Goal: Task Accomplishment & Management: Complete application form

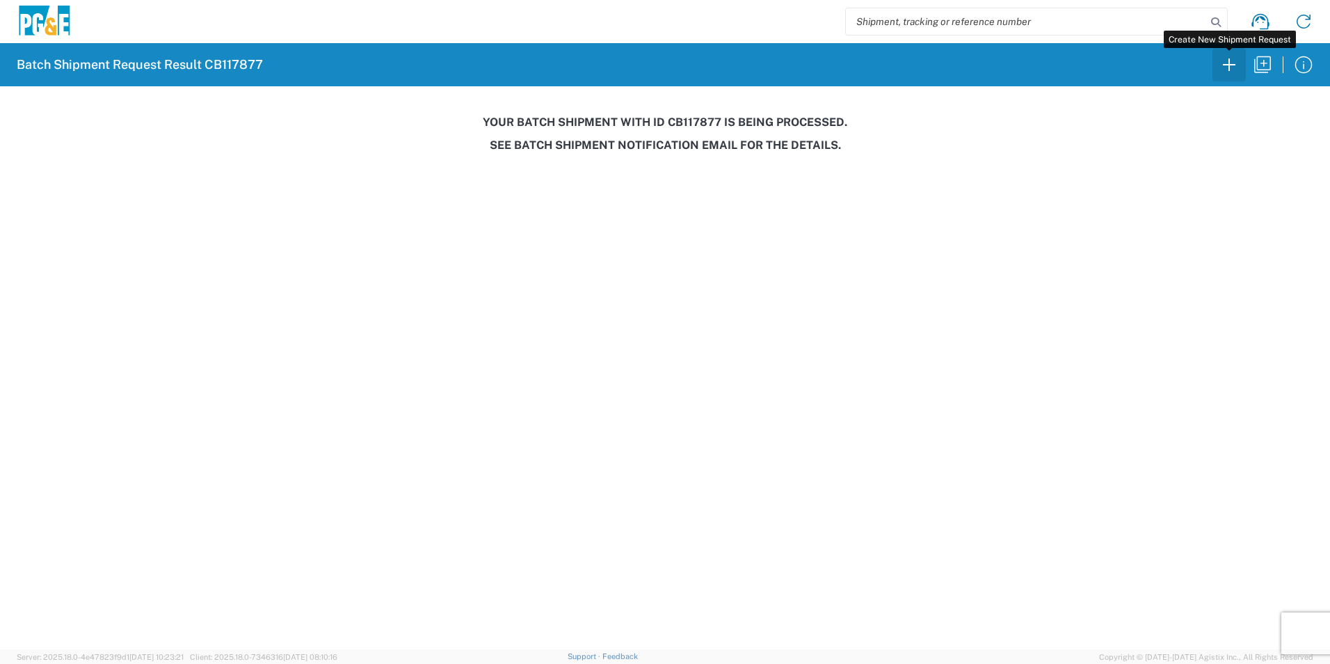
click at [1228, 61] on icon "button" at bounding box center [1229, 65] width 22 height 22
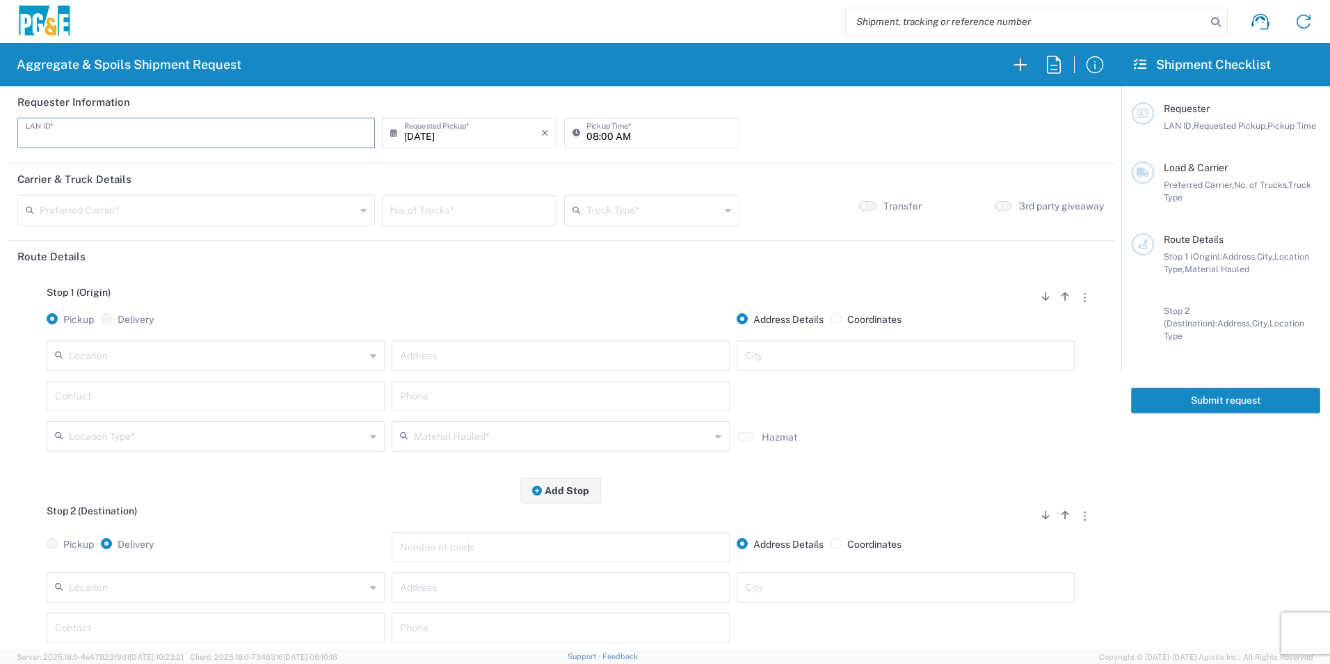
click at [193, 128] on input "text" at bounding box center [196, 132] width 341 height 24
type input "C6WI"
click at [589, 134] on input "08:00 AM" at bounding box center [658, 132] width 145 height 24
type input "06:00 AM"
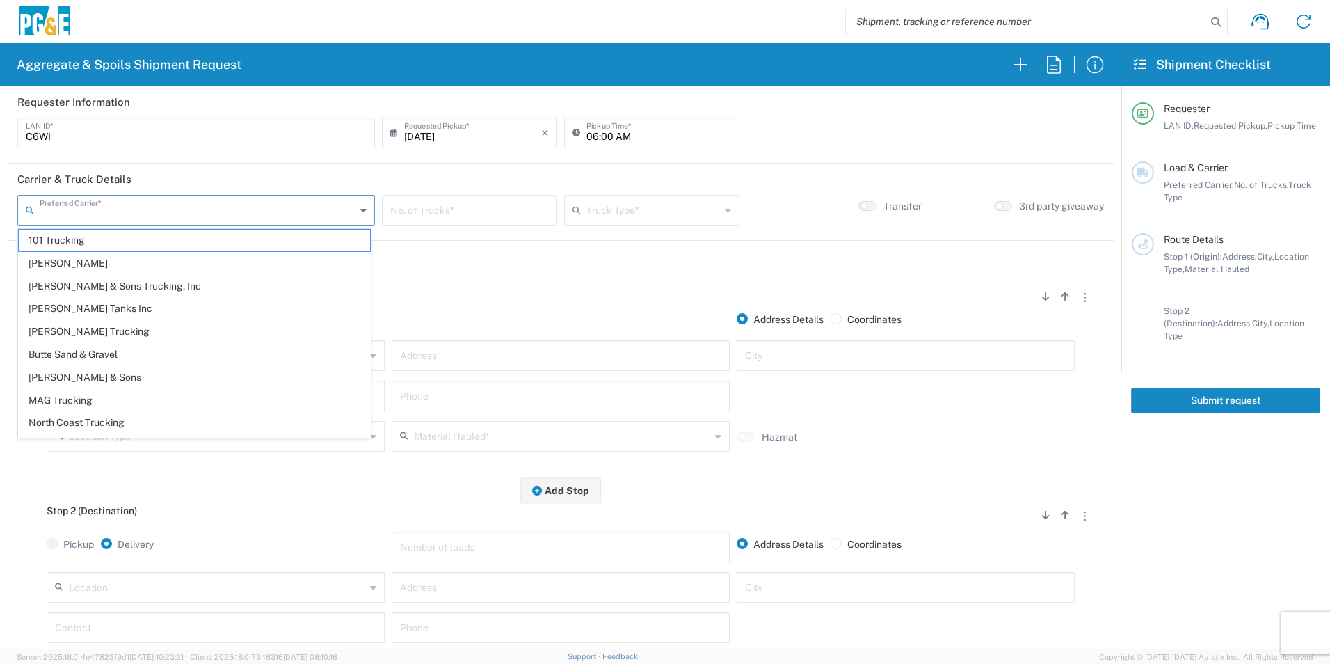
click at [241, 207] on input "text" at bounding box center [198, 209] width 316 height 24
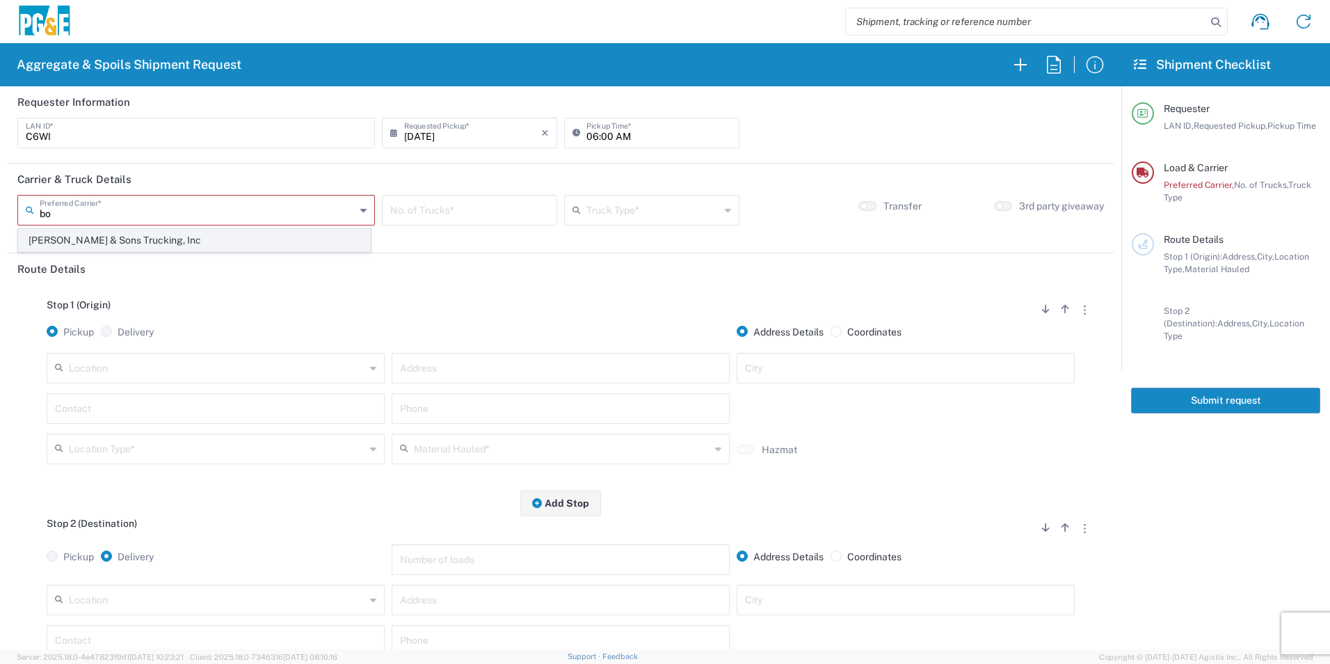
click at [177, 241] on span "[PERSON_NAME] & Sons Trucking, Inc" at bounding box center [194, 241] width 351 height 22
type input "[PERSON_NAME] & Sons Trucking, Inc"
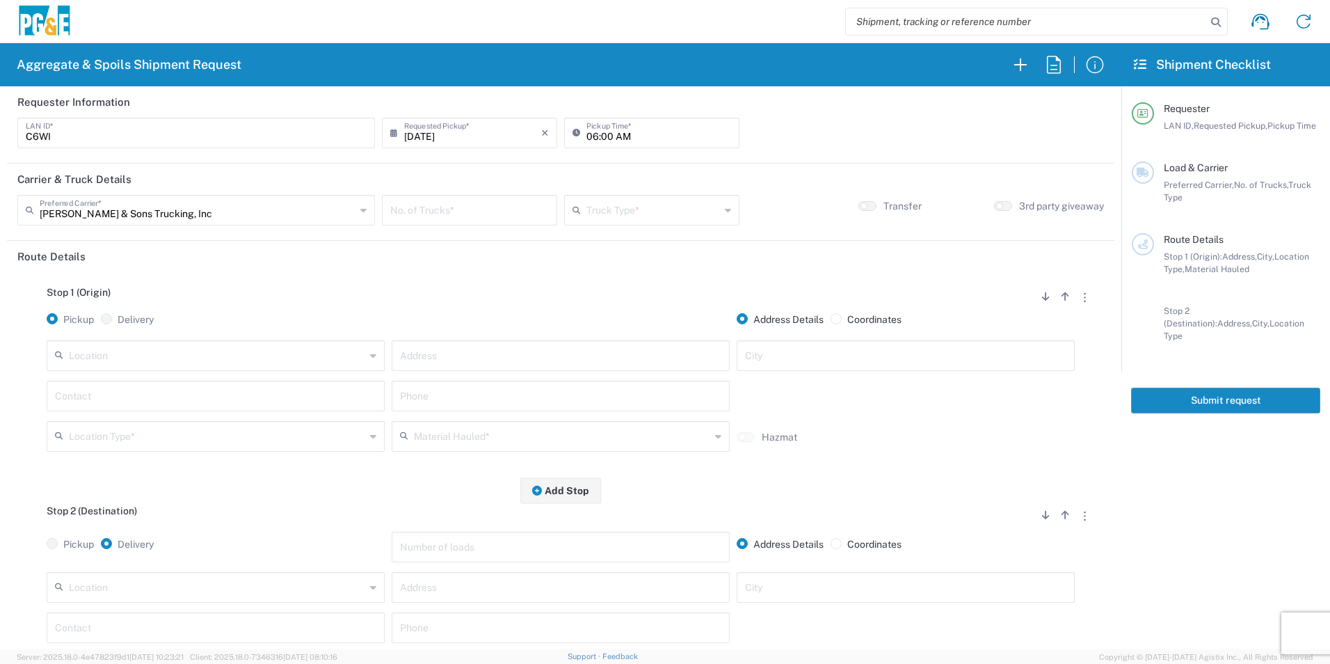
click at [458, 210] on input "number" at bounding box center [469, 209] width 159 height 24
type input "3"
click at [607, 214] on input "text" at bounding box center [653, 209] width 134 height 24
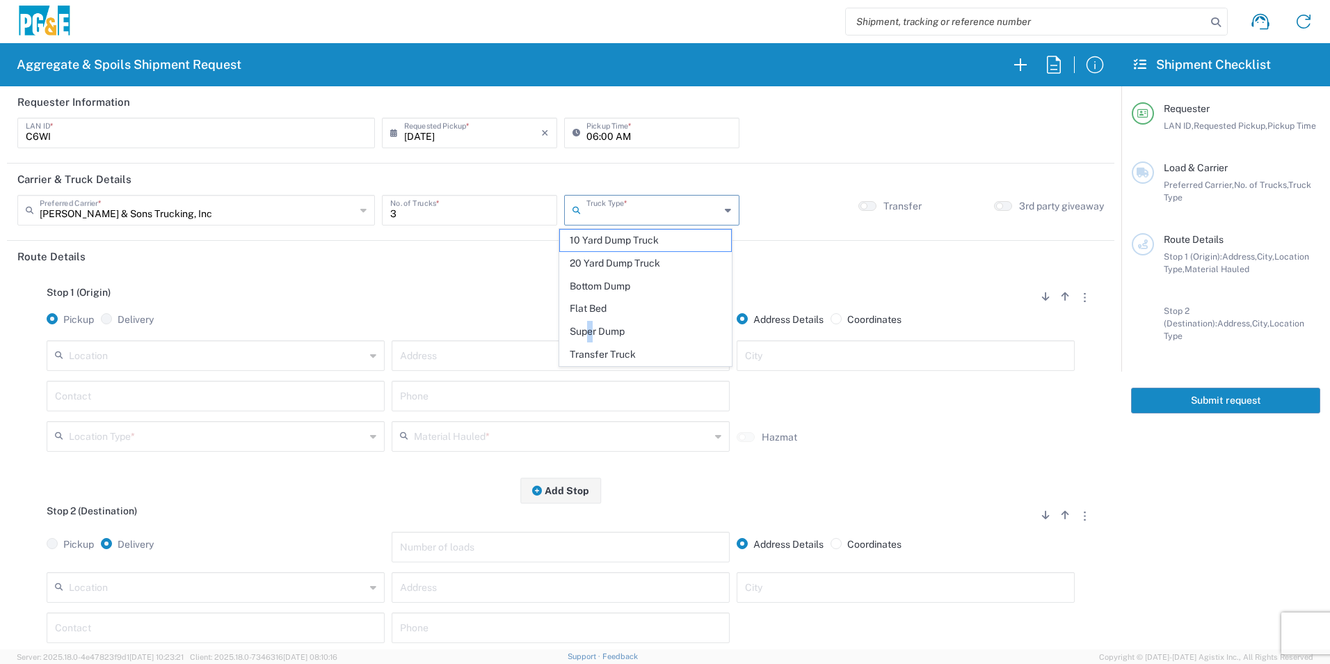
click at [563, 336] on span "Super Dump" at bounding box center [645, 332] width 170 height 22
type input "Super Dump"
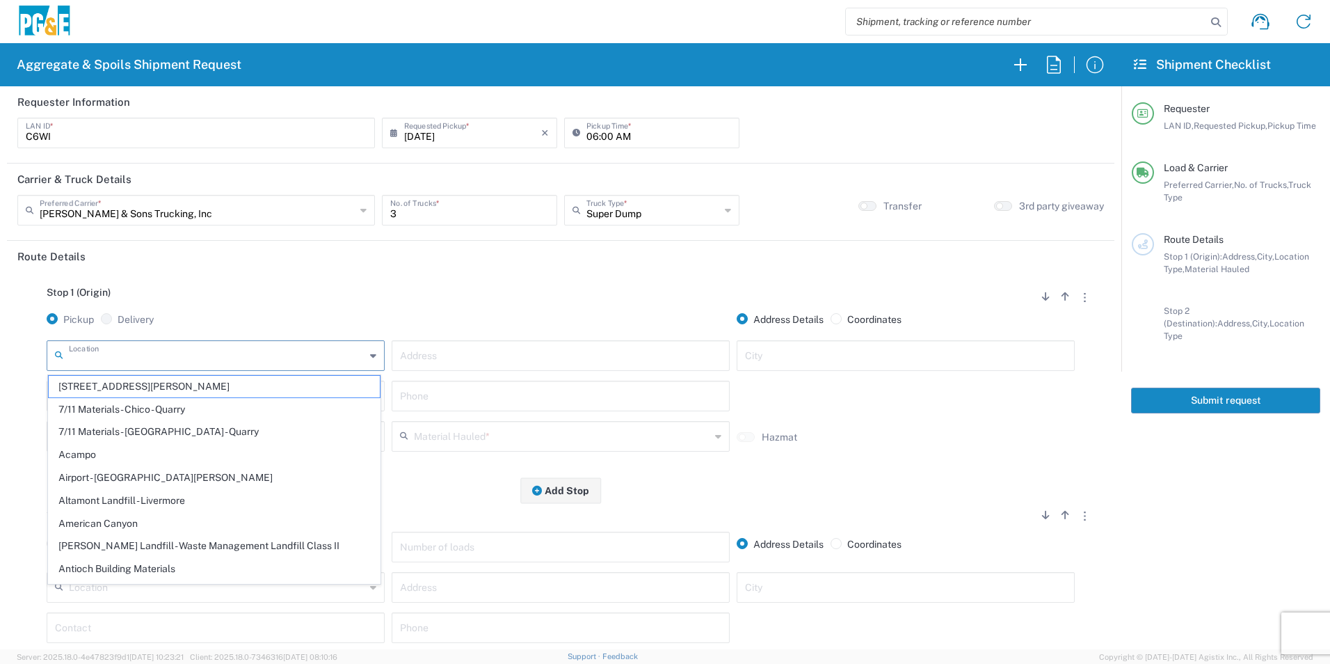
click at [277, 360] on input "text" at bounding box center [217, 354] width 296 height 24
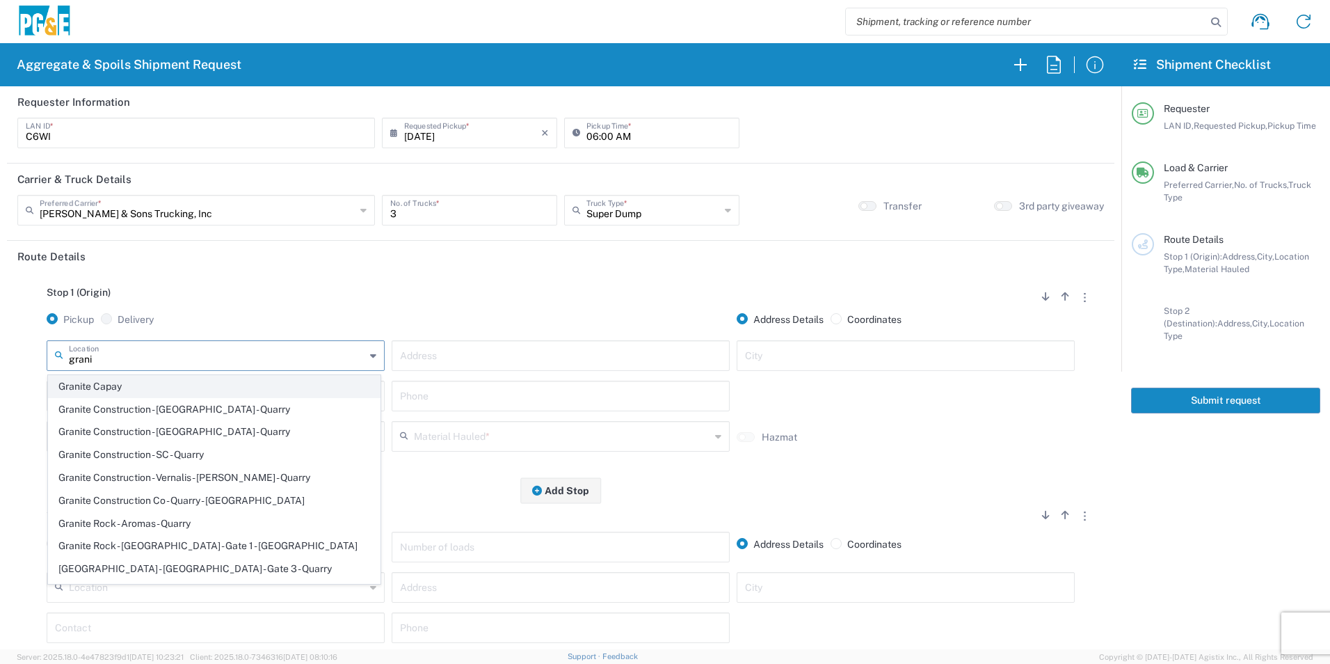
click at [128, 390] on span "Granite Capay" at bounding box center [214, 387] width 331 height 22
type input "Granite Capay"
type input "15560 Co Rd 87"
type input "Esparto"
type input "Quarry"
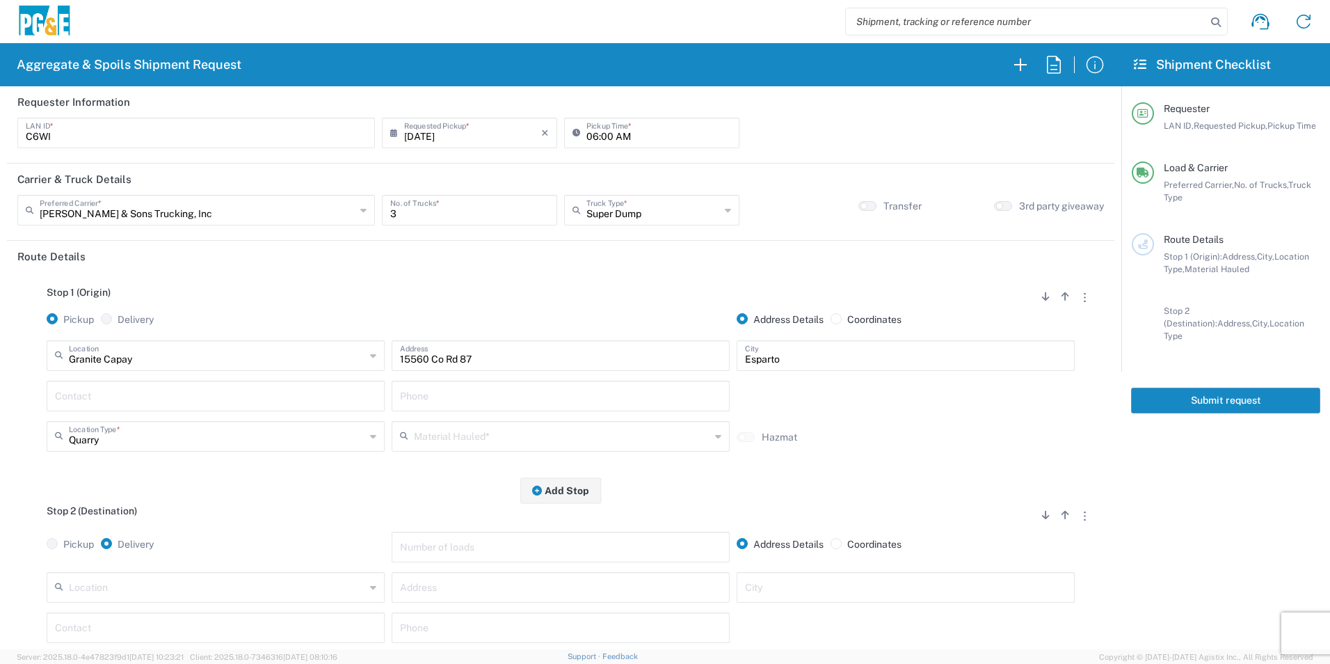
click at [106, 403] on input "text" at bounding box center [215, 395] width 321 height 24
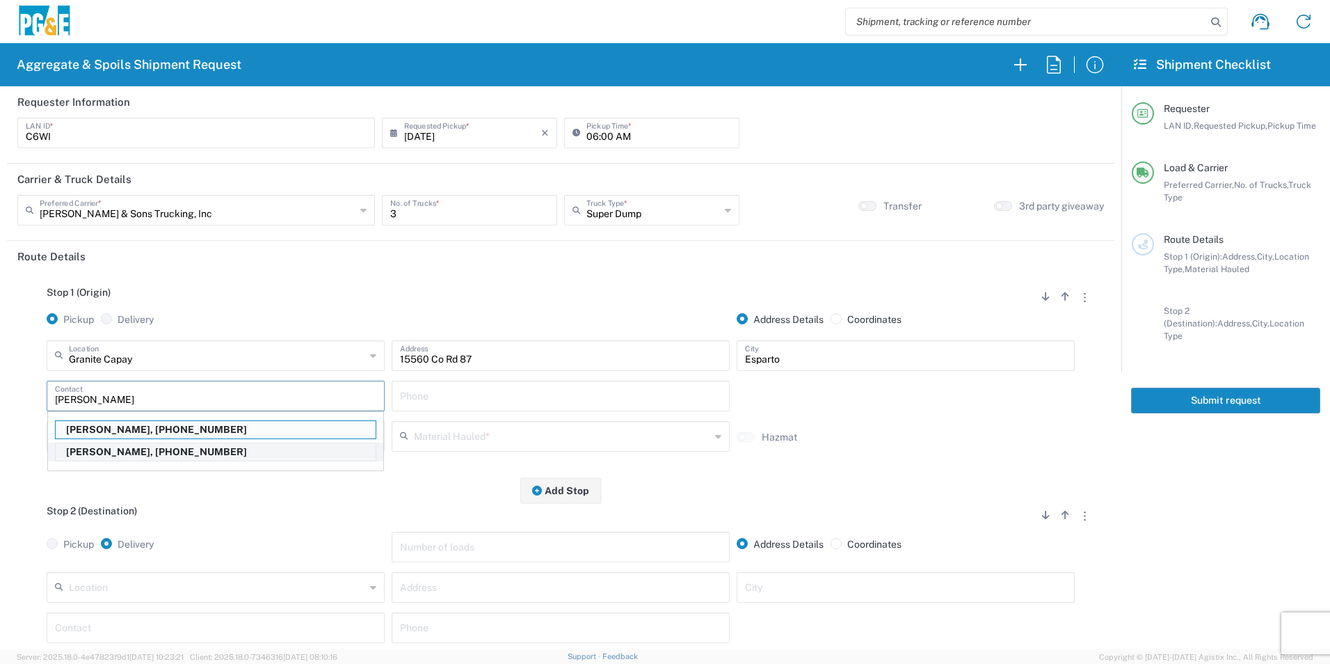
click at [109, 456] on p "[PERSON_NAME], [PHONE_NUMBER]" at bounding box center [216, 451] width 320 height 17
type input "[PERSON_NAME]"
type input "[PHONE_NUMBER]"
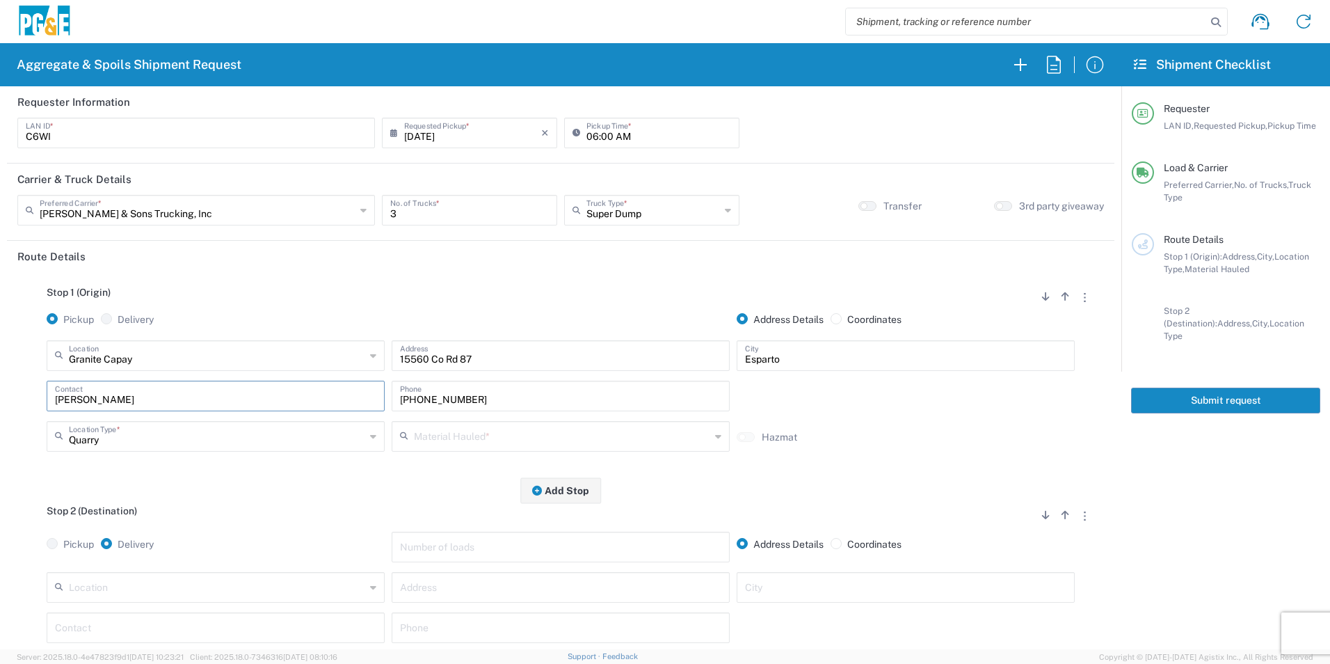
click at [432, 442] on input "text" at bounding box center [562, 435] width 296 height 24
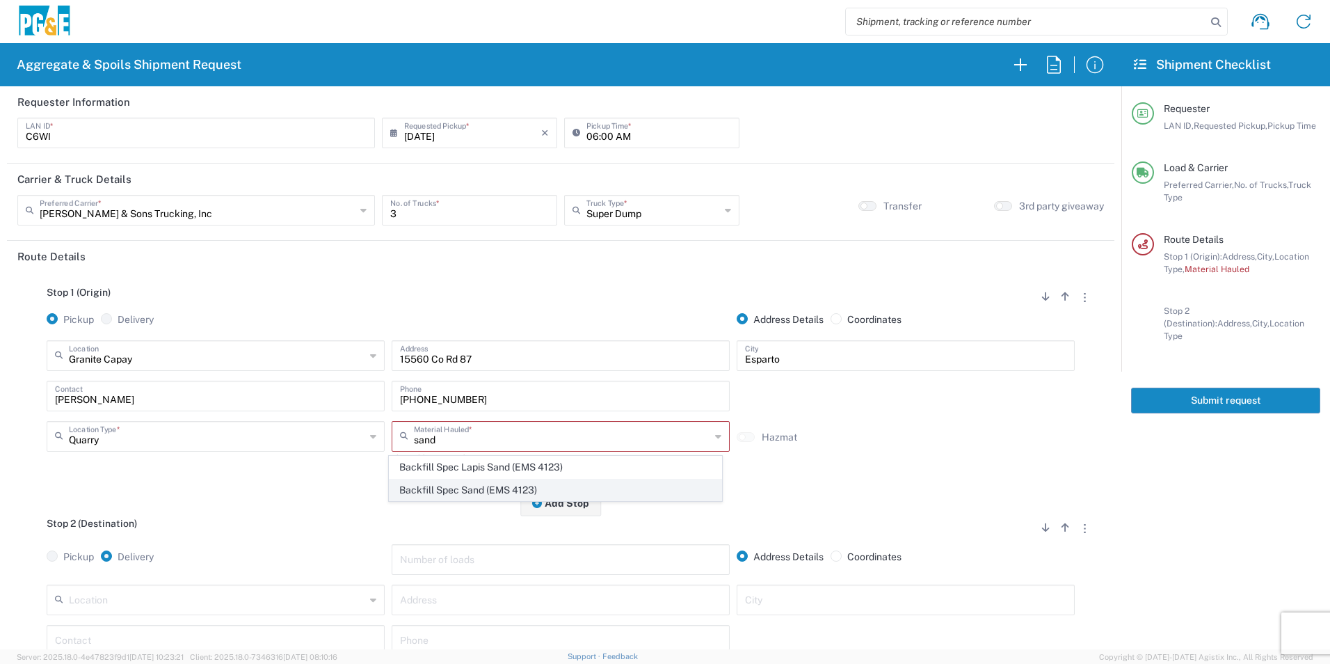
click at [454, 486] on span "Backfill Spec Sand (EMS 4123)" at bounding box center [555, 490] width 331 height 22
type input "Backfill Spec Sand (EMS 4123)"
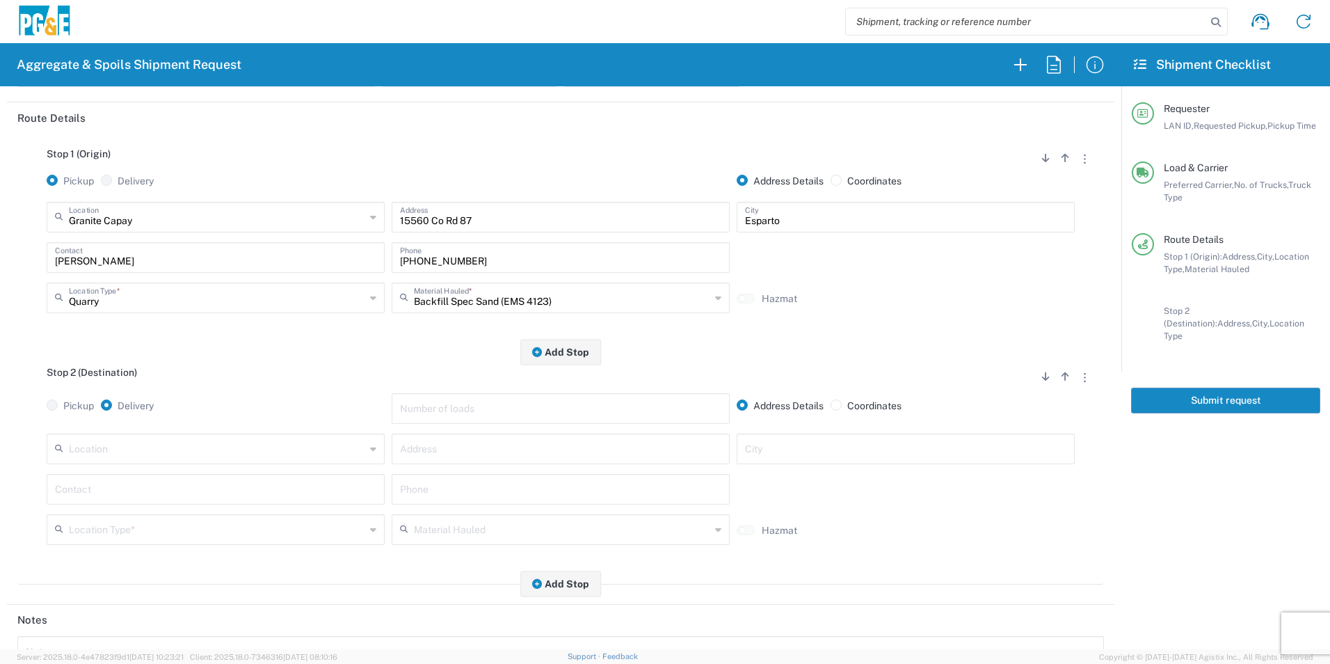
scroll to position [139, 0]
click at [237, 451] on input "text" at bounding box center [217, 447] width 296 height 24
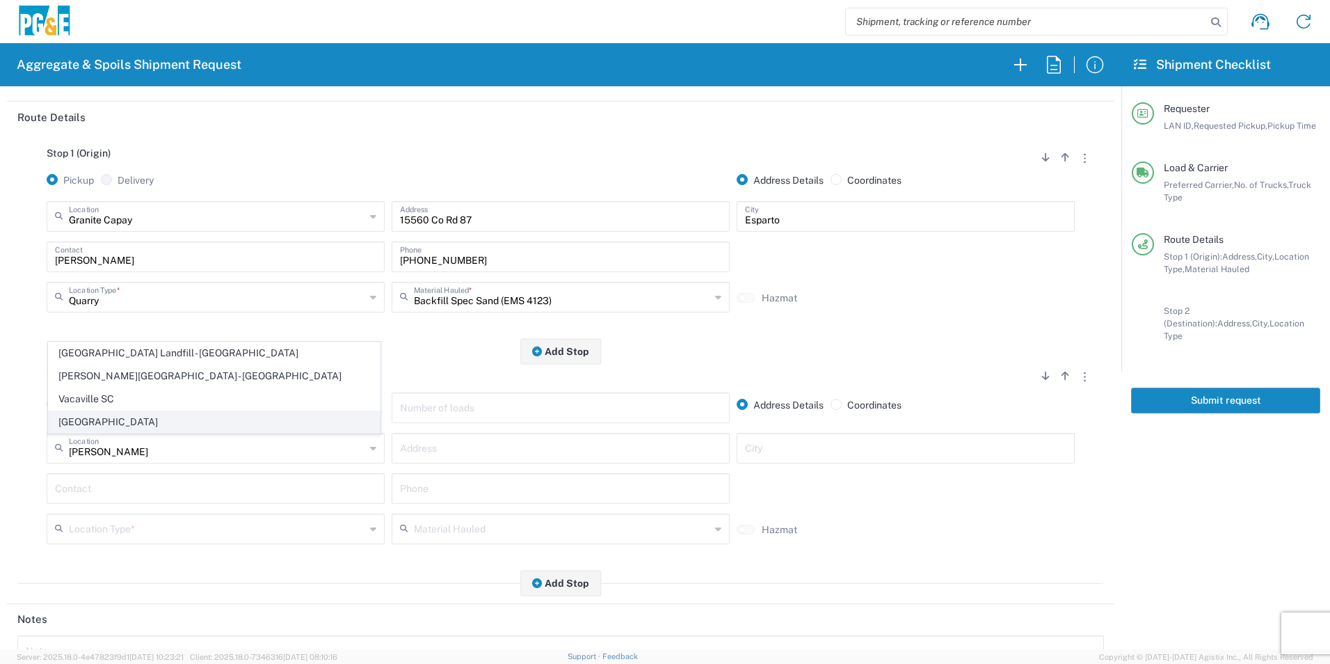
click at [205, 417] on span "[GEOGRAPHIC_DATA]" at bounding box center [214, 422] width 331 height 22
type input "[GEOGRAPHIC_DATA]"
type input "[STREET_ADDRESS]"
type input "[GEOGRAPHIC_DATA]"
type input "Business No Loading Dock"
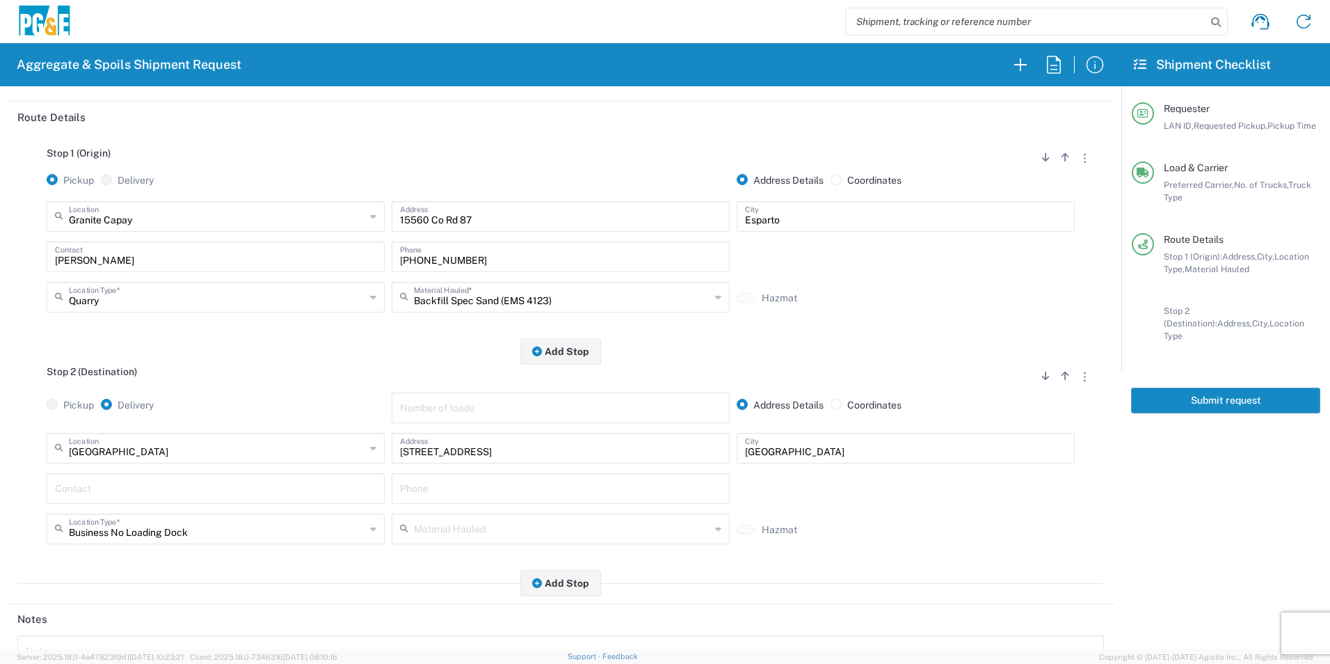
click at [125, 479] on input "text" at bounding box center [215, 487] width 321 height 24
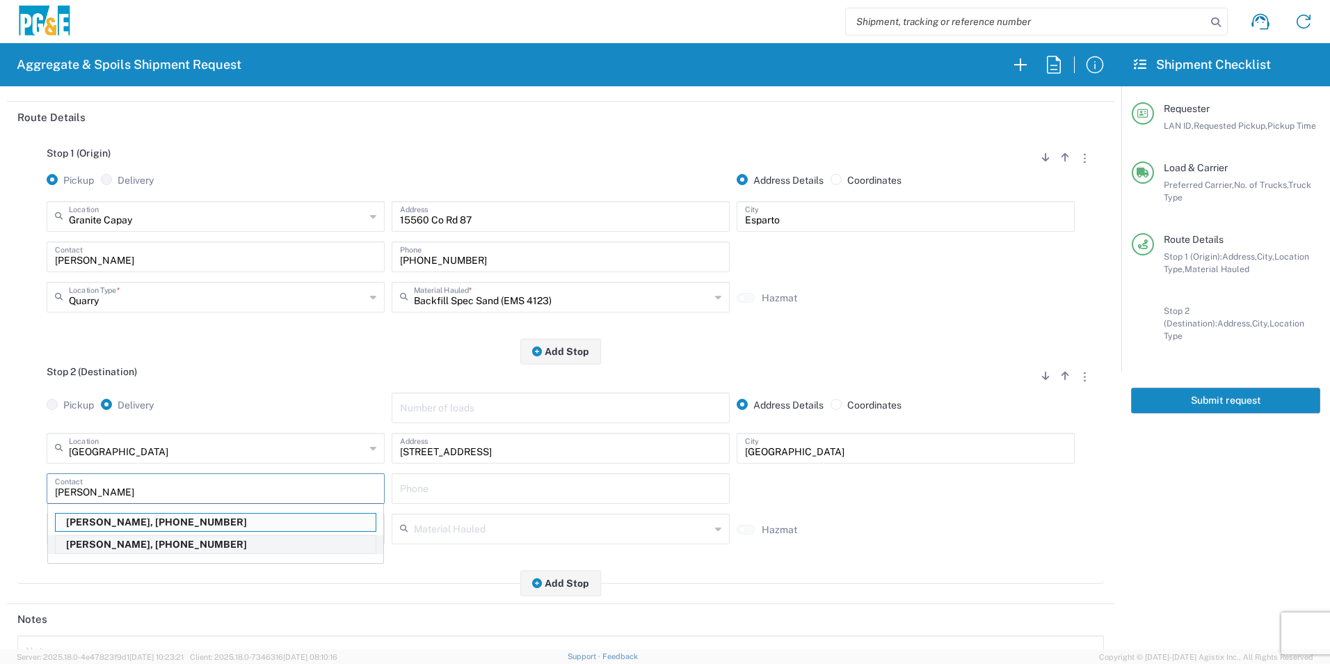
click at [115, 549] on p "[PERSON_NAME], [PHONE_NUMBER]" at bounding box center [216, 544] width 320 height 17
type input "[PERSON_NAME]"
type input "[PHONE_NUMBER]"
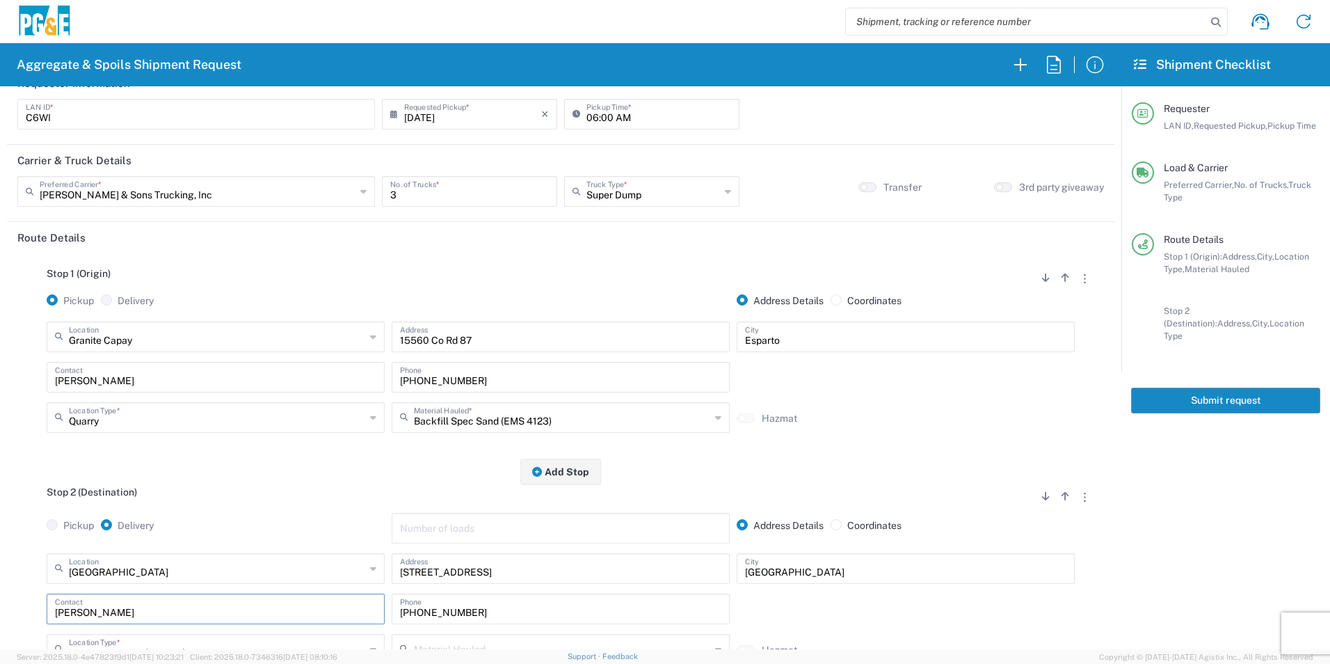
scroll to position [0, 0]
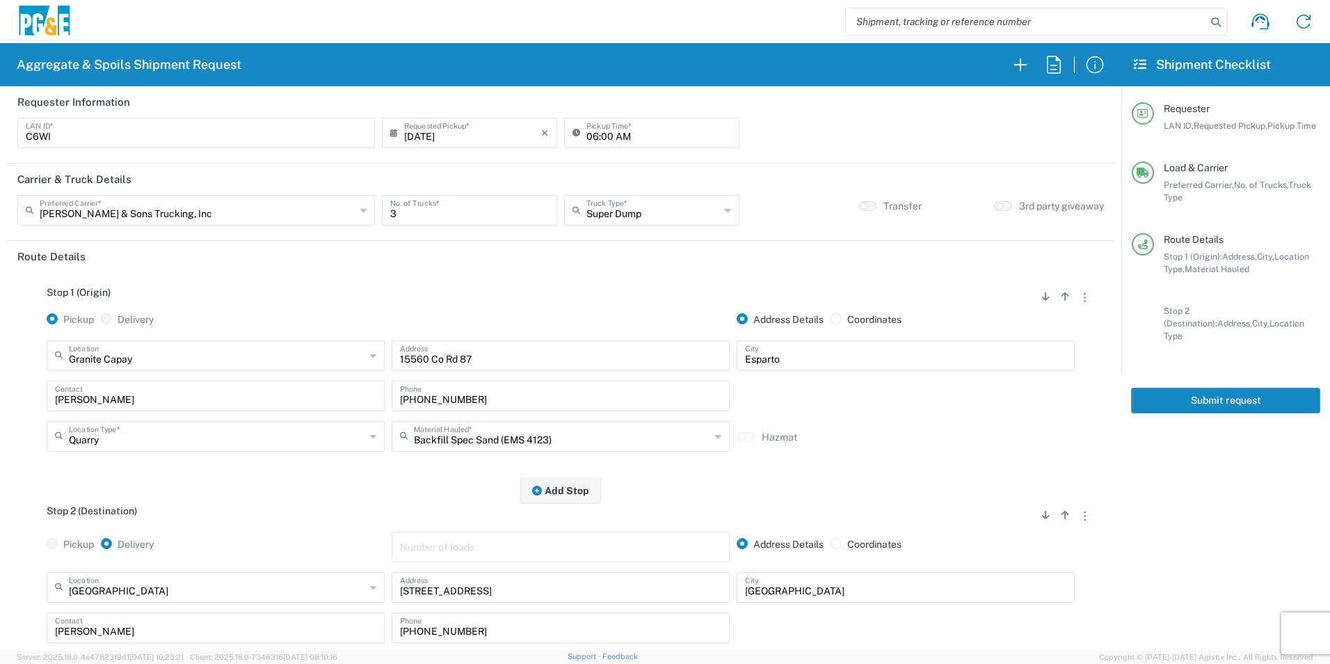
click at [1192, 388] on button "Submit request" at bounding box center [1225, 400] width 189 height 26
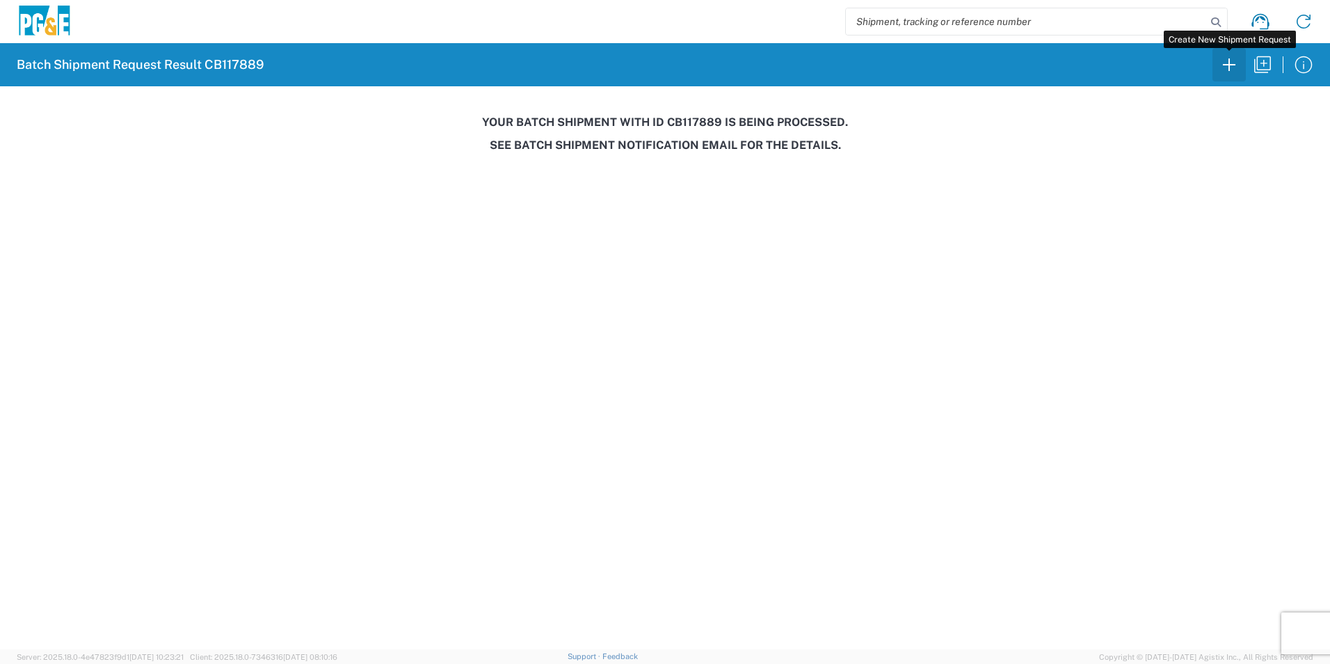
click at [1233, 66] on icon "button" at bounding box center [1229, 65] width 22 height 22
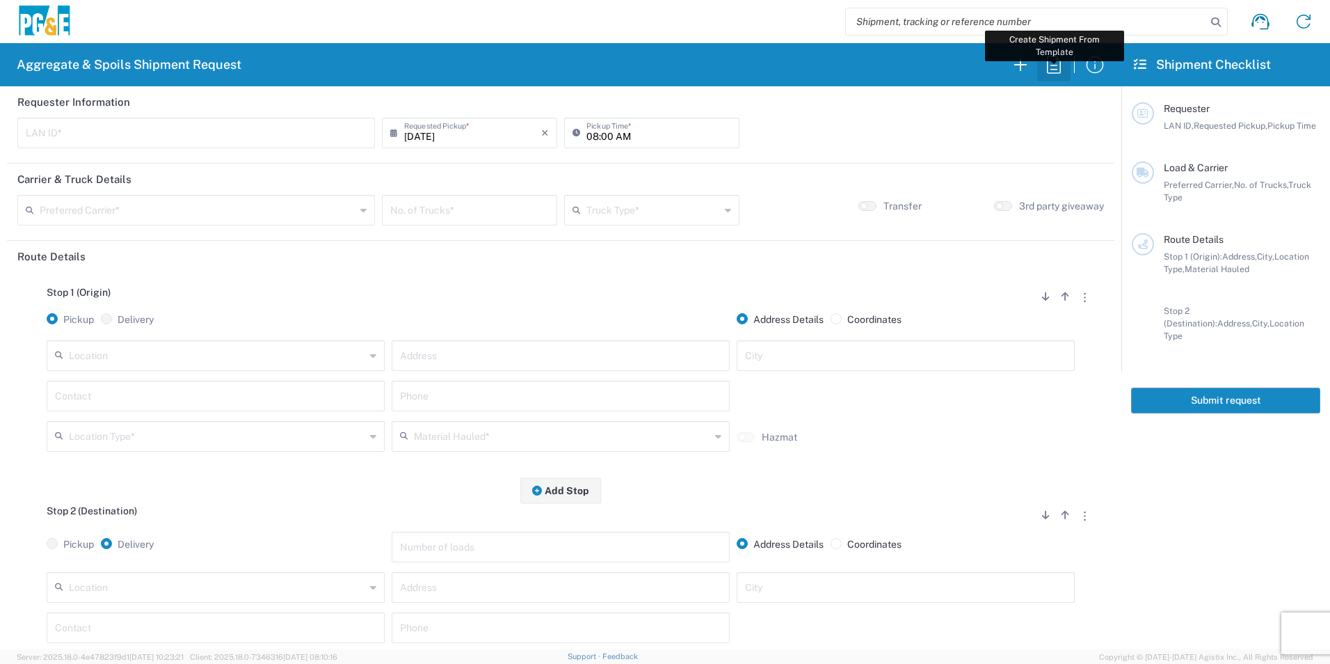
click at [1051, 65] on icon "button" at bounding box center [1054, 64] width 14 height 17
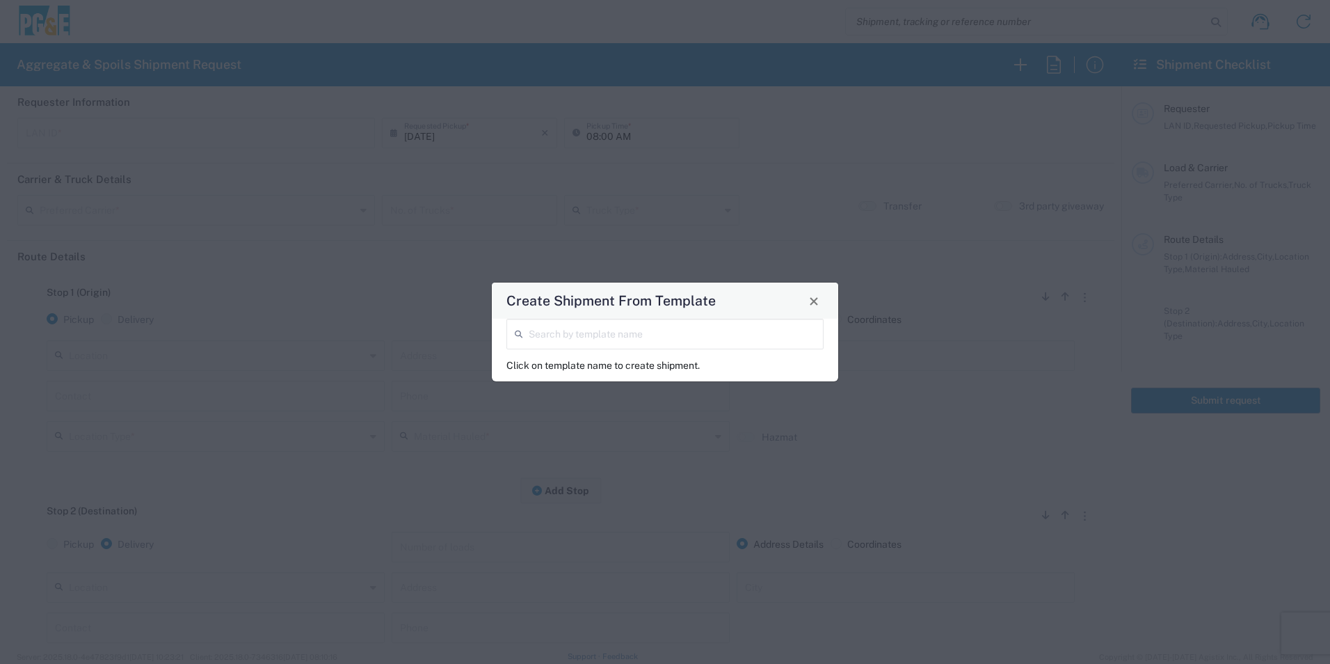
click at [604, 326] on input "search" at bounding box center [672, 333] width 287 height 24
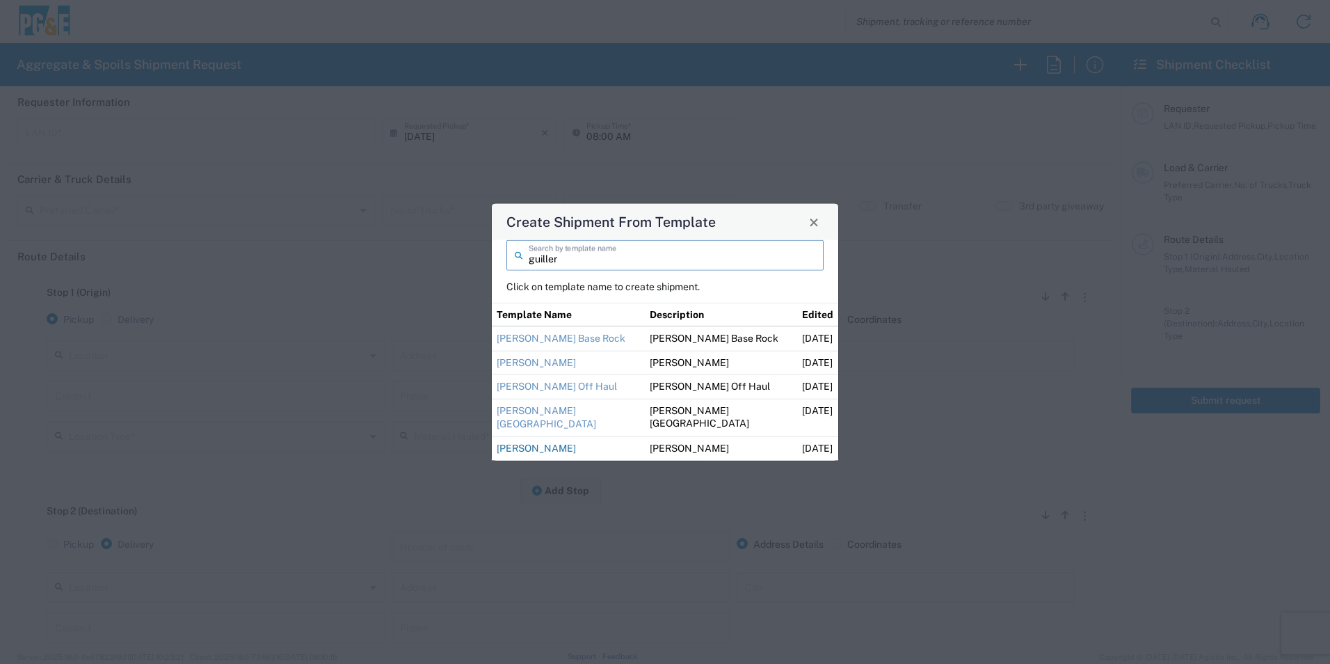
type input "guiller"
click at [549, 444] on link "[PERSON_NAME]" at bounding box center [536, 447] width 79 height 11
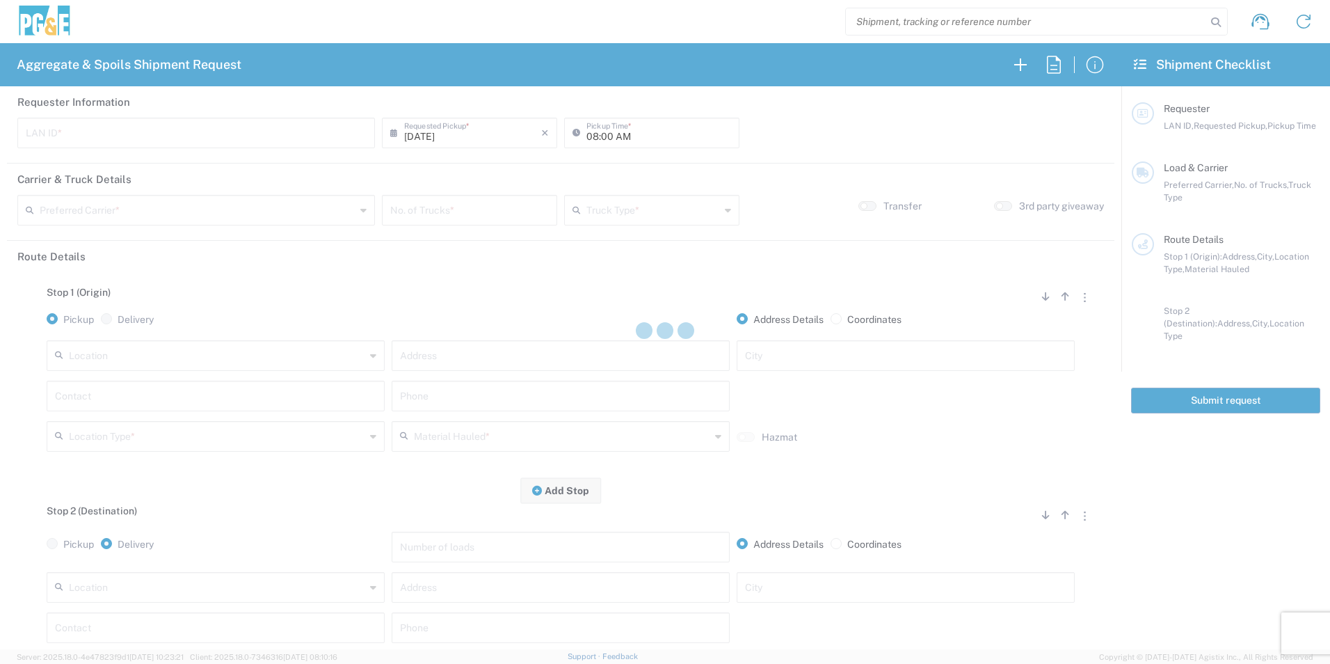
type input "M2DS"
type input "06:00 AM"
type input "[PERSON_NAME] Trucking"
type input "Super Dump"
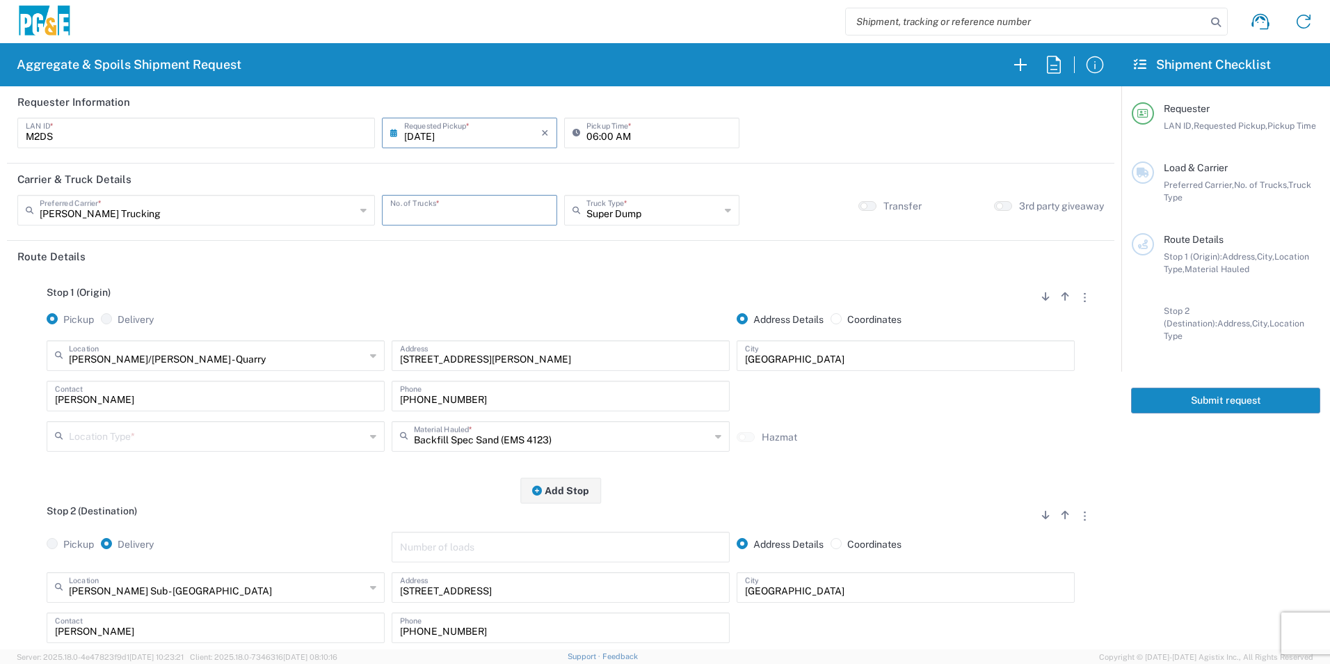
click at [451, 207] on input "number" at bounding box center [469, 209] width 159 height 24
type input "1"
click at [107, 447] on input "text" at bounding box center [217, 435] width 296 height 24
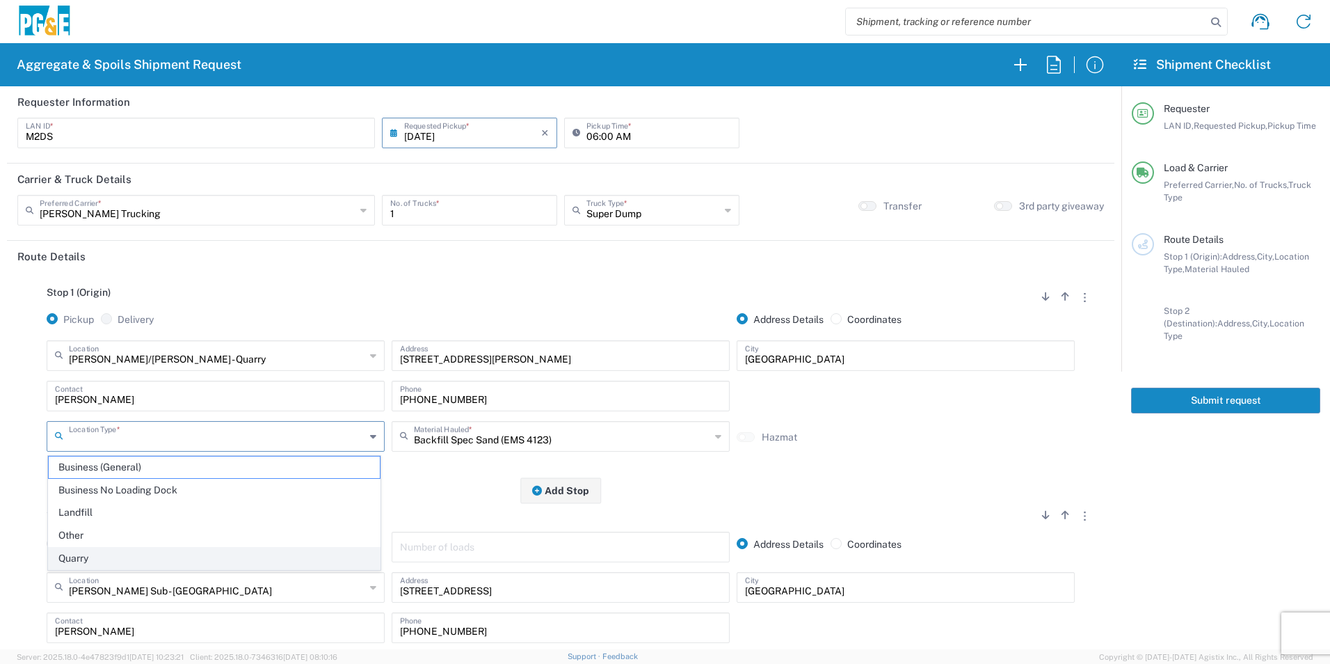
click at [90, 561] on span "Quarry" at bounding box center [214, 558] width 331 height 22
type input "Quarry"
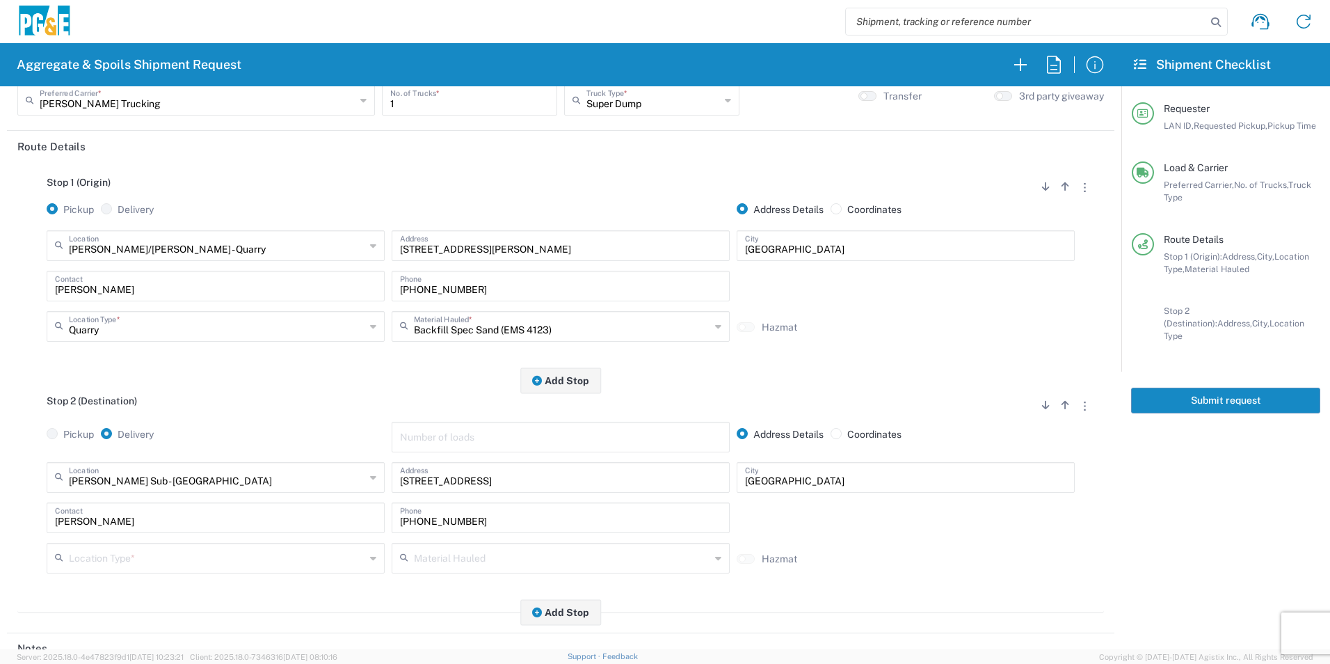
scroll to position [209, 0]
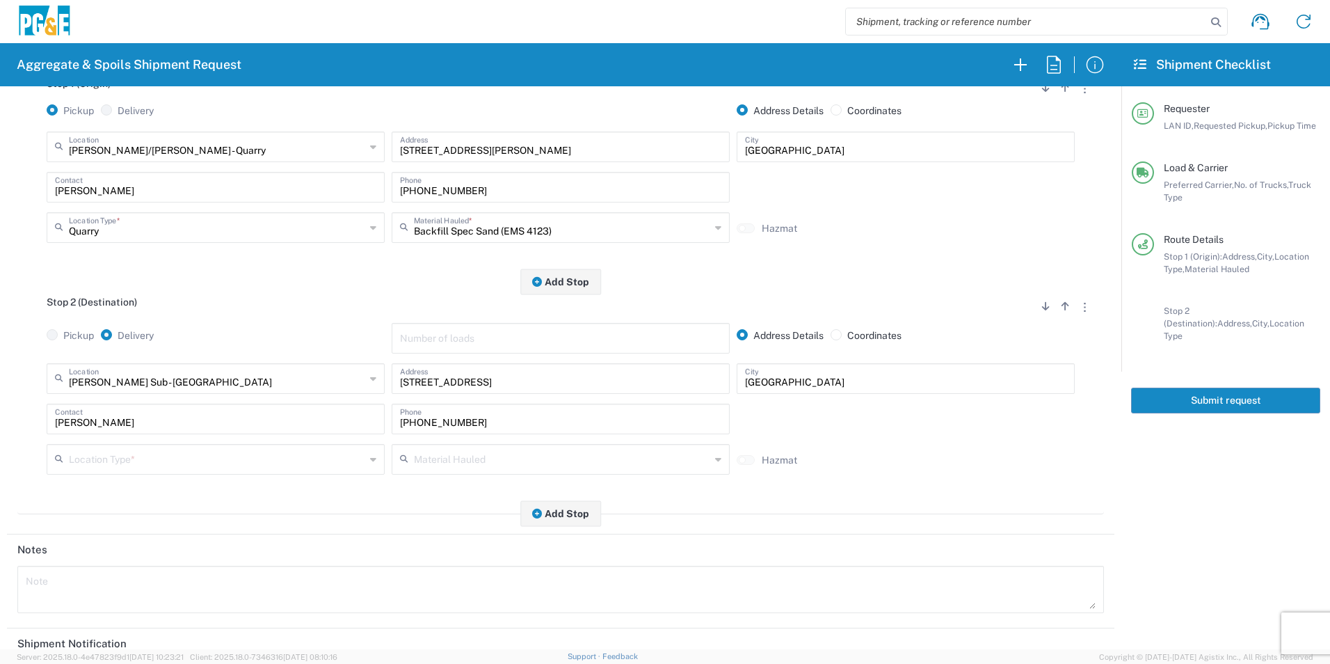
click at [119, 463] on input "text" at bounding box center [217, 458] width 296 height 24
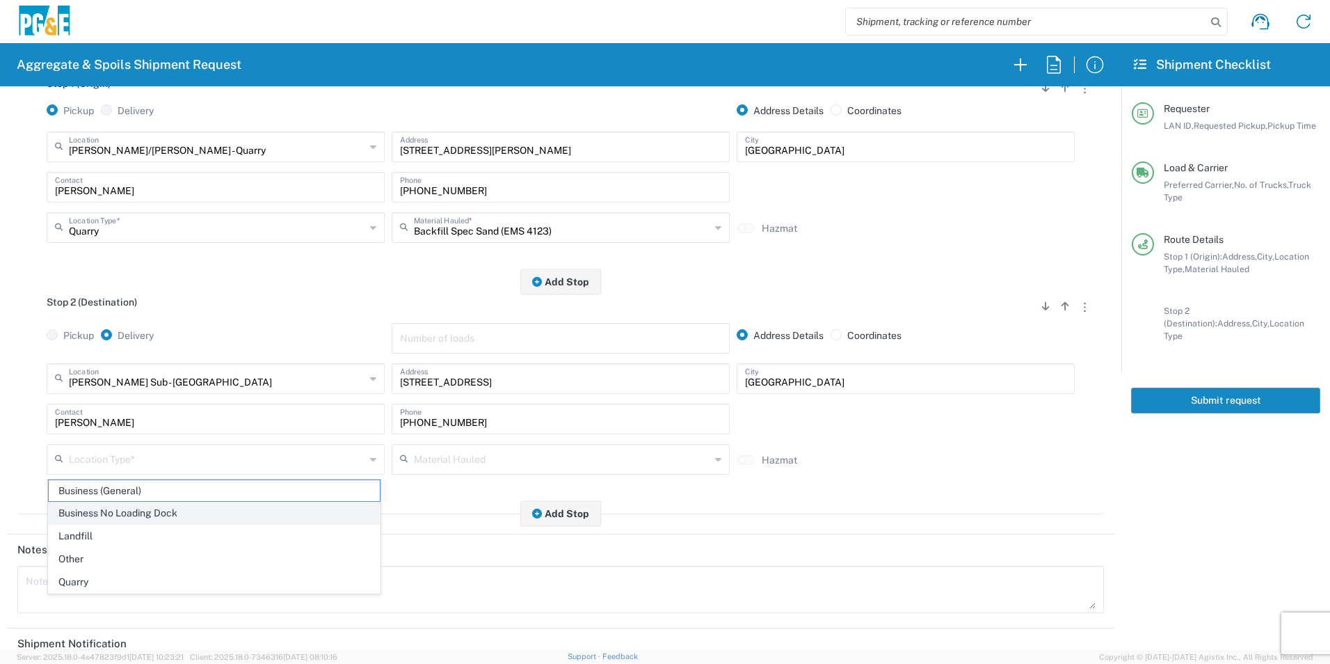
click at [97, 518] on span "Business No Loading Dock" at bounding box center [214, 513] width 331 height 22
type input "Business No Loading Dock"
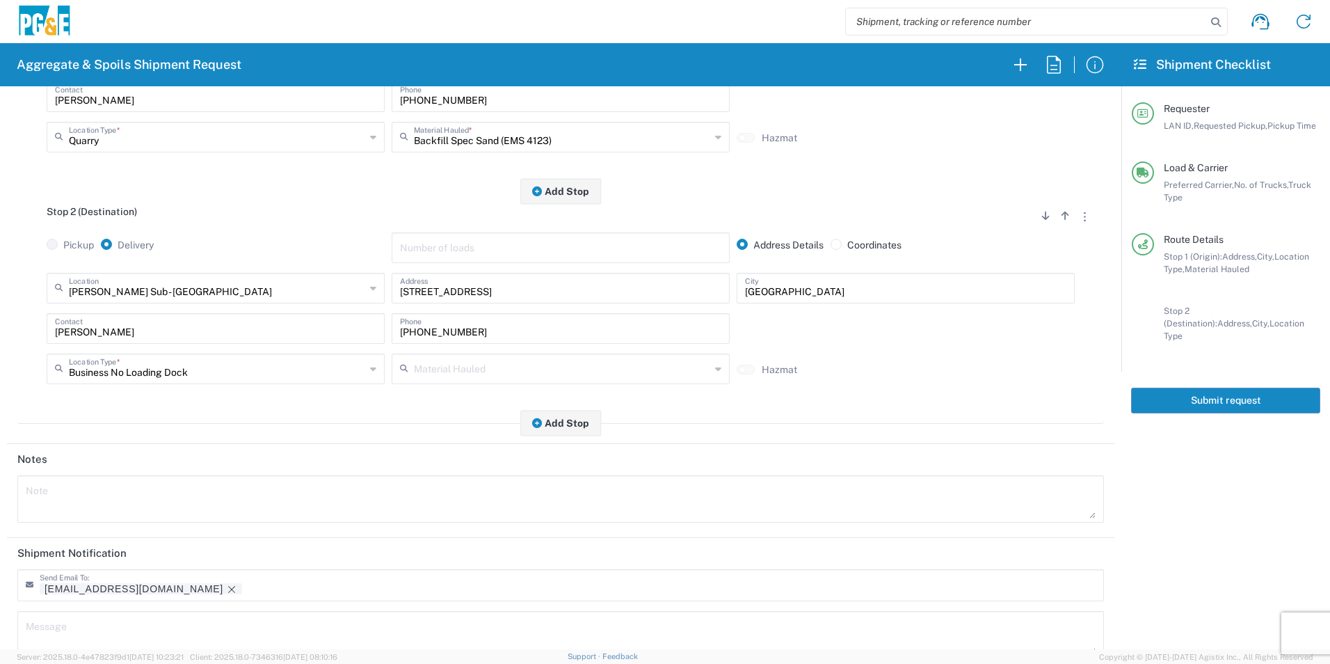
scroll to position [402, 0]
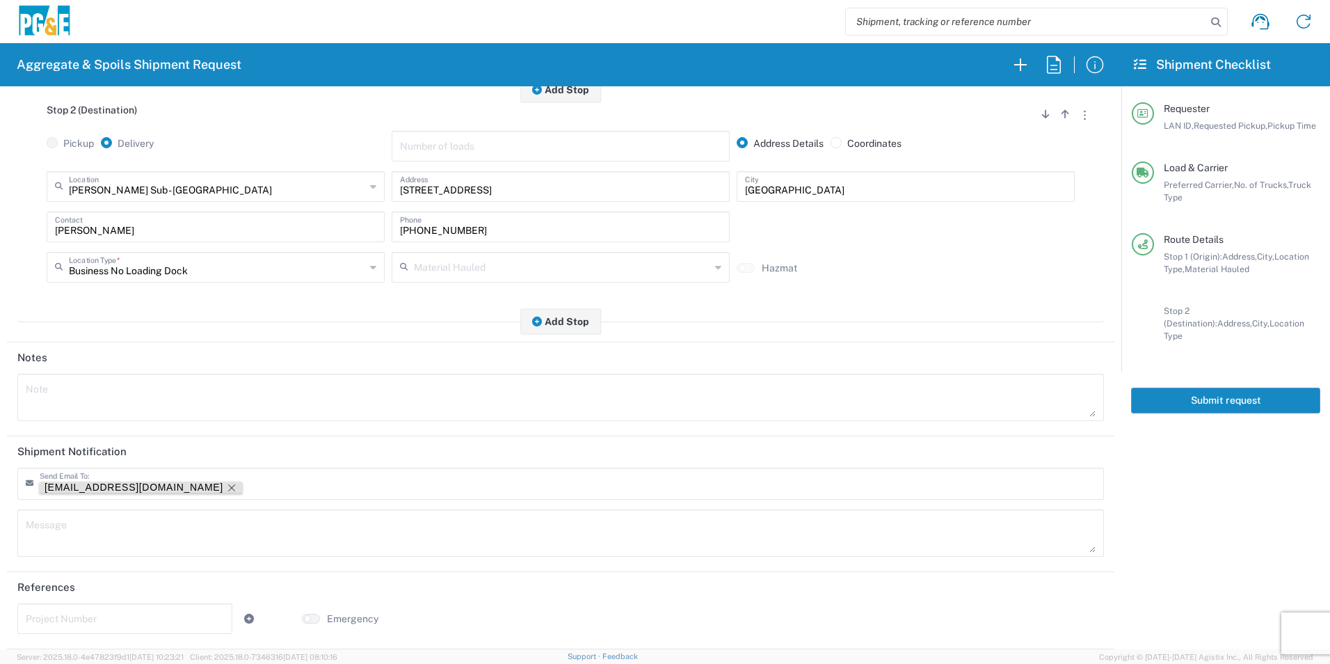
click at [226, 484] on icon "Remove tag" at bounding box center [231, 487] width 11 height 11
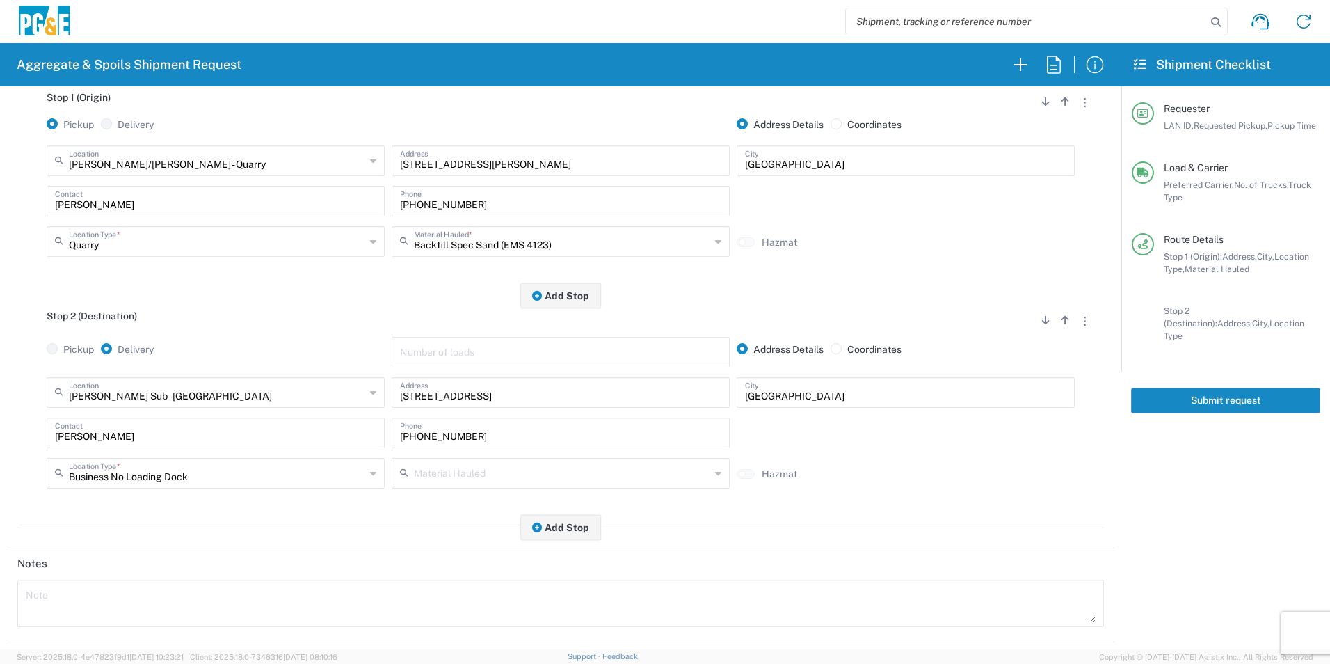
scroll to position [0, 0]
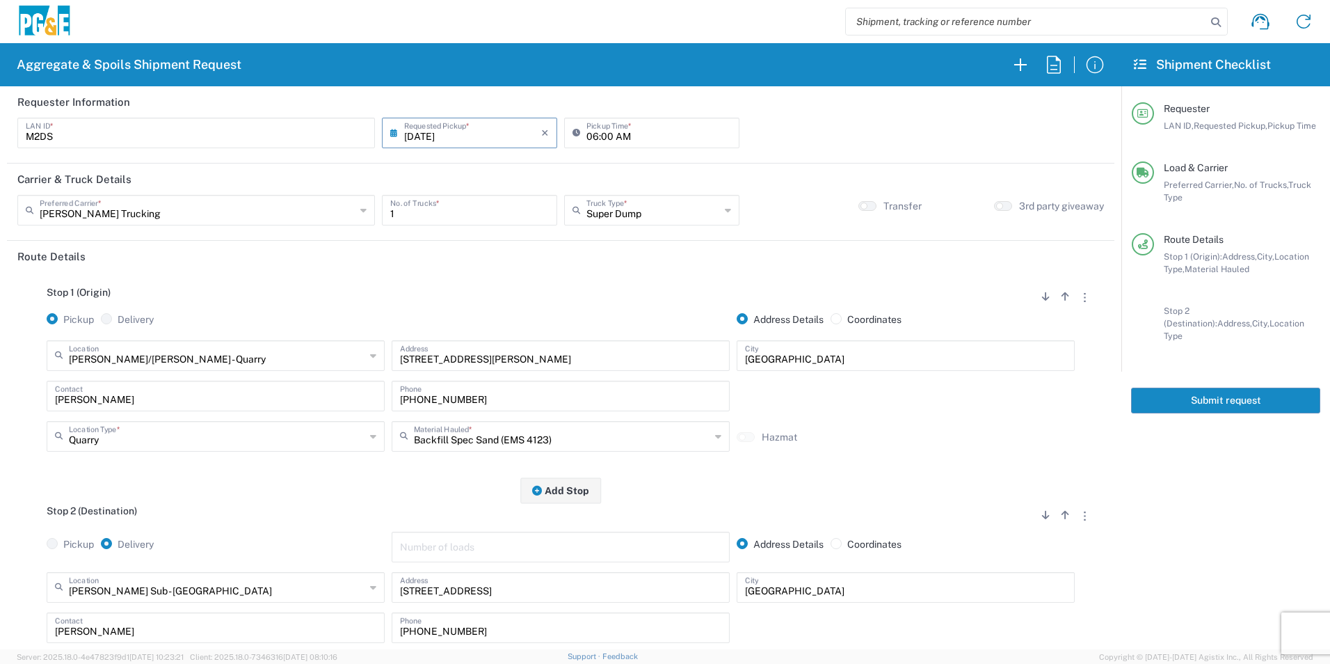
click at [1178, 387] on button "Submit request" at bounding box center [1225, 400] width 189 height 26
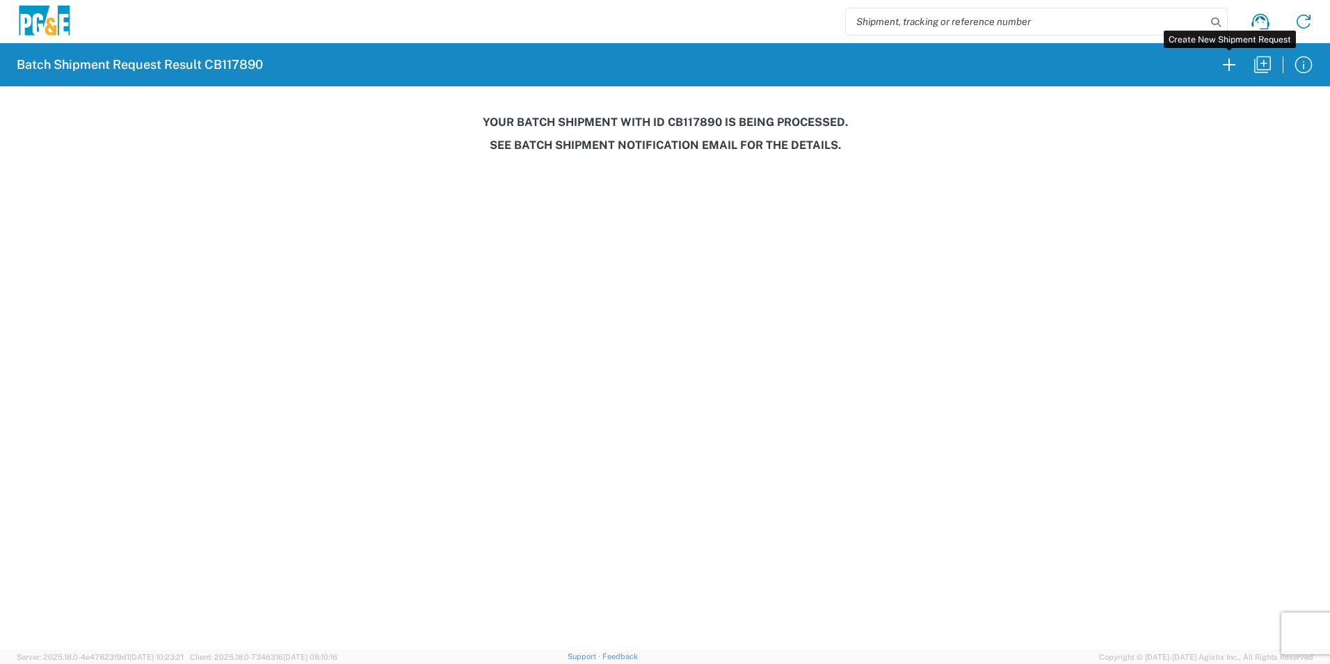
drag, startPoint x: 1230, startPoint y: 75, endPoint x: 973, endPoint y: 33, distance: 260.2
click at [1229, 75] on icon "button" at bounding box center [1229, 65] width 22 height 22
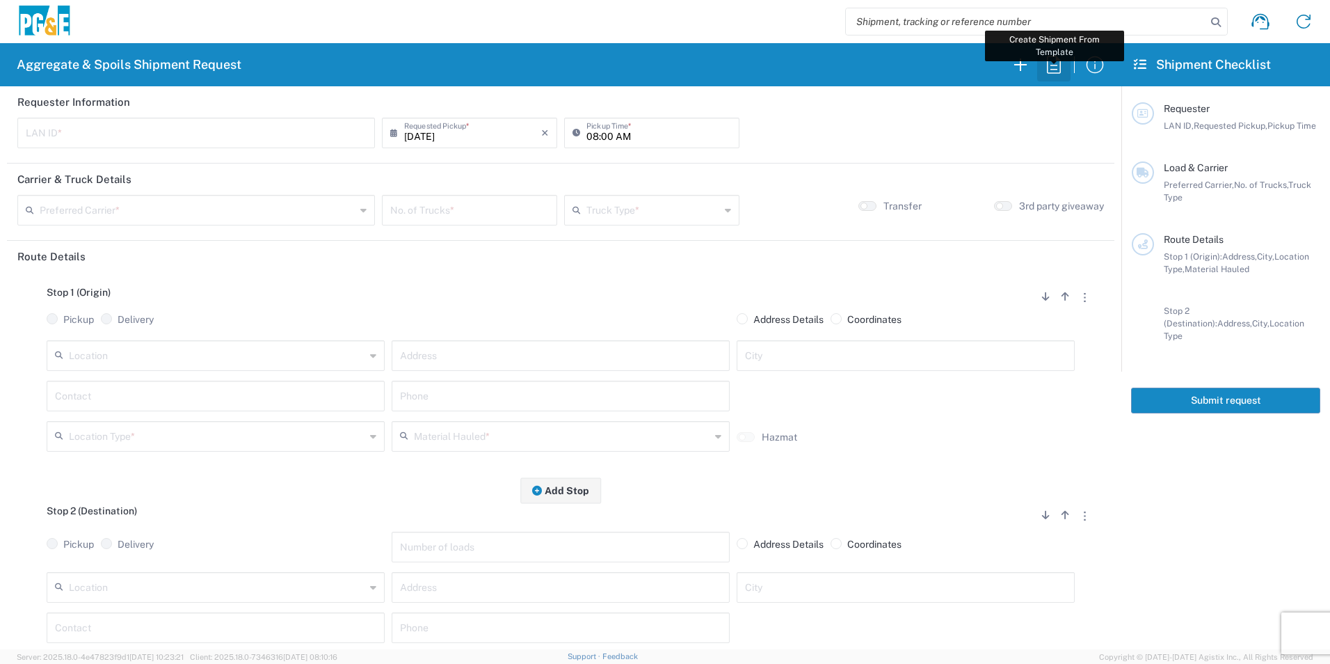
click at [1060, 65] on icon "button" at bounding box center [1054, 64] width 14 height 17
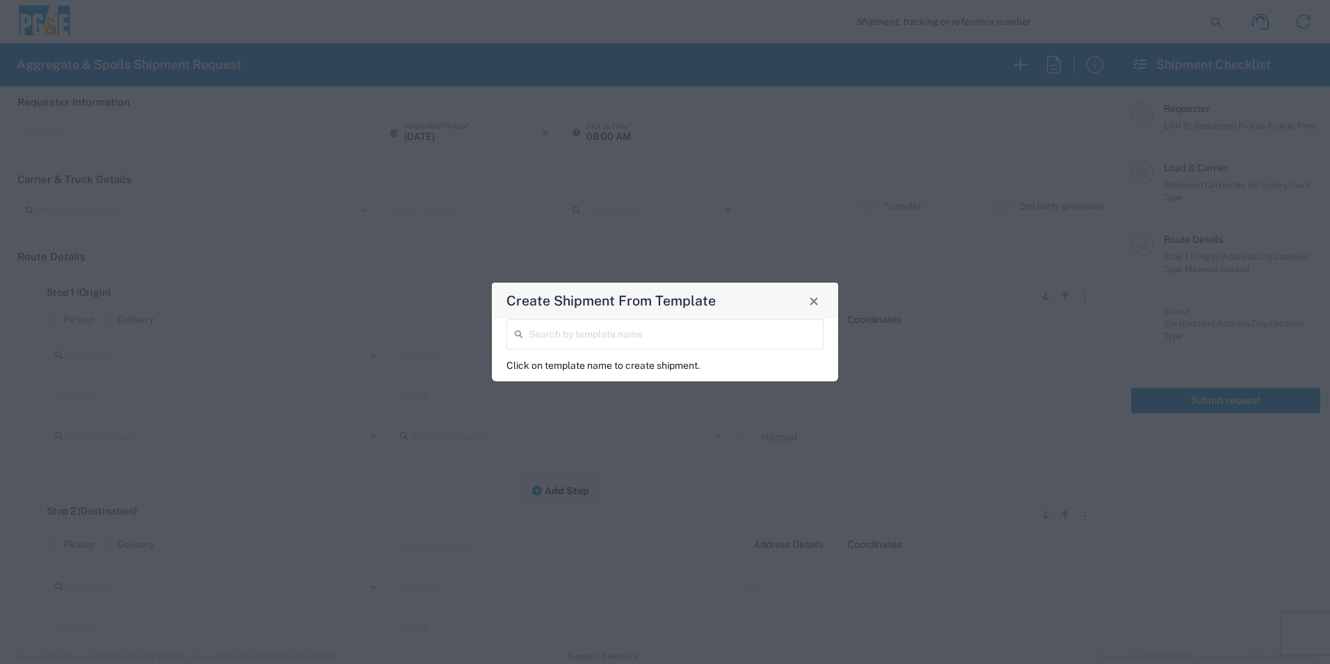
click at [670, 320] on div "Search by template name" at bounding box center [664, 334] width 317 height 31
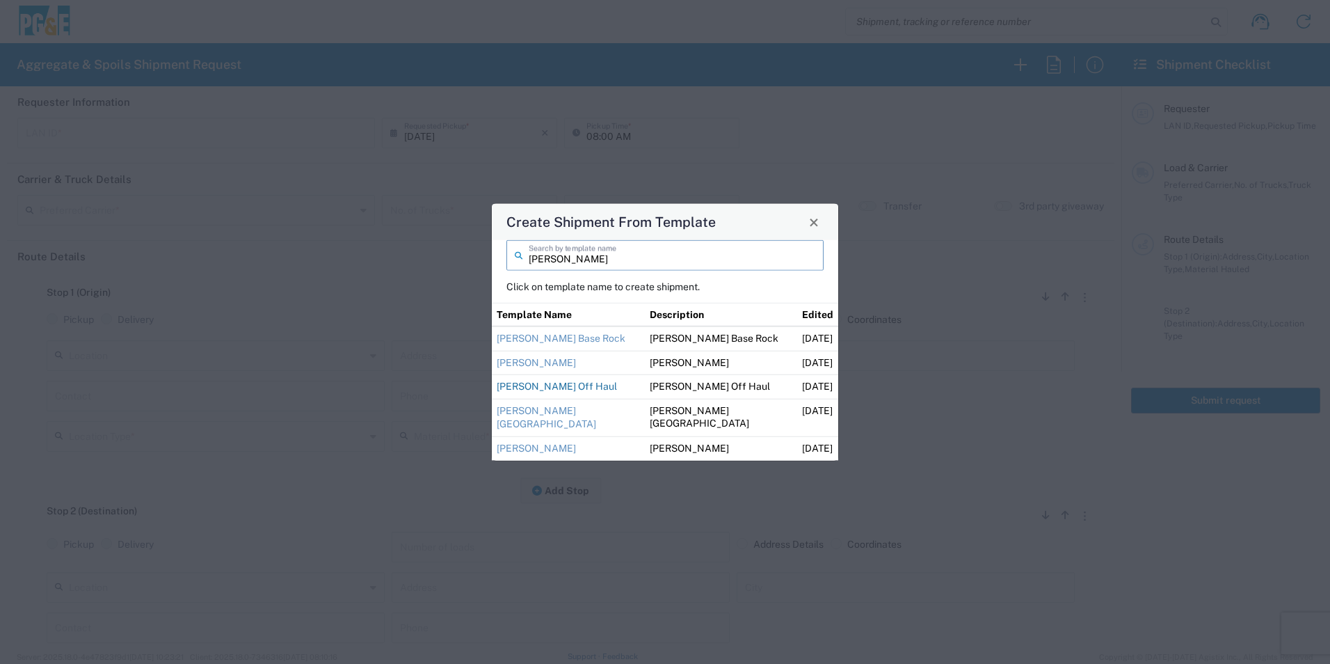
type input "[PERSON_NAME]"
click at [569, 386] on link "[PERSON_NAME] Off Haul" at bounding box center [557, 386] width 120 height 11
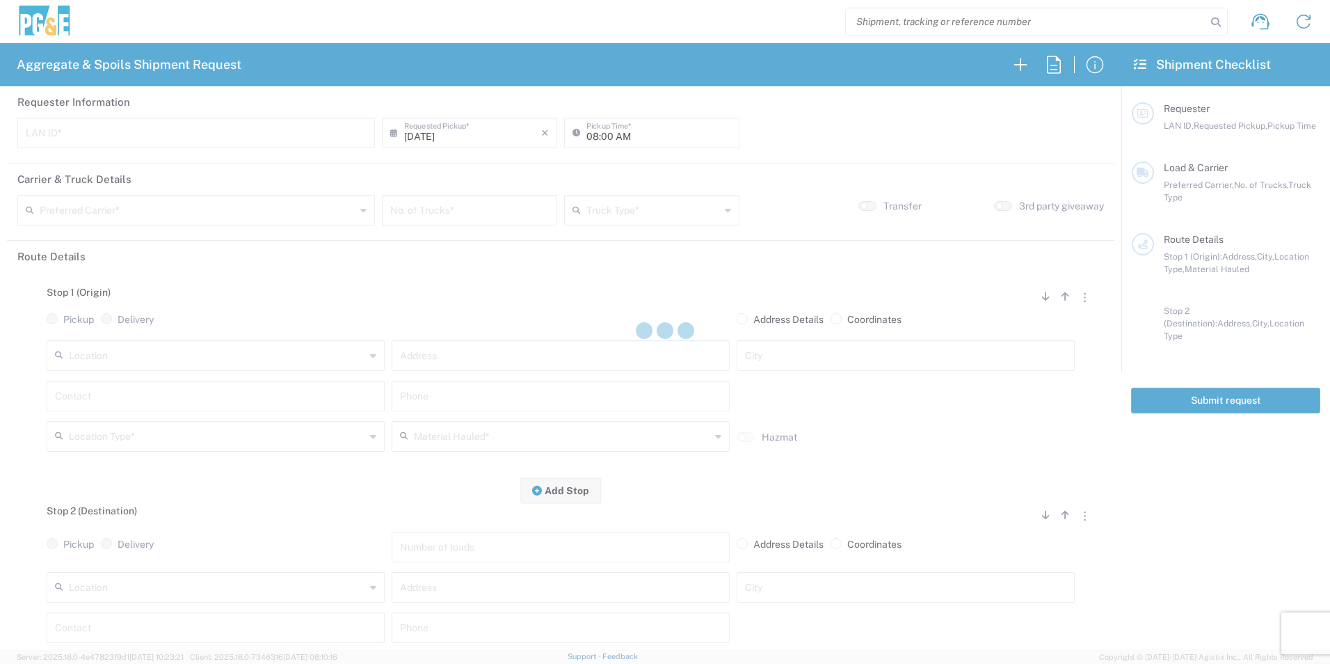
type input "M2DS"
type input "12:00 AM"
type input "[PERSON_NAME] Trucking"
type input "Super Dump"
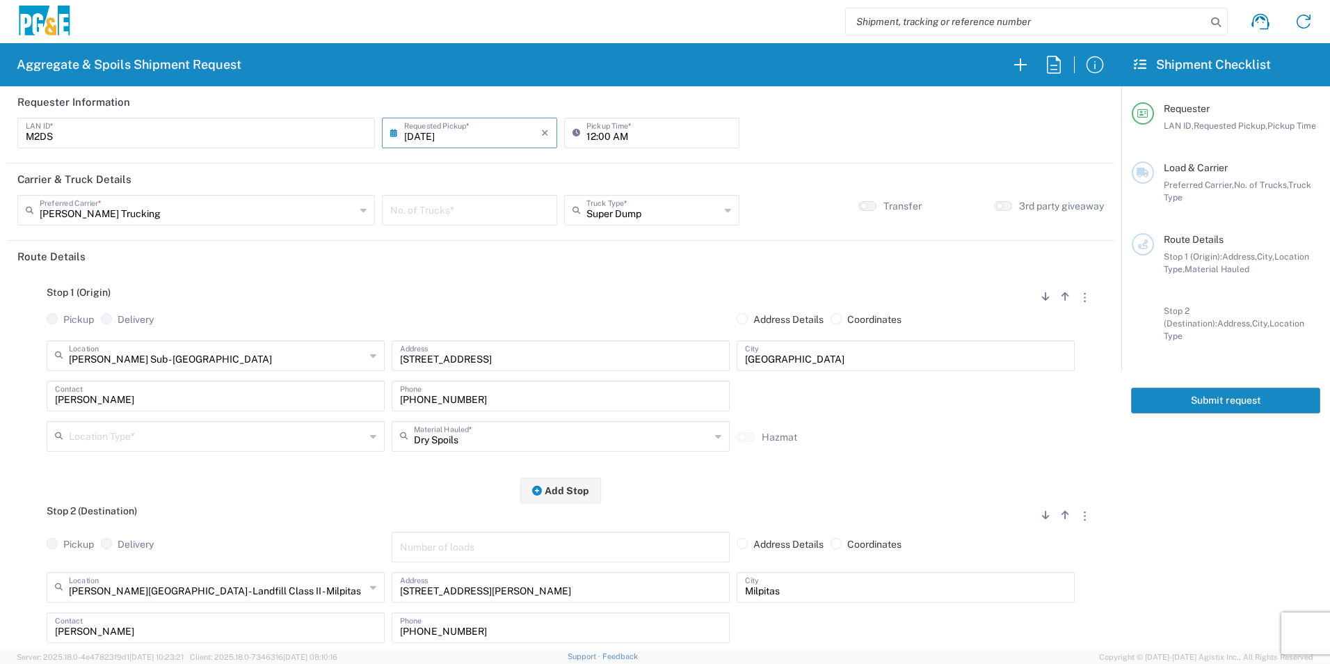
click at [465, 213] on input "number" at bounding box center [469, 209] width 159 height 24
type input "3"
click at [586, 131] on input "12:00 AM" at bounding box center [658, 132] width 145 height 24
click at [601, 131] on input "06:00 AM" at bounding box center [658, 132] width 145 height 24
type input "06:15 AM"
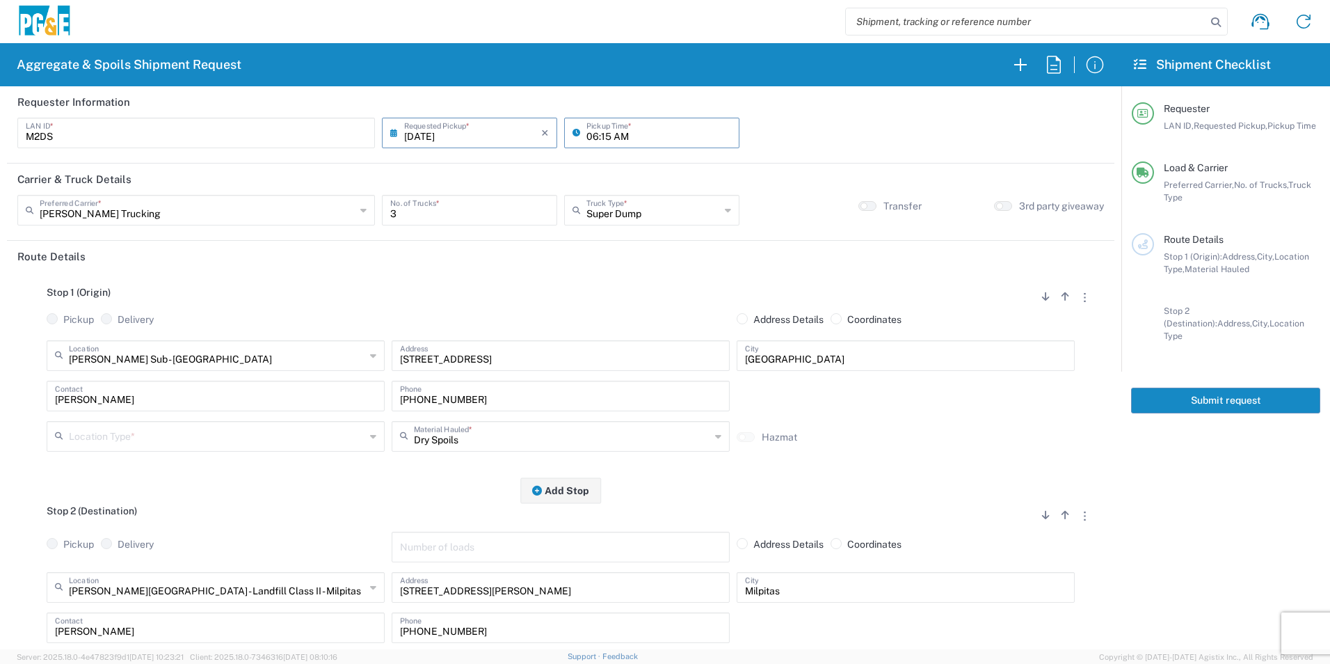
click at [160, 435] on input "text" at bounding box center [217, 435] width 296 height 24
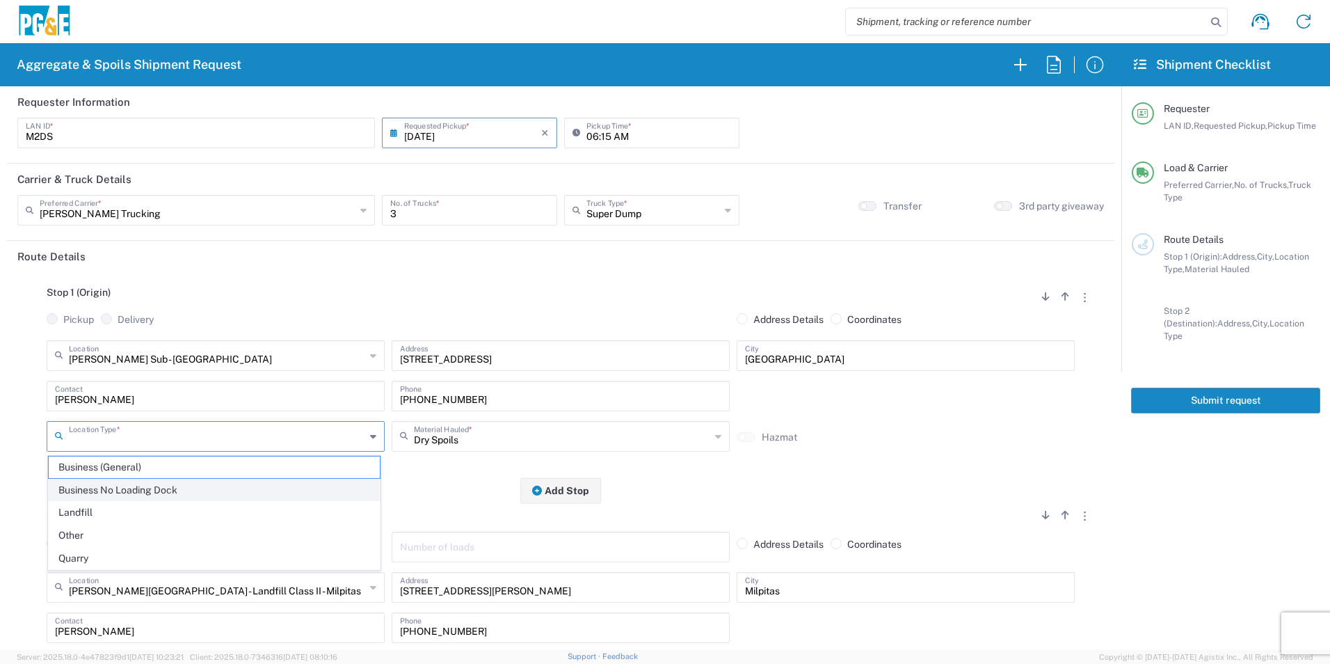
click at [140, 484] on span "Business No Loading Dock" at bounding box center [214, 490] width 331 height 22
type input "Business No Loading Dock"
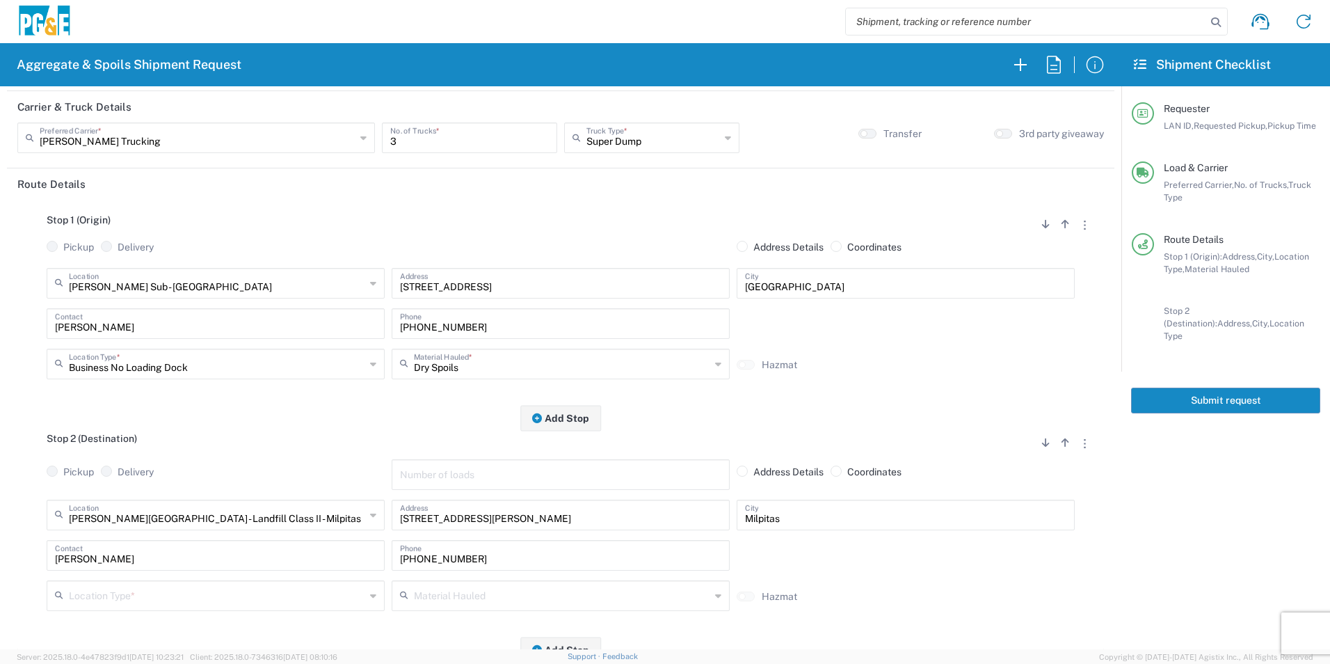
scroll to position [139, 0]
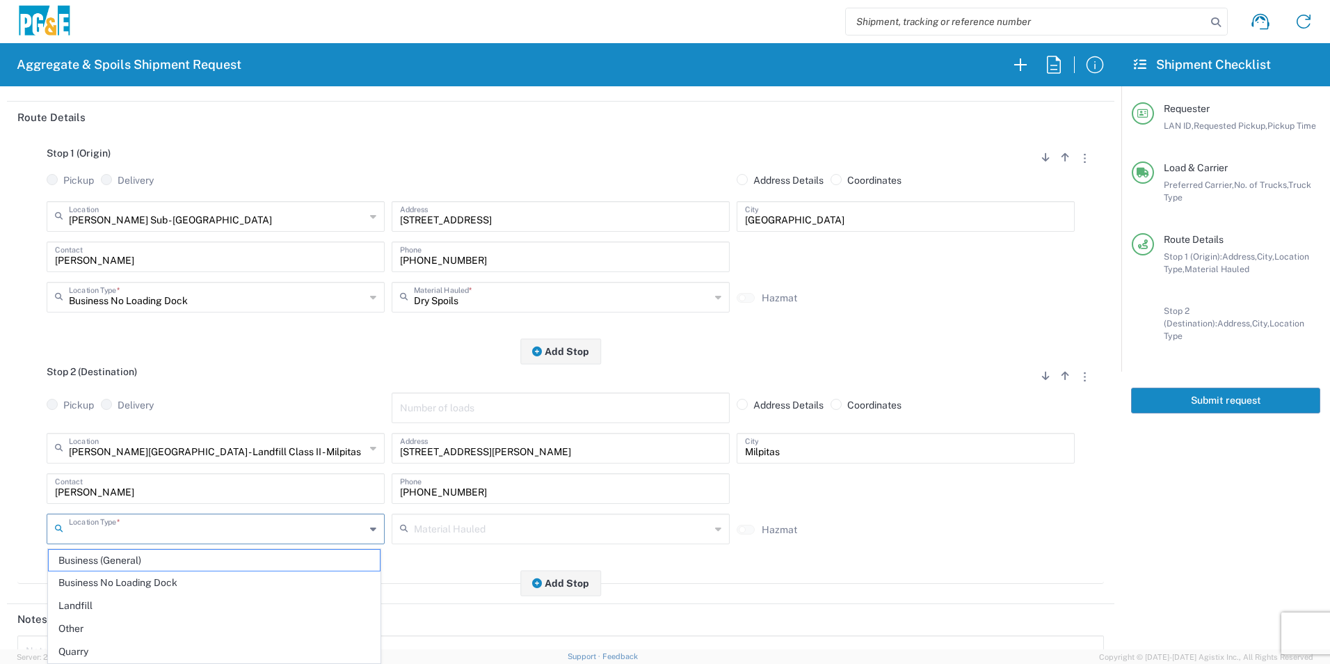
click at [120, 525] on input "text" at bounding box center [217, 527] width 296 height 24
click at [90, 604] on span "Landfill" at bounding box center [214, 606] width 331 height 22
type input "Landfill"
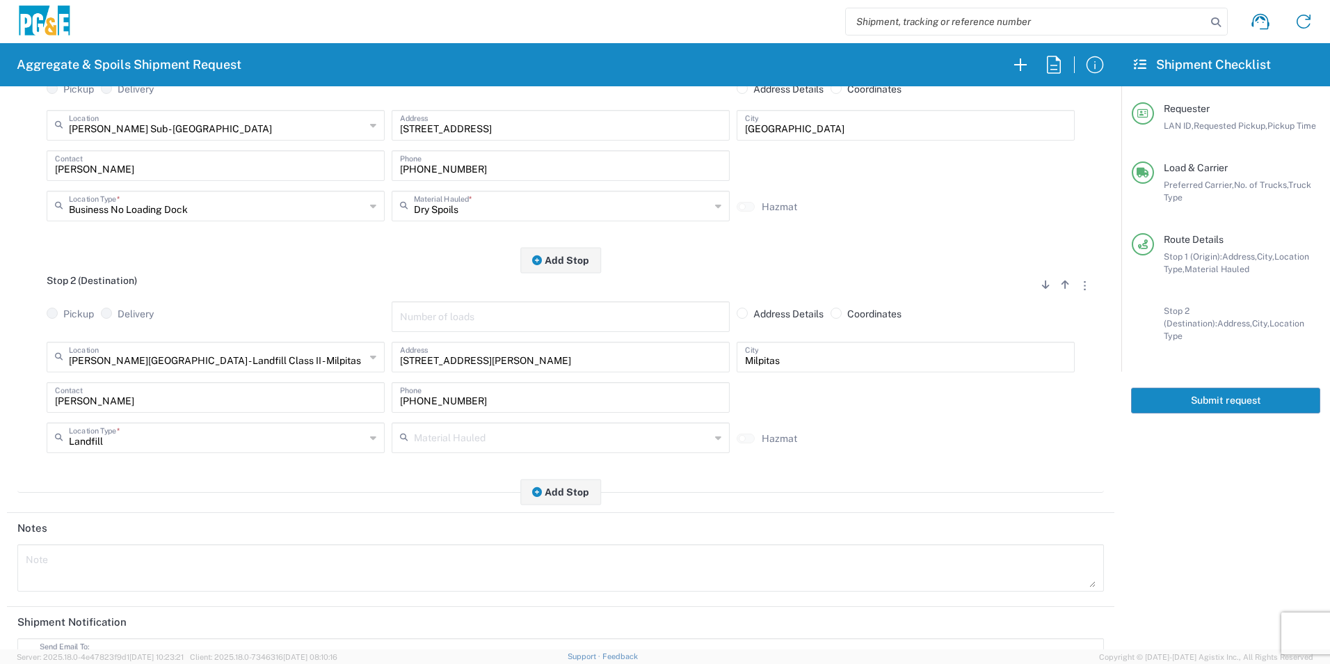
scroll to position [348, 0]
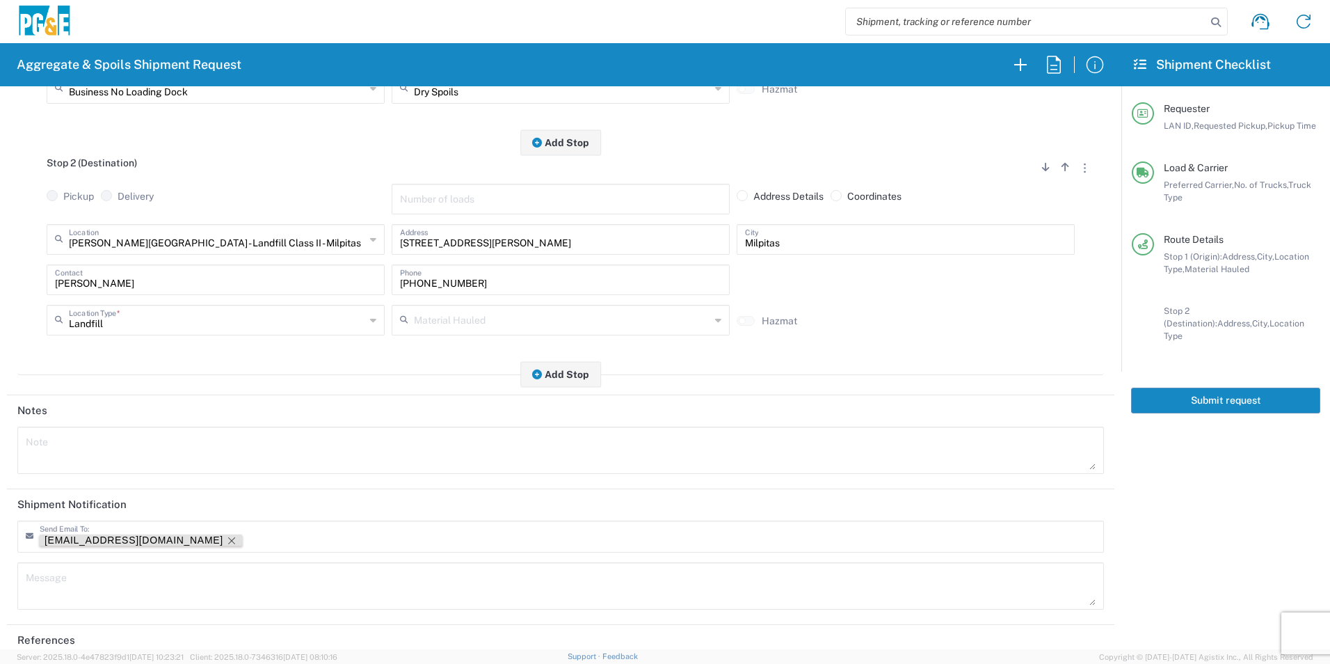
click at [226, 541] on icon "Remove tag" at bounding box center [231, 540] width 11 height 11
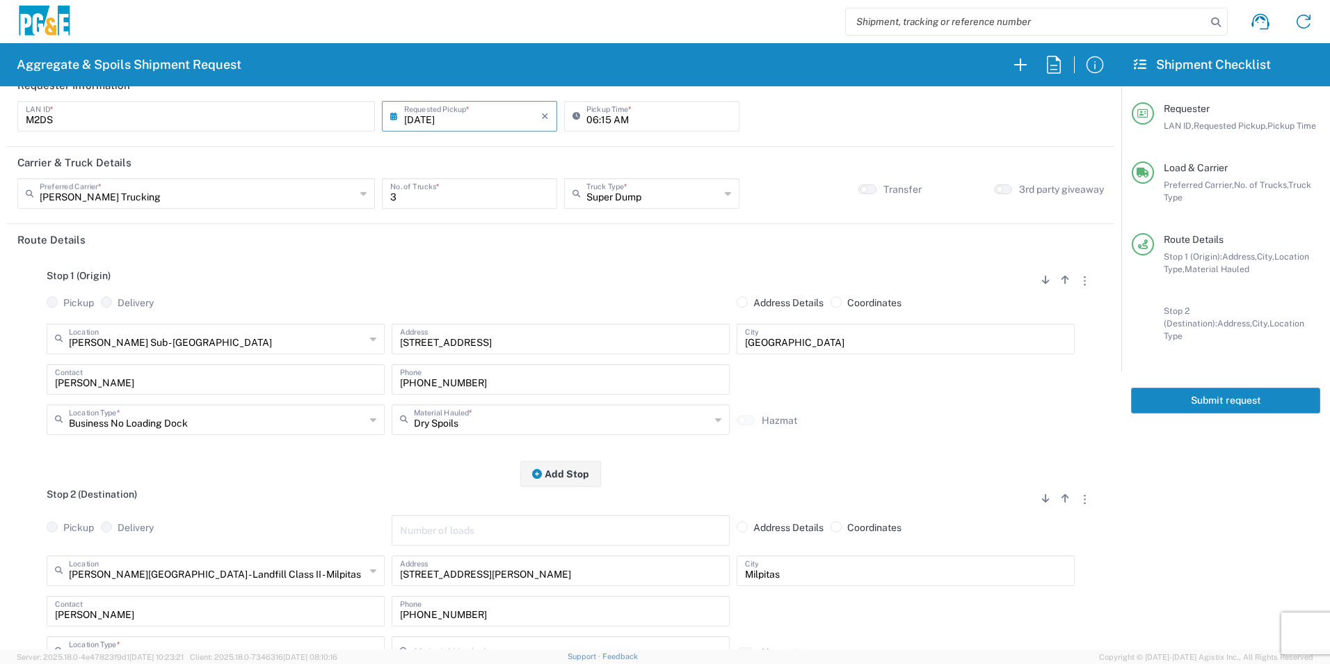
scroll to position [0, 0]
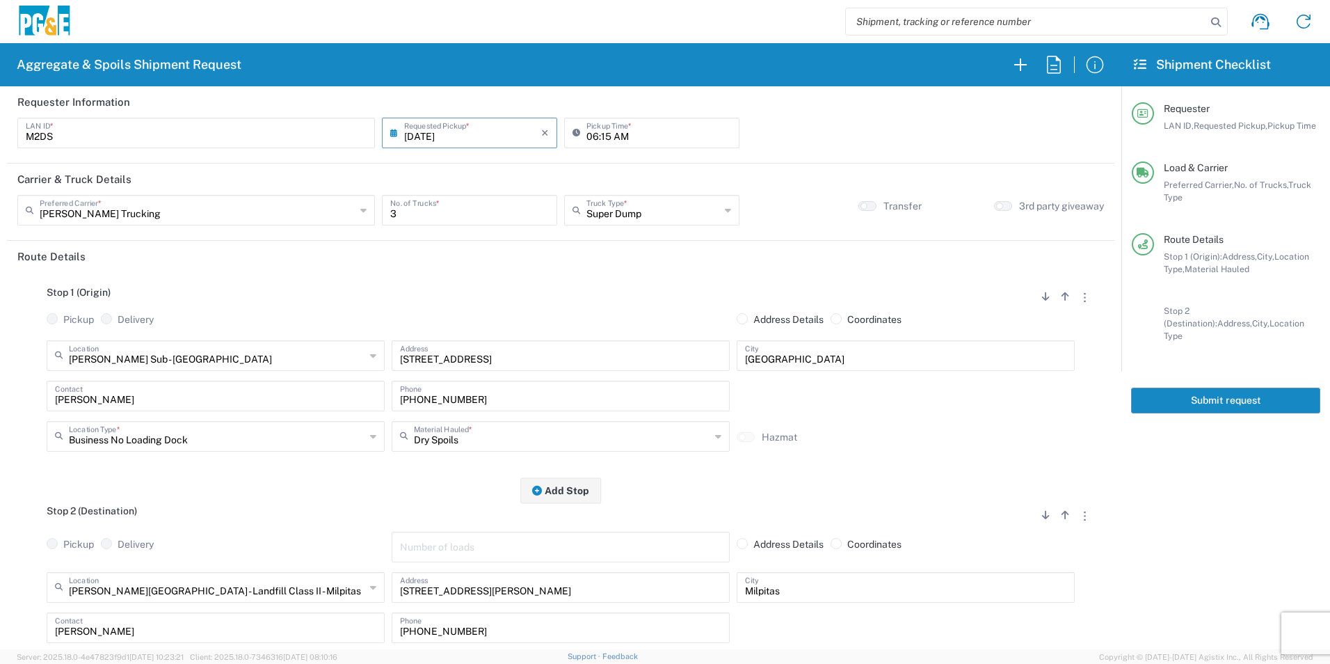
drag, startPoint x: 1184, startPoint y: 385, endPoint x: 1257, endPoint y: 392, distance: 73.4
click at [1185, 387] on button "Submit request" at bounding box center [1225, 400] width 189 height 26
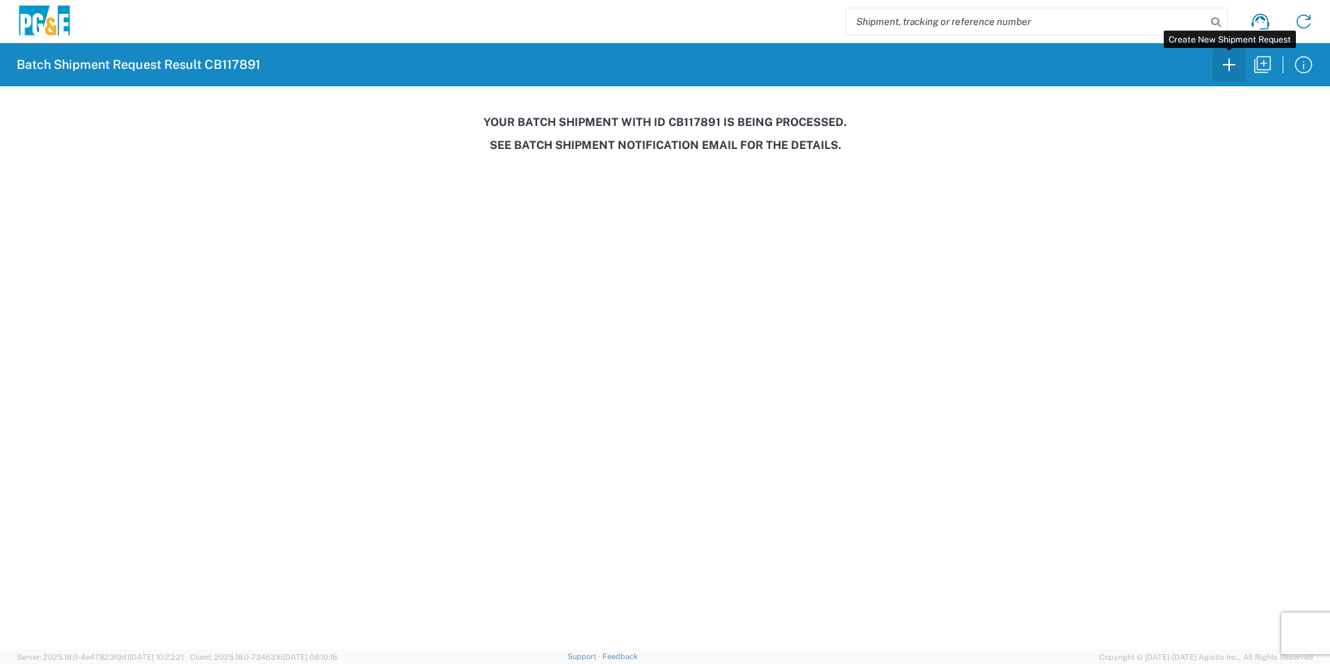
click at [1222, 64] on icon "button" at bounding box center [1229, 65] width 22 height 22
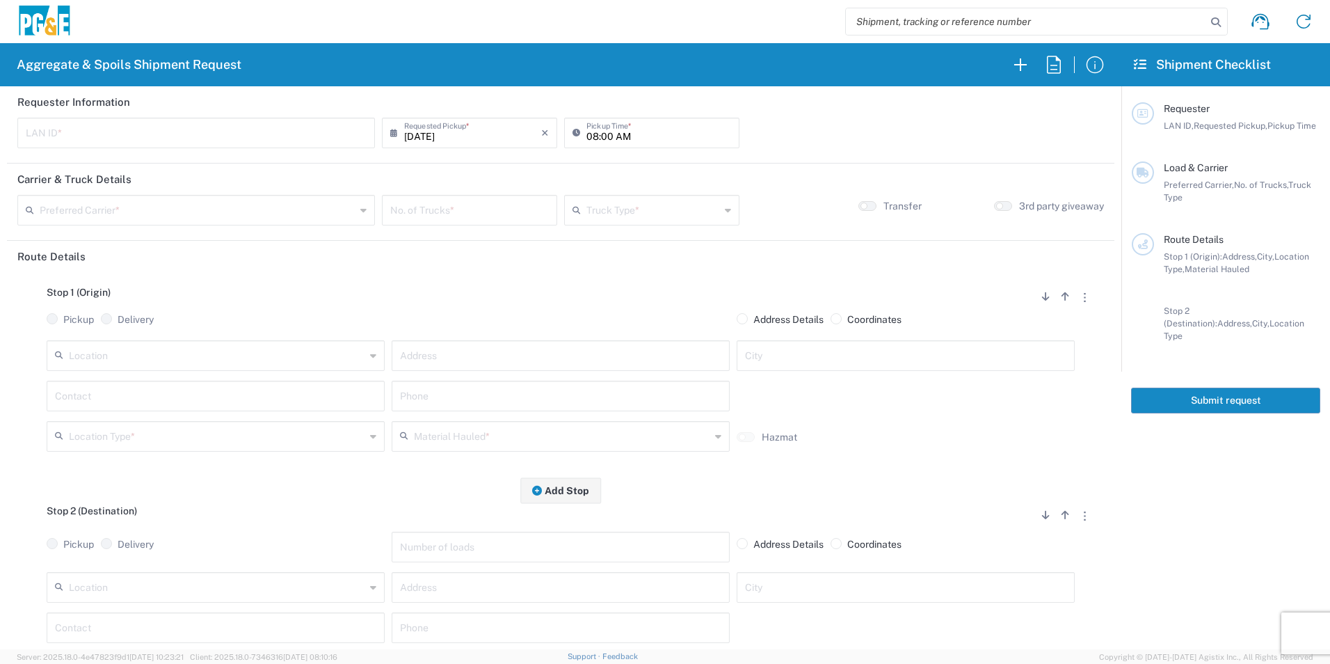
click at [188, 123] on input "text" at bounding box center [196, 132] width 341 height 24
click at [1062, 70] on icon "button" at bounding box center [1054, 65] width 22 height 22
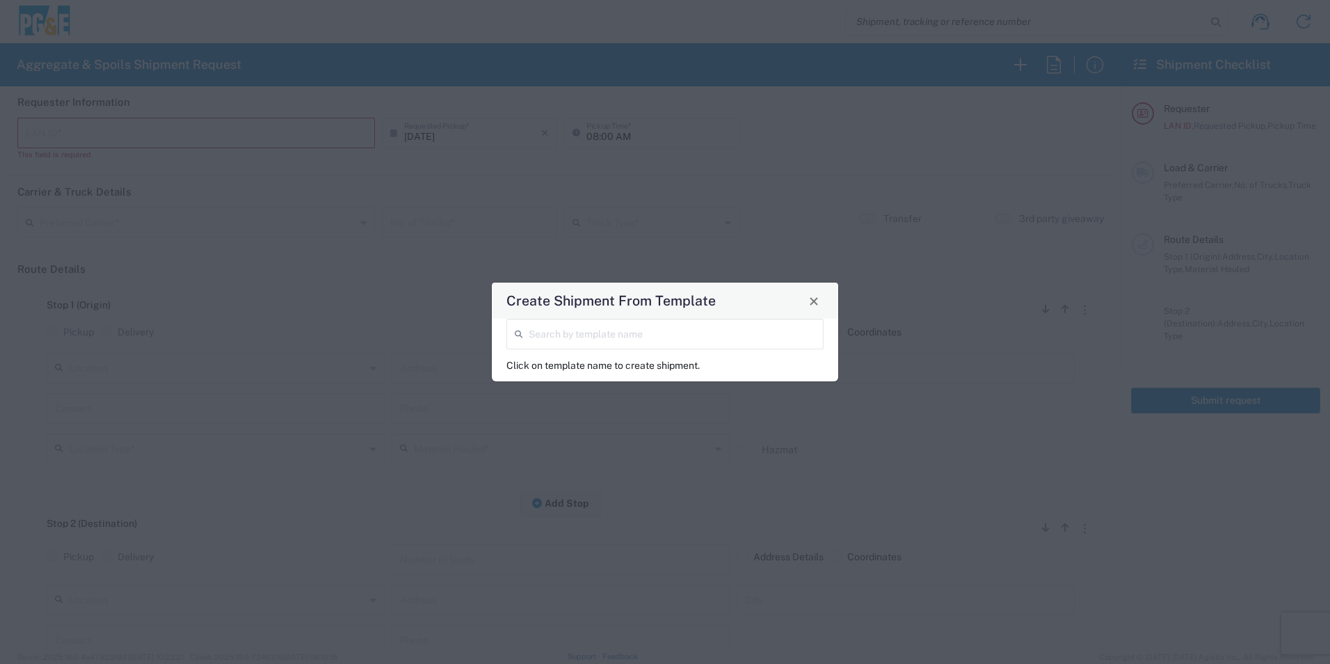
click at [652, 330] on input "search" at bounding box center [672, 333] width 287 height 24
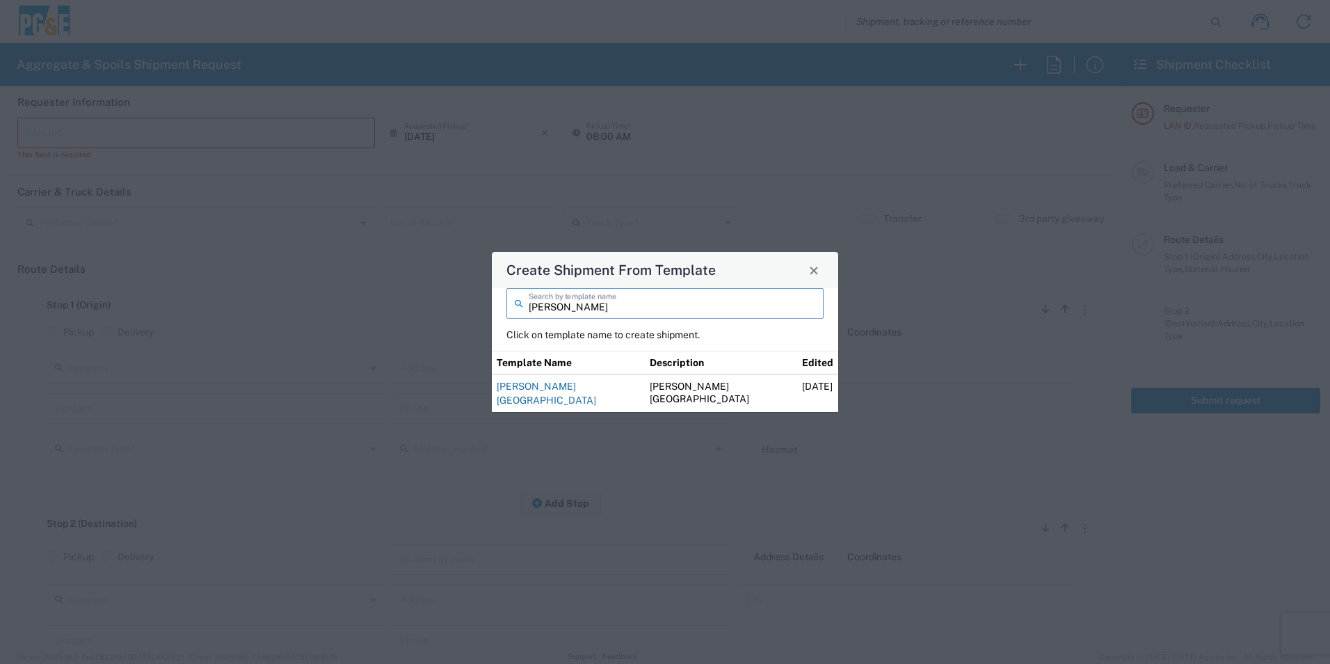
type input "[PERSON_NAME]"
click at [579, 394] on link "[PERSON_NAME][GEOGRAPHIC_DATA]" at bounding box center [546, 393] width 99 height 25
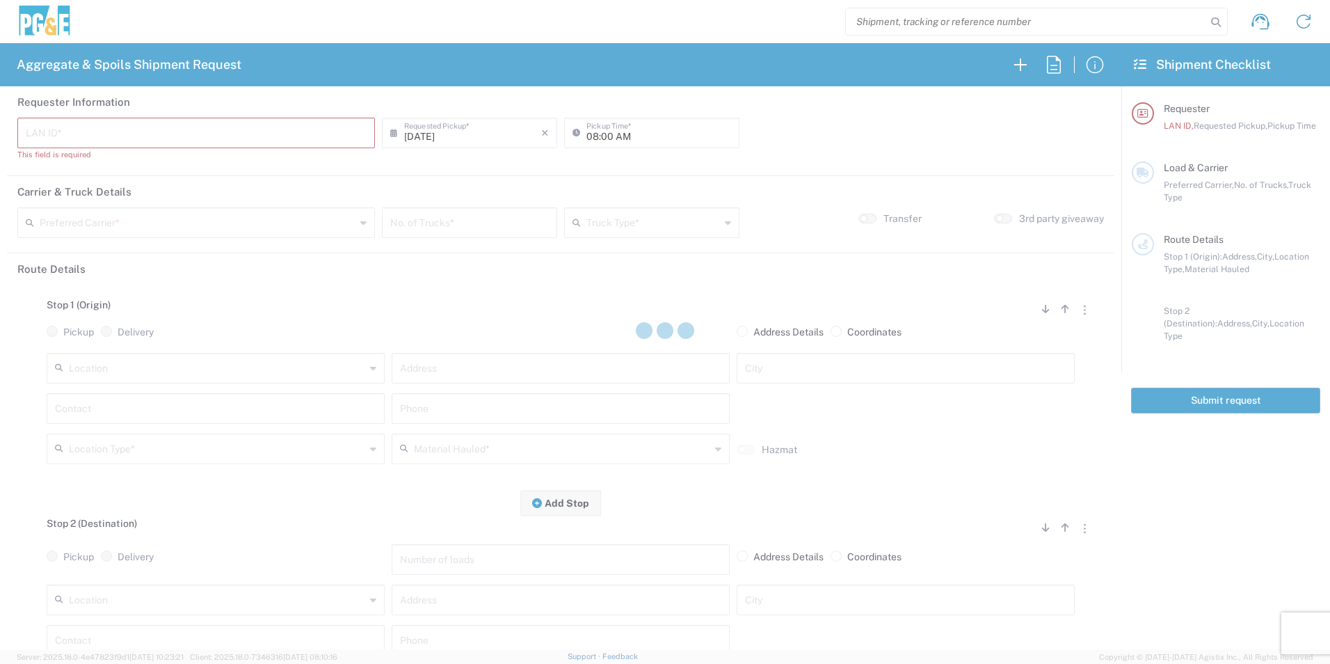
type input "KWWC"
type input "06:00 AM"
type input "[PERSON_NAME] Tanks Inc"
type input "20 Yard Dump Truck"
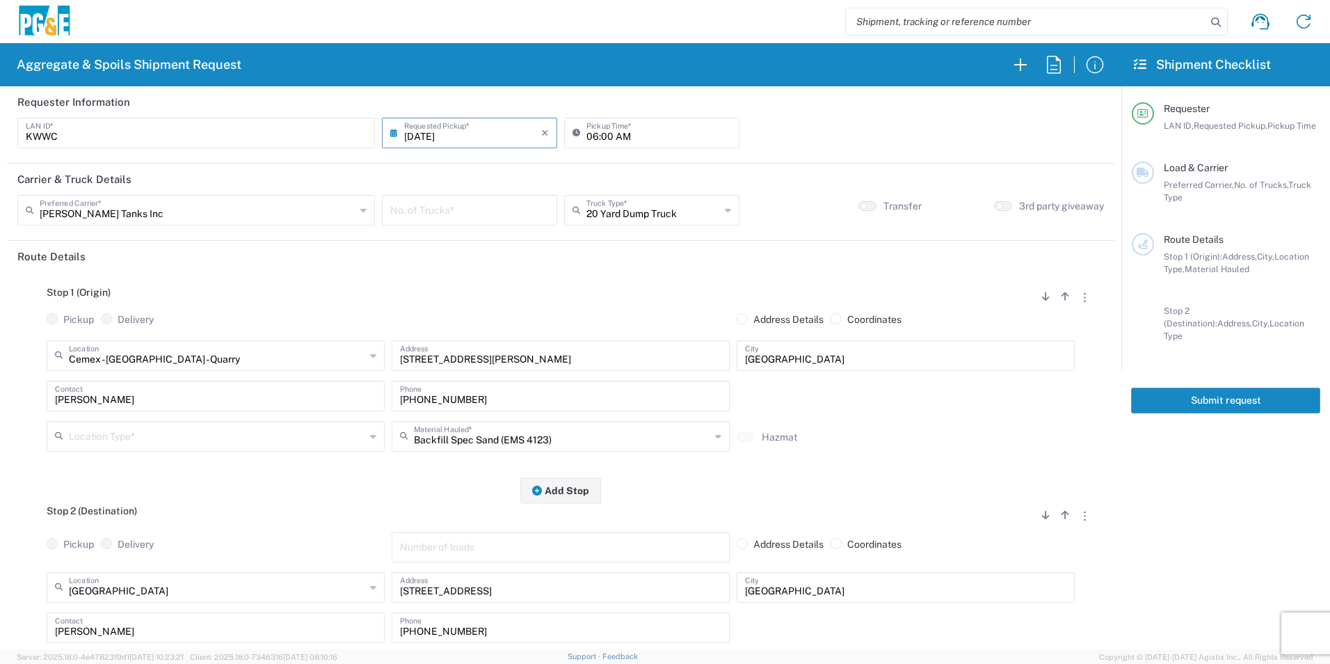
click at [436, 209] on input "number" at bounding box center [469, 209] width 159 height 24
type input "1"
click at [153, 435] on input "text" at bounding box center [217, 435] width 296 height 24
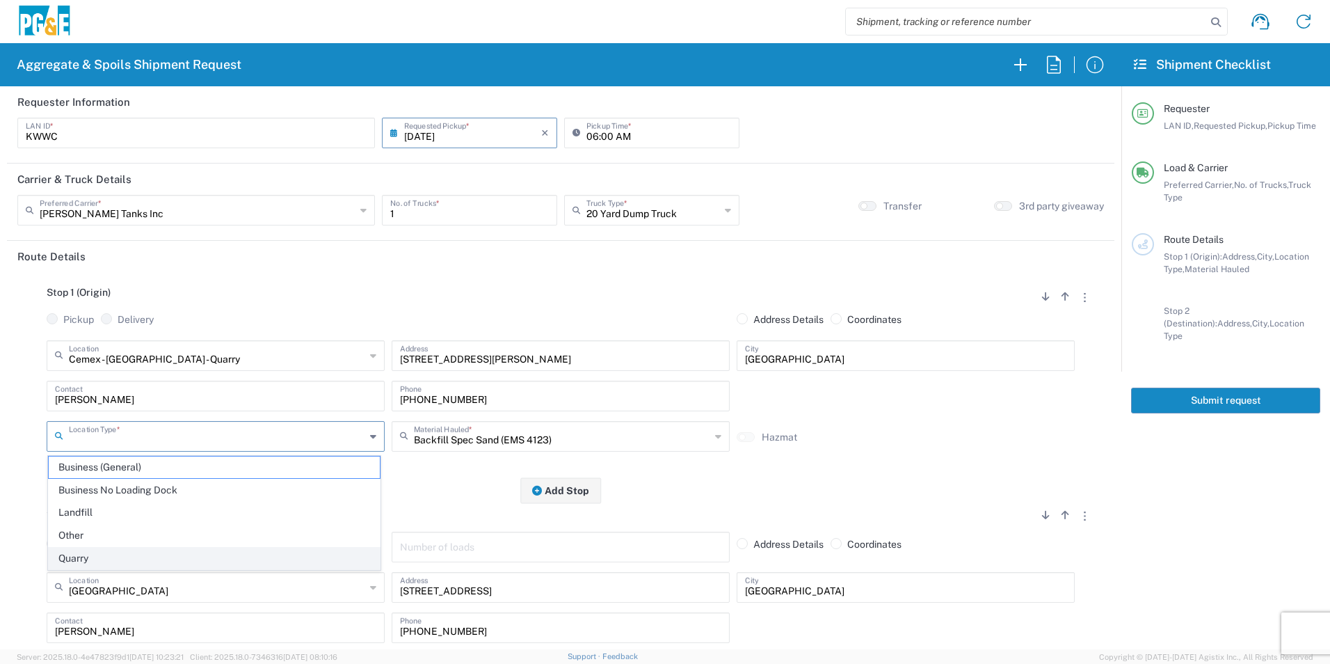
click at [91, 554] on span "Quarry" at bounding box center [214, 558] width 331 height 22
type input "Quarry"
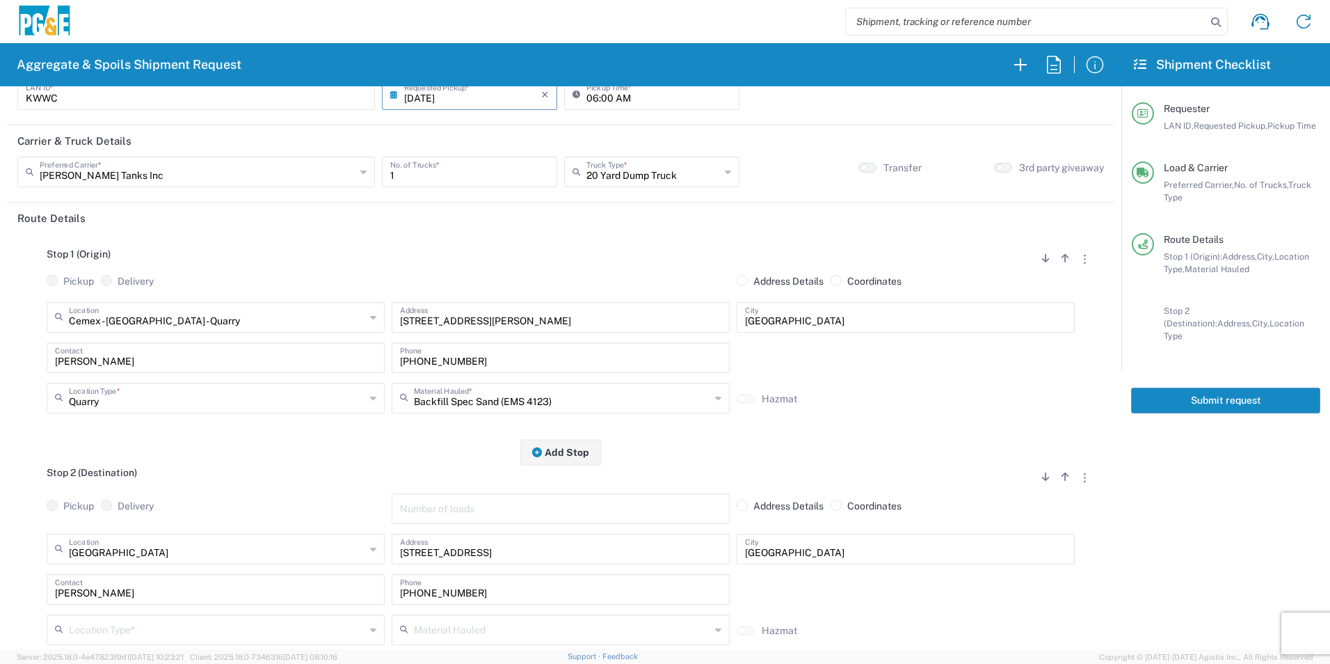
scroll to position [70, 0]
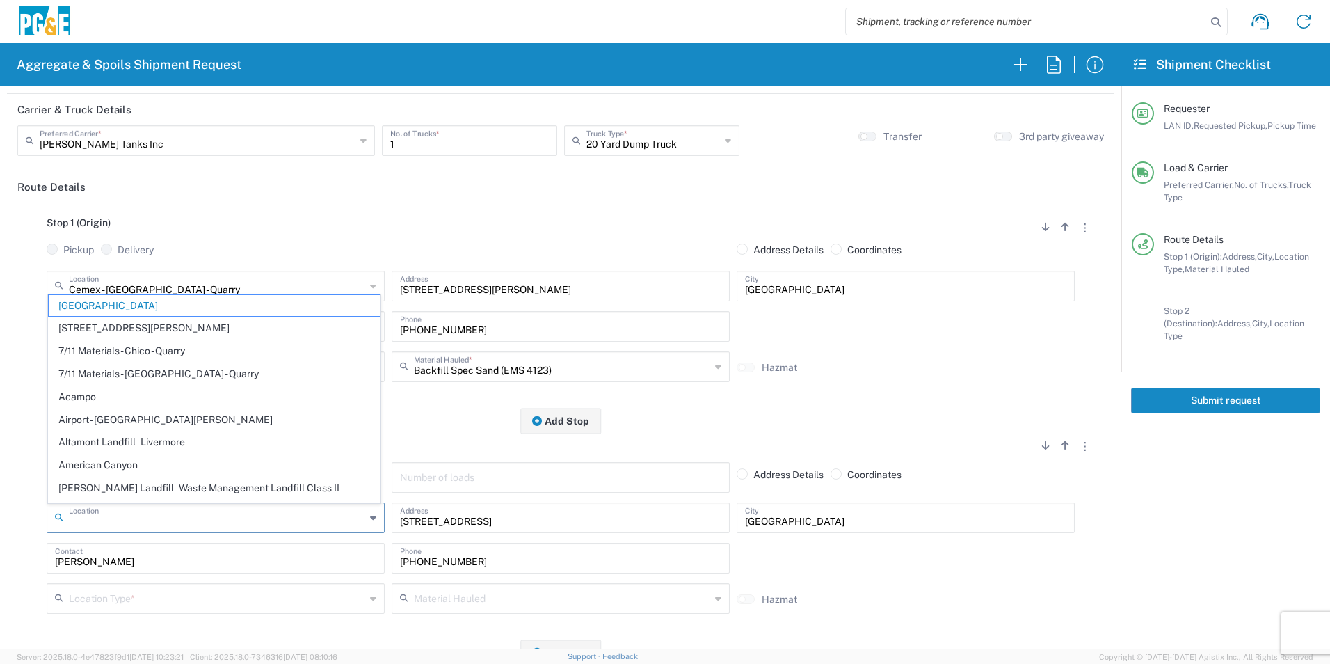
click at [181, 510] on input "text" at bounding box center [217, 516] width 296 height 24
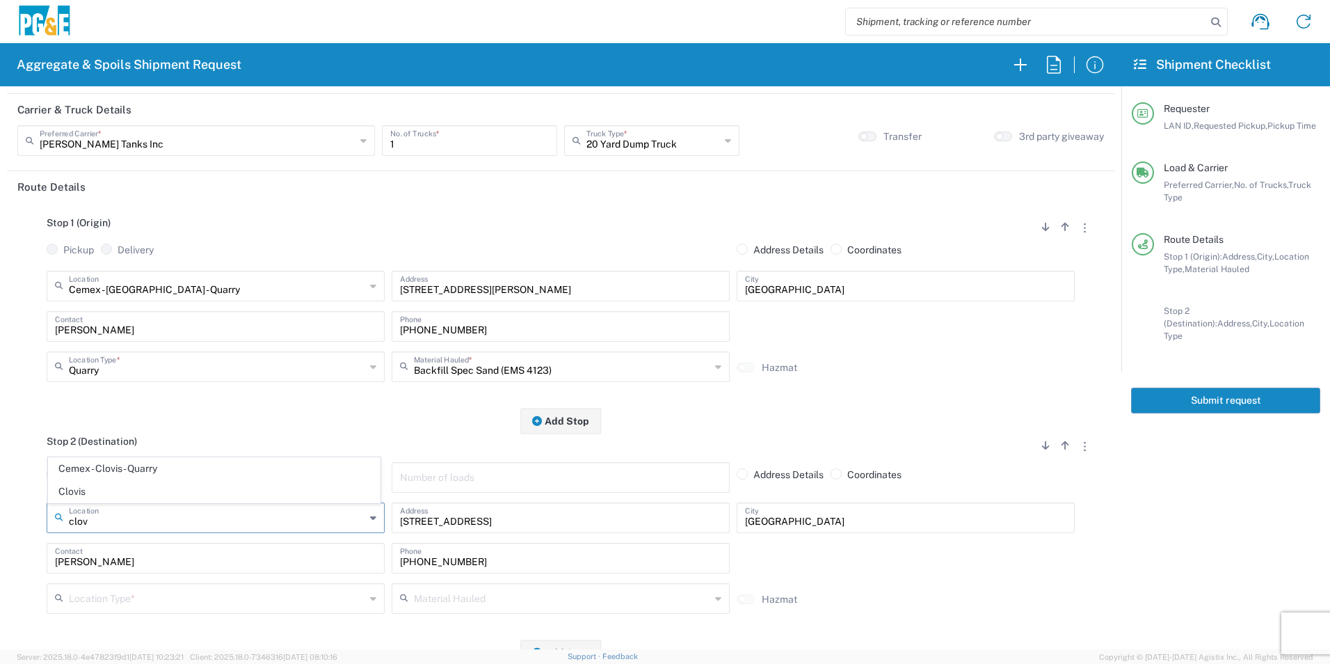
drag, startPoint x: 144, startPoint y: 488, endPoint x: 159, endPoint y: 503, distance: 21.2
click at [144, 488] on span "Clovis" at bounding box center [214, 492] width 331 height 22
type input "Clovis"
type input "[STREET_ADDRESS]"
type input "Clovis"
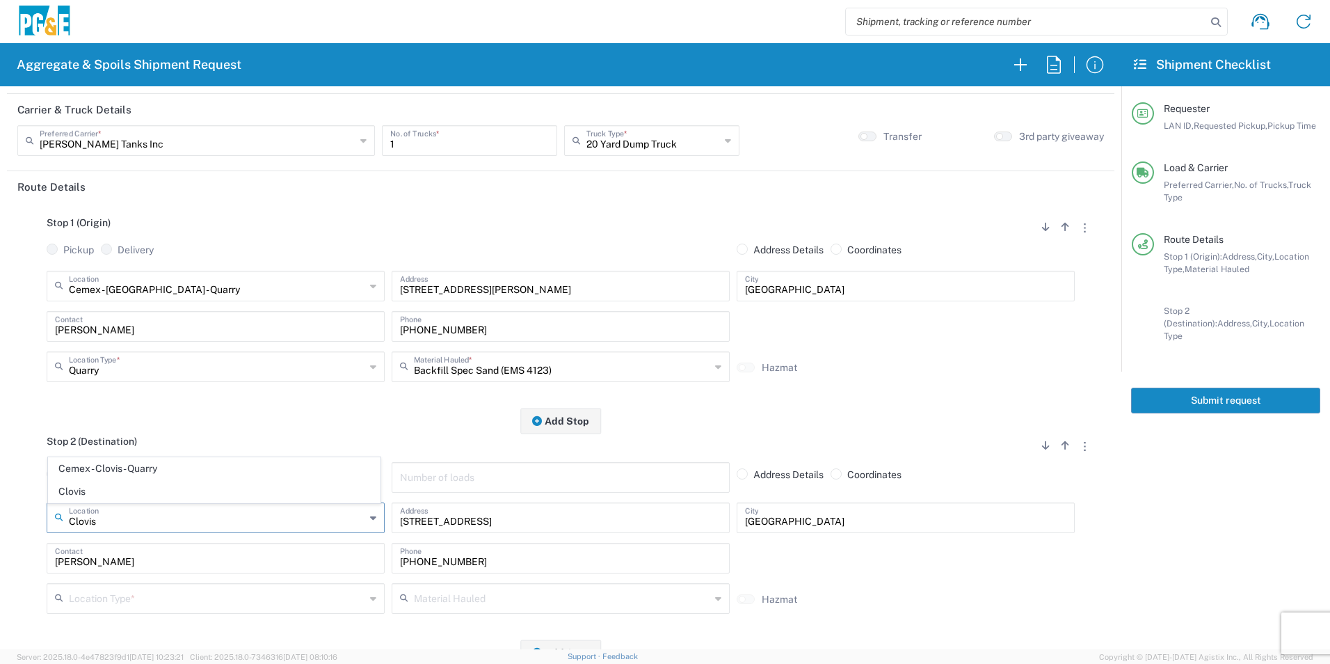
type input "Business No Loading Dock"
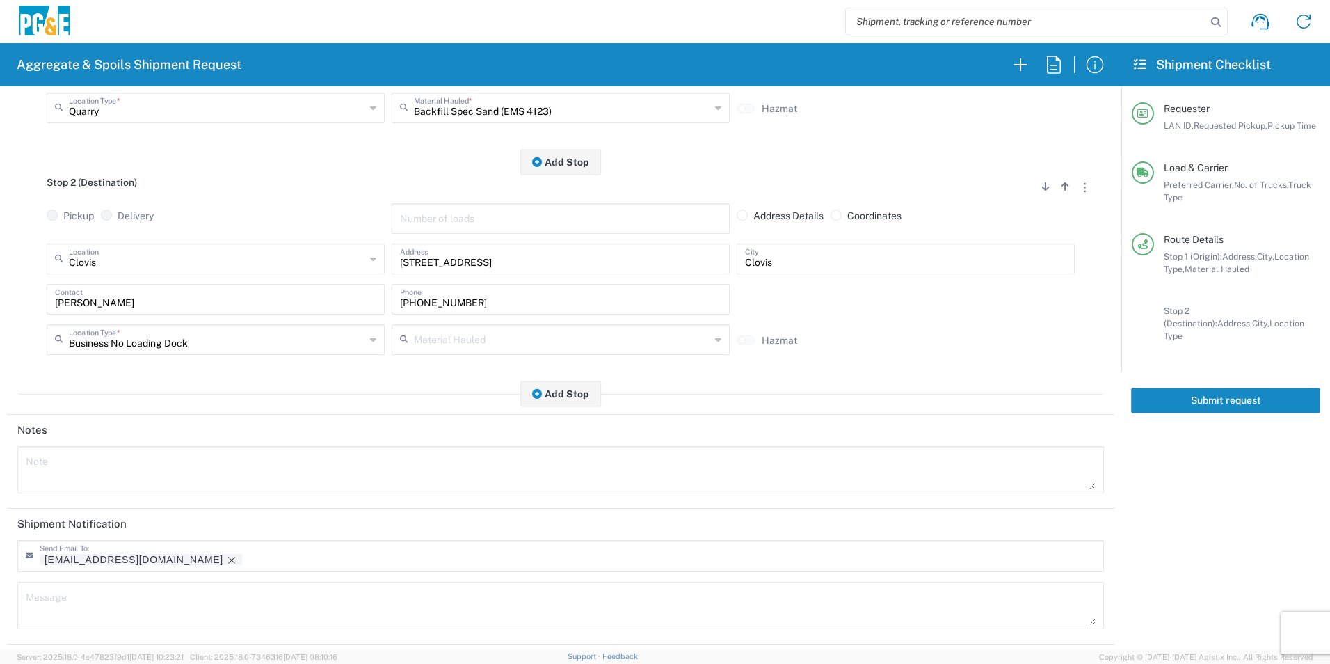
scroll to position [402, 0]
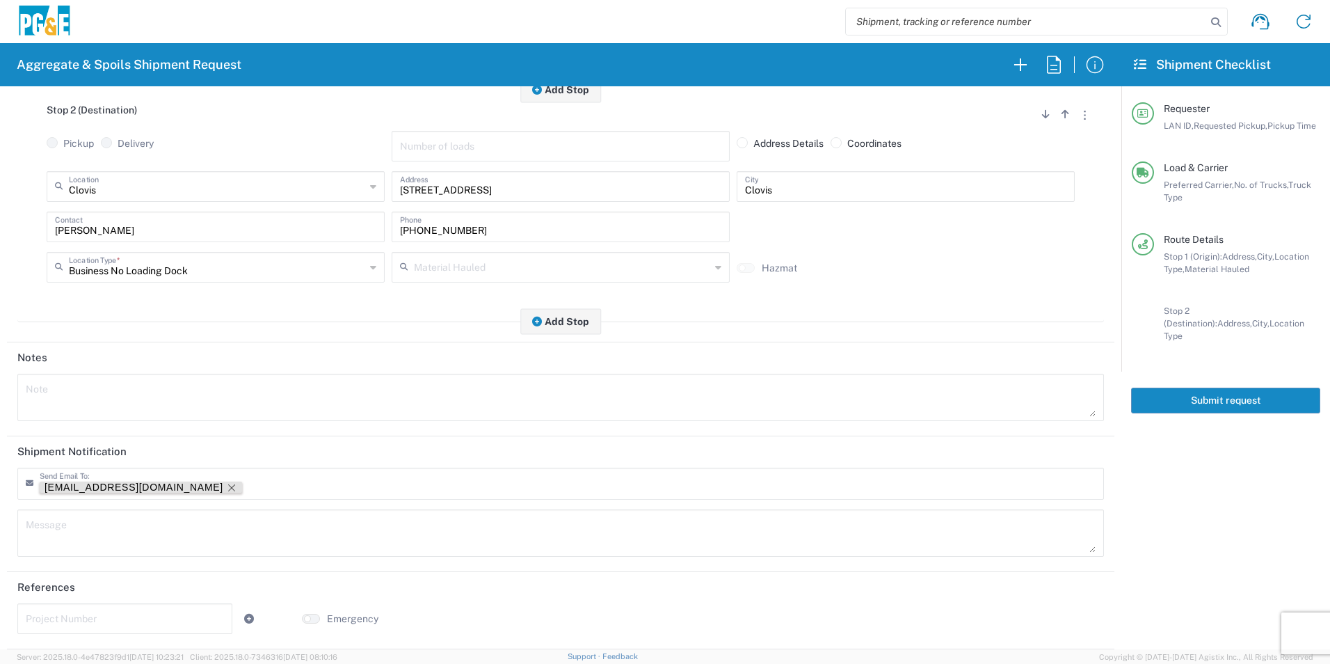
click at [228, 487] on icon "Remove tag" at bounding box center [231, 487] width 7 height 7
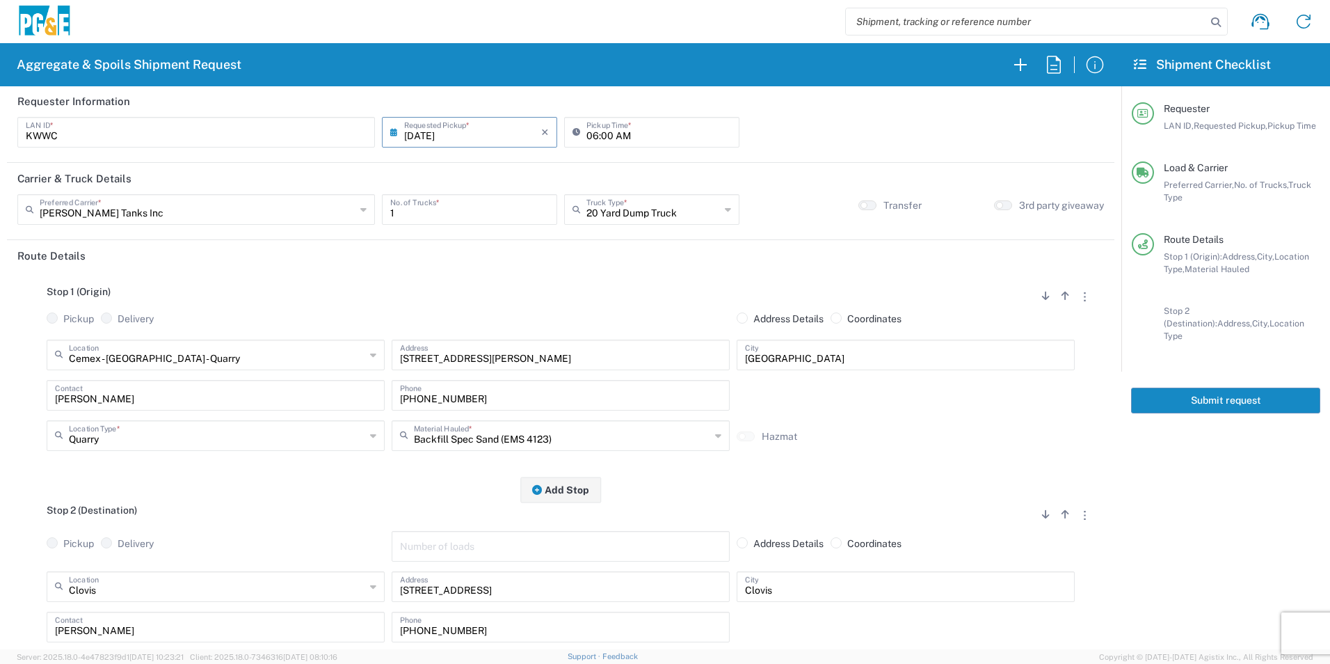
scroll to position [0, 0]
click at [1230, 387] on button "Submit request" at bounding box center [1225, 400] width 189 height 26
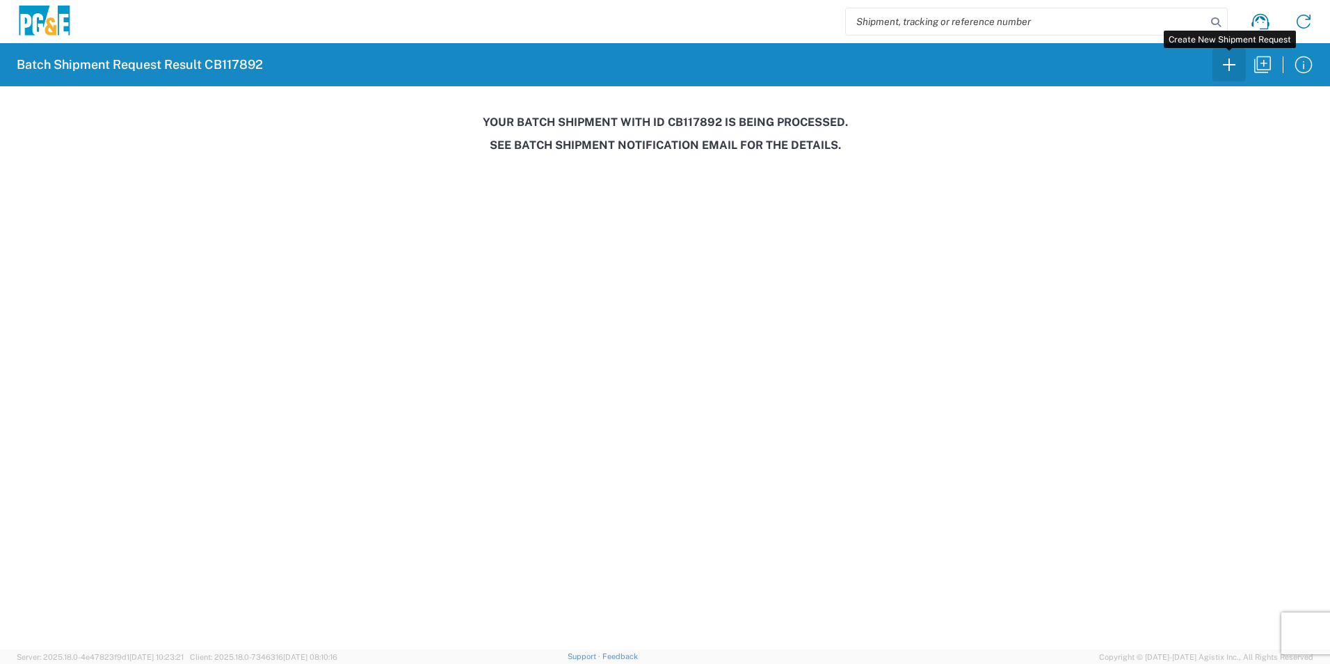
click at [1240, 62] on button "button" at bounding box center [1229, 64] width 33 height 33
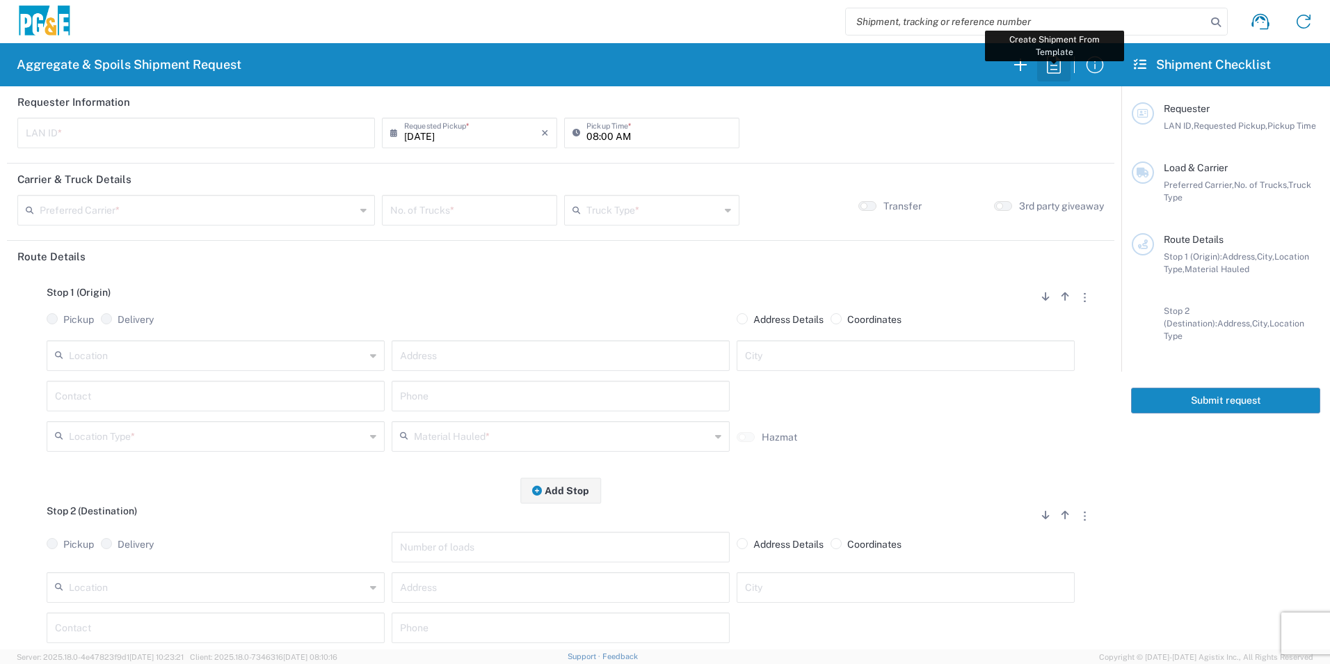
click at [1057, 67] on icon "button" at bounding box center [1054, 65] width 22 height 22
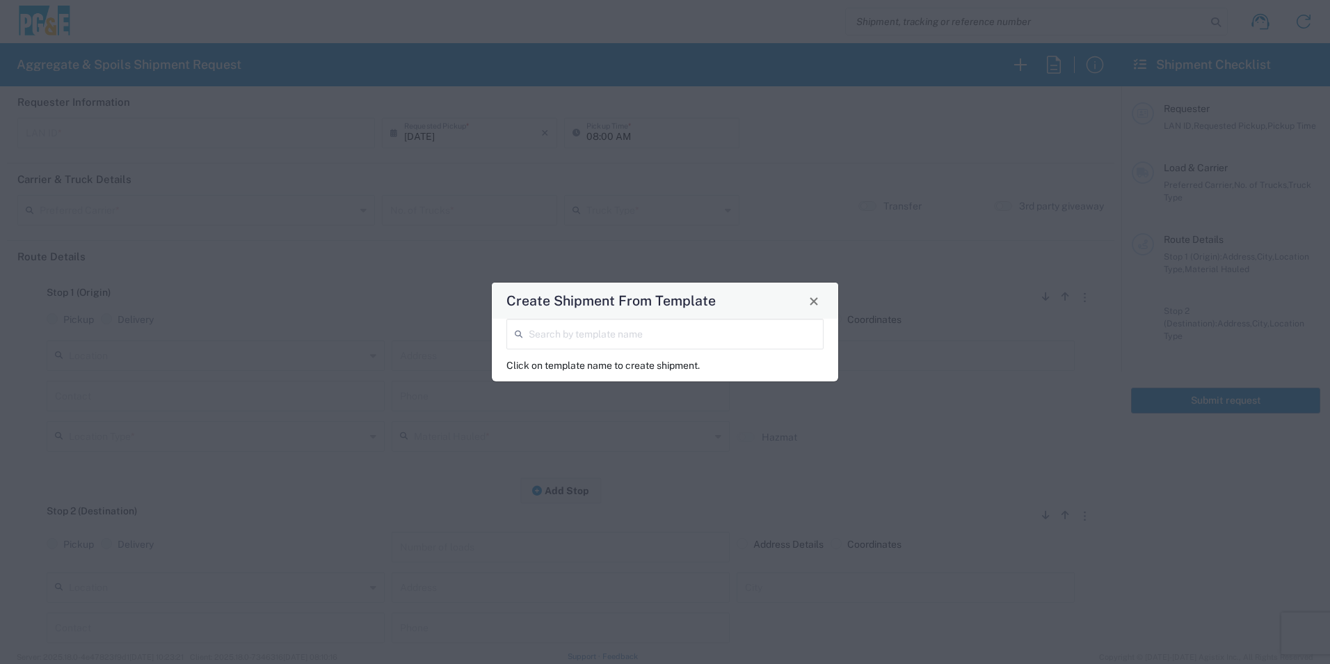
click at [651, 326] on input "search" at bounding box center [672, 333] width 287 height 24
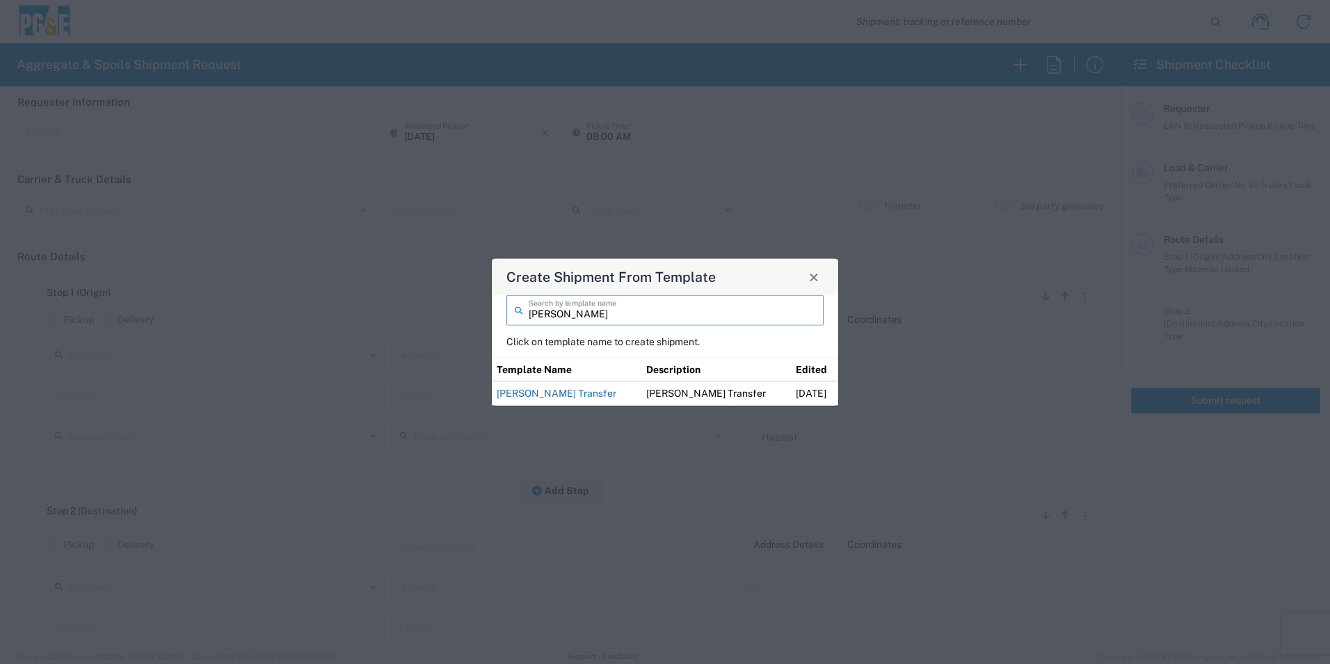
type input "[PERSON_NAME]"
click at [559, 392] on link "[PERSON_NAME] Transfer" at bounding box center [557, 392] width 120 height 11
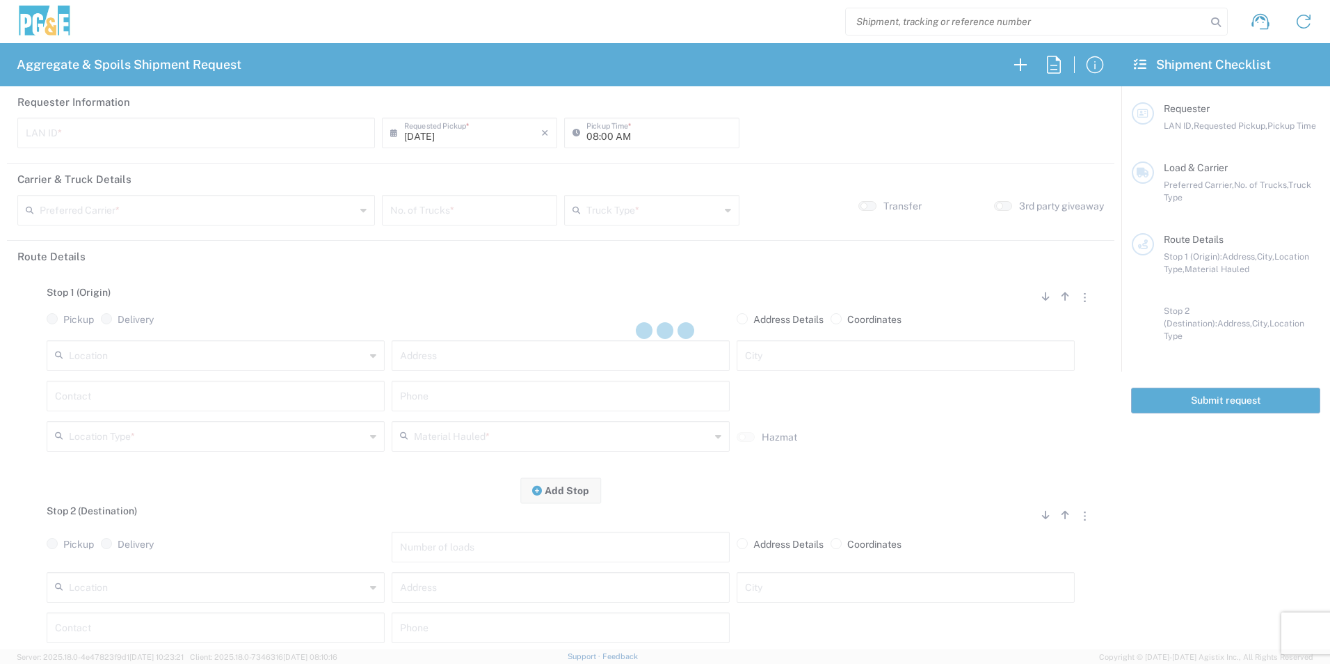
type input "JKK9"
type input "05:00 AM"
type input "[PERSON_NAME] Tanks Inc"
type input "20 Yard Dump Truck"
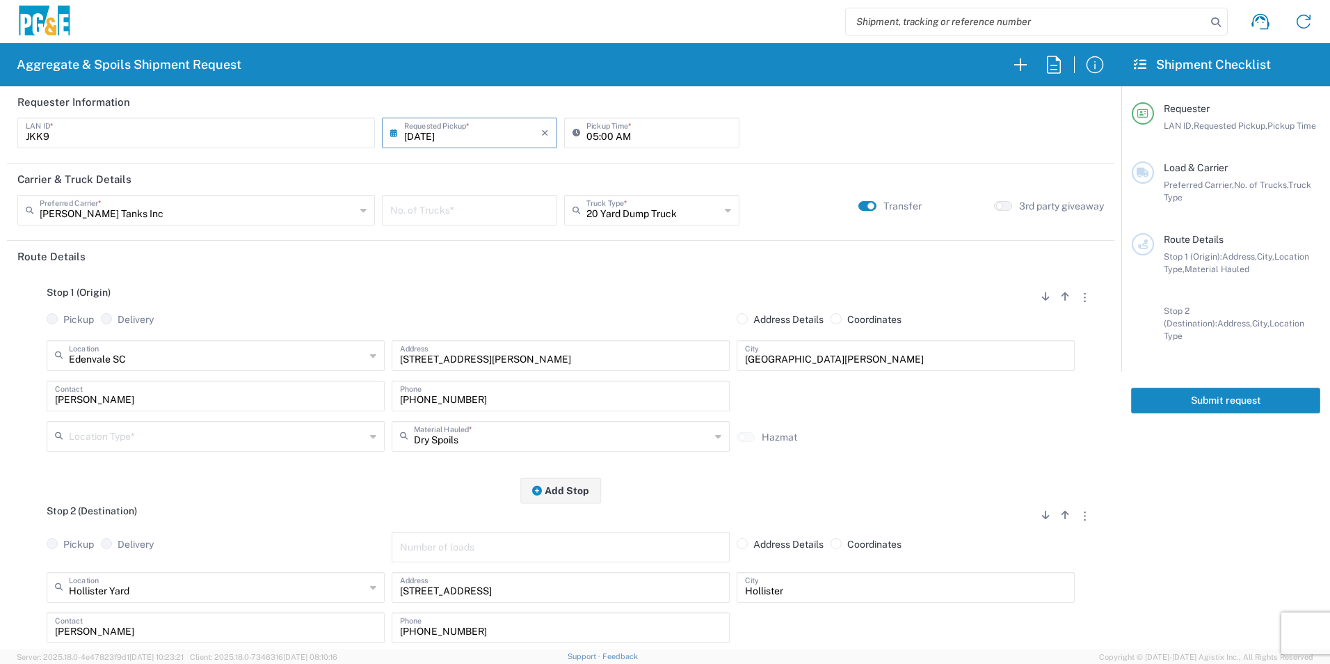
click at [488, 217] on input "number" at bounding box center [469, 209] width 159 height 24
type input "6"
drag, startPoint x: 141, startPoint y: 435, endPoint x: 147, endPoint y: 418, distance: 18.1
click at [140, 435] on input "text" at bounding box center [217, 435] width 296 height 24
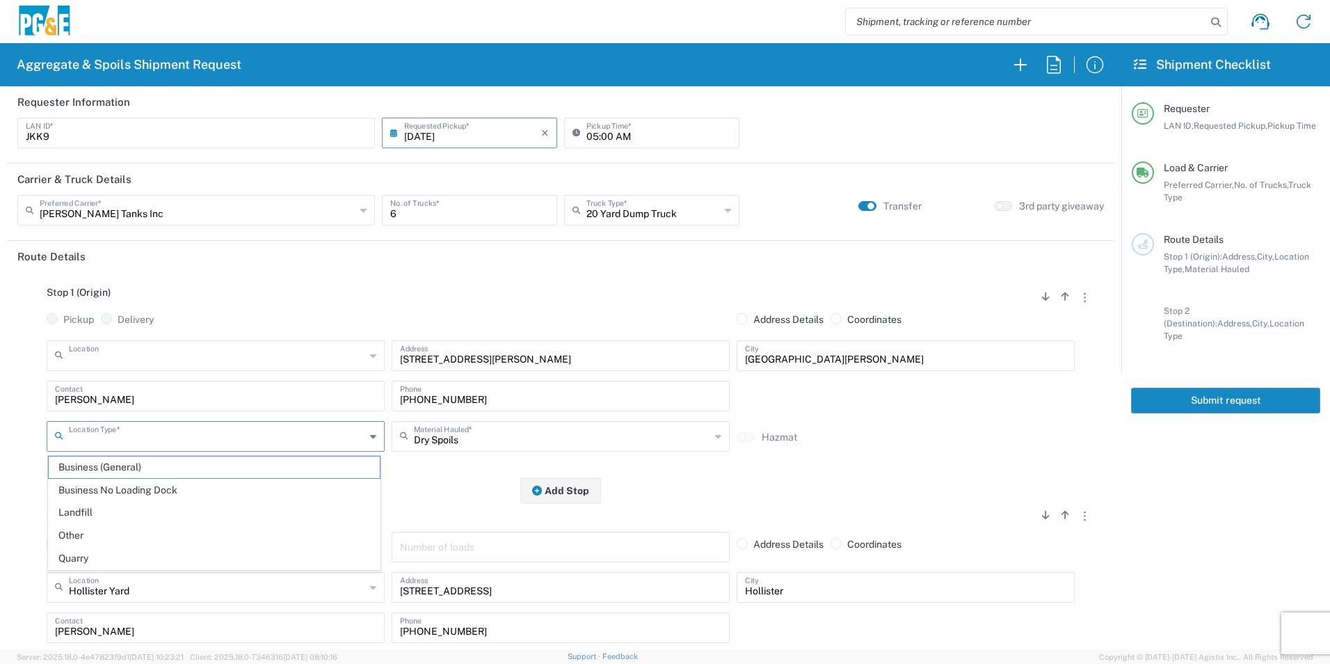
click at [157, 358] on input "text" at bounding box center [217, 354] width 296 height 24
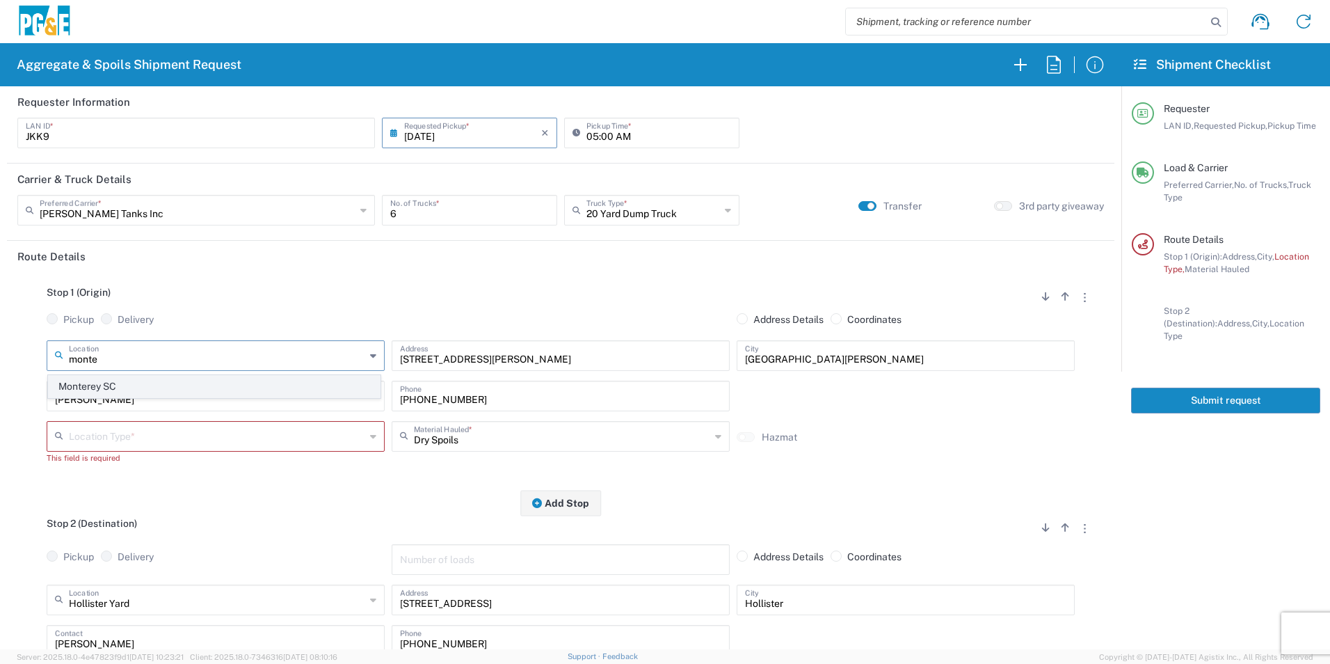
click at [110, 381] on span "Monterey SC" at bounding box center [214, 387] width 331 height 22
type input "Monterey SC"
type input "[STREET_ADDRESS]"
type input "Monterey"
type input "Business No Loading Dock"
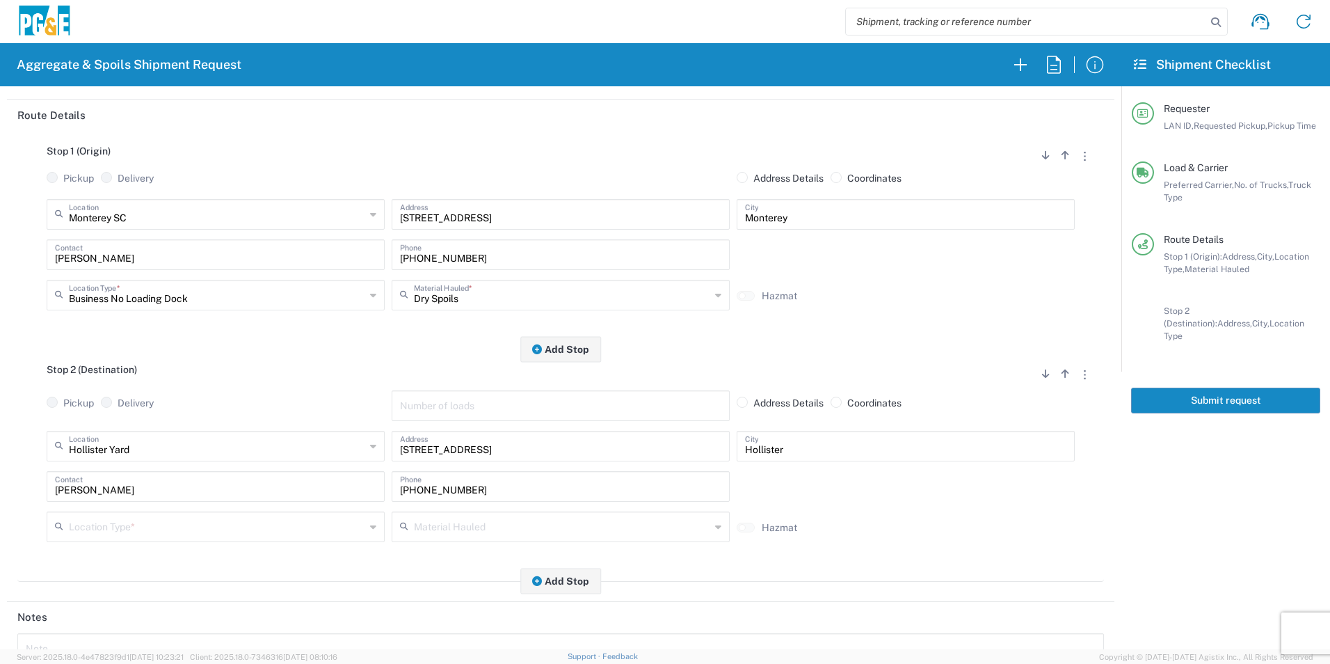
scroll to position [209, 0]
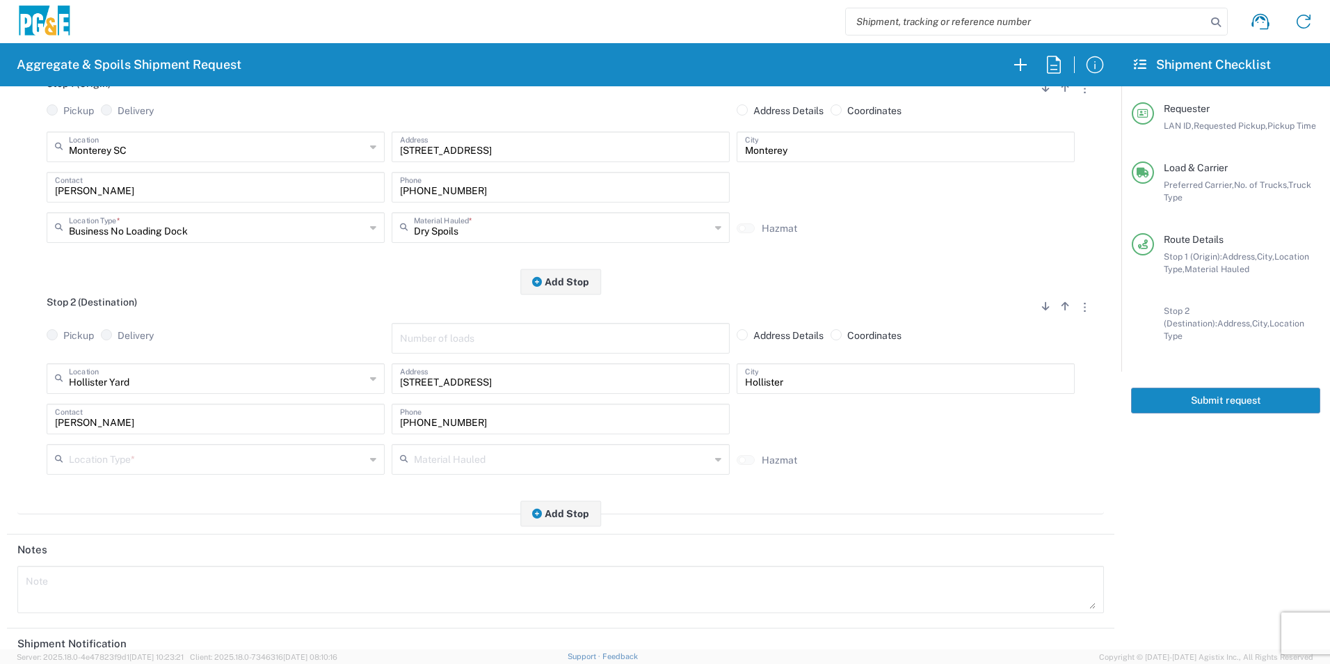
click at [131, 456] on input "text" at bounding box center [217, 458] width 296 height 24
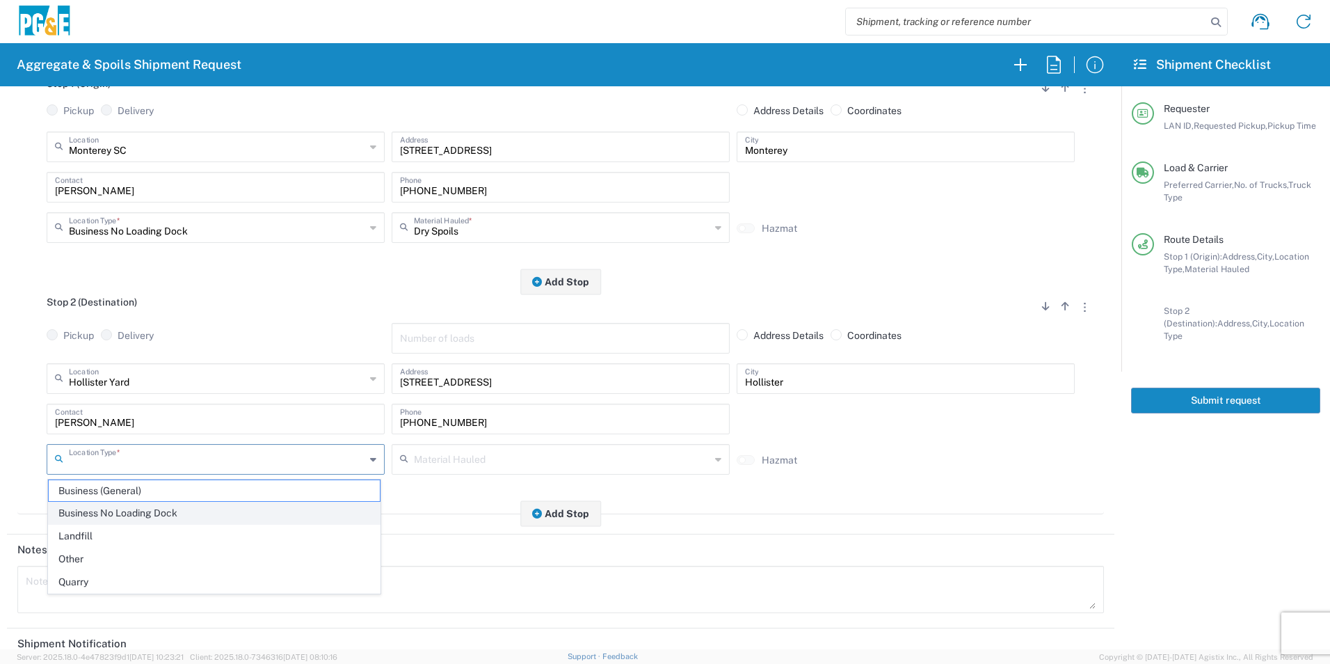
click at [154, 516] on span "Business No Loading Dock" at bounding box center [214, 513] width 331 height 22
type input "Business No Loading Dock"
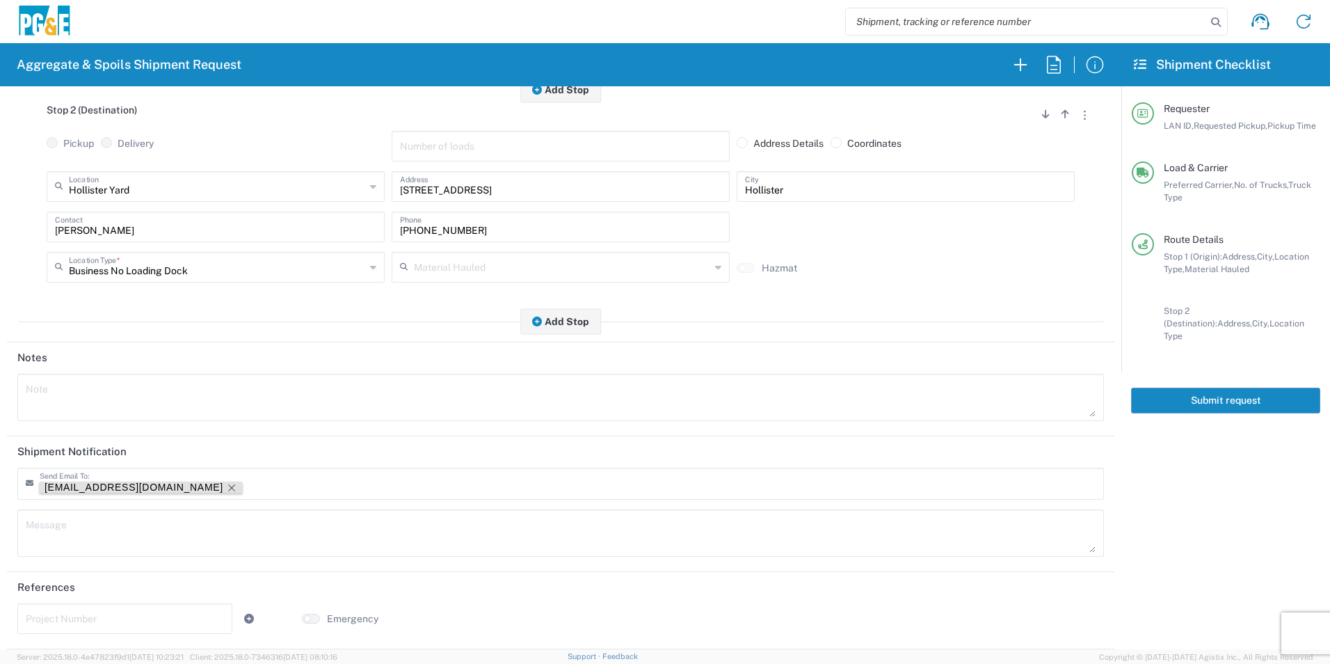
click at [228, 488] on icon "Remove tag" at bounding box center [231, 487] width 7 height 7
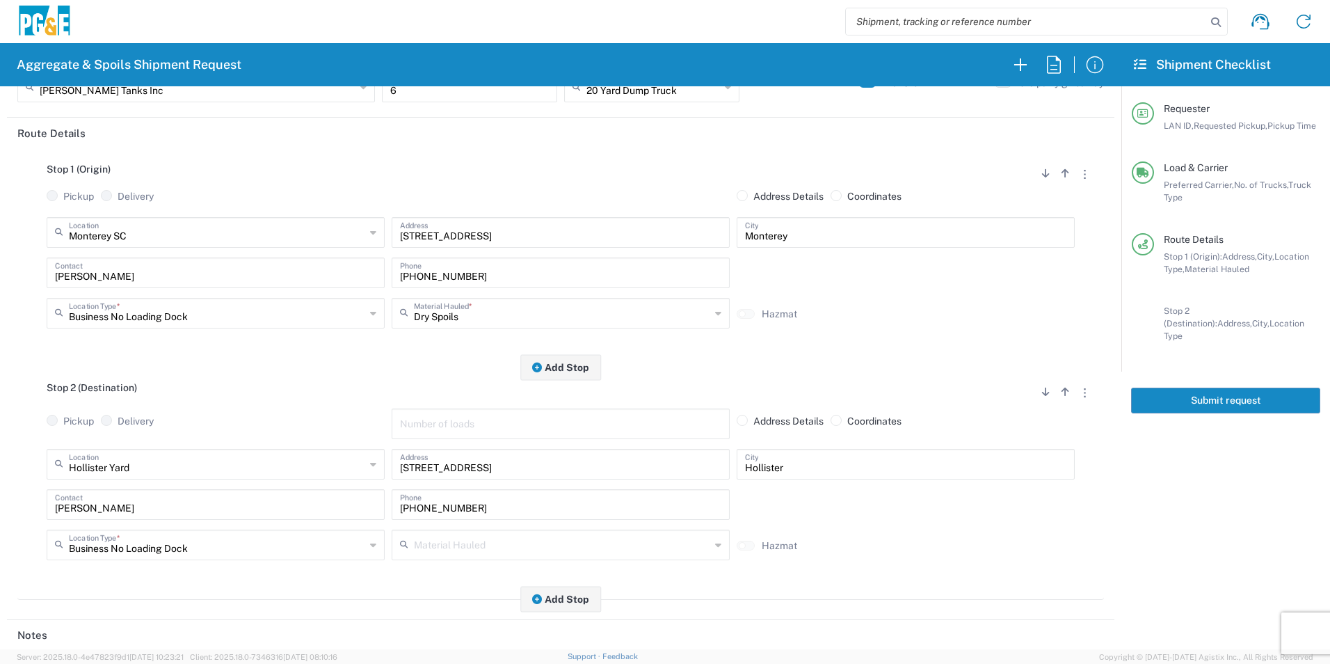
scroll to position [0, 0]
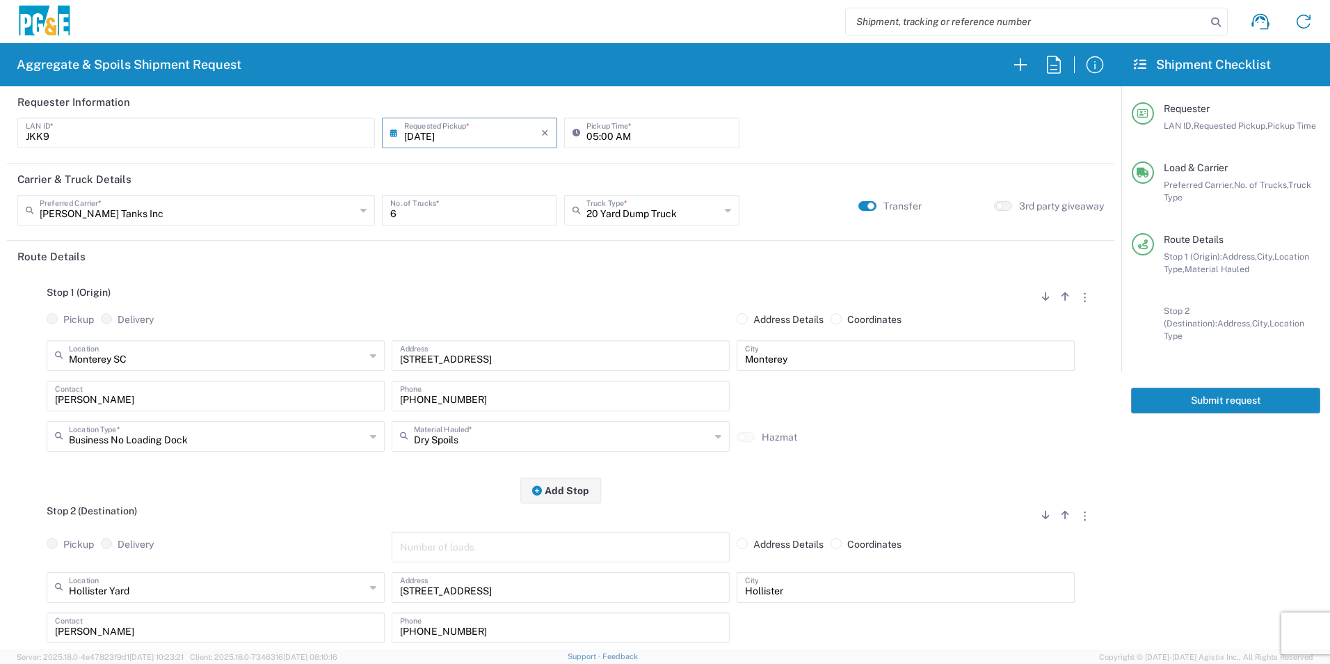
click at [1153, 387] on button "Submit request" at bounding box center [1225, 400] width 189 height 26
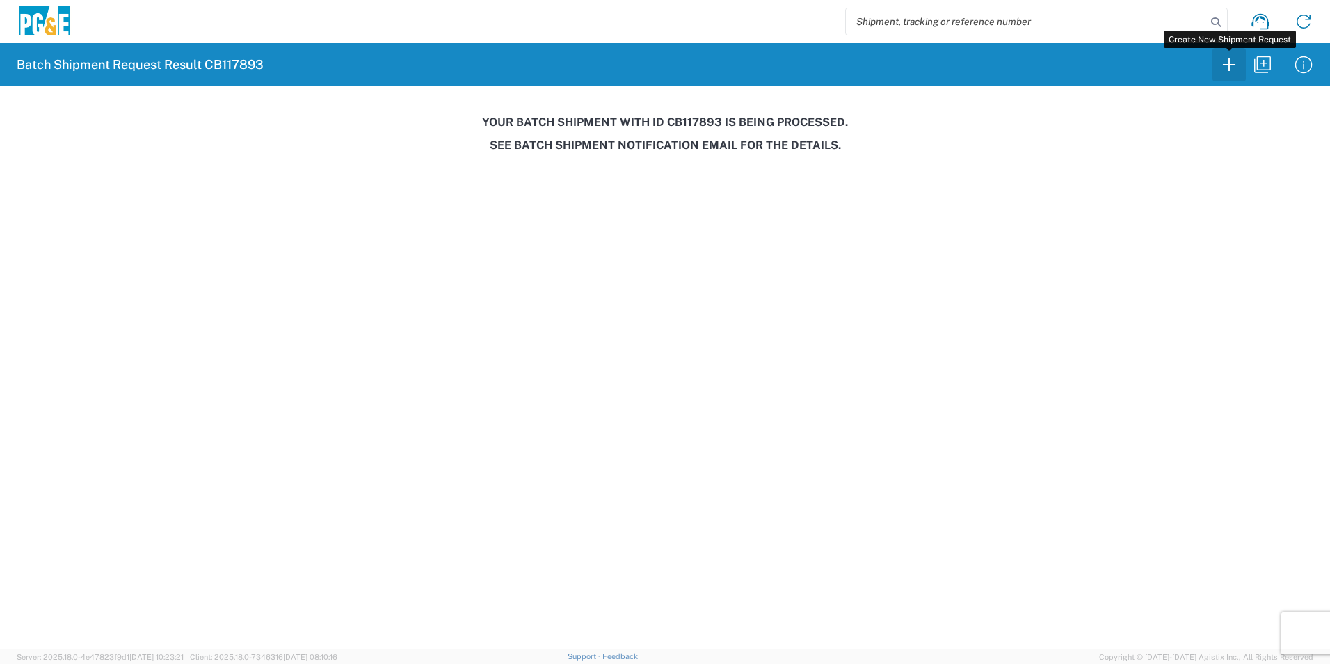
click at [1232, 63] on icon "button" at bounding box center [1229, 65] width 22 height 22
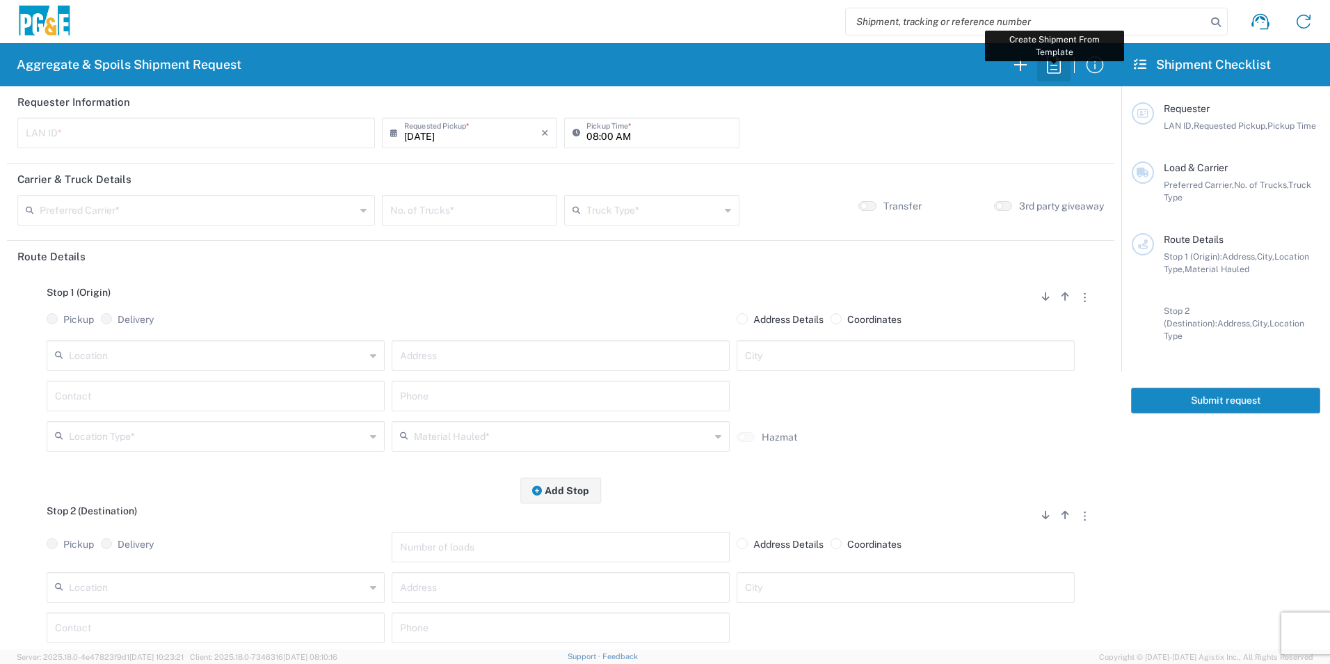
click at [1051, 70] on icon "button" at bounding box center [1054, 64] width 14 height 17
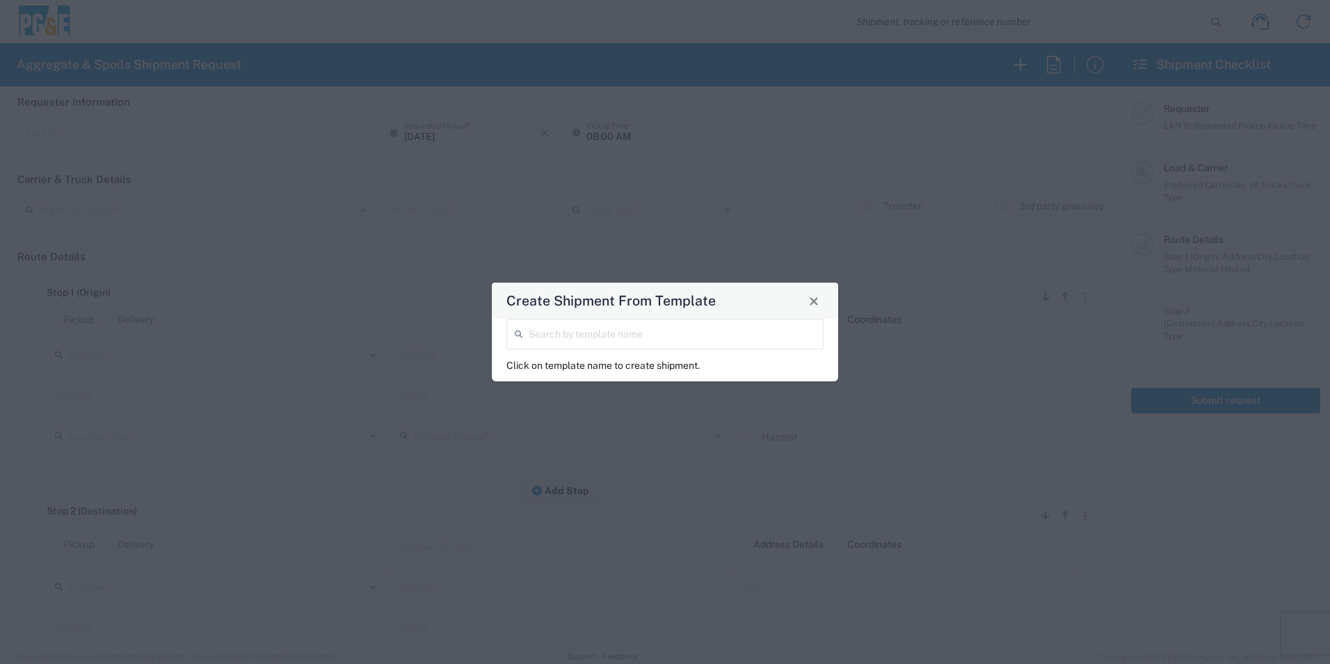
click at [735, 334] on input "search" at bounding box center [672, 333] width 287 height 24
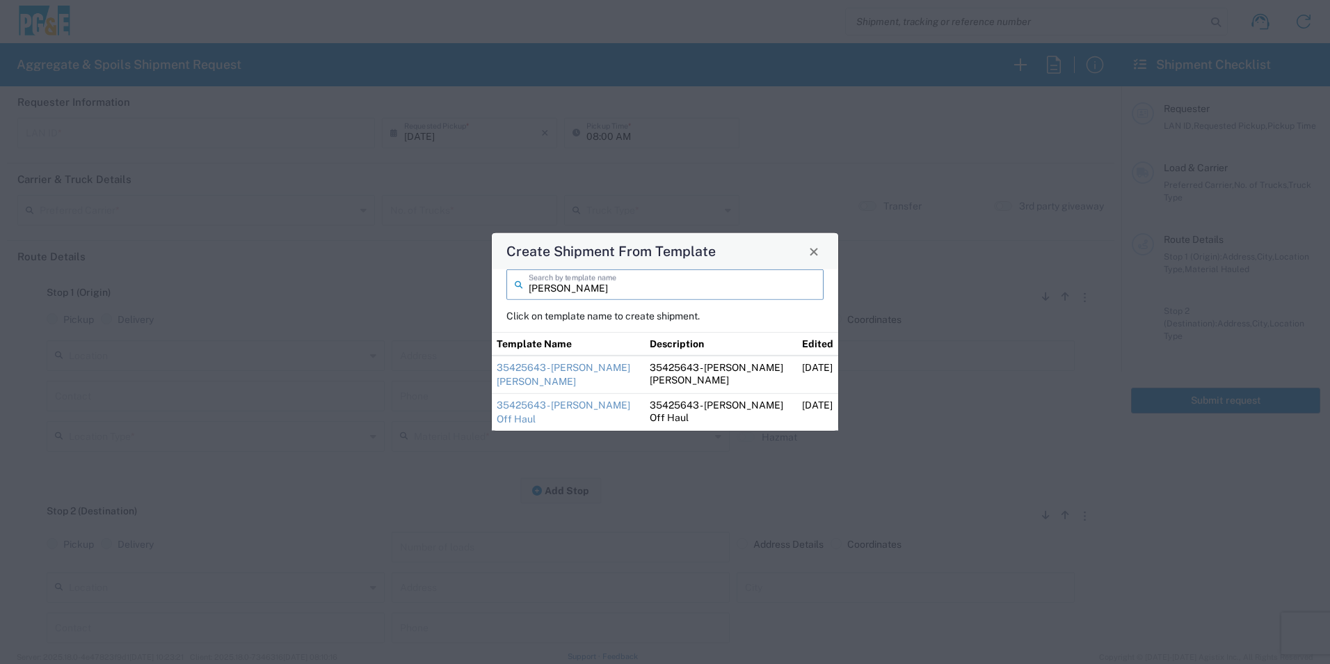
type input "[PERSON_NAME]"
click at [522, 369] on link "35425643 - [PERSON_NAME] [PERSON_NAME]" at bounding box center [564, 374] width 134 height 25
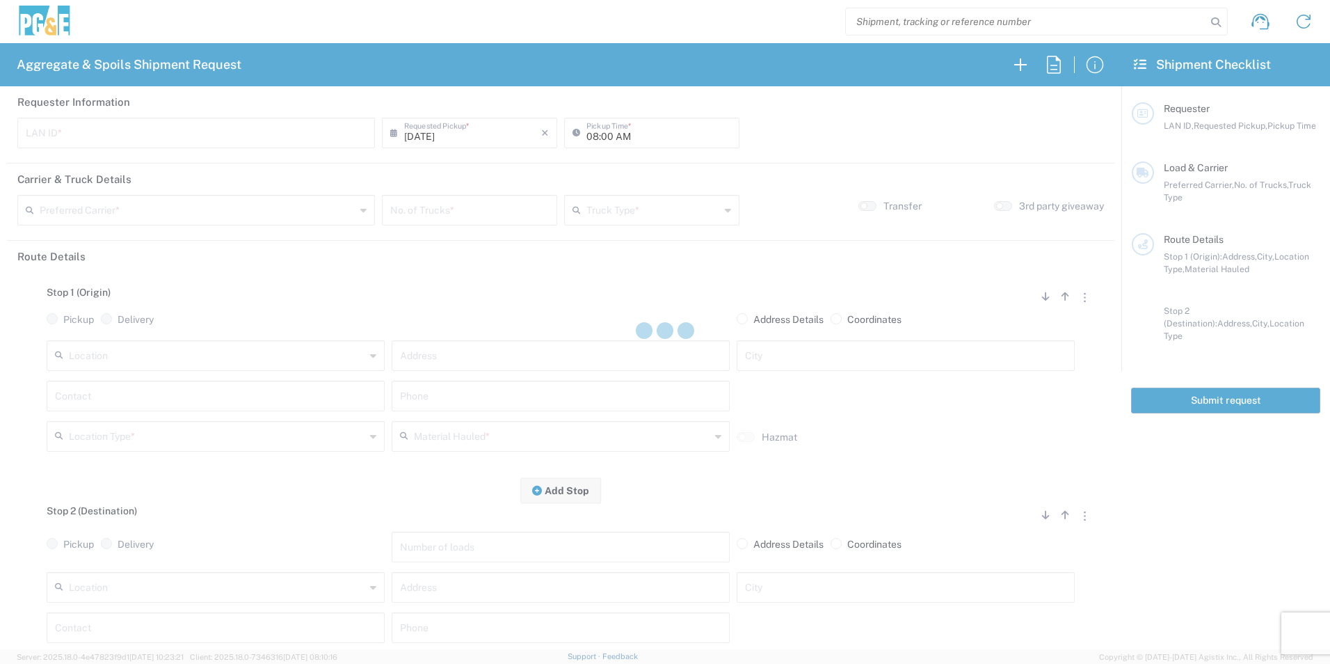
type input "CSGA"
type input "06:30 AM"
type input "[PERSON_NAME] Trucking"
type input "Super Dump"
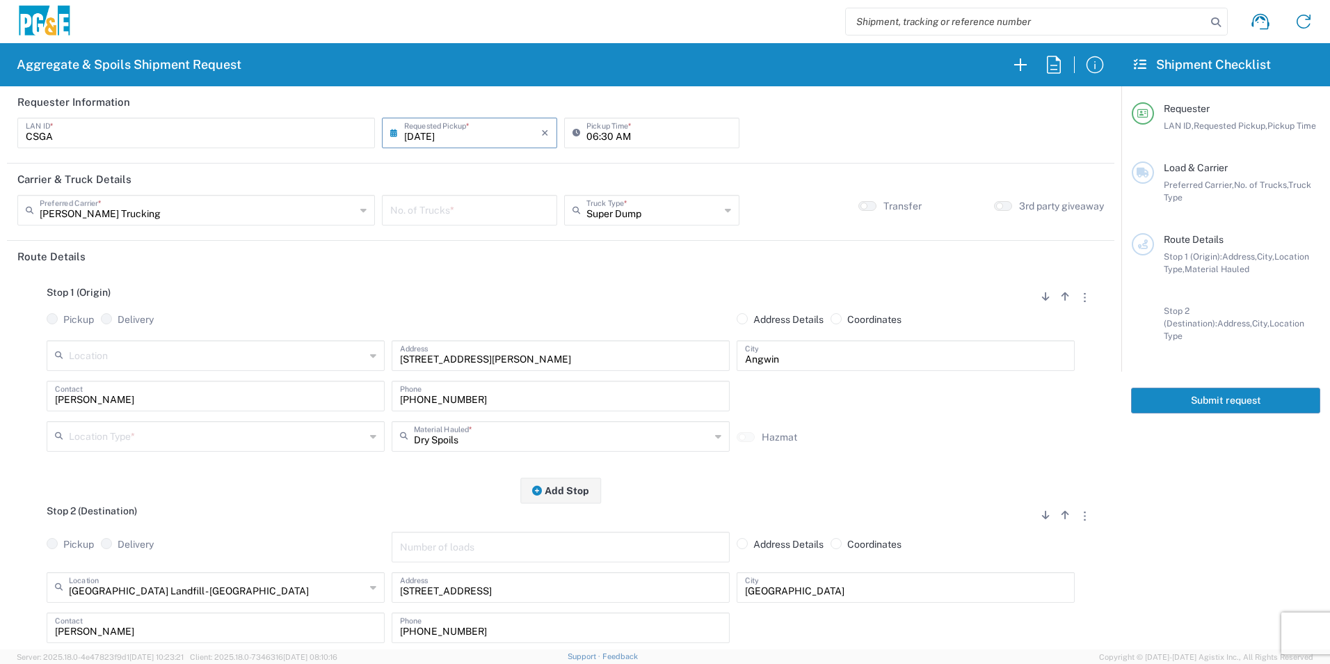
click at [426, 214] on input "number" at bounding box center [469, 209] width 159 height 24
type input "6"
drag, startPoint x: 159, startPoint y: 440, endPoint x: 165, endPoint y: 435, distance: 7.4
click at [159, 440] on input "text" at bounding box center [217, 435] width 296 height 24
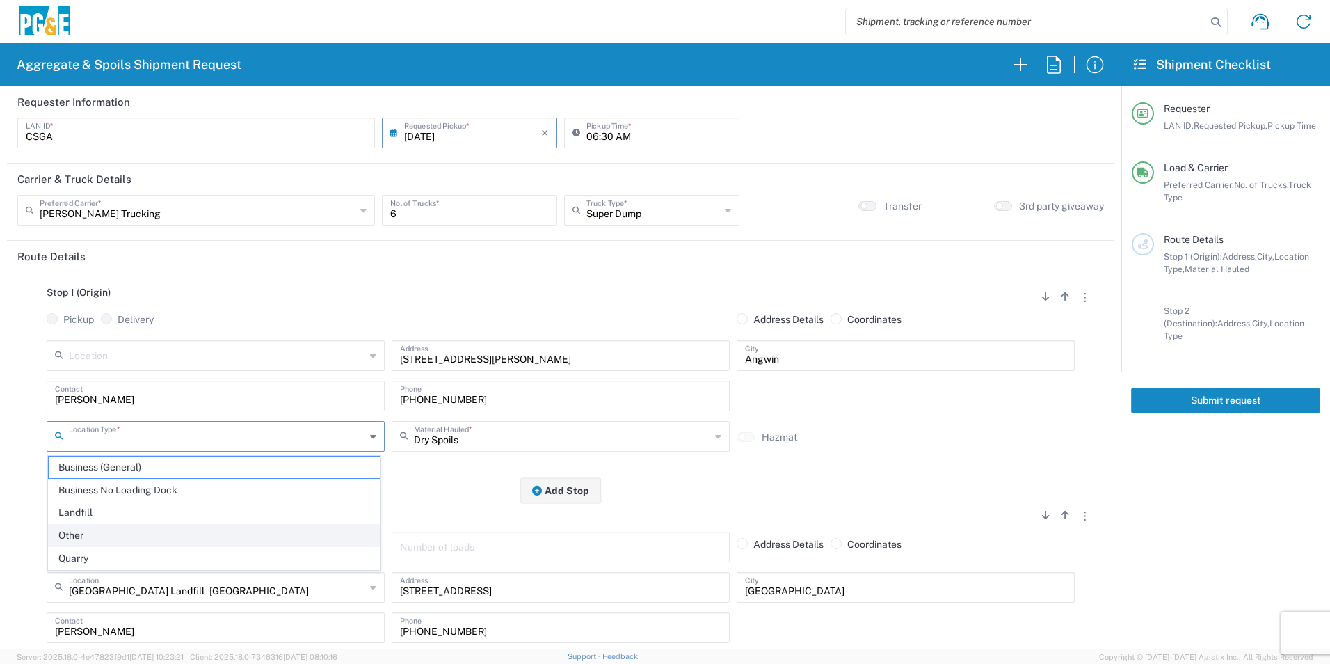
click at [104, 534] on span "Other" at bounding box center [214, 536] width 331 height 22
type input "Other"
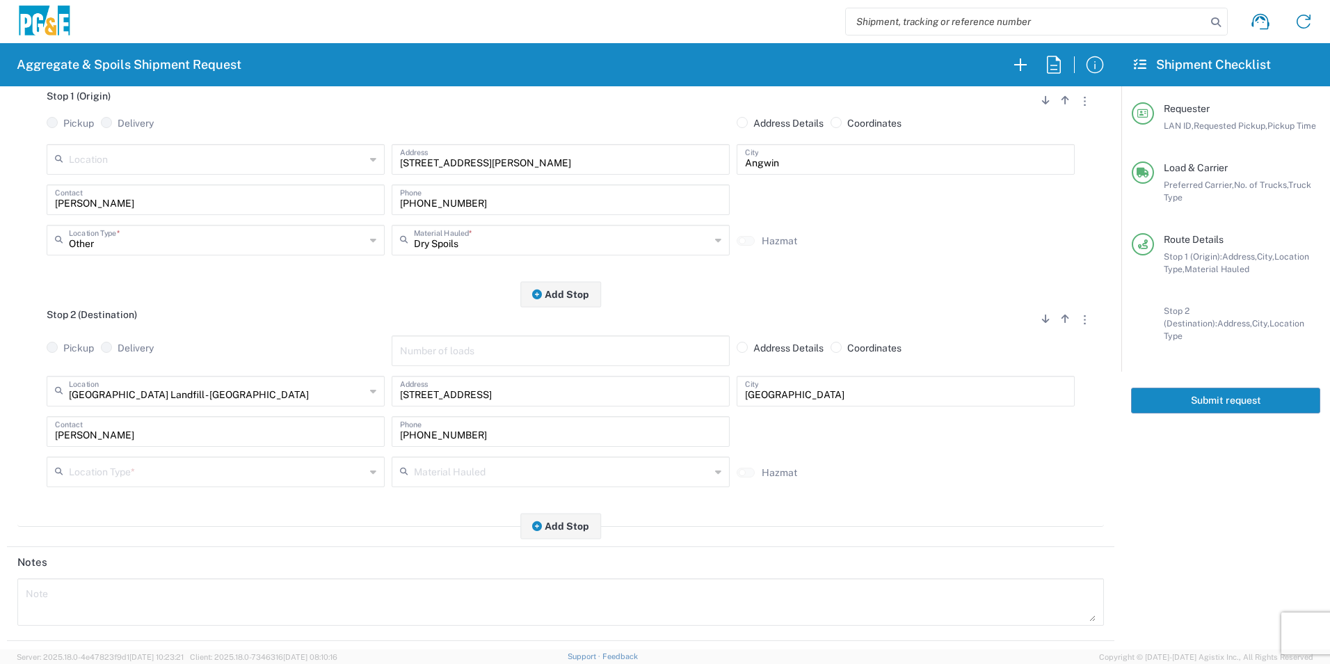
scroll to position [209, 0]
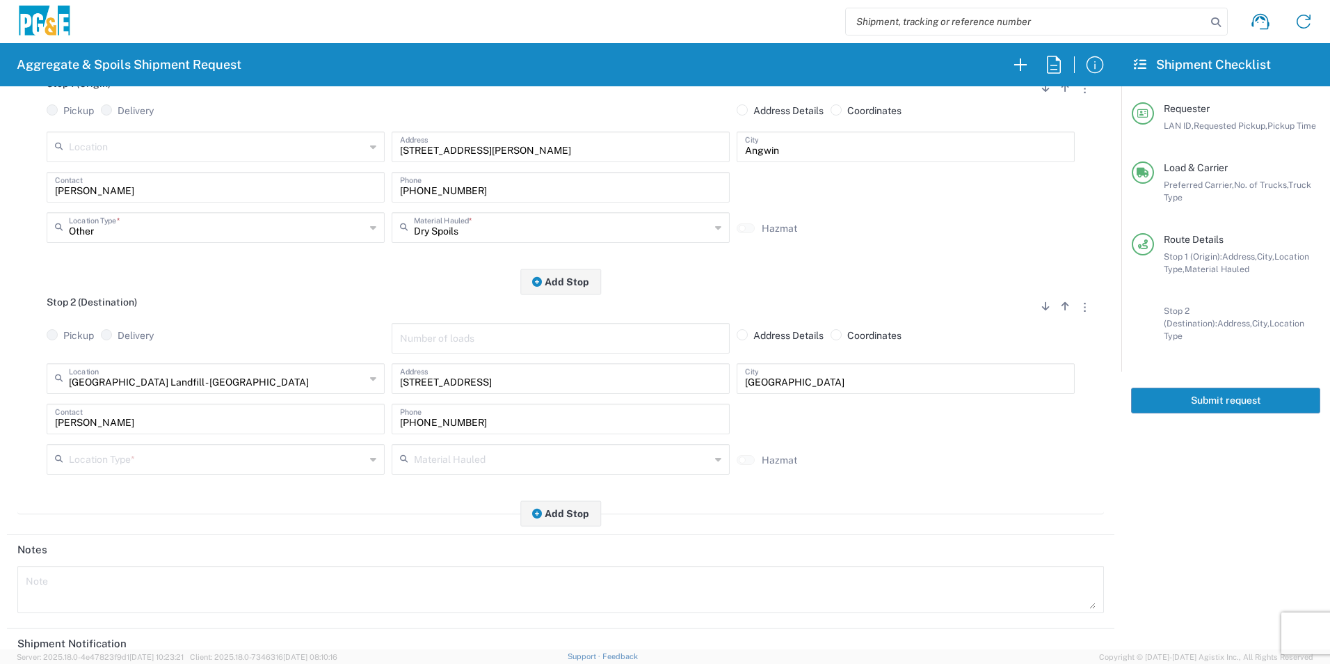
click at [127, 459] on input "text" at bounding box center [217, 458] width 296 height 24
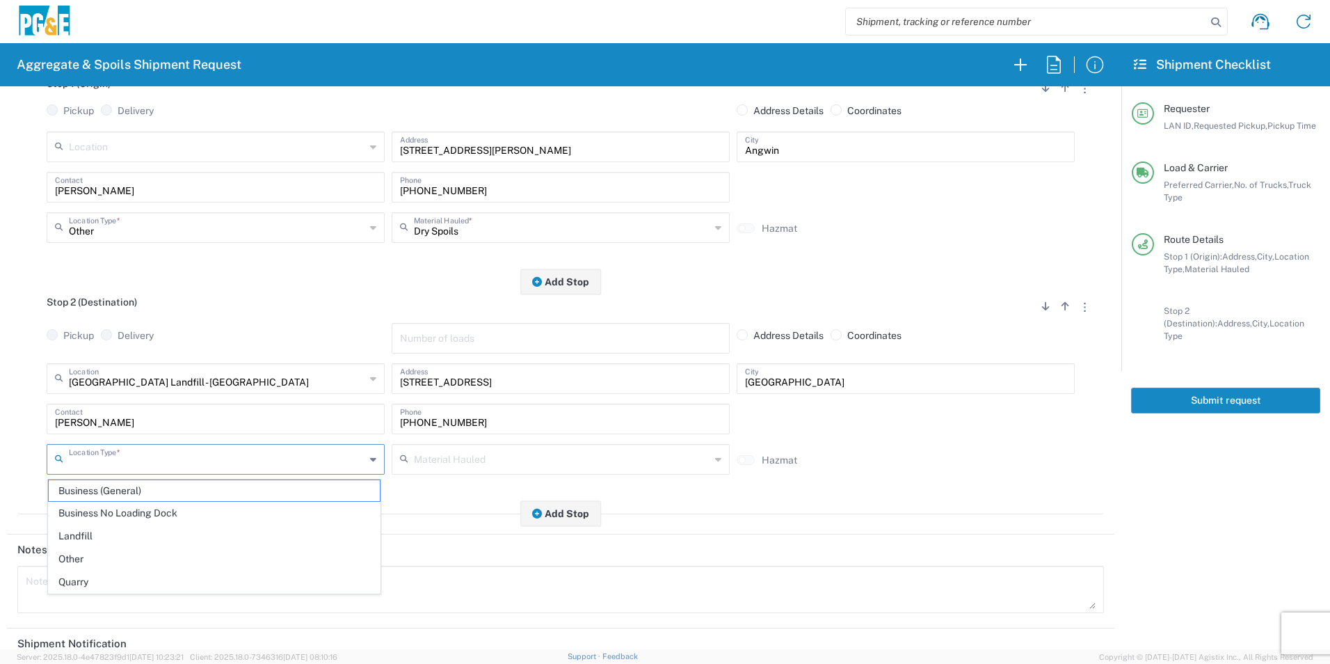
click at [89, 534] on span "Landfill" at bounding box center [214, 536] width 331 height 22
type input "Landfill"
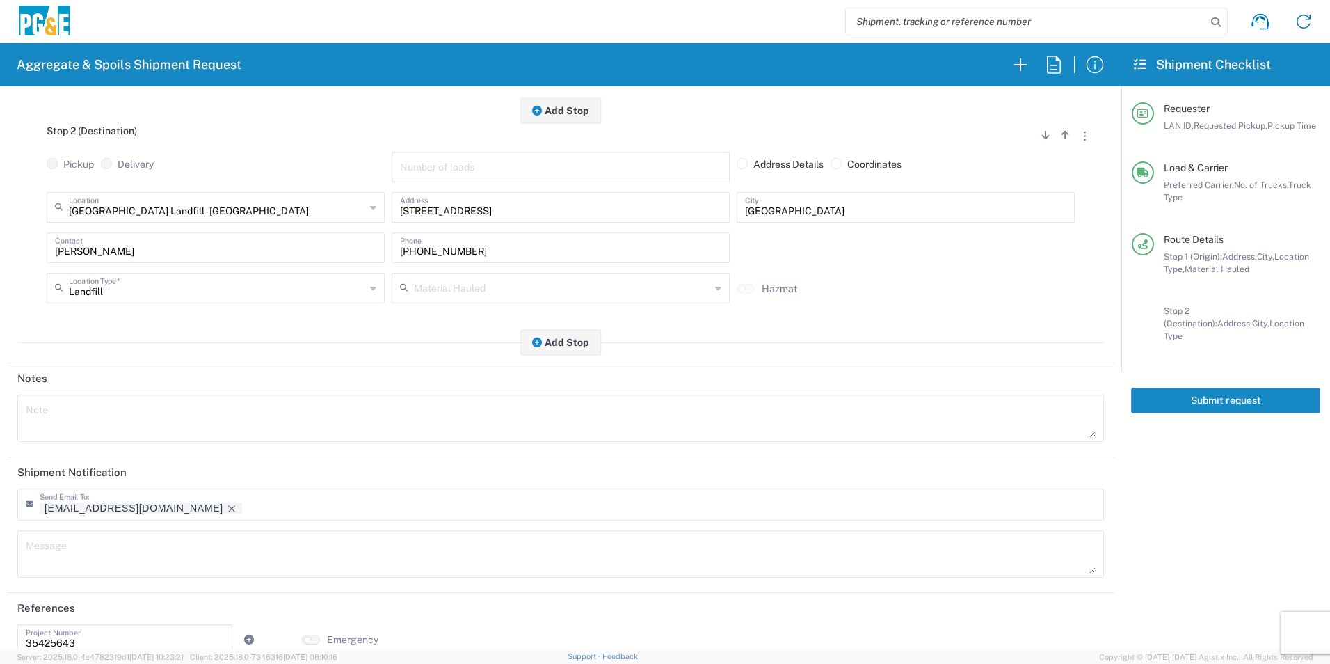
scroll to position [402, 0]
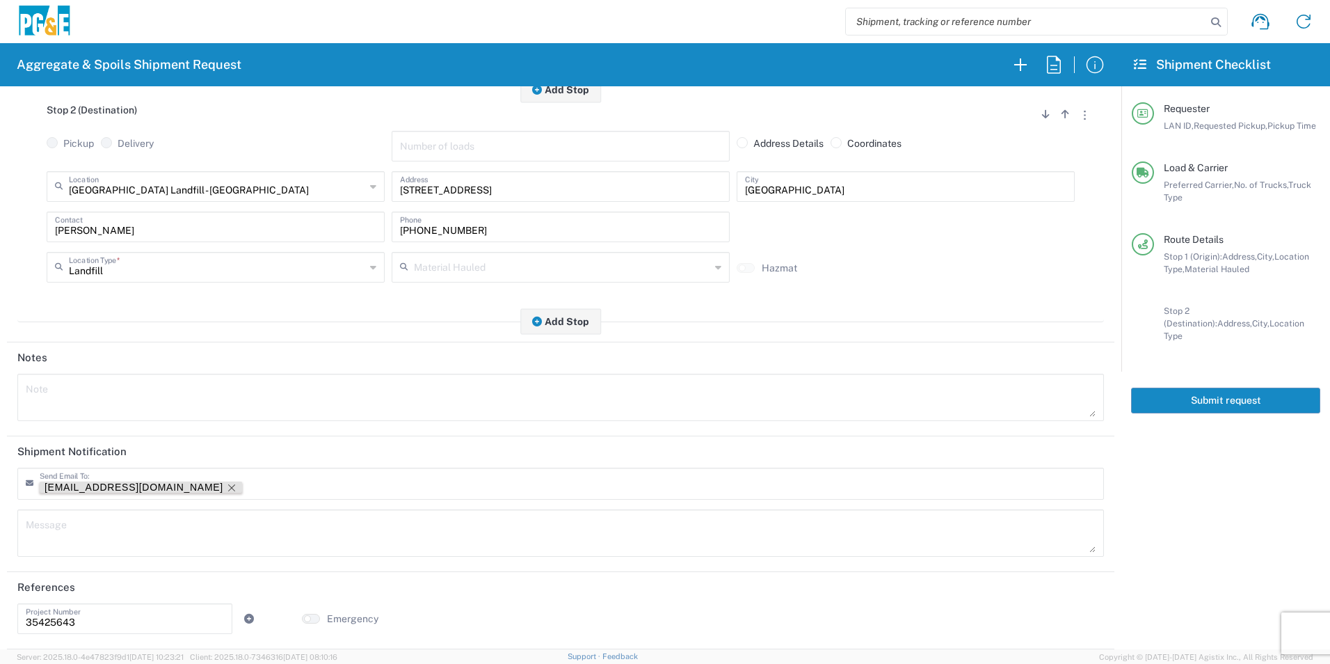
click at [226, 482] on icon "Remove tag" at bounding box center [231, 487] width 11 height 11
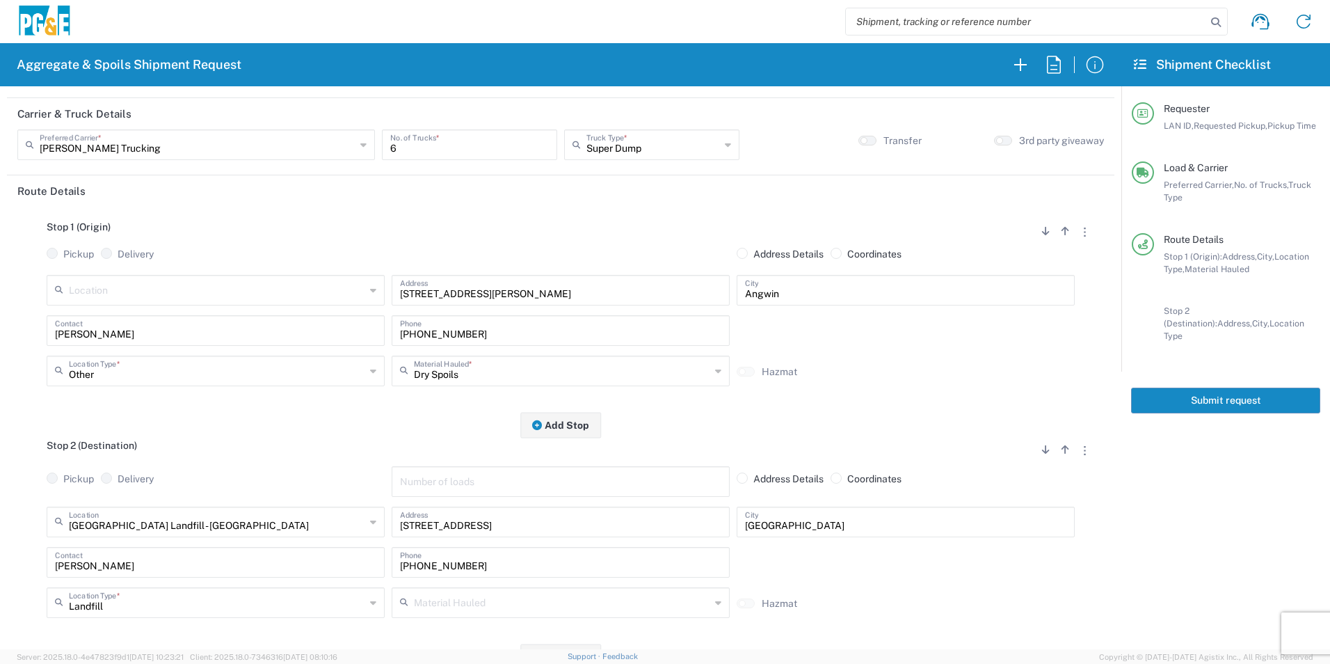
scroll to position [0, 0]
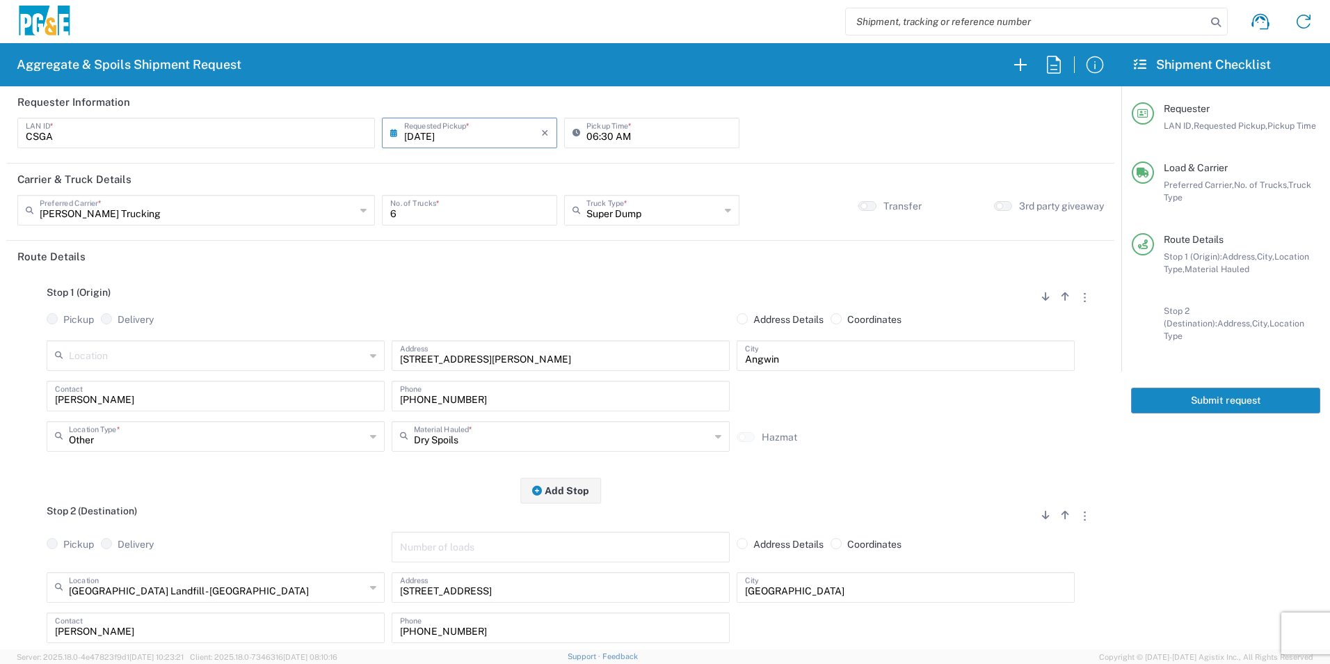
click at [1199, 387] on button "Submit request" at bounding box center [1225, 400] width 189 height 26
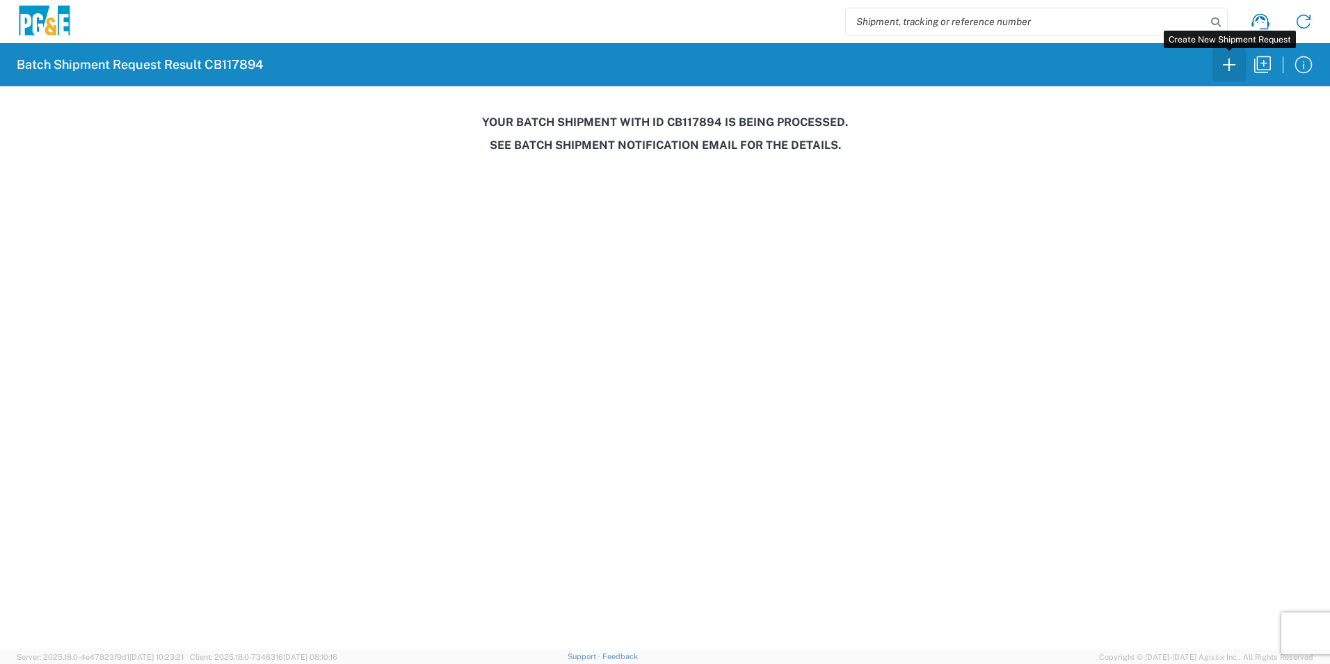
click at [1233, 66] on icon "button" at bounding box center [1229, 65] width 22 height 22
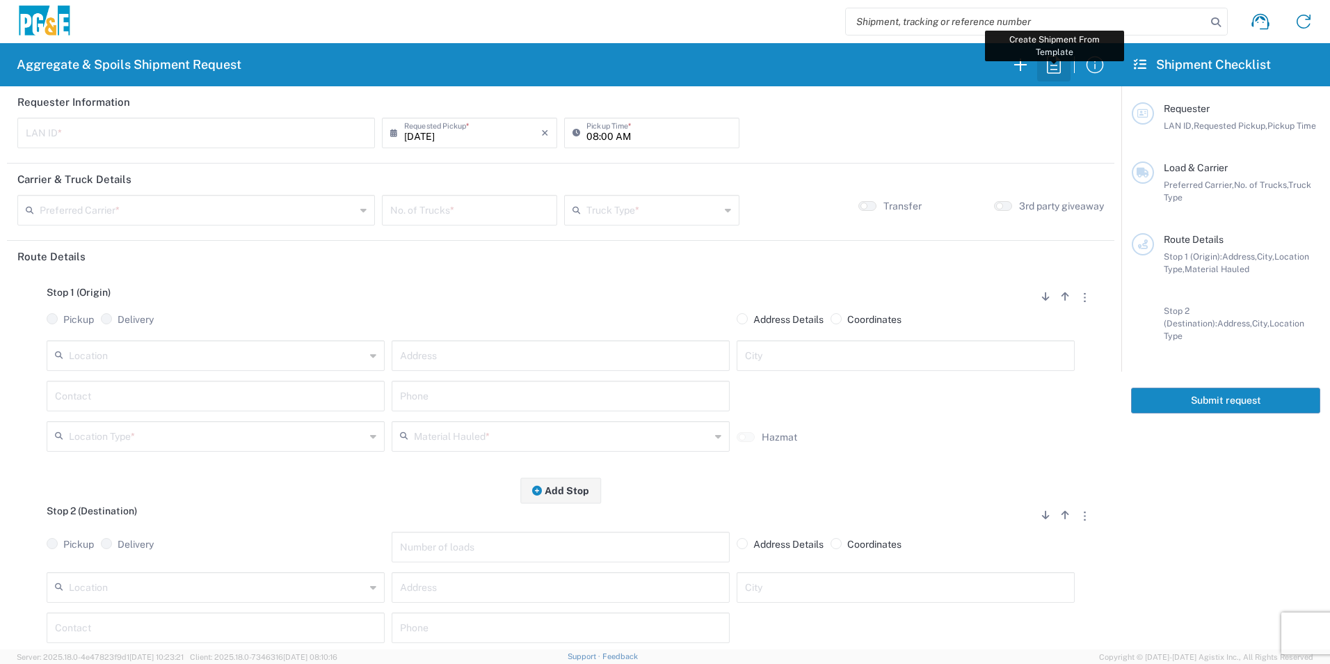
click at [1048, 63] on icon "button" at bounding box center [1054, 65] width 22 height 22
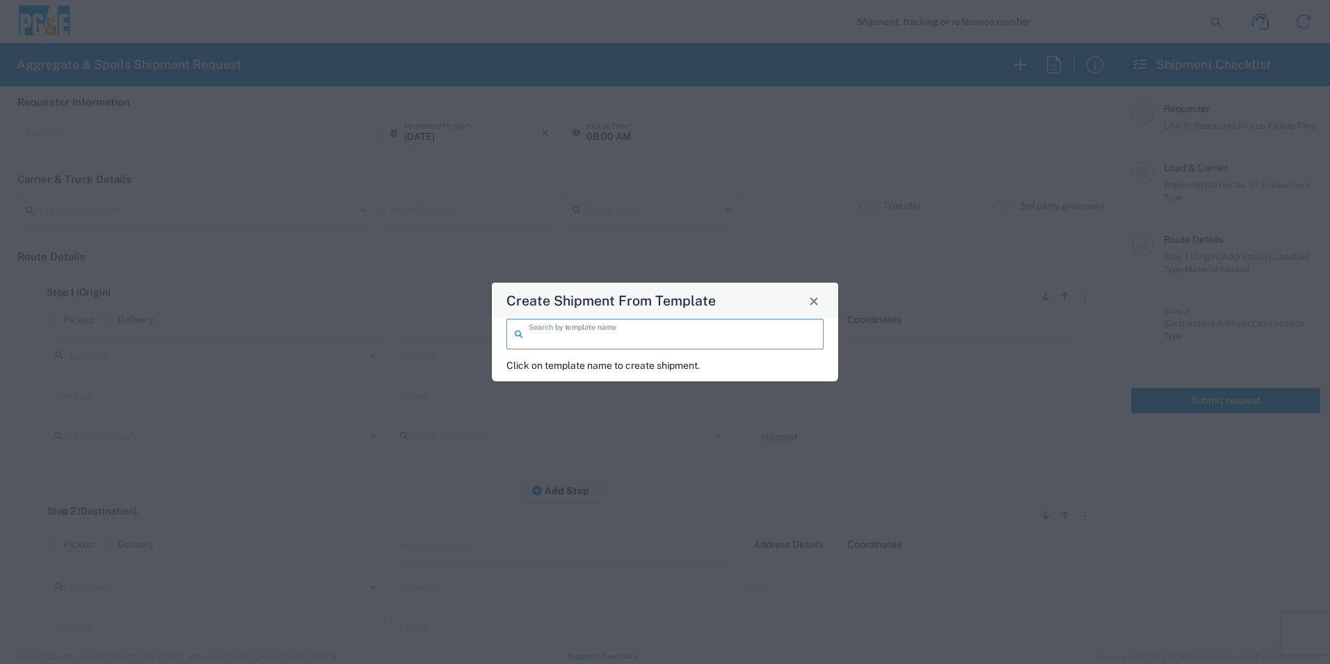
click at [570, 333] on input "search" at bounding box center [672, 333] width 287 height 24
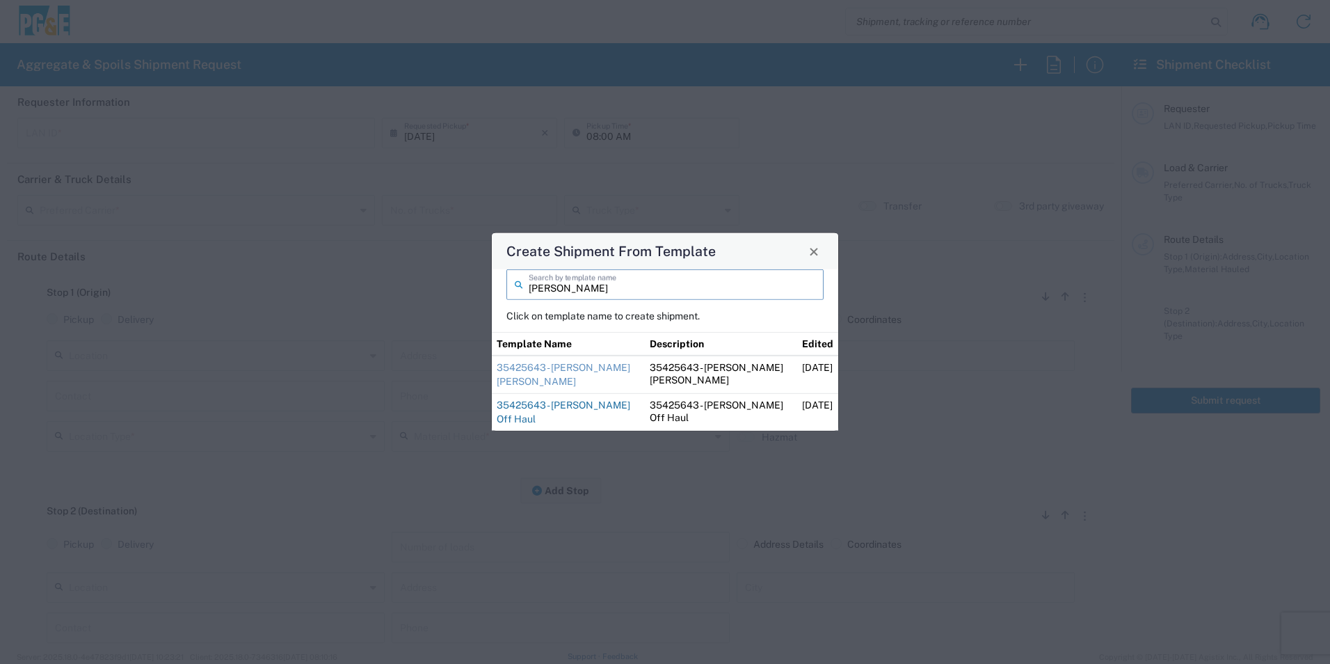
type input "[PERSON_NAME]"
click at [527, 405] on link "35425643 - [PERSON_NAME] Off Haul" at bounding box center [564, 411] width 134 height 25
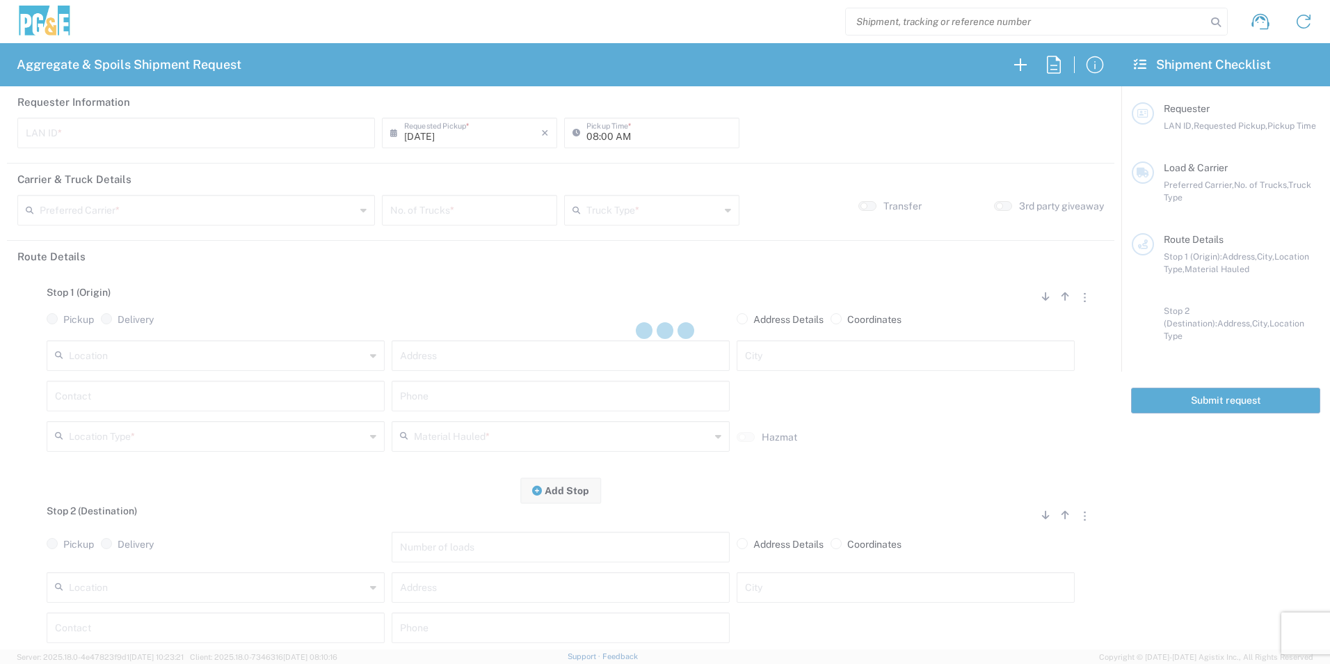
type input "CSGA"
type input "07:00 AM"
type input "[PERSON_NAME] Trucking"
type input "10 Yard Dump Truck"
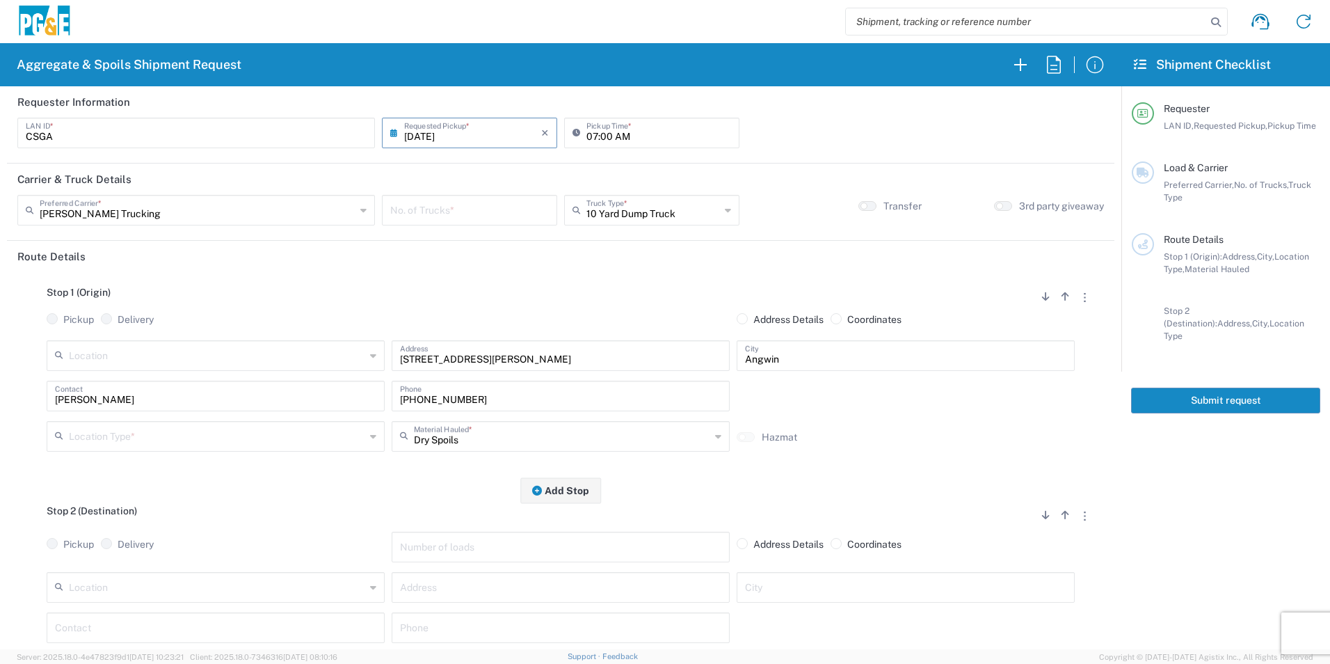
click at [494, 213] on input "number" at bounding box center [469, 209] width 159 height 24
type input "3"
drag, startPoint x: 178, startPoint y: 435, endPoint x: 214, endPoint y: 434, distance: 35.5
click at [178, 435] on input "text" at bounding box center [217, 435] width 296 height 24
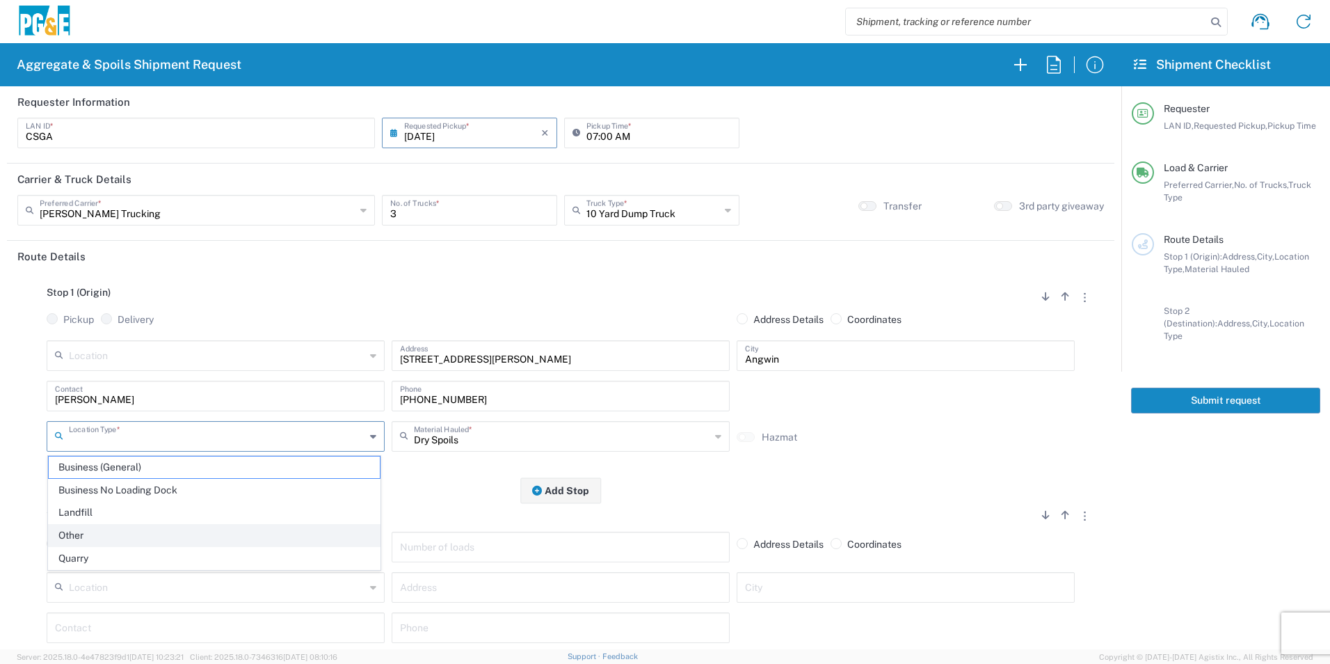
click at [120, 530] on span "Other" at bounding box center [214, 536] width 331 height 22
type input "Other"
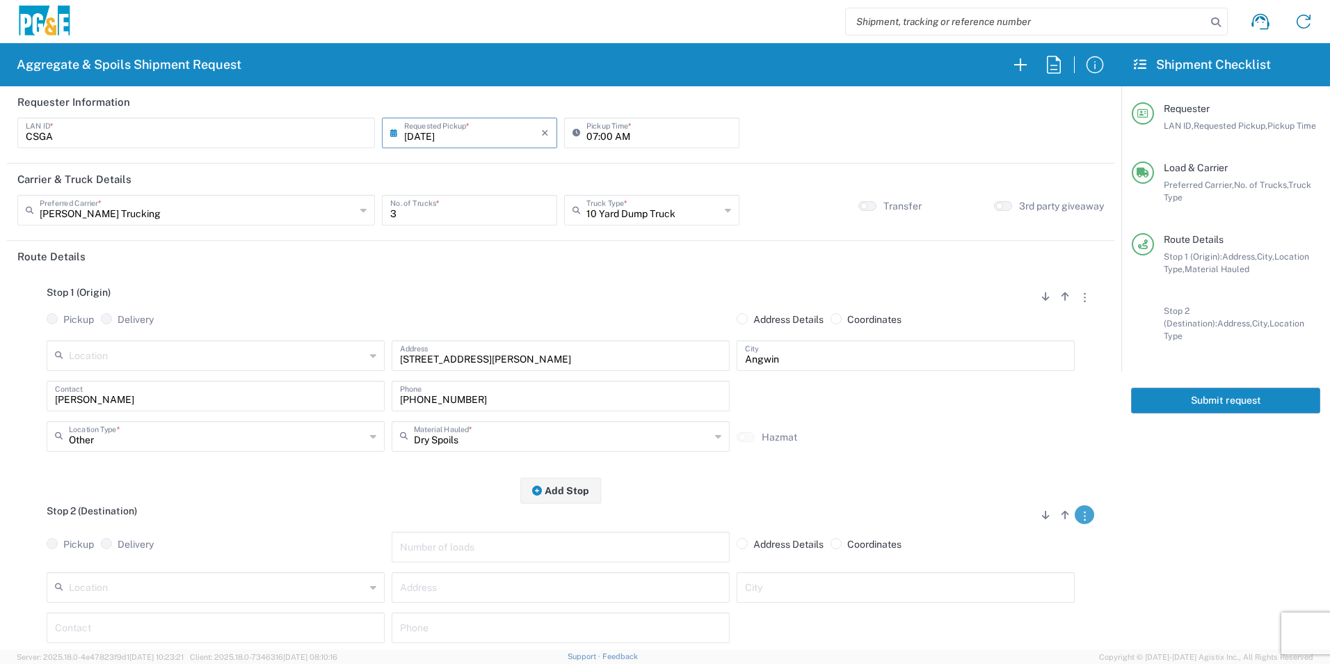
click at [1076, 512] on button "button" at bounding box center [1084, 514] width 19 height 19
click at [1049, 600] on link "Remove Stop" at bounding box center [1019, 601] width 74 height 11
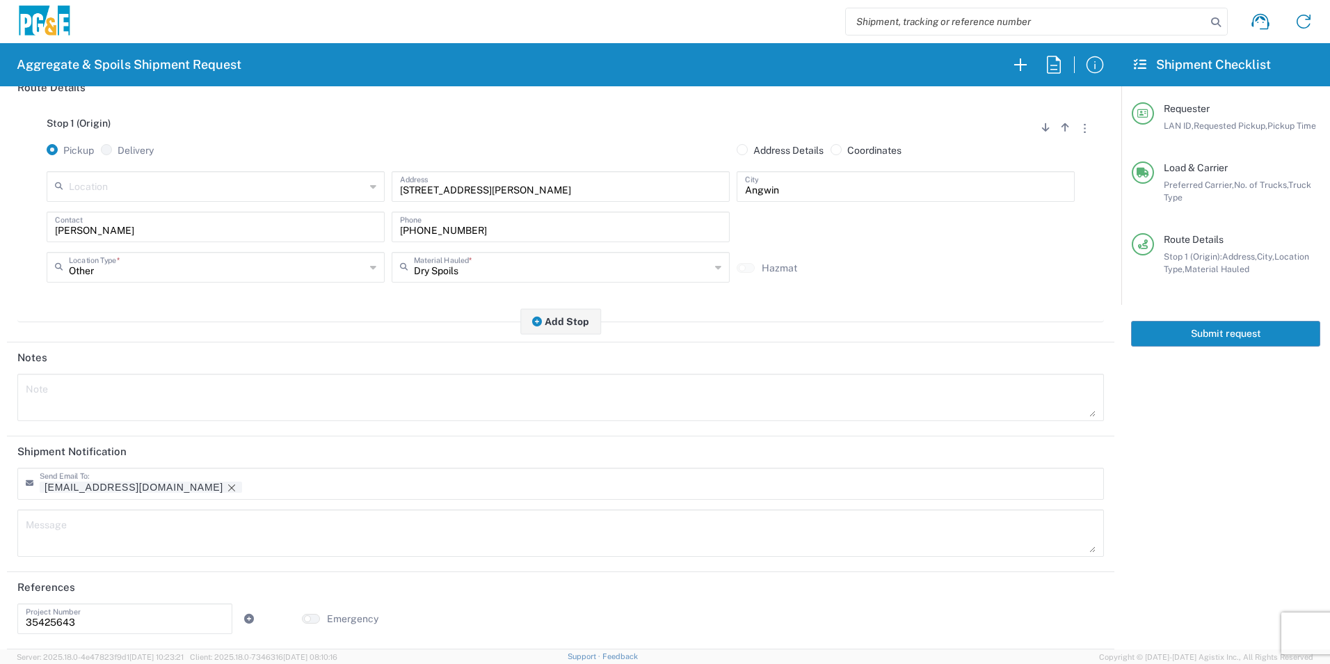
scroll to position [170, 0]
click at [226, 485] on icon "Remove tag" at bounding box center [231, 487] width 11 height 11
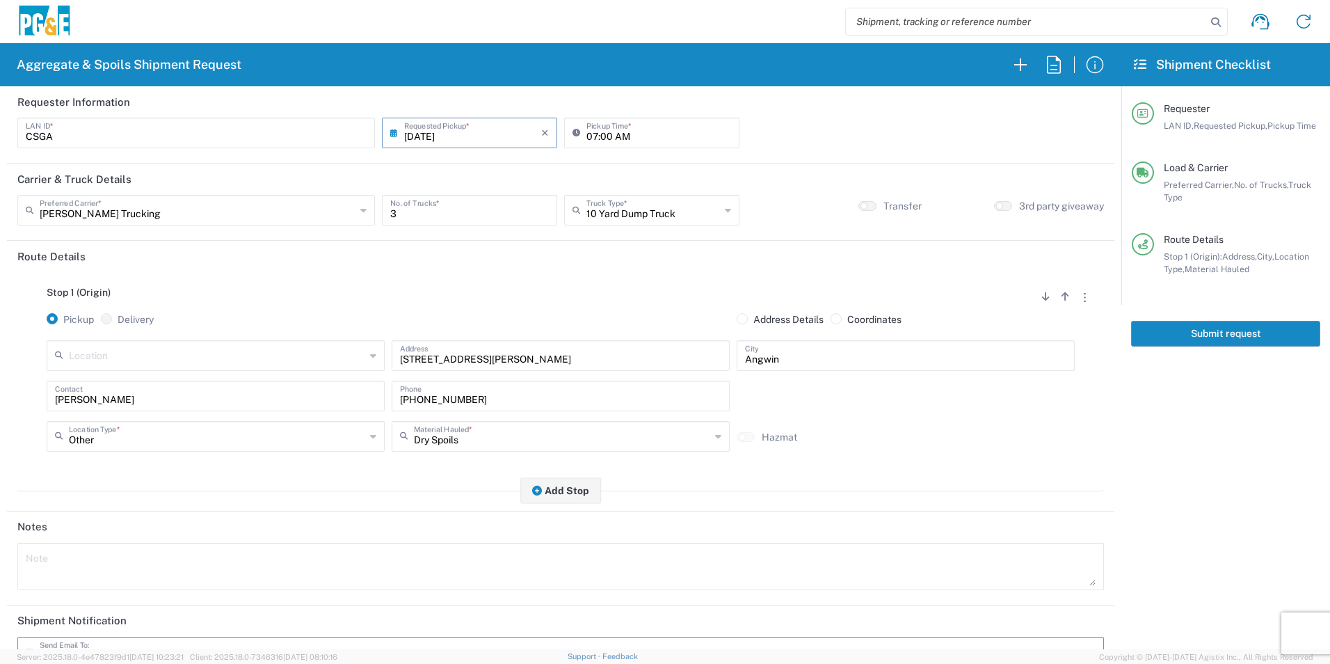
click at [1237, 338] on button "Submit request" at bounding box center [1225, 334] width 189 height 26
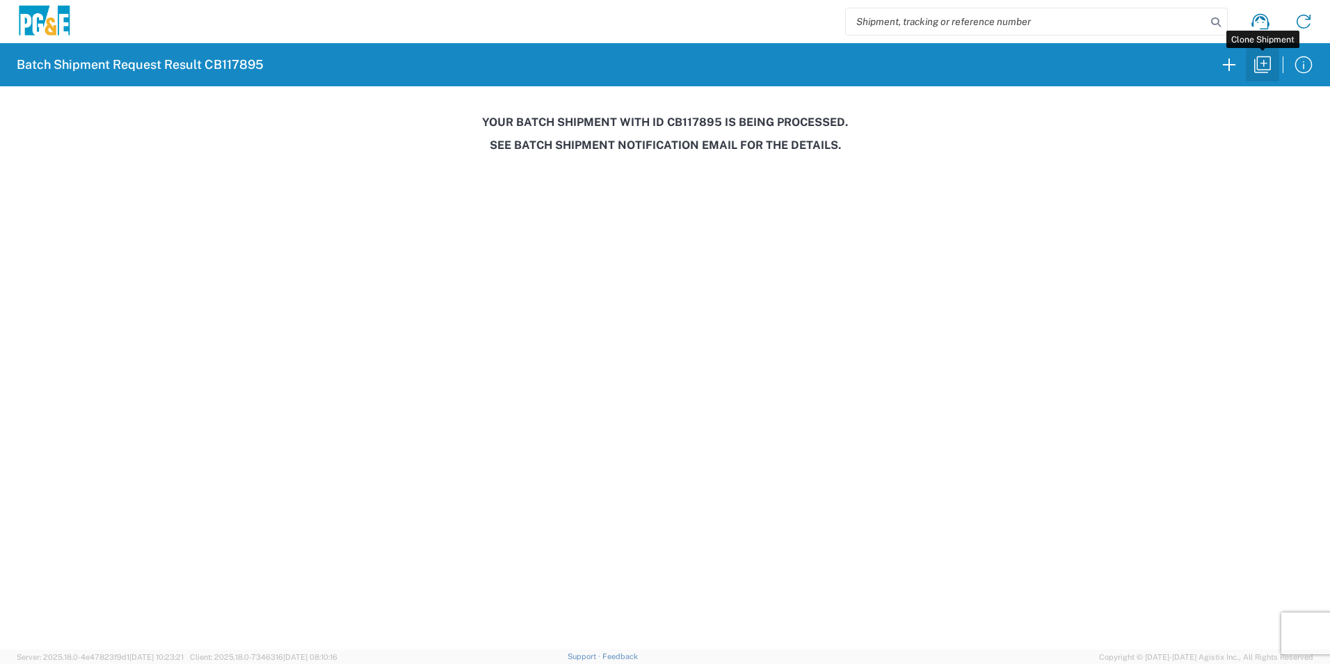
click at [1259, 65] on icon "button" at bounding box center [1263, 65] width 22 height 22
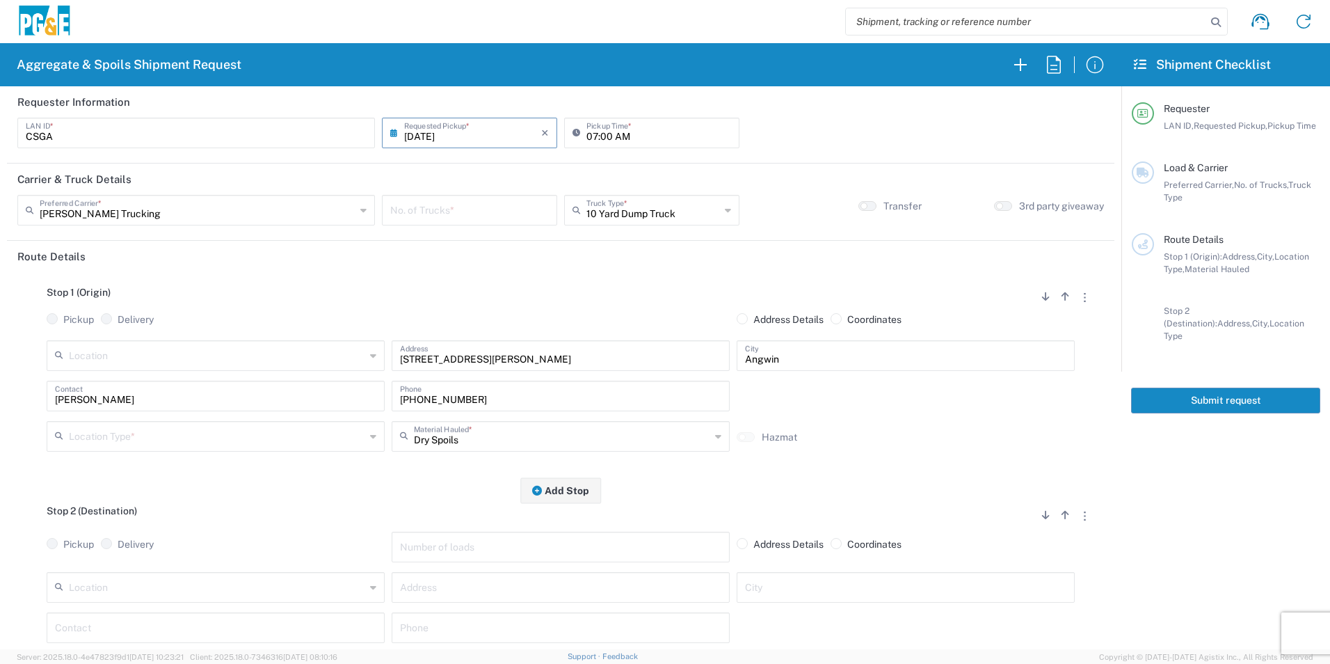
click at [437, 133] on input "[DATE]" at bounding box center [472, 132] width 137 height 24
click at [490, 201] on span "4" at bounding box center [489, 199] width 21 height 19
type input "[DATE]"
click at [433, 215] on input "number" at bounding box center [469, 209] width 159 height 24
type input "3"
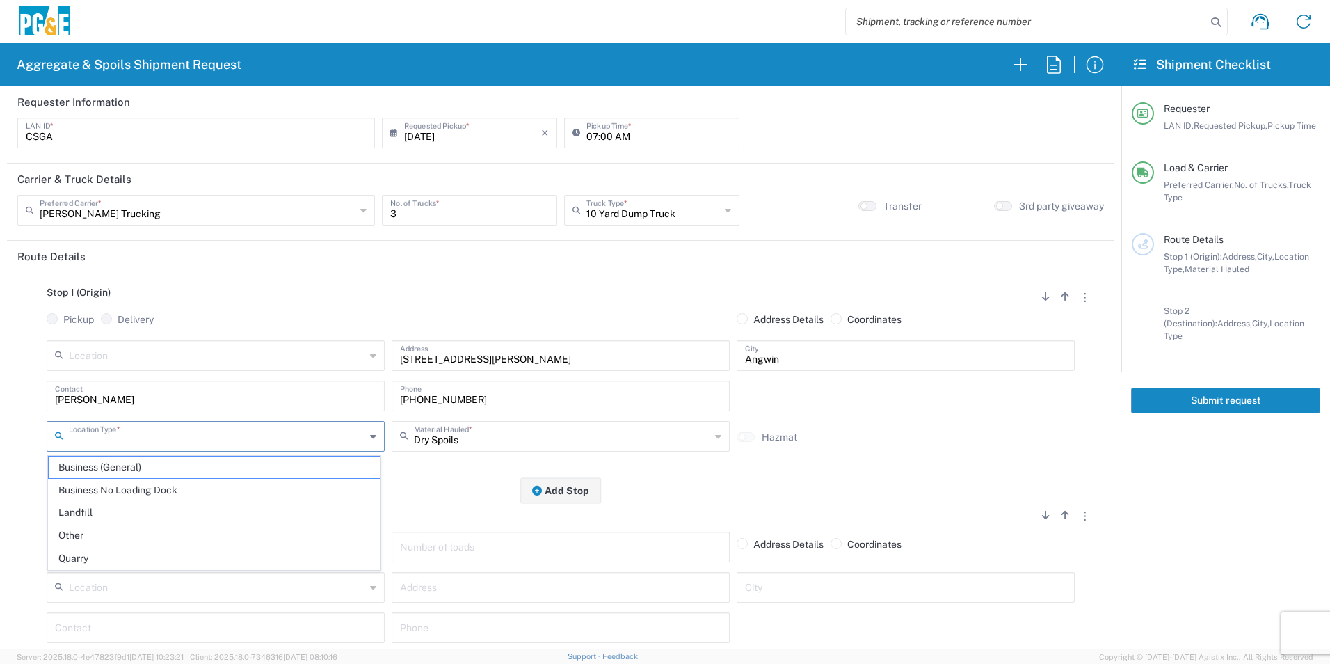
click at [122, 442] on input "text" at bounding box center [217, 435] width 296 height 24
click at [90, 531] on span "Other" at bounding box center [214, 536] width 331 height 22
type input "Other"
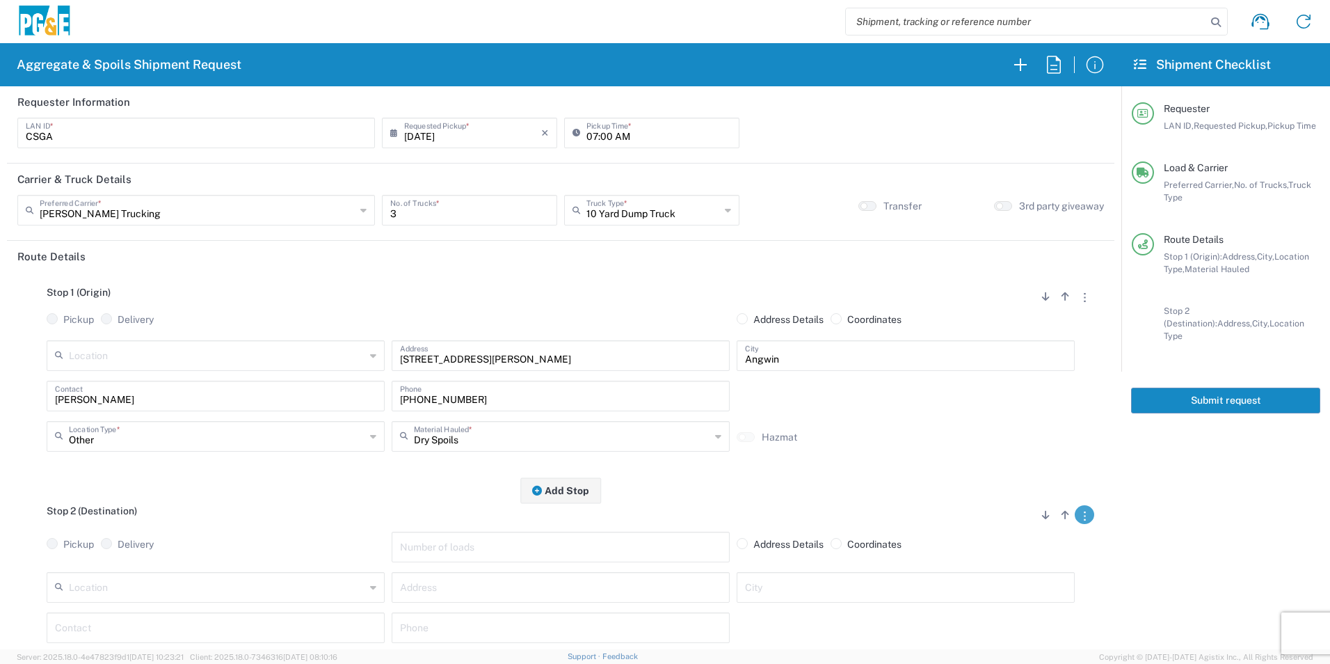
click at [1075, 515] on button "button" at bounding box center [1084, 514] width 19 height 19
click at [1037, 598] on link "Remove Stop" at bounding box center [1019, 601] width 74 height 11
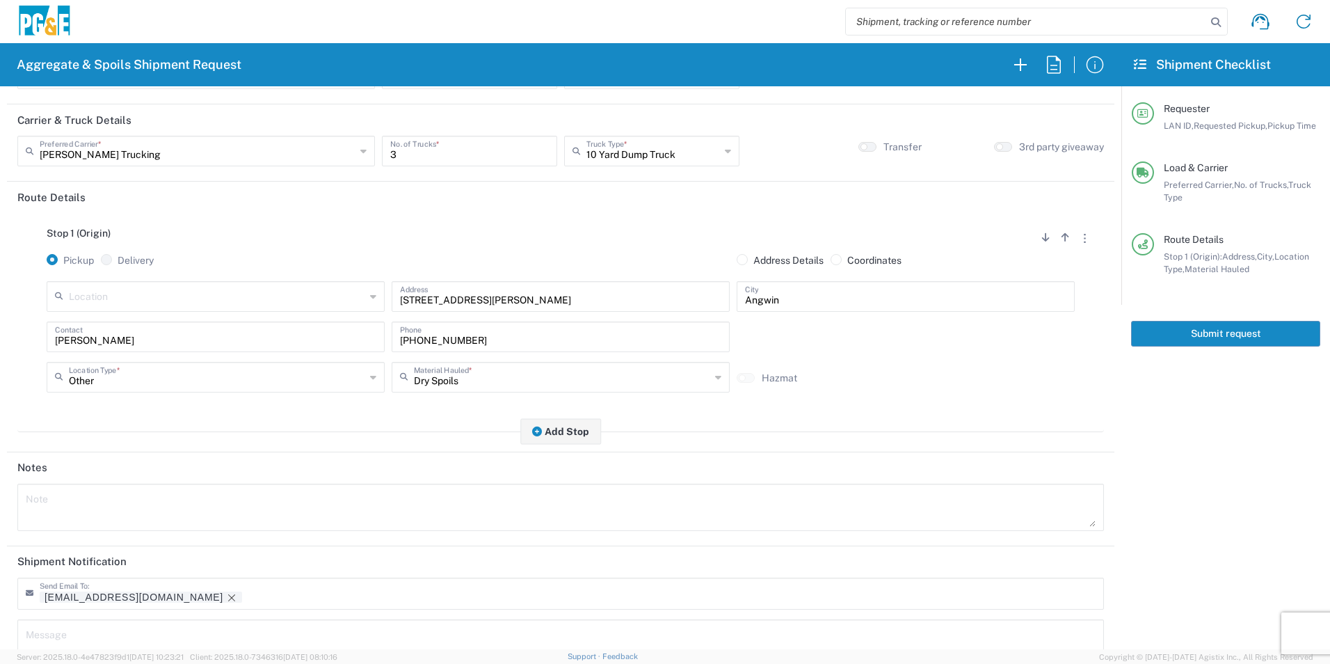
scroll to position [139, 0]
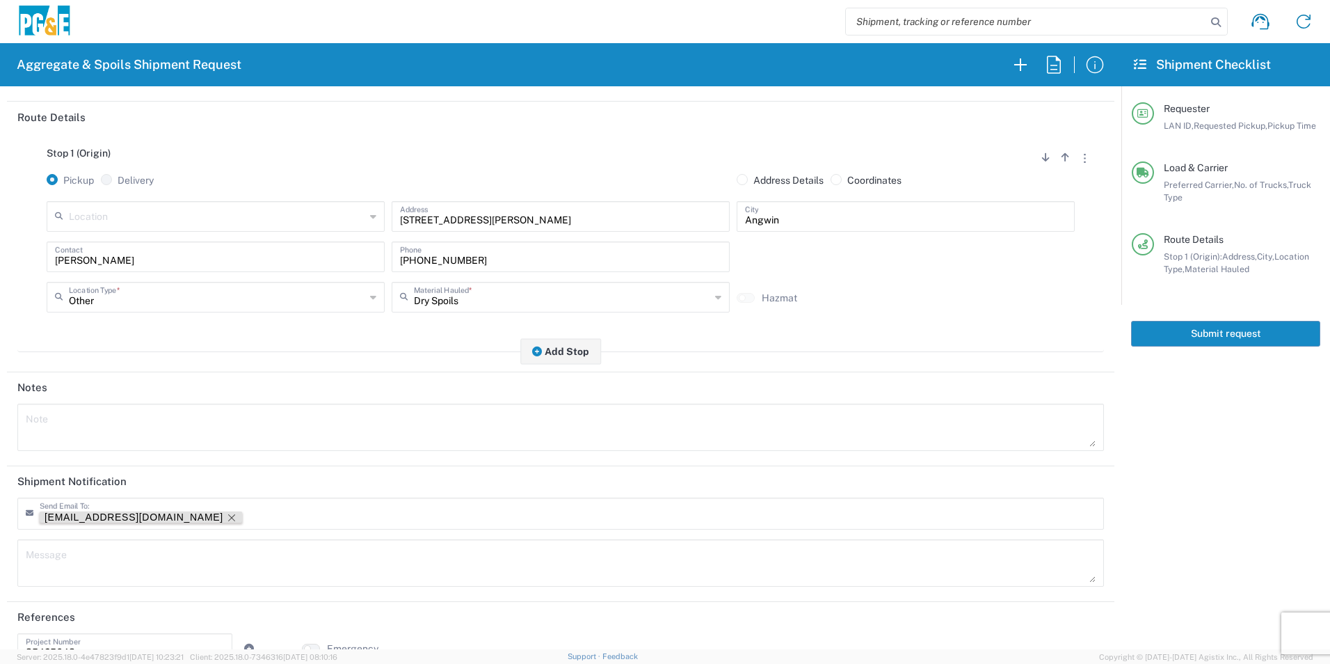
click at [226, 518] on icon "Remove tag" at bounding box center [231, 517] width 11 height 11
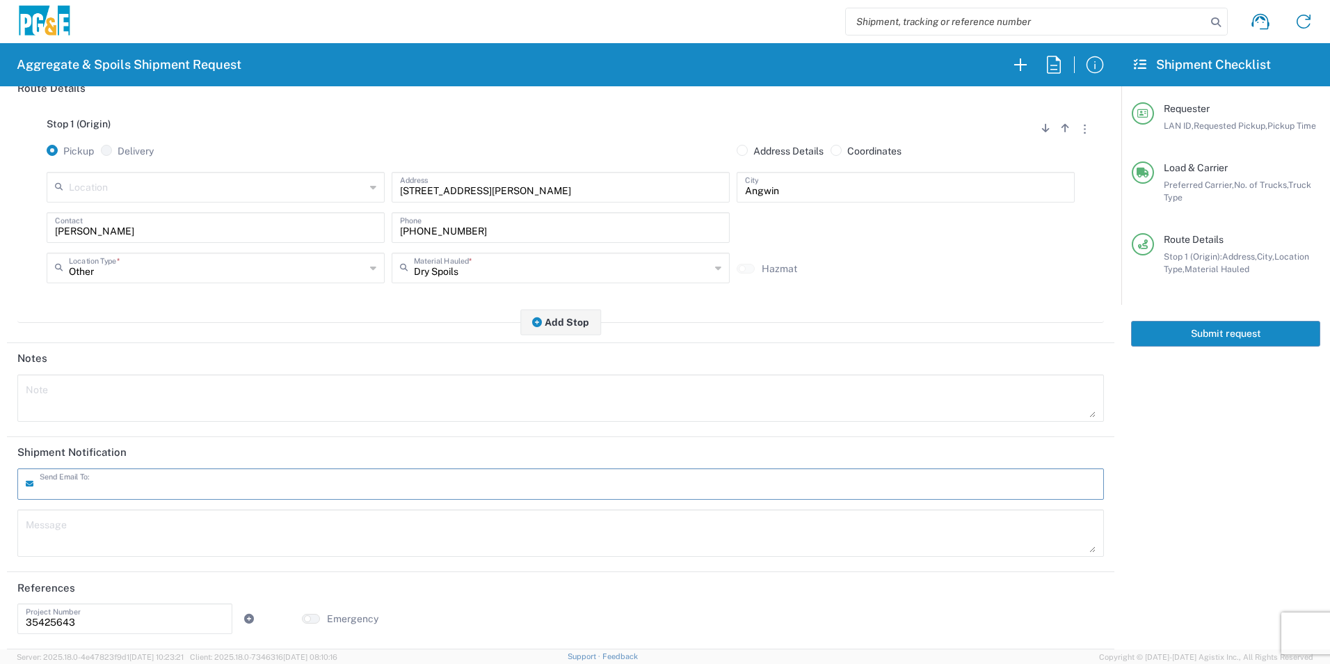
scroll to position [0, 0]
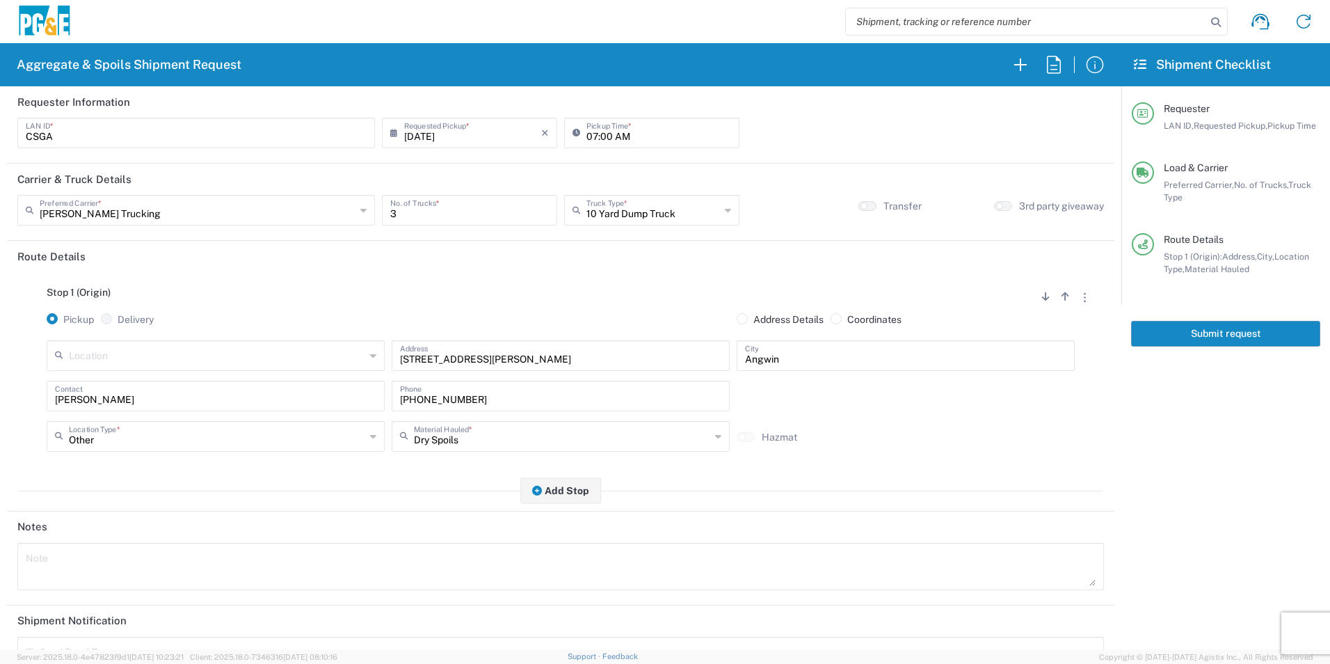
click at [1259, 337] on button "Submit request" at bounding box center [1225, 334] width 189 height 26
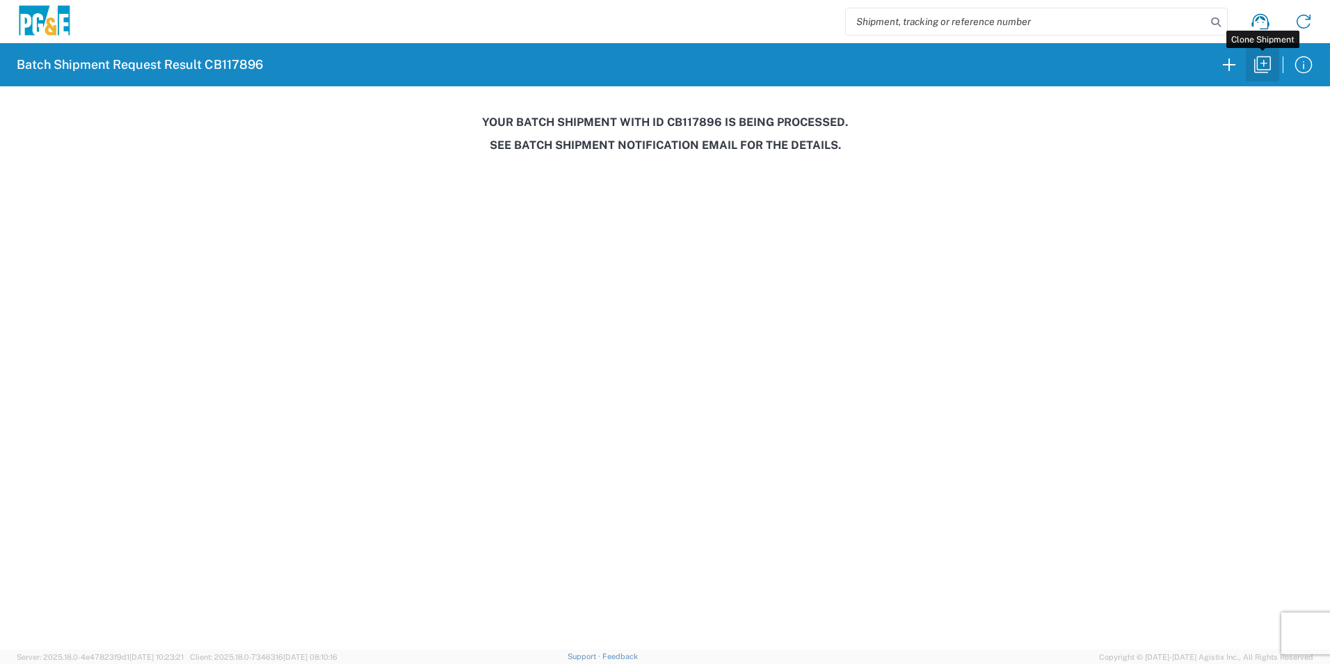
click at [1269, 67] on icon "button" at bounding box center [1263, 65] width 22 height 22
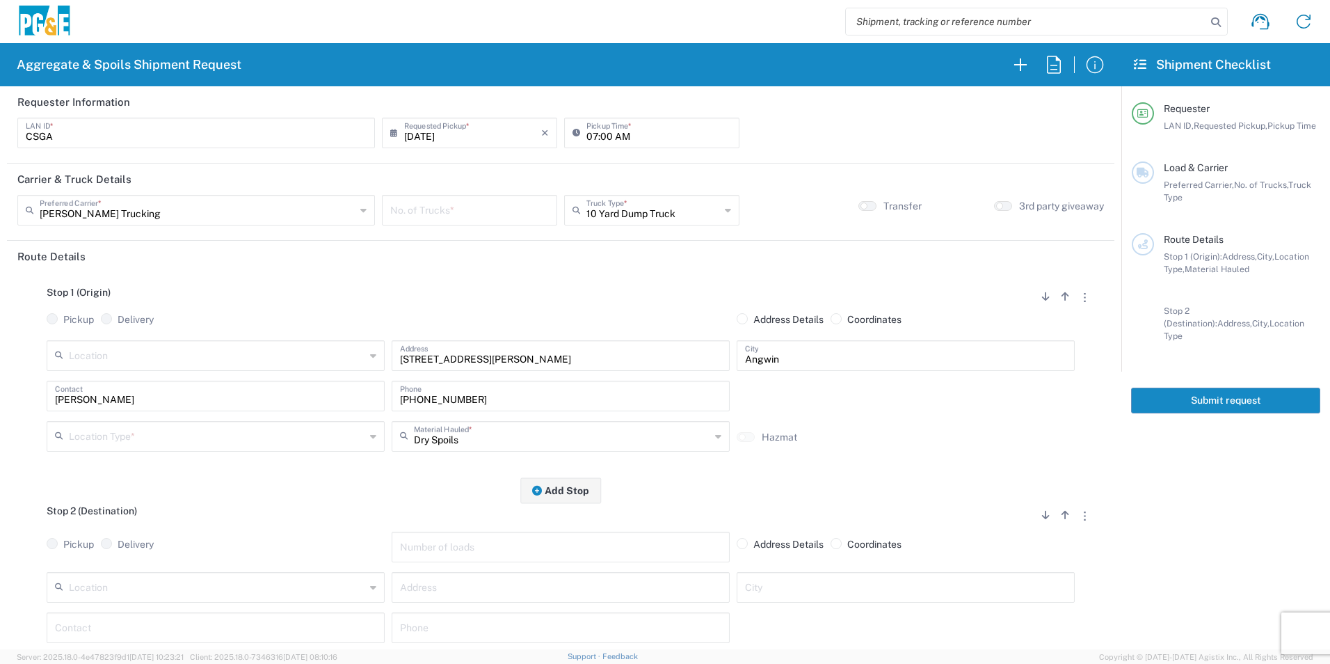
click at [421, 135] on input "[DATE]" at bounding box center [472, 132] width 137 height 24
click at [511, 200] on span "5" at bounding box center [509, 199] width 19 height 19
type input "[DATE]"
click at [458, 216] on input "number" at bounding box center [469, 209] width 159 height 24
type input "3"
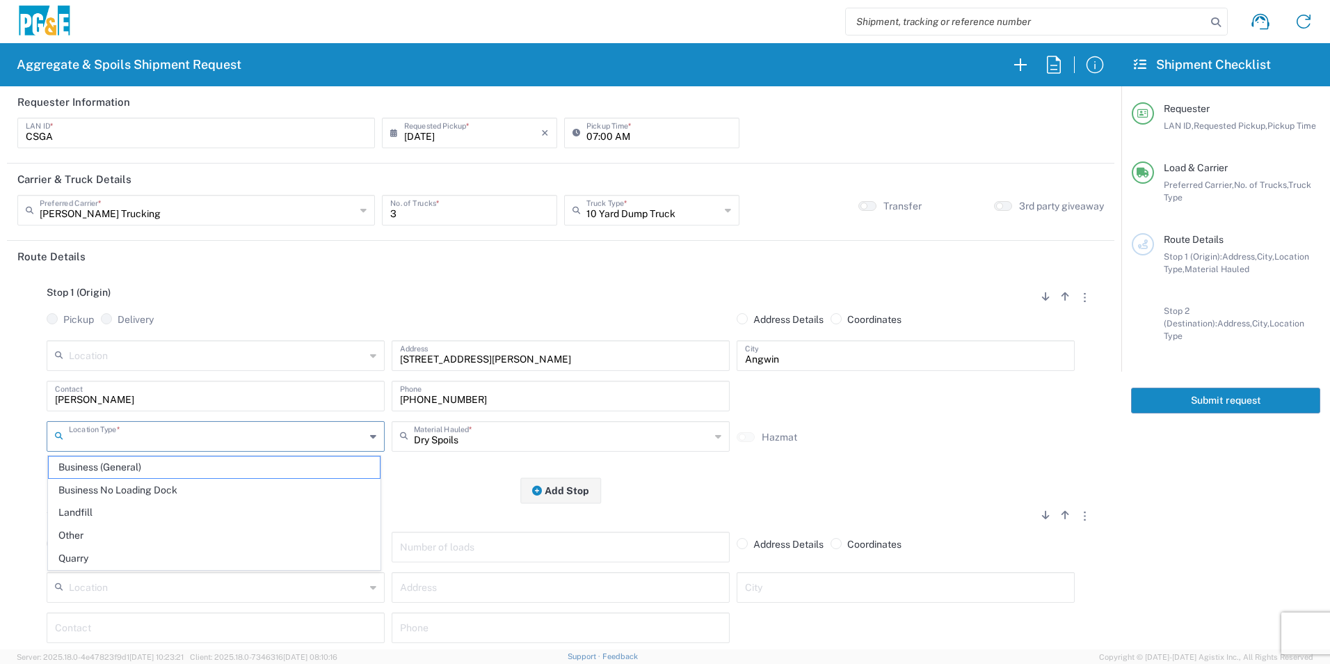
click at [161, 434] on input "text" at bounding box center [217, 435] width 296 height 24
click at [104, 532] on span "Other" at bounding box center [214, 536] width 331 height 22
type input "Other"
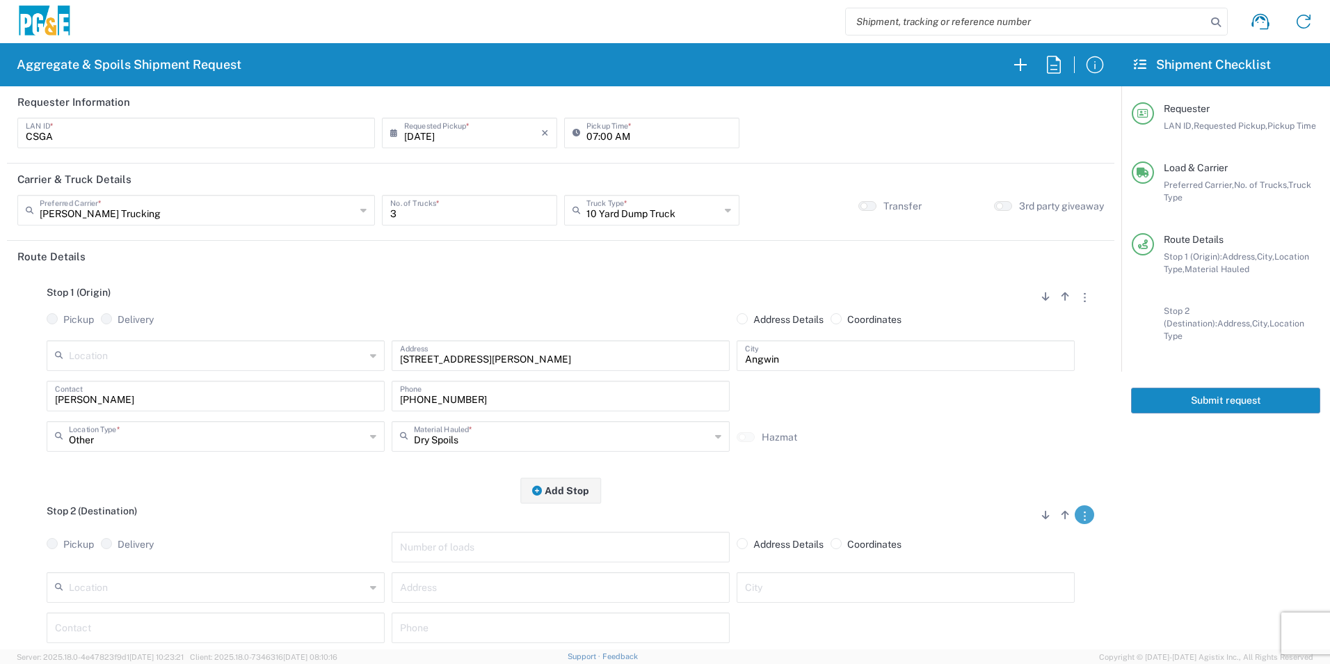
click at [1077, 516] on button "button" at bounding box center [1084, 514] width 19 height 19
click at [1037, 599] on link "Remove Stop" at bounding box center [1019, 601] width 74 height 11
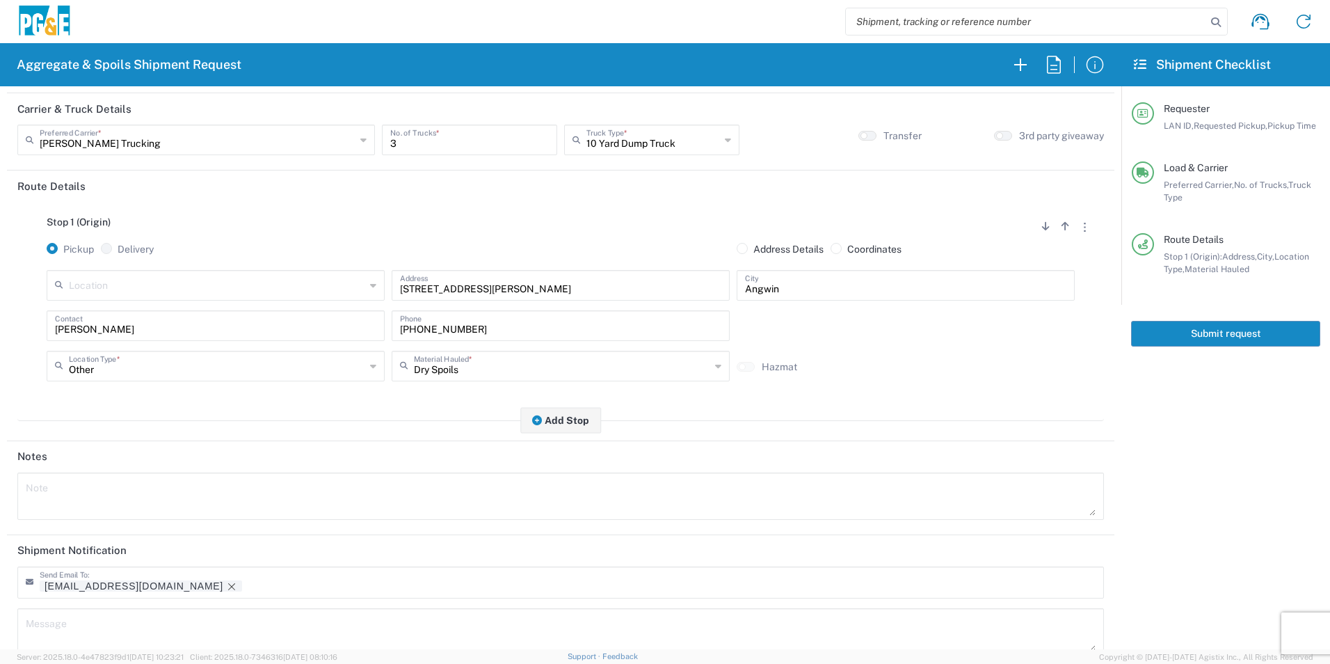
scroll to position [170, 0]
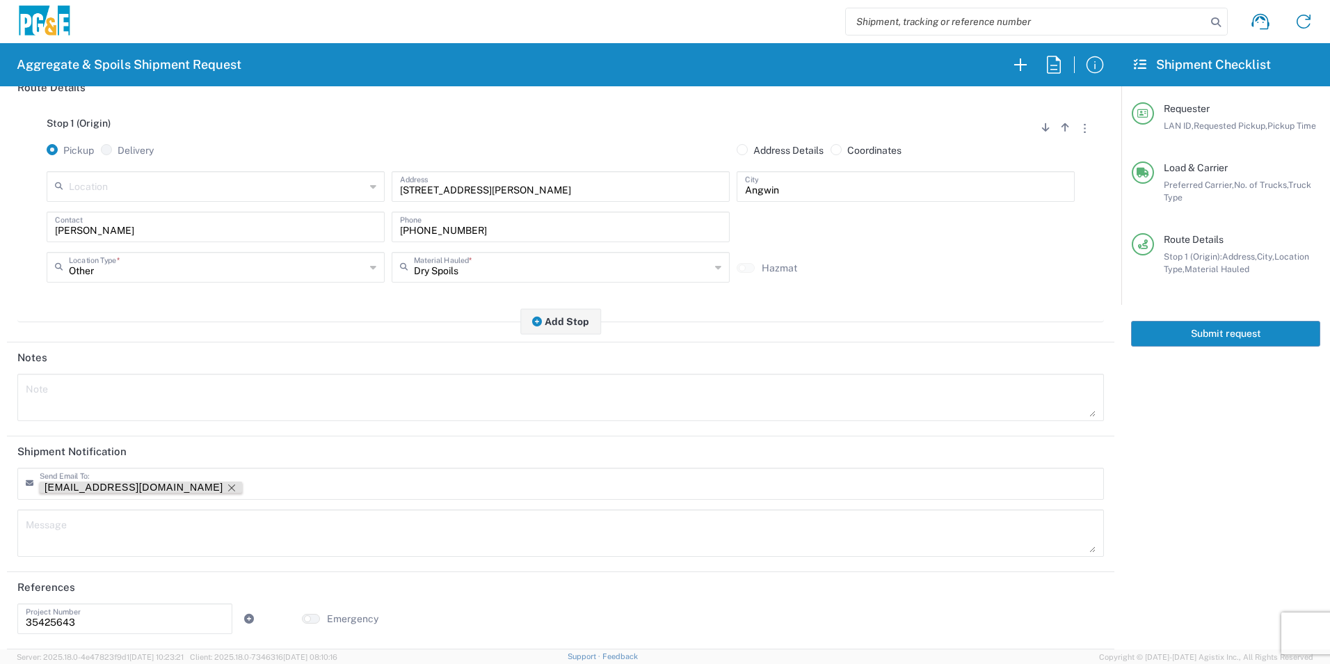
click at [228, 488] on icon "Remove tag" at bounding box center [231, 487] width 7 height 7
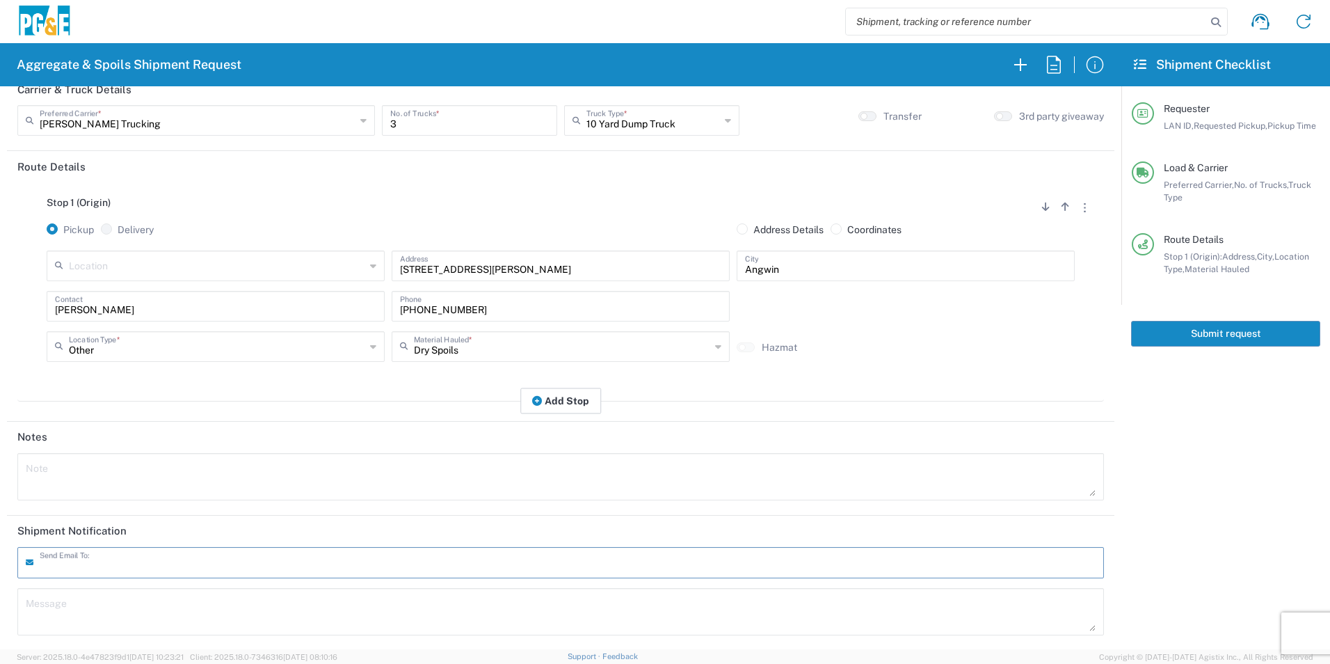
scroll to position [0, 0]
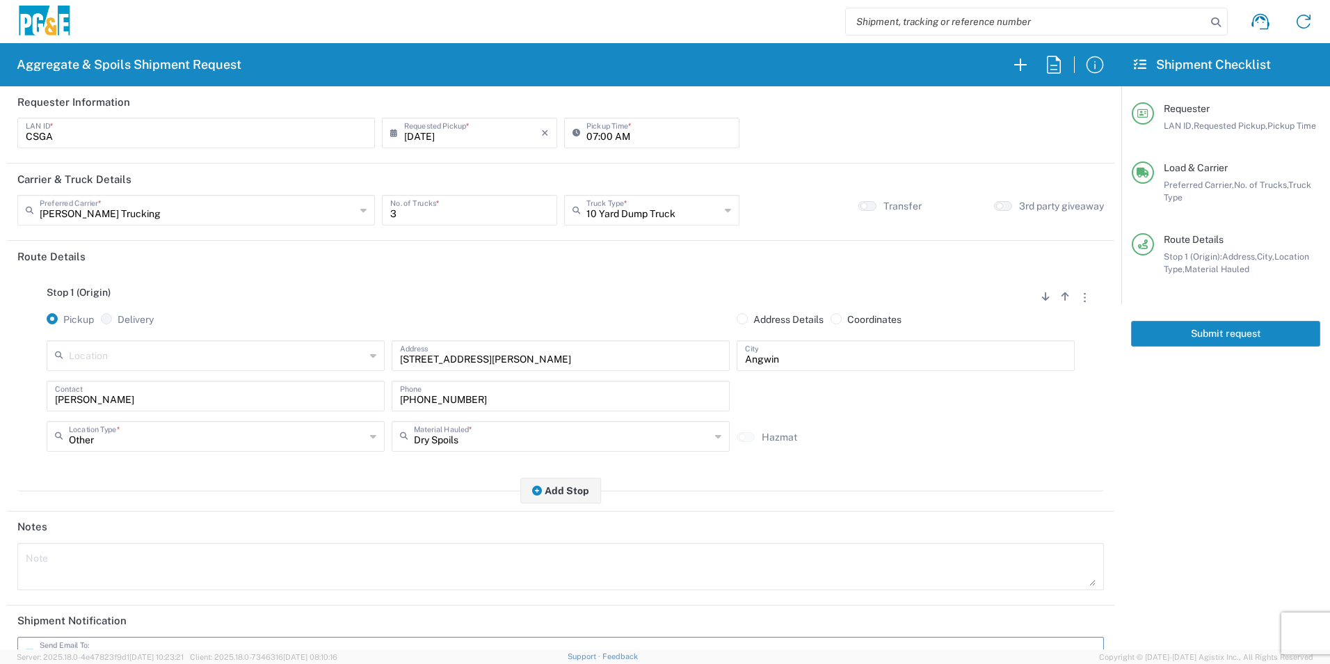
click at [1206, 330] on button "Submit request" at bounding box center [1225, 334] width 189 height 26
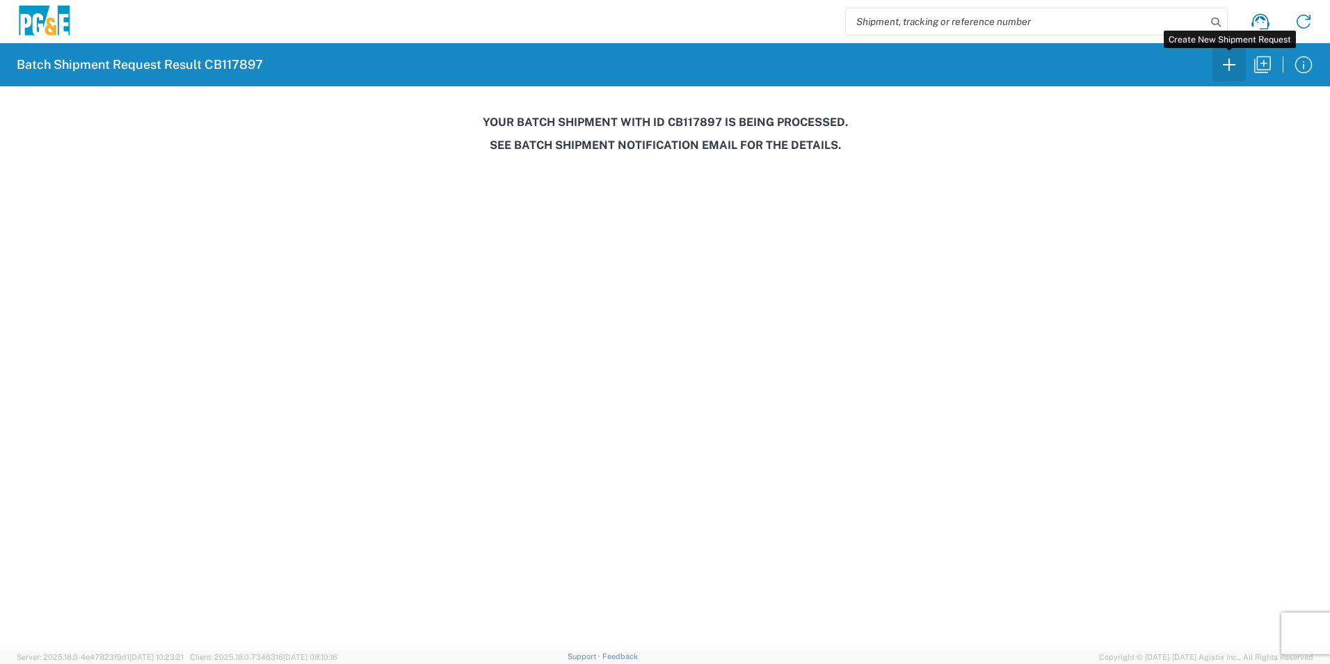
click at [1234, 60] on icon "button" at bounding box center [1229, 65] width 22 height 22
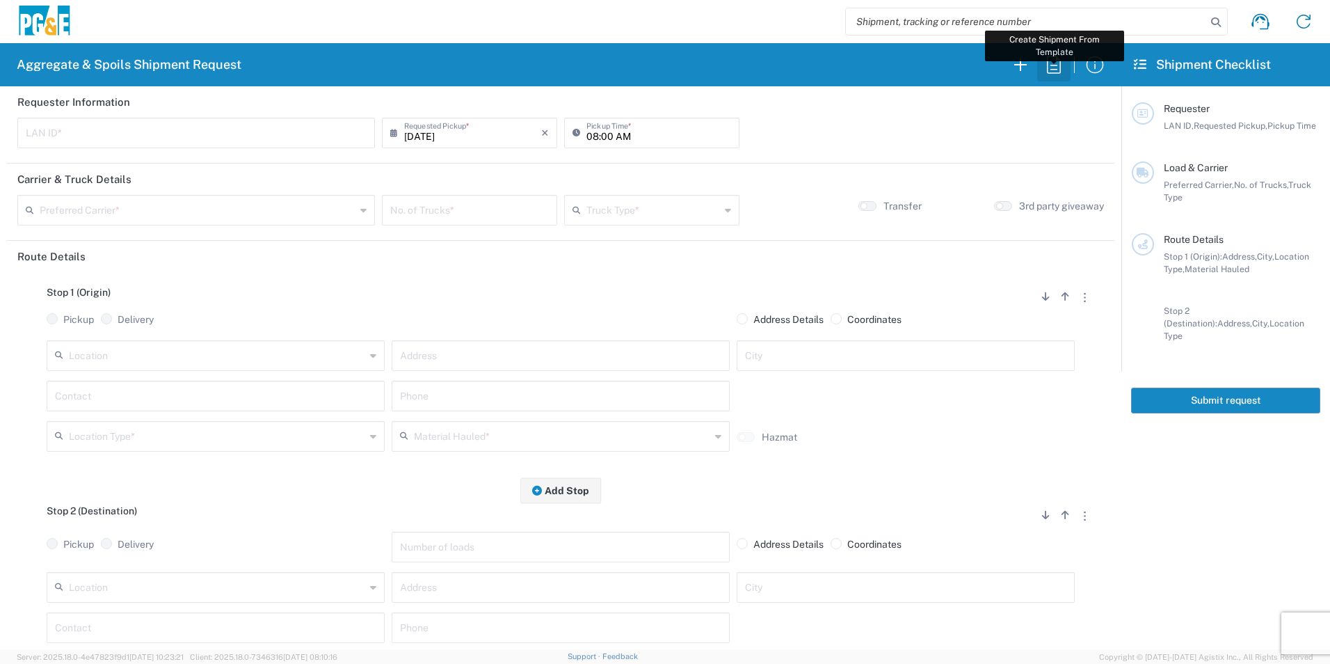
click at [1051, 67] on icon "button" at bounding box center [1054, 65] width 22 height 22
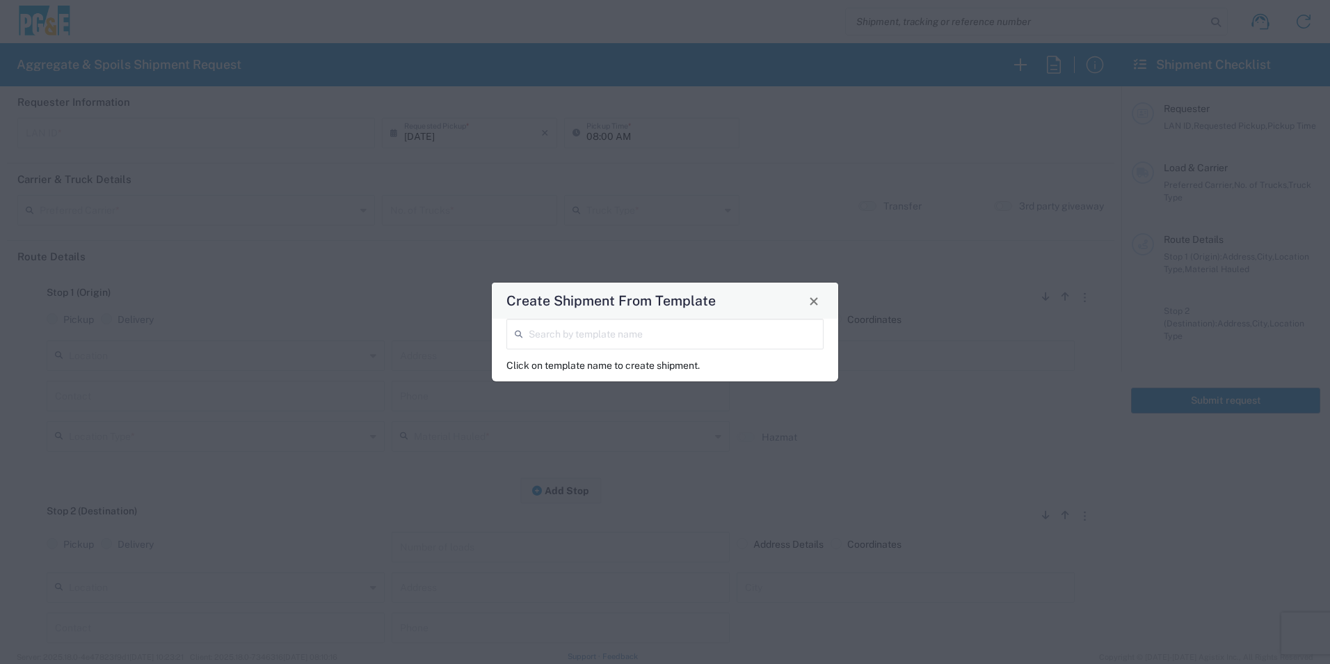
click at [677, 333] on input "search" at bounding box center [672, 333] width 287 height 24
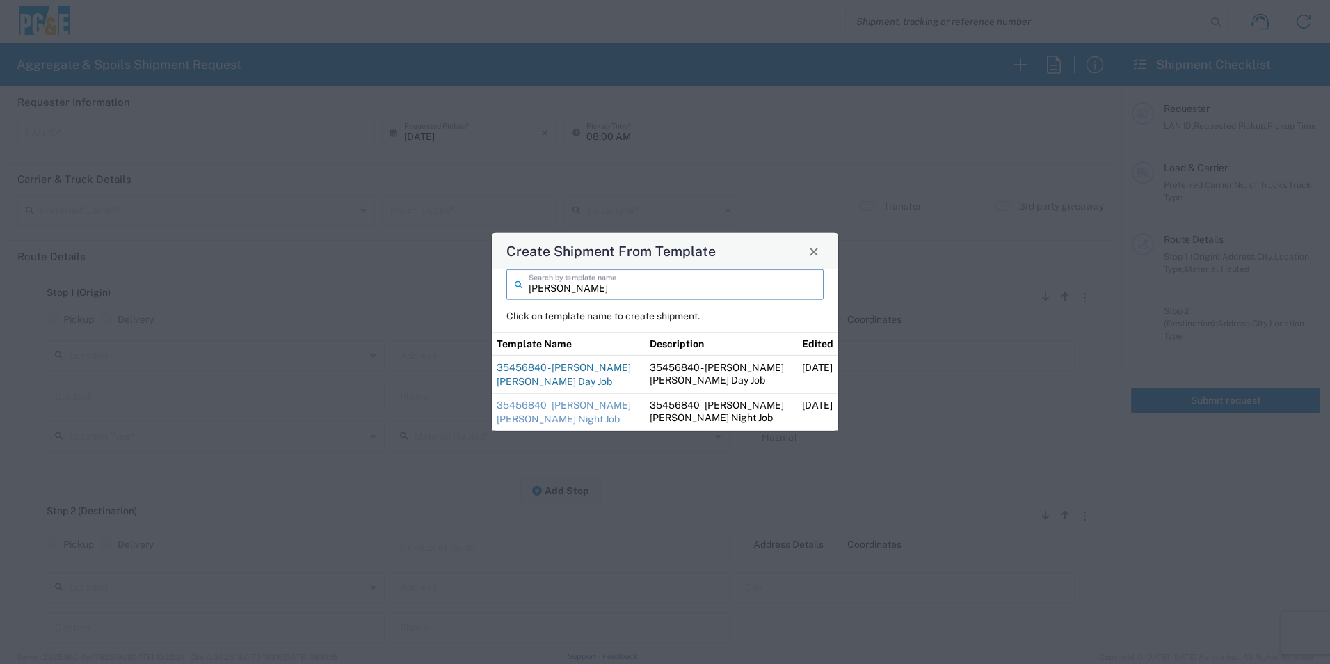
type input "[PERSON_NAME]"
click at [595, 367] on link "35456840 - [PERSON_NAME] [PERSON_NAME] Day Job" at bounding box center [564, 374] width 134 height 25
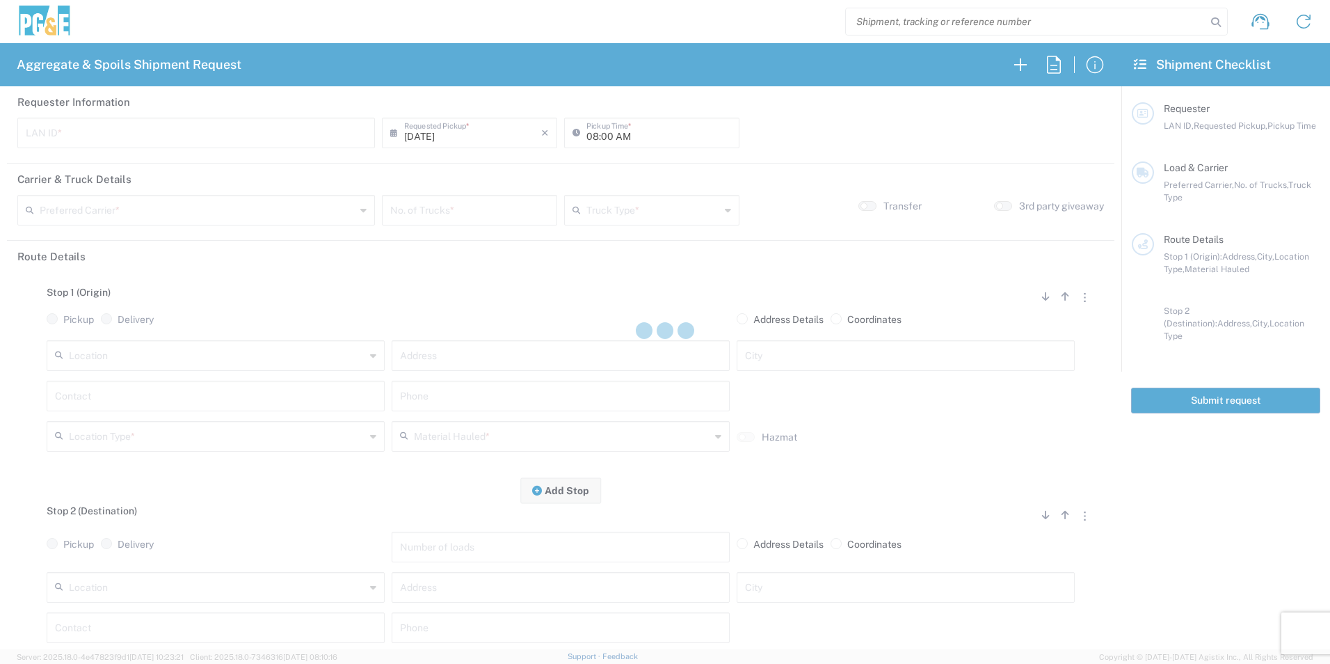
type input "CUSC"
type input "08:30 AM"
type input "[PERSON_NAME] Trucking"
type input "Super Dump"
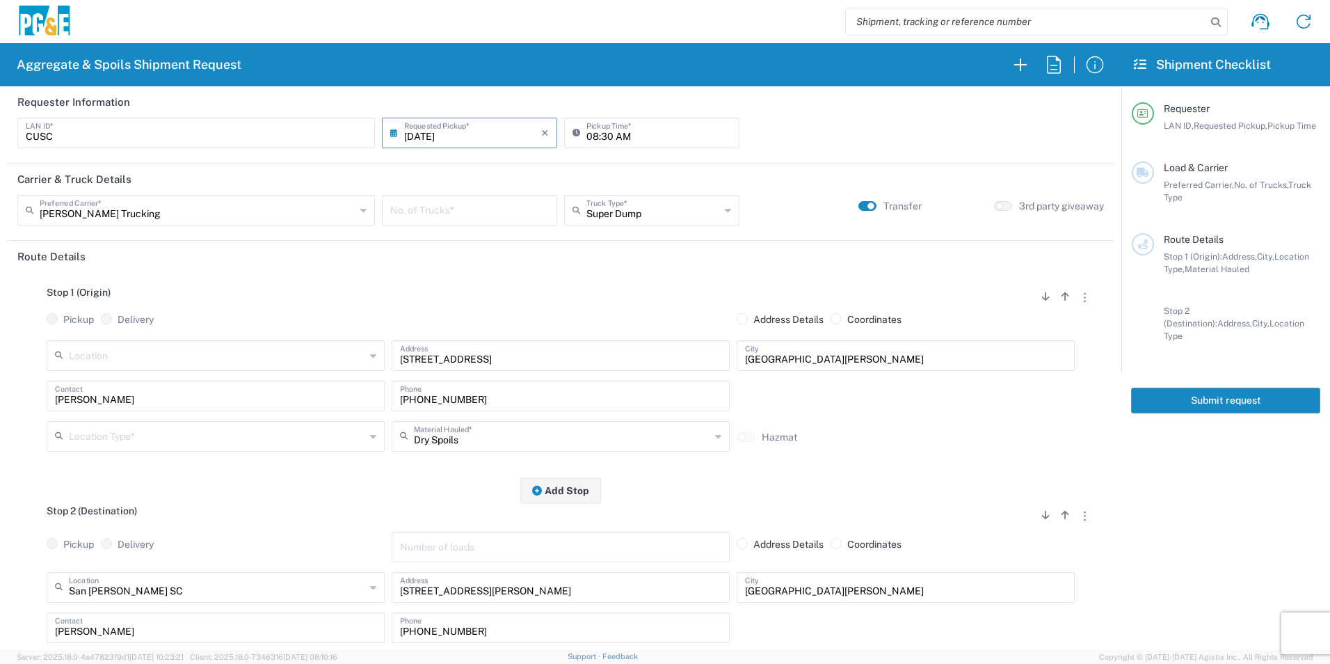
click at [470, 211] on input "number" at bounding box center [469, 209] width 159 height 24
type input "3"
click at [147, 435] on input "text" at bounding box center [217, 435] width 296 height 24
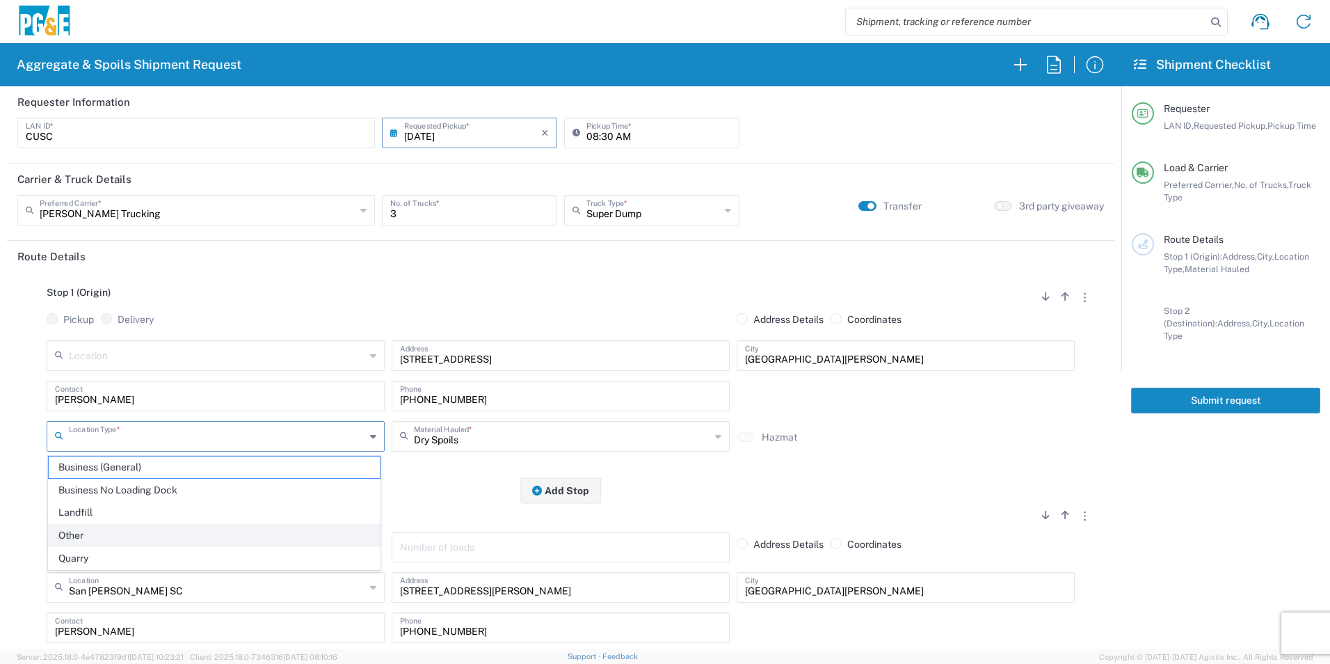
click at [95, 532] on span "Other" at bounding box center [214, 536] width 331 height 22
type input "Other"
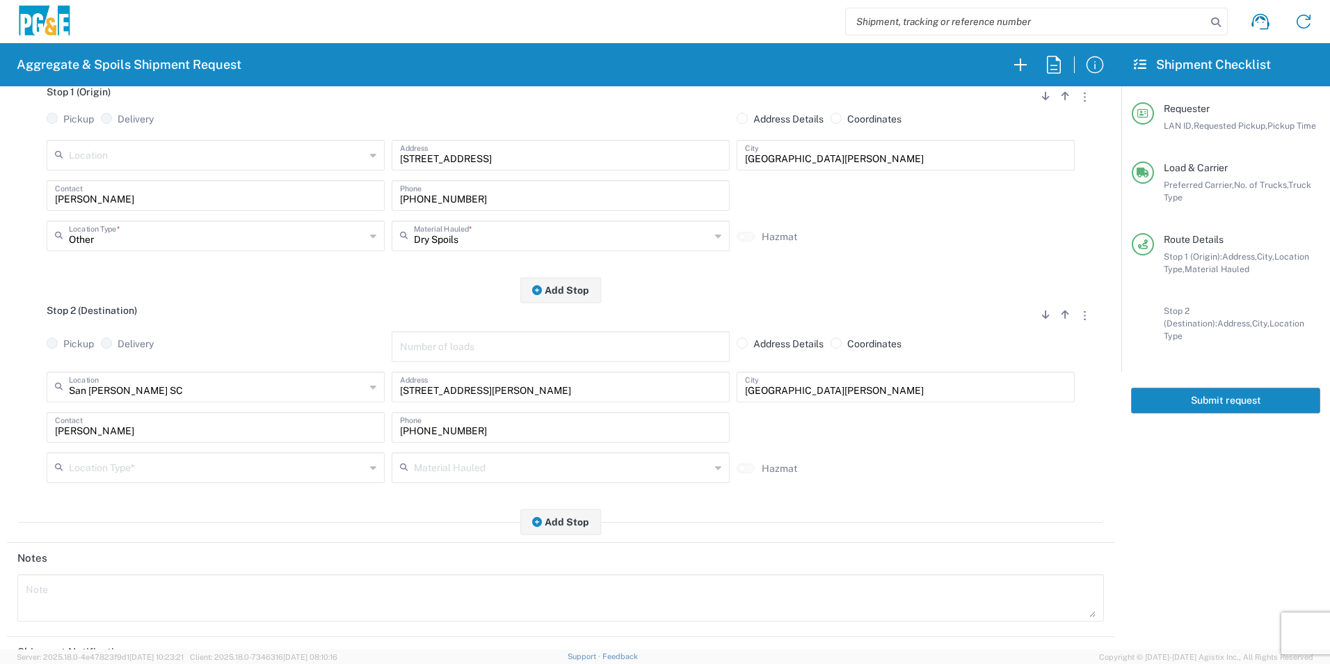
scroll to position [209, 0]
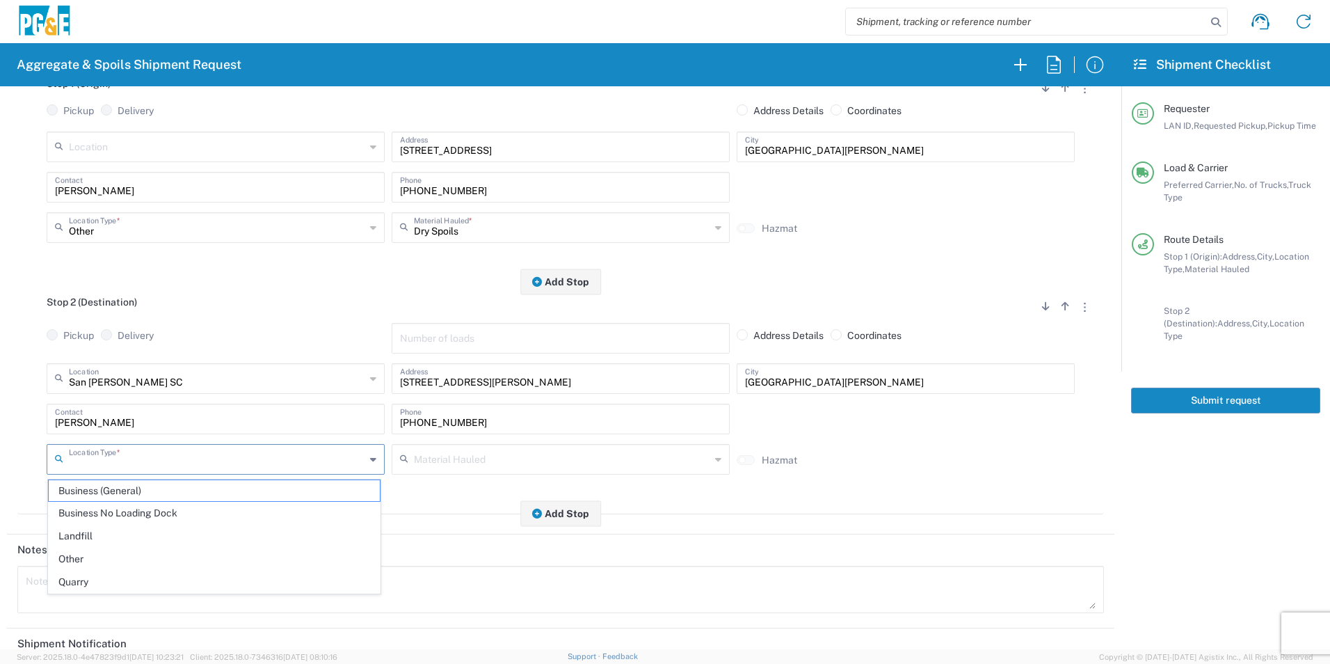
click at [139, 459] on input "text" at bounding box center [217, 458] width 296 height 24
click at [98, 512] on span "Business No Loading Dock" at bounding box center [214, 513] width 331 height 22
type input "Business No Loading Dock"
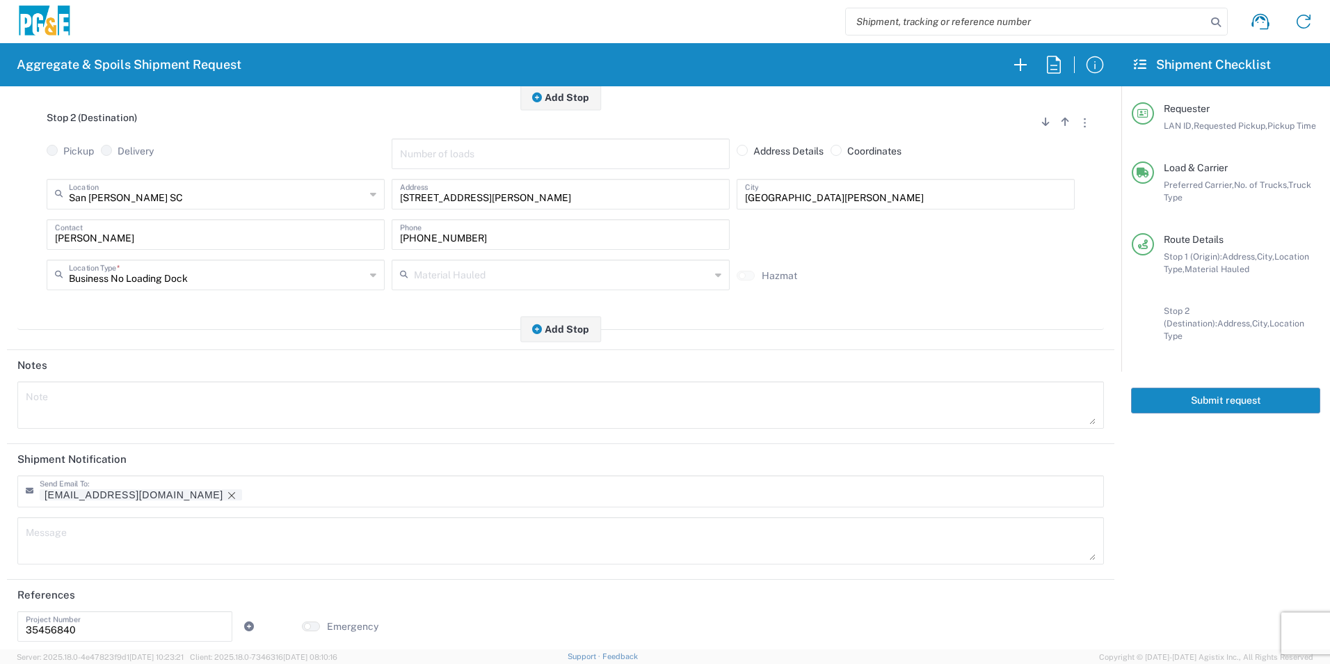
scroll to position [402, 0]
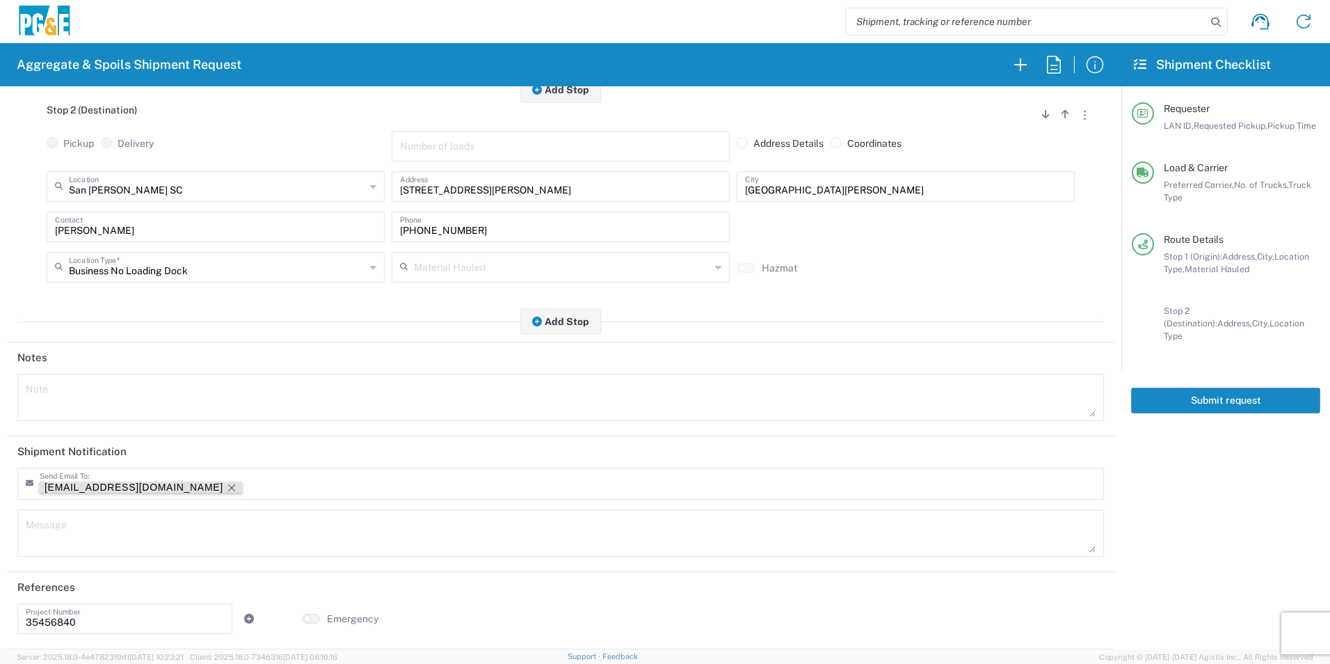
click at [226, 486] on icon "Remove tag" at bounding box center [231, 487] width 11 height 11
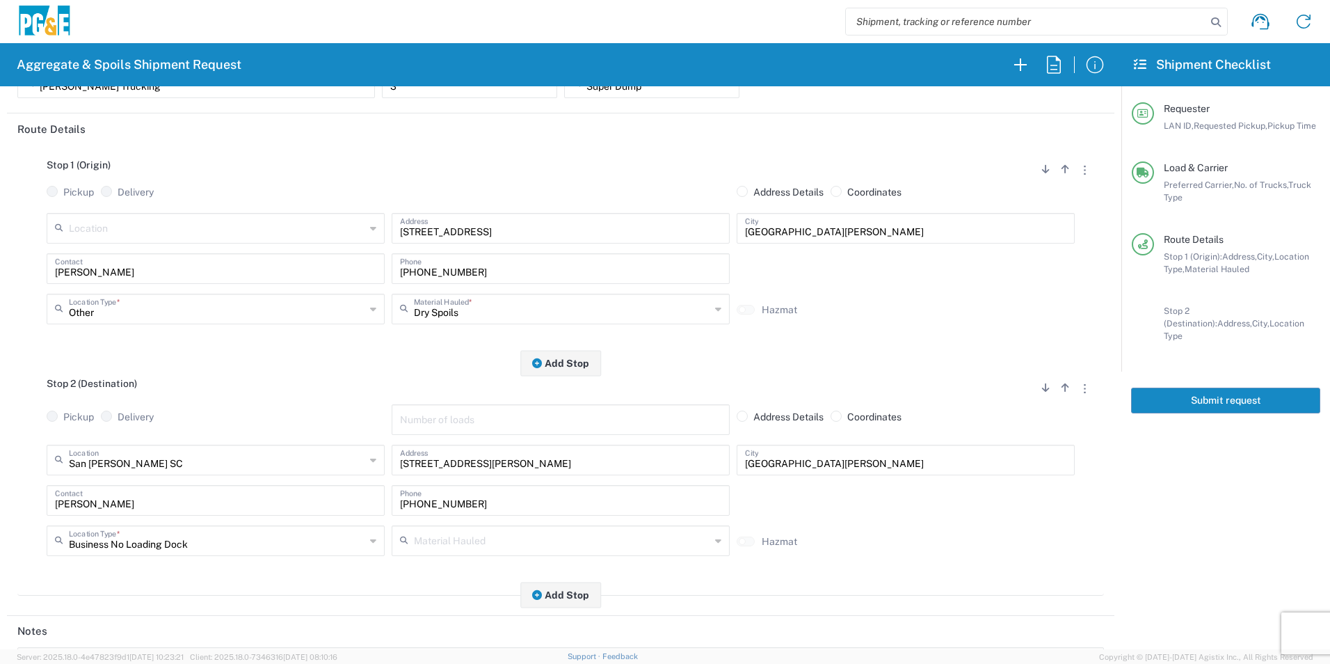
scroll to position [0, 0]
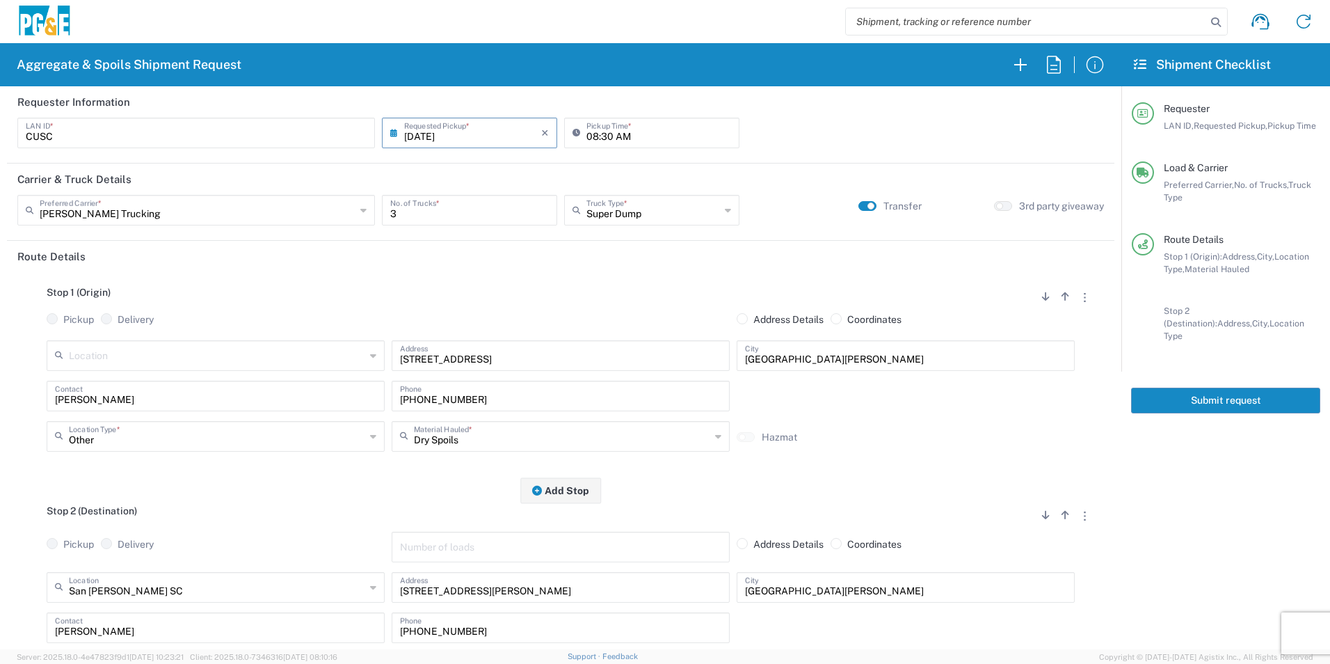
click at [1195, 390] on button "Submit request" at bounding box center [1225, 400] width 189 height 26
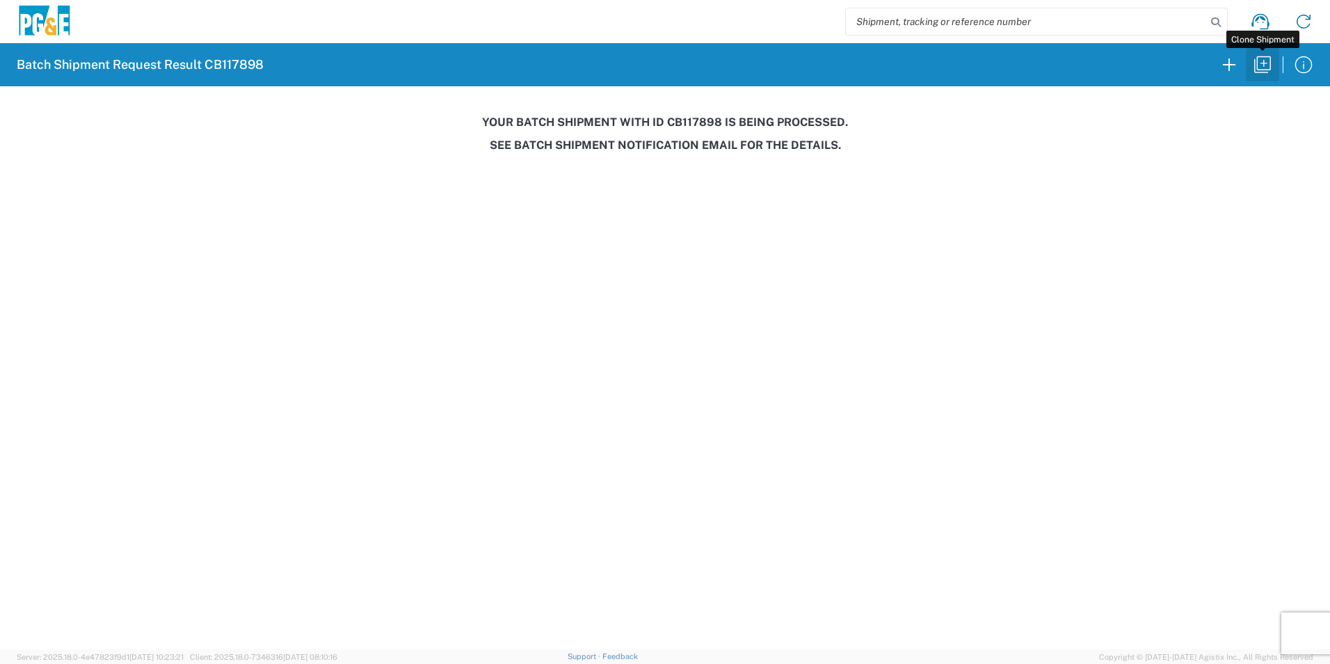
click at [1265, 60] on icon "button" at bounding box center [1263, 65] width 22 height 22
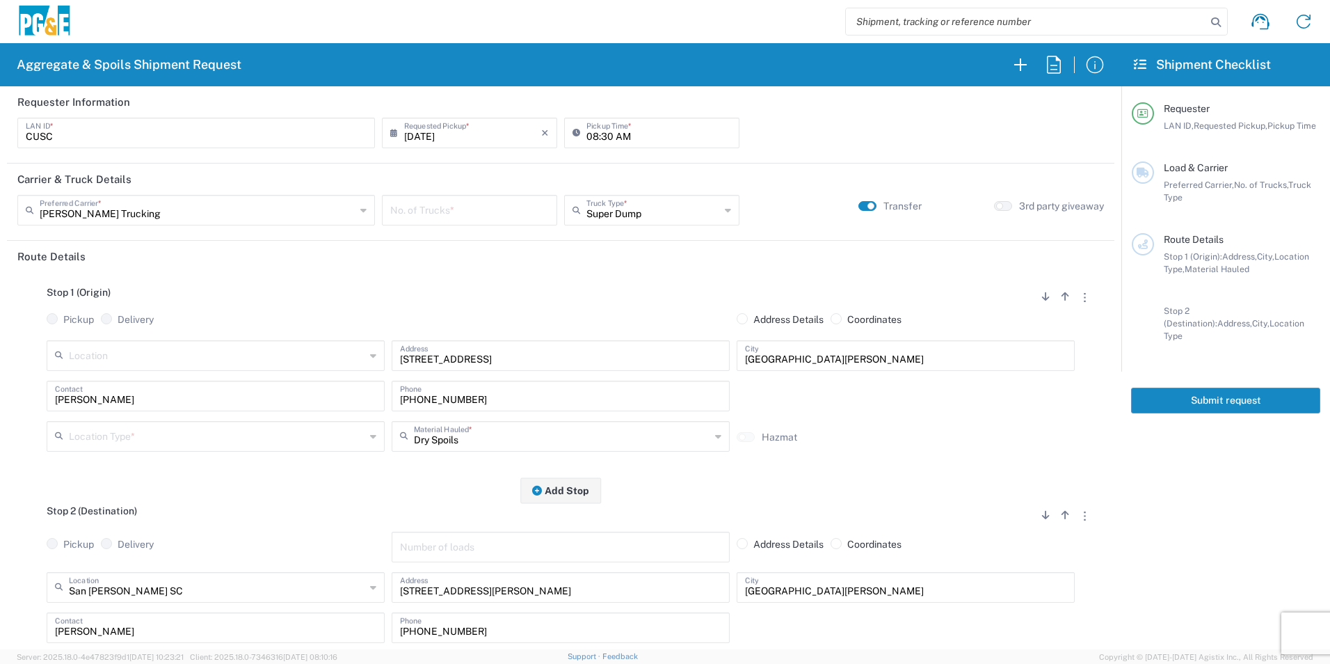
click at [427, 135] on input "[DATE]" at bounding box center [472, 132] width 137 height 24
click at [488, 198] on span "4" at bounding box center [489, 199] width 21 height 19
type input "[DATE]"
click at [447, 212] on input "number" at bounding box center [469, 209] width 159 height 24
type input "3"
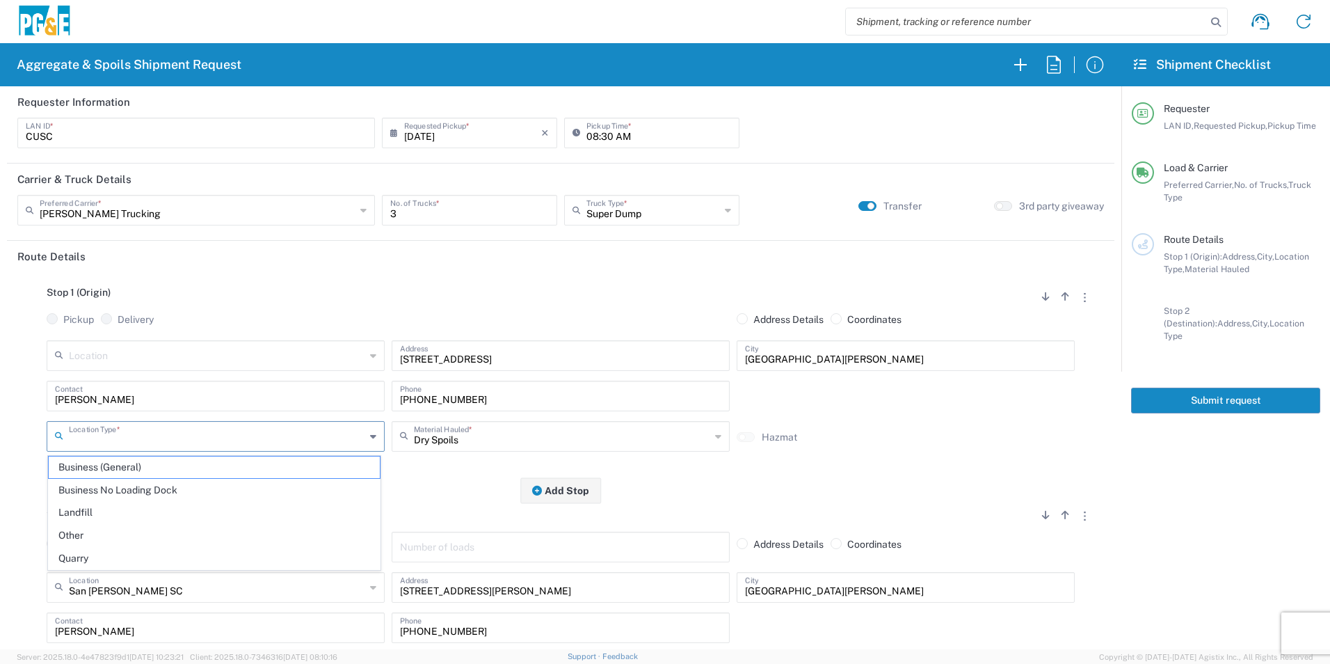
click at [87, 442] on input "text" at bounding box center [217, 435] width 296 height 24
click at [76, 534] on span "Other" at bounding box center [214, 536] width 331 height 22
type input "Other"
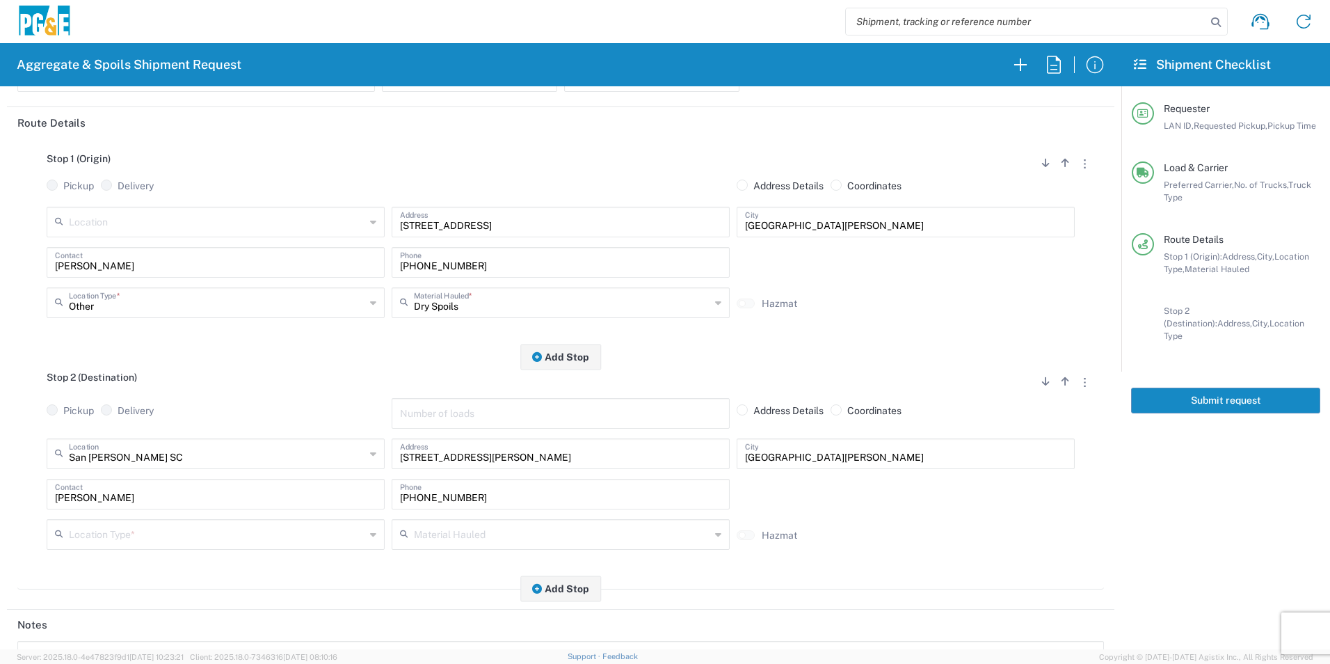
scroll to position [139, 0]
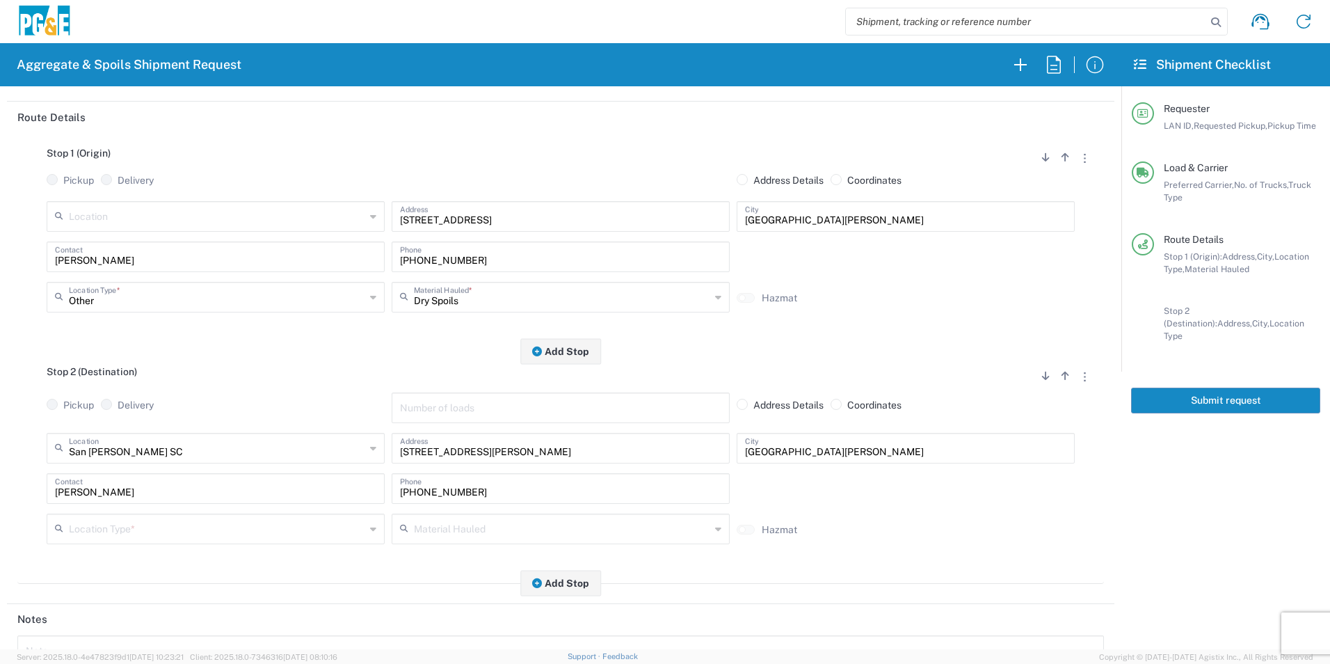
click at [120, 531] on input "text" at bounding box center [217, 527] width 296 height 24
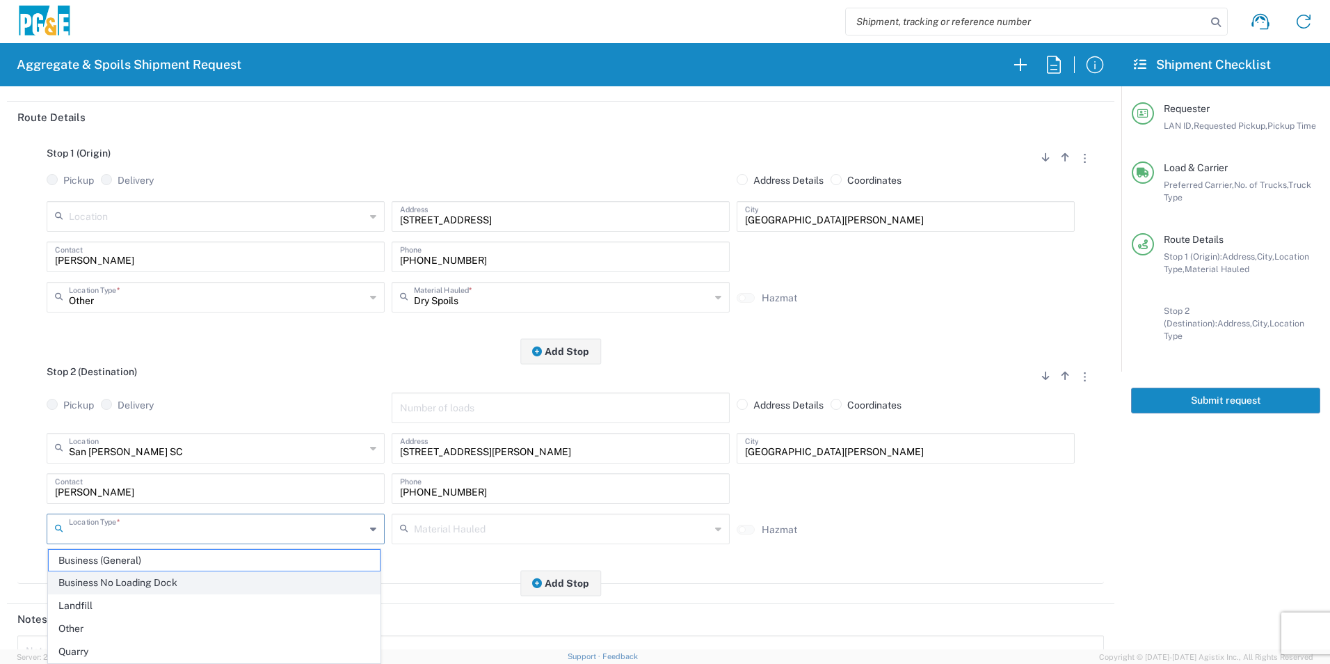
click at [145, 579] on span "Business No Loading Dock" at bounding box center [214, 583] width 331 height 22
type input "Business No Loading Dock"
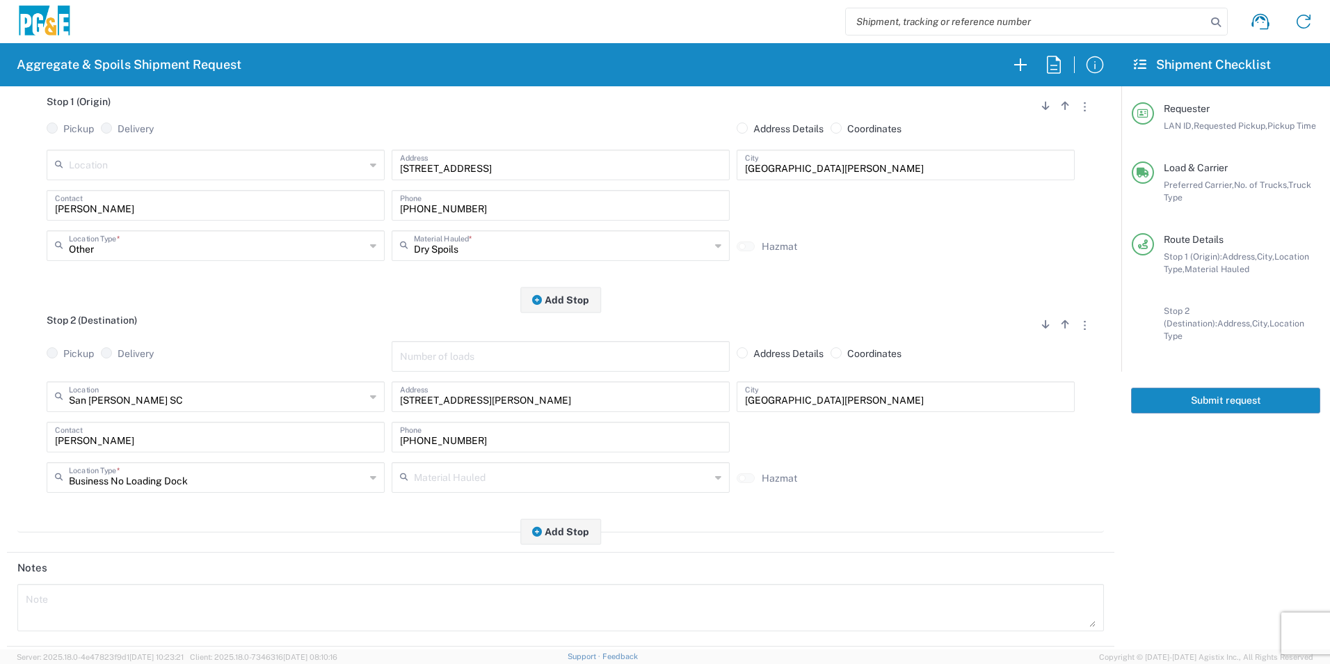
scroll to position [278, 0]
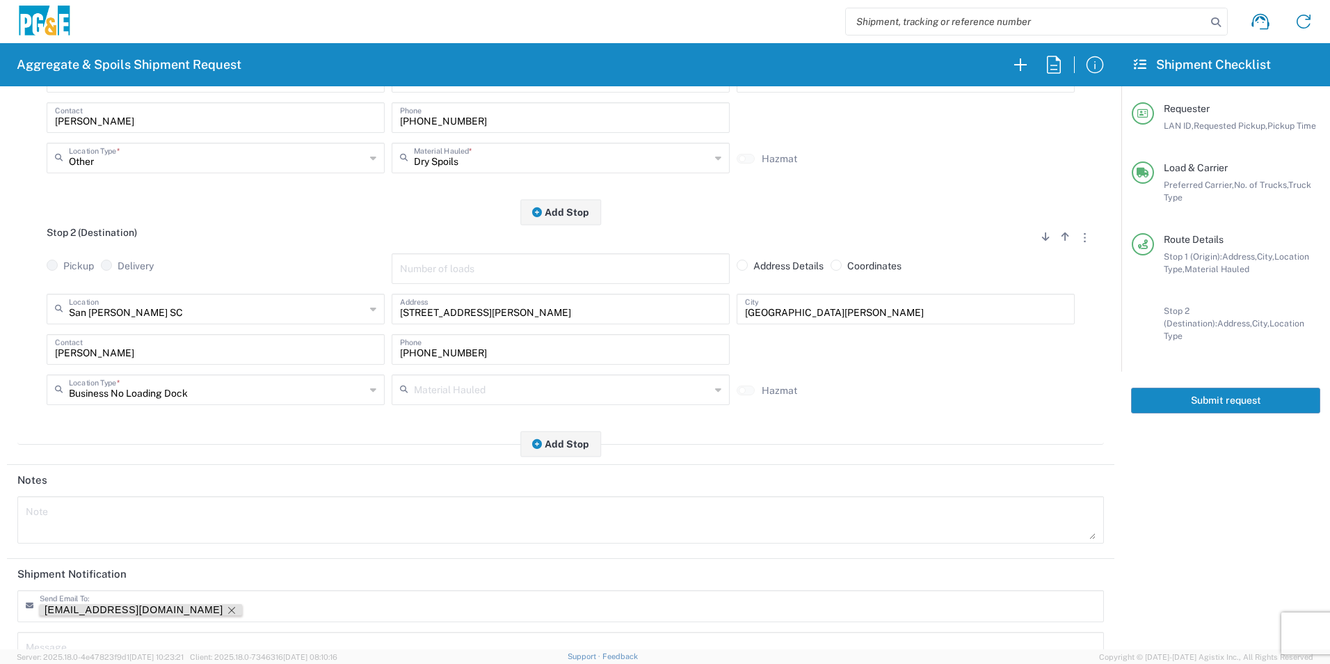
click at [228, 609] on icon "Remove tag" at bounding box center [231, 610] width 7 height 7
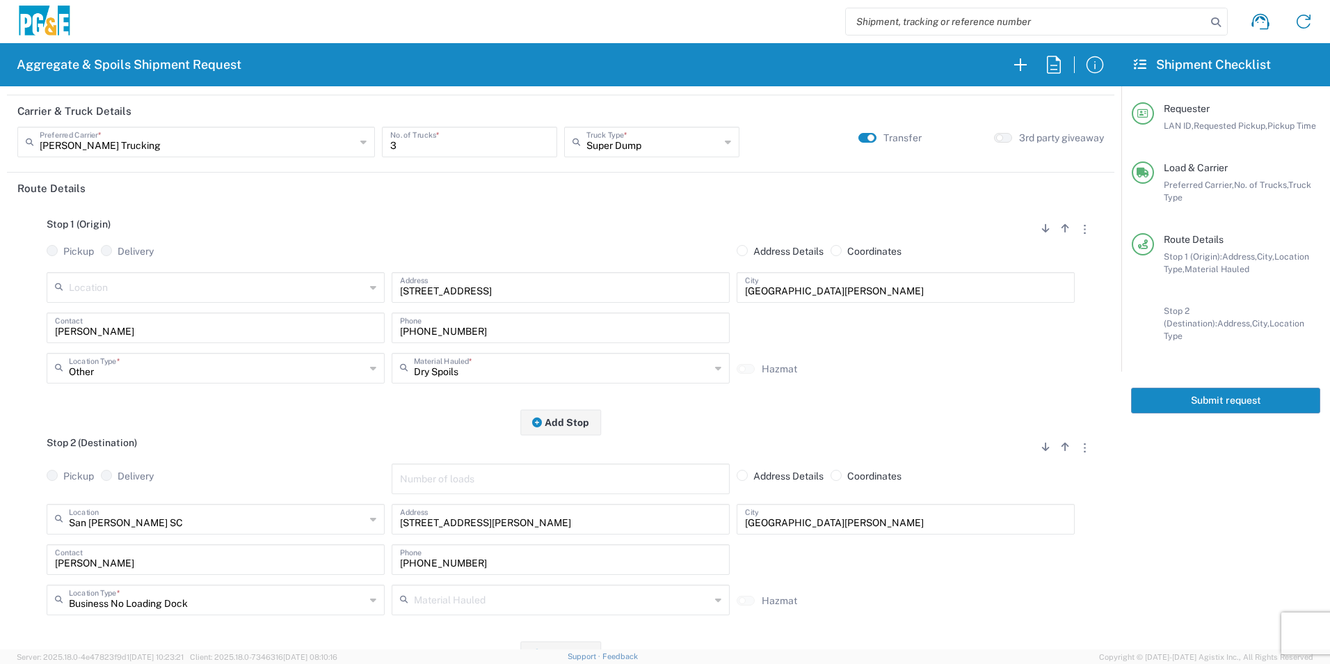
scroll to position [0, 0]
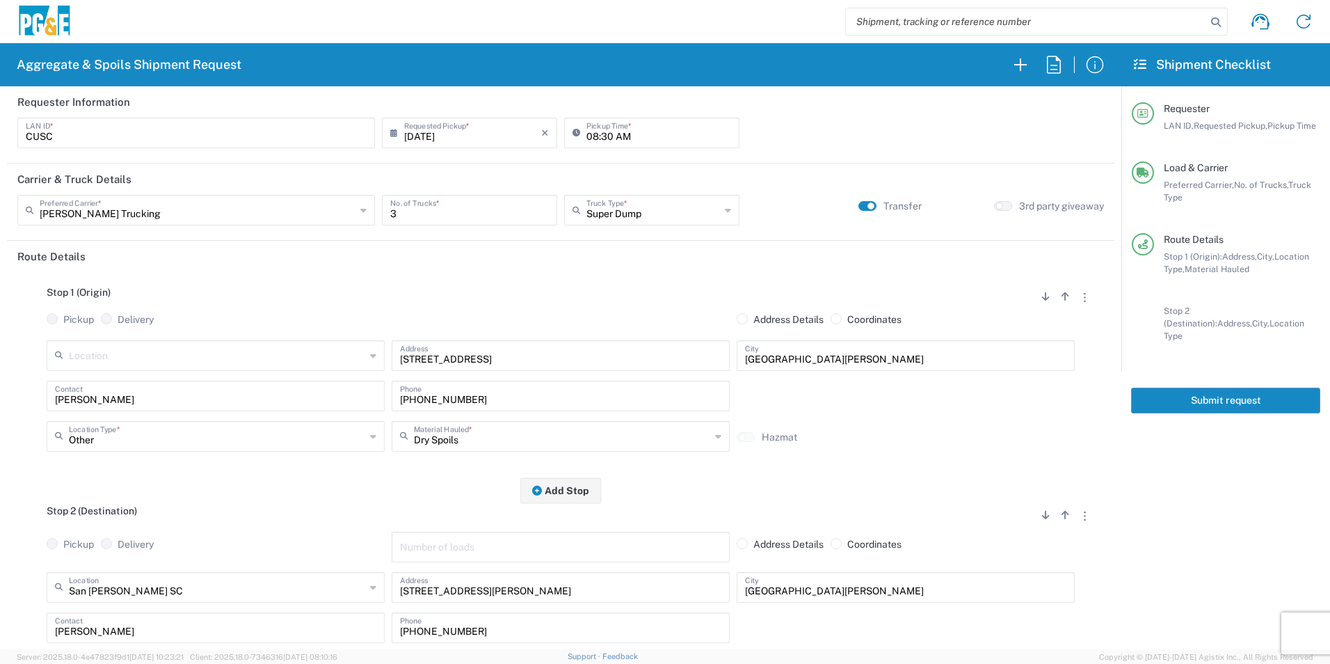
click at [1197, 388] on button "Submit request" at bounding box center [1225, 400] width 189 height 26
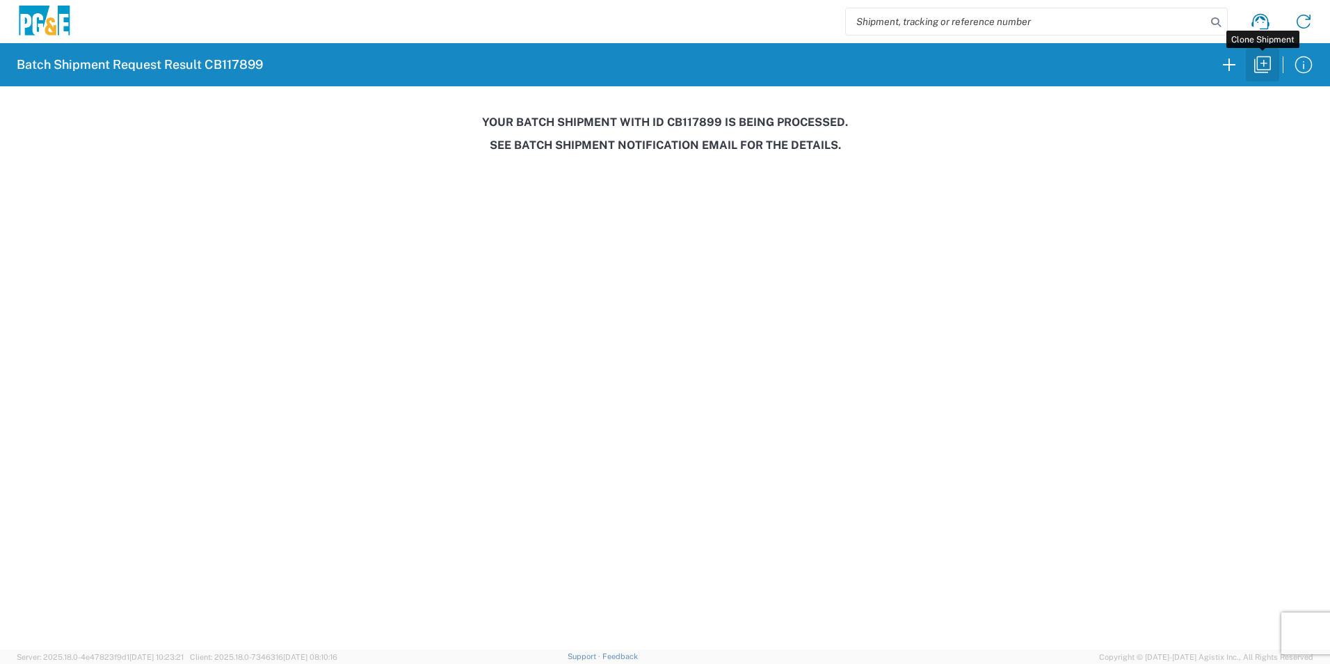
click at [1270, 70] on icon "button" at bounding box center [1262, 64] width 17 height 17
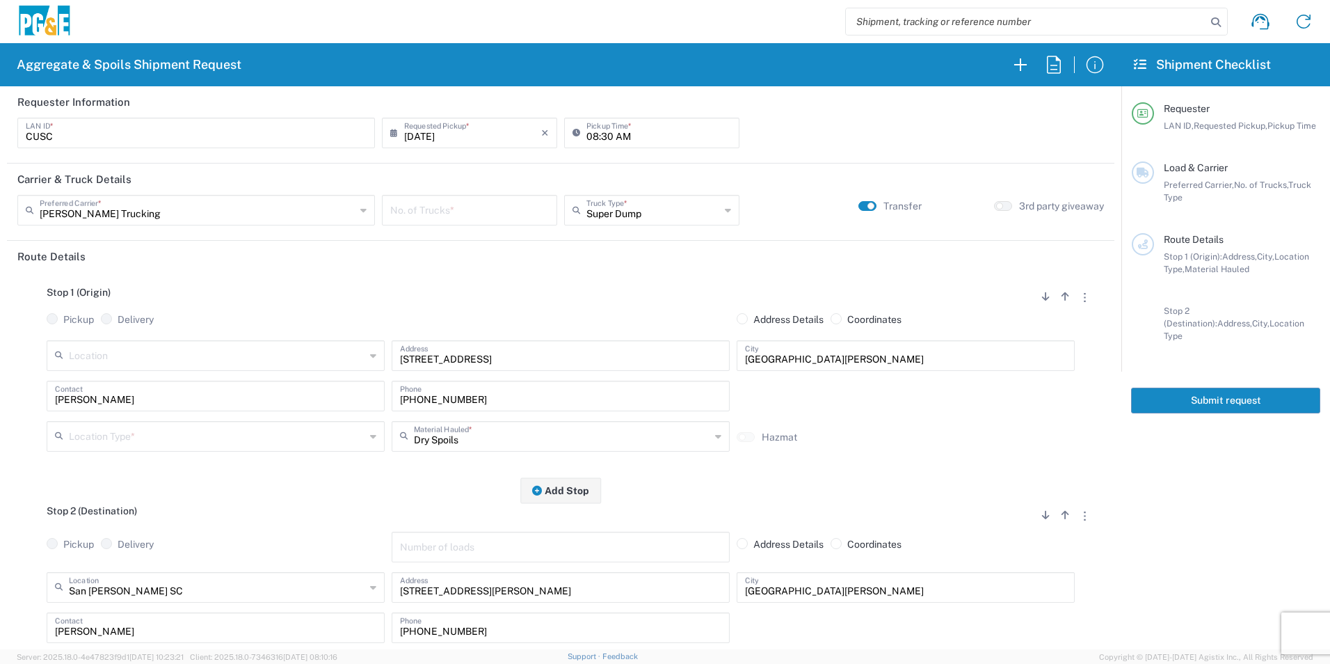
click at [420, 132] on input "[DATE]" at bounding box center [472, 132] width 137 height 24
click at [509, 202] on span "5" at bounding box center [509, 199] width 19 height 19
type input "[DATE]"
click at [433, 216] on input "number" at bounding box center [469, 209] width 159 height 24
type input "3"
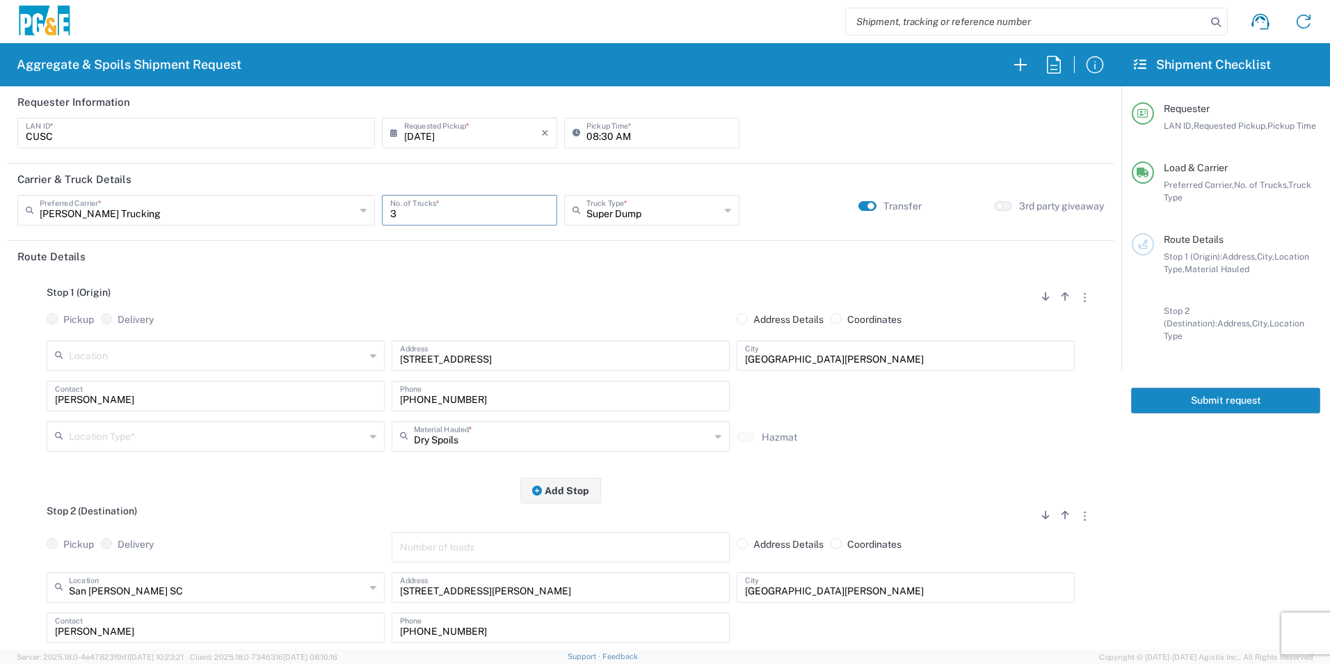
click at [127, 439] on input "text" at bounding box center [217, 435] width 296 height 24
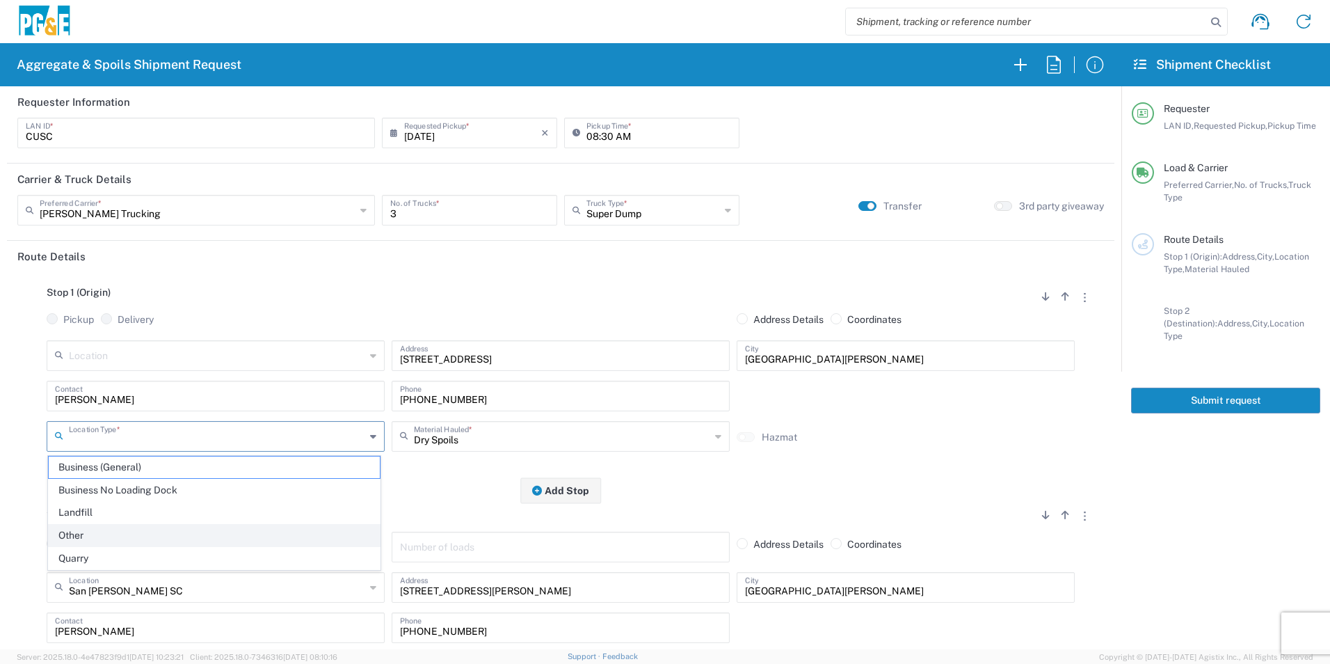
click at [97, 537] on span "Other" at bounding box center [214, 536] width 331 height 22
type input "Other"
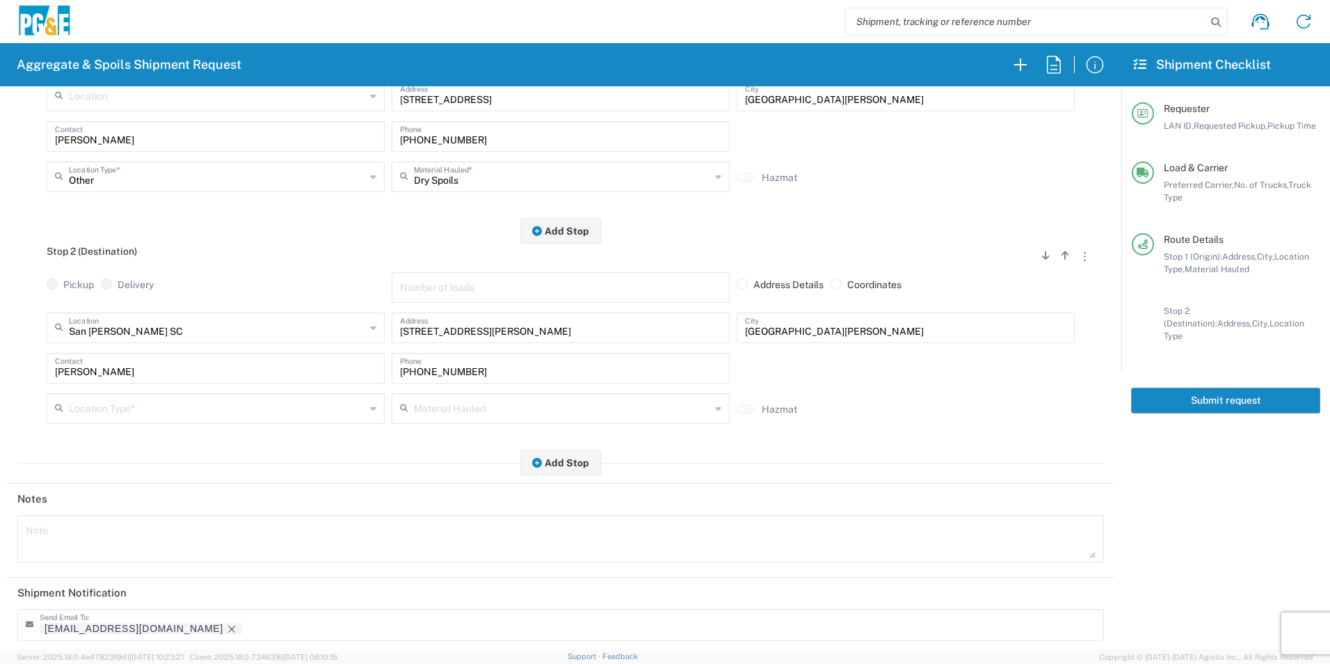
scroll to position [278, 0]
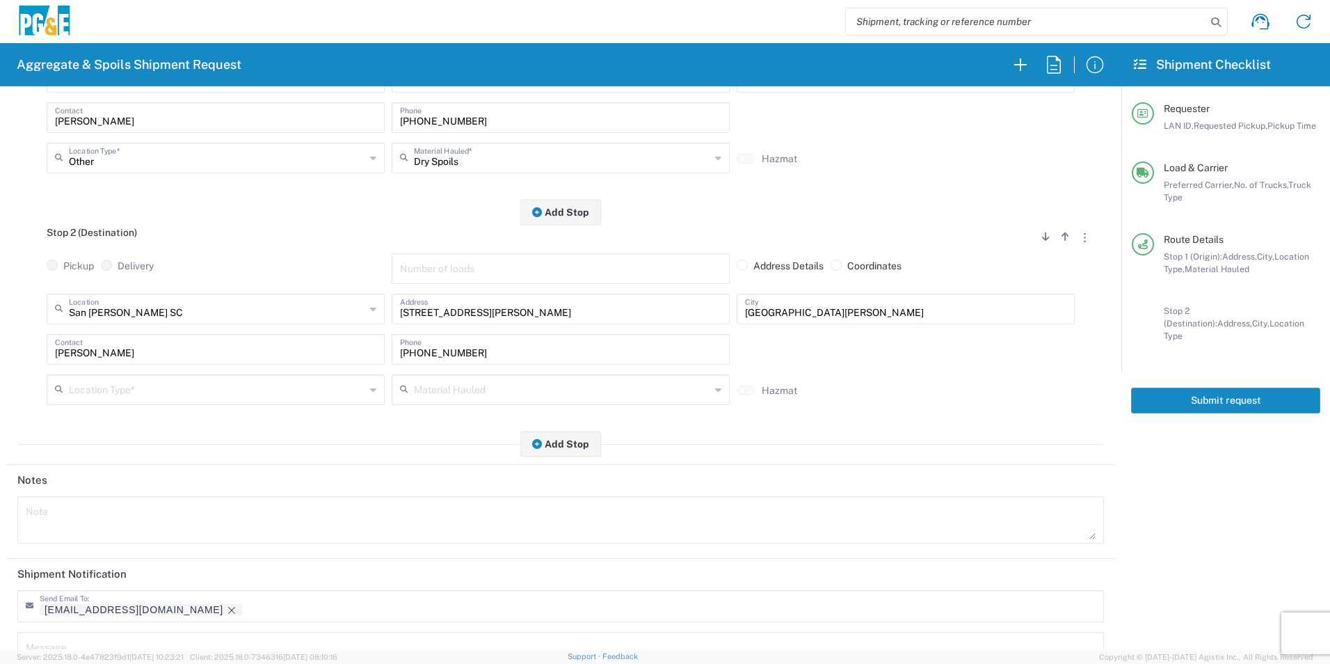
click at [124, 394] on input "text" at bounding box center [217, 388] width 296 height 24
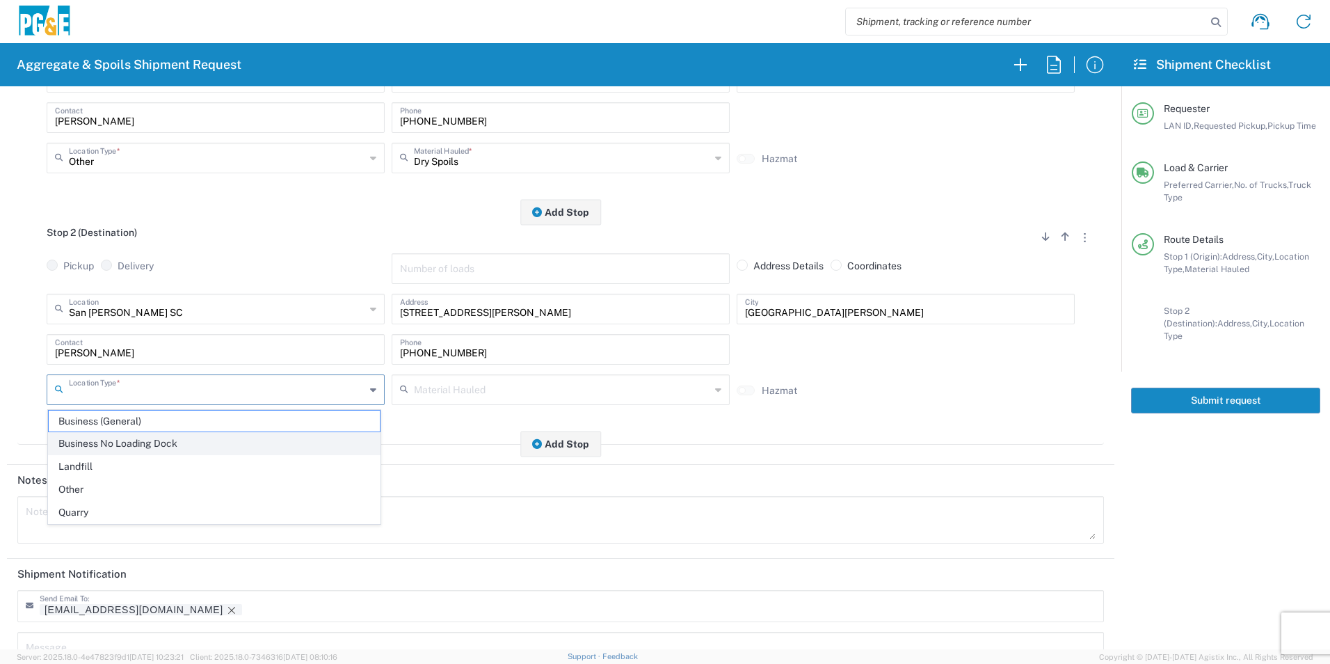
click at [100, 448] on span "Business No Loading Dock" at bounding box center [214, 444] width 331 height 22
type input "Business No Loading Dock"
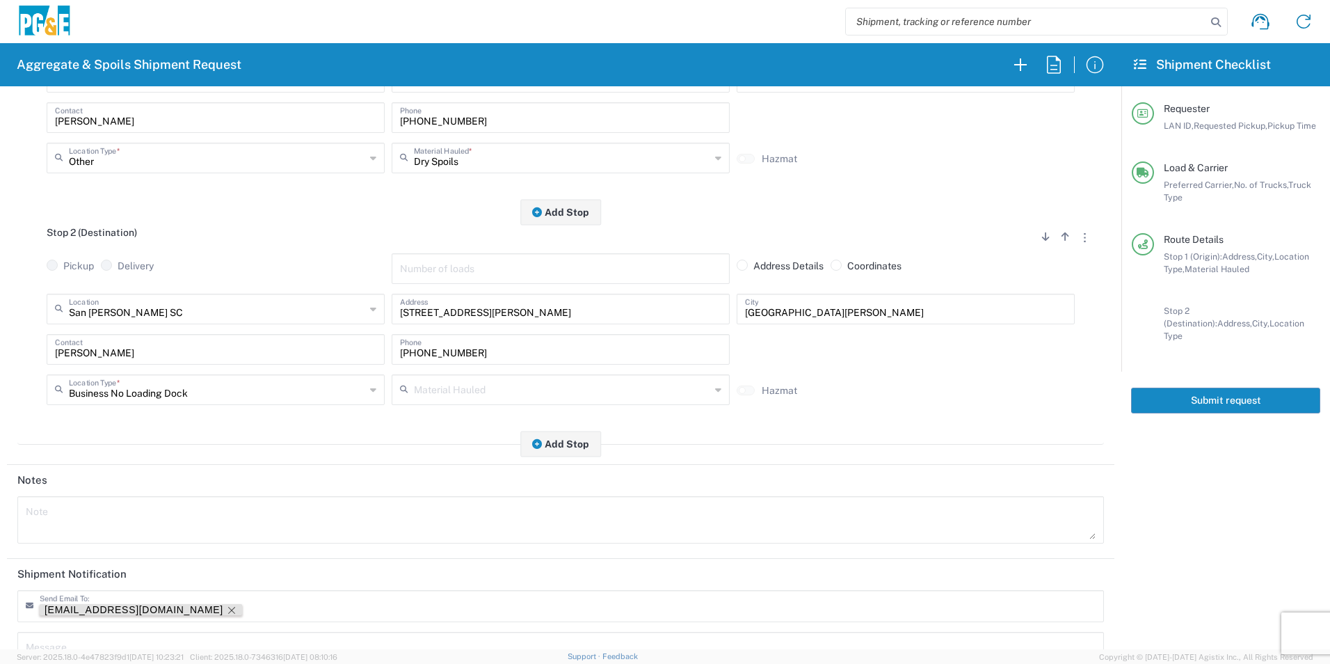
click at [226, 609] on icon "Remove tag" at bounding box center [231, 610] width 11 height 11
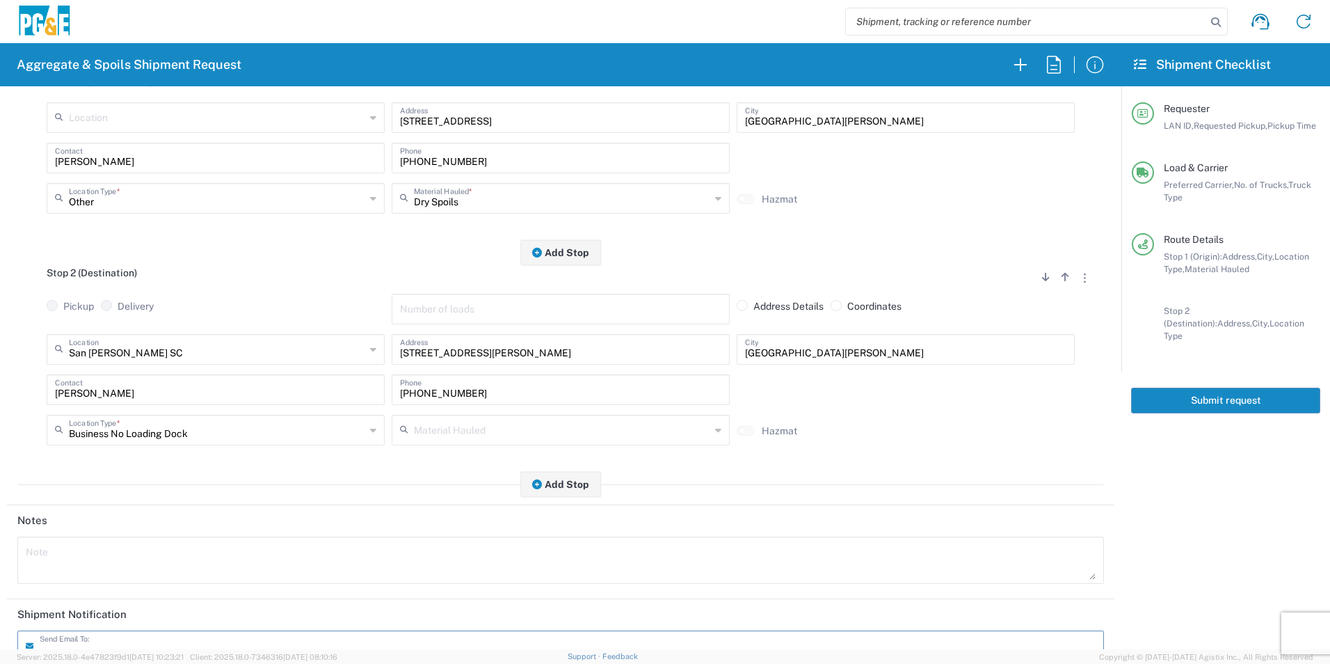
scroll to position [0, 0]
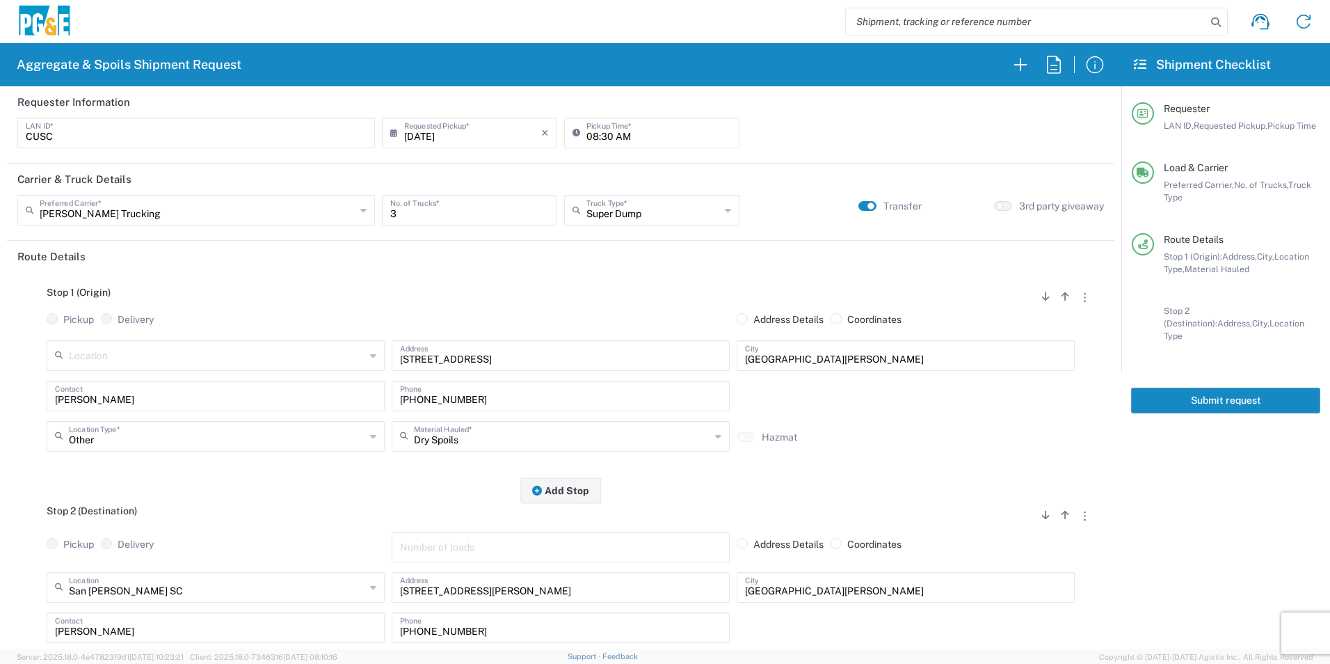
click at [1188, 387] on button "Submit request" at bounding box center [1225, 400] width 189 height 26
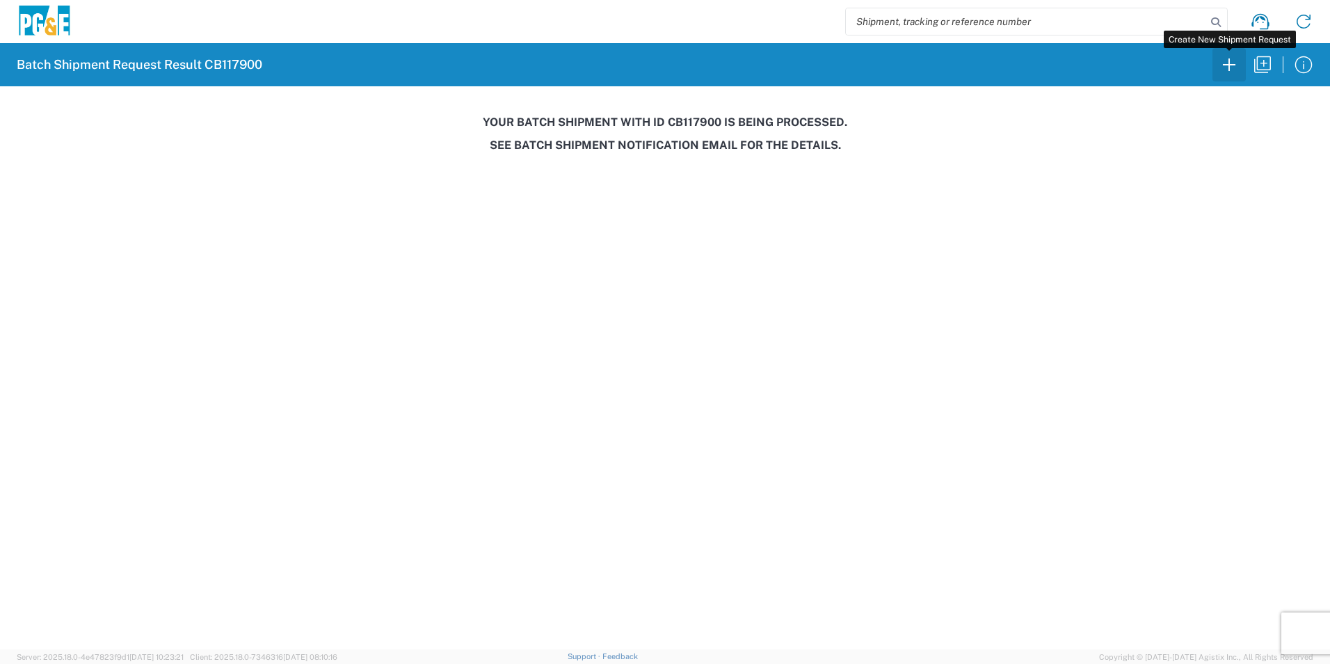
click at [1224, 74] on icon "button" at bounding box center [1229, 65] width 22 height 22
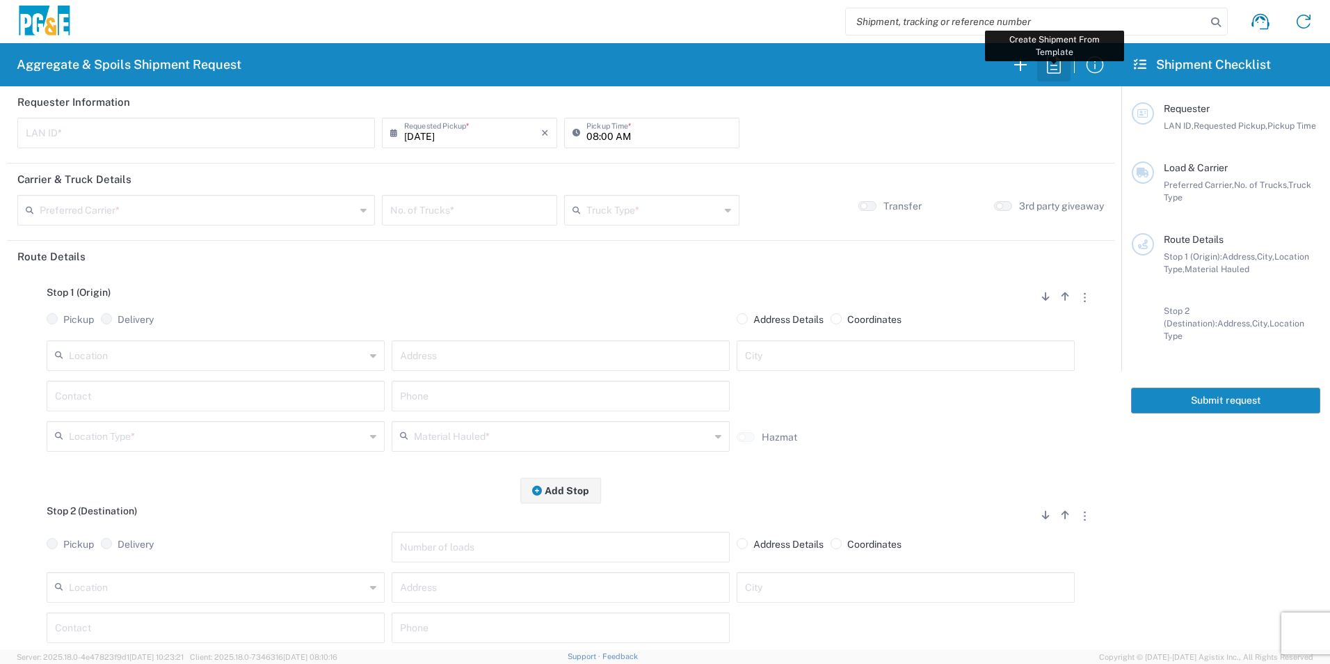
click at [1054, 63] on icon "button" at bounding box center [1054, 65] width 22 height 22
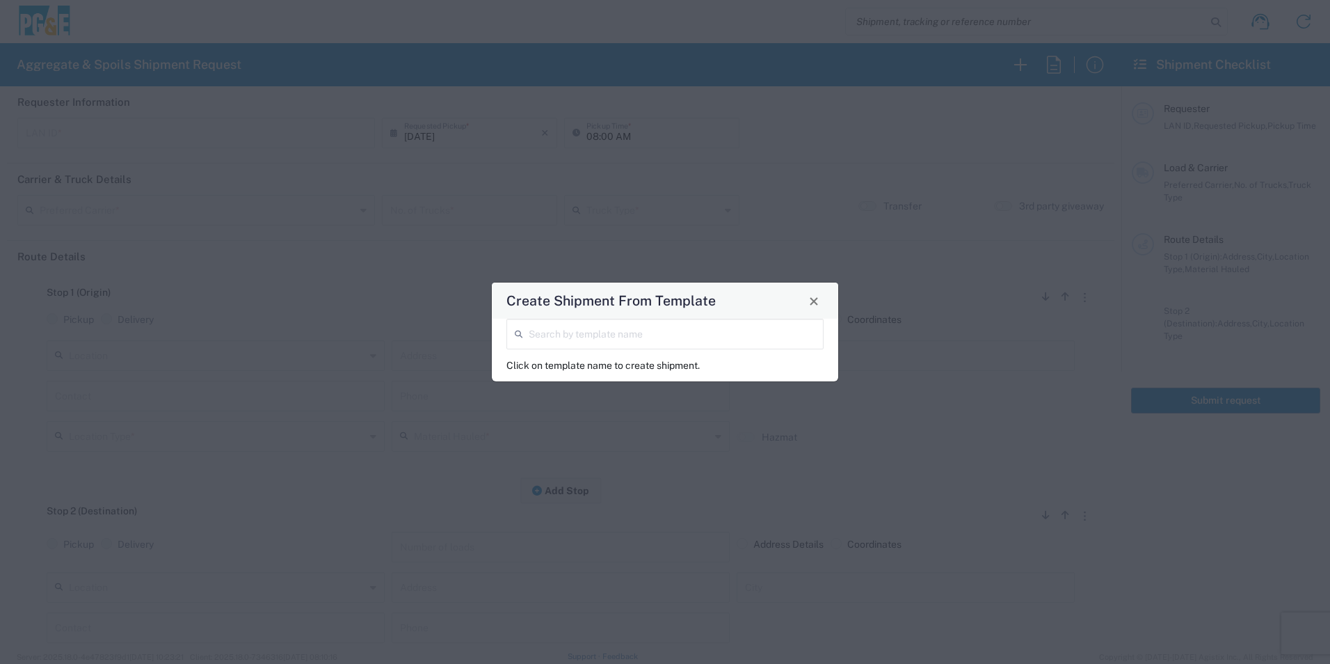
click at [698, 336] on input "search" at bounding box center [672, 333] width 287 height 24
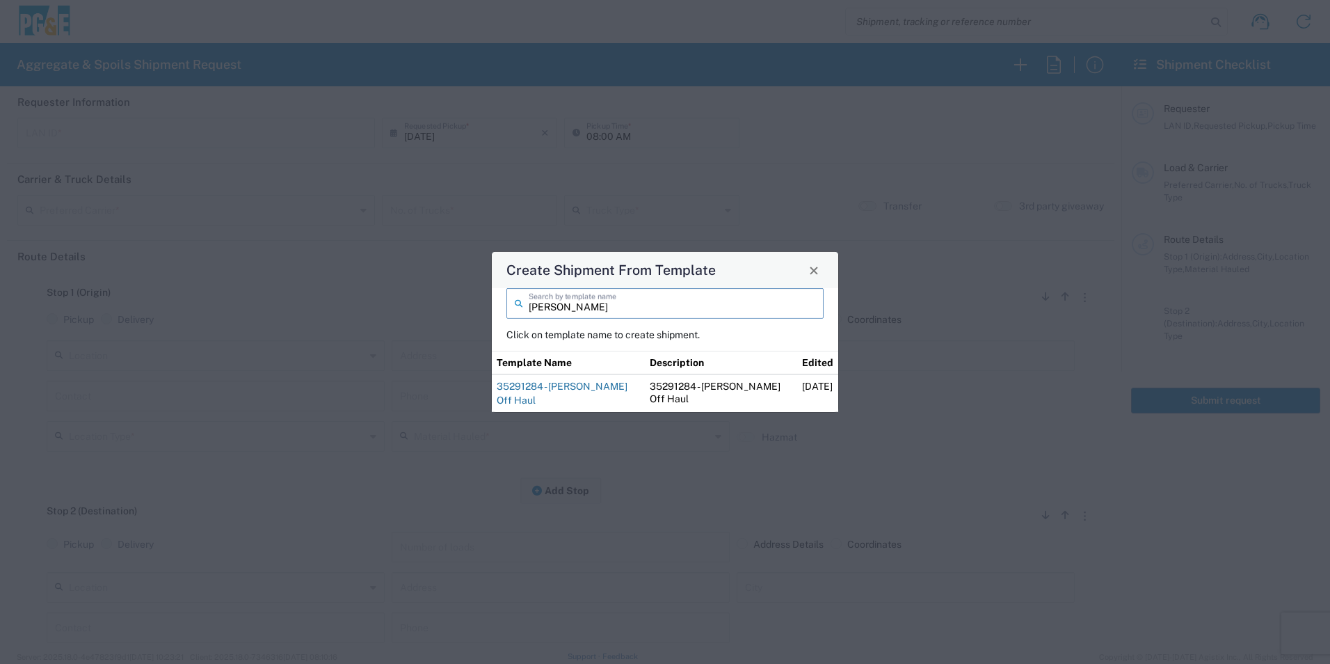
type input "[PERSON_NAME]"
click at [569, 392] on link "35291284 - [PERSON_NAME] Off Haul" at bounding box center [562, 393] width 131 height 25
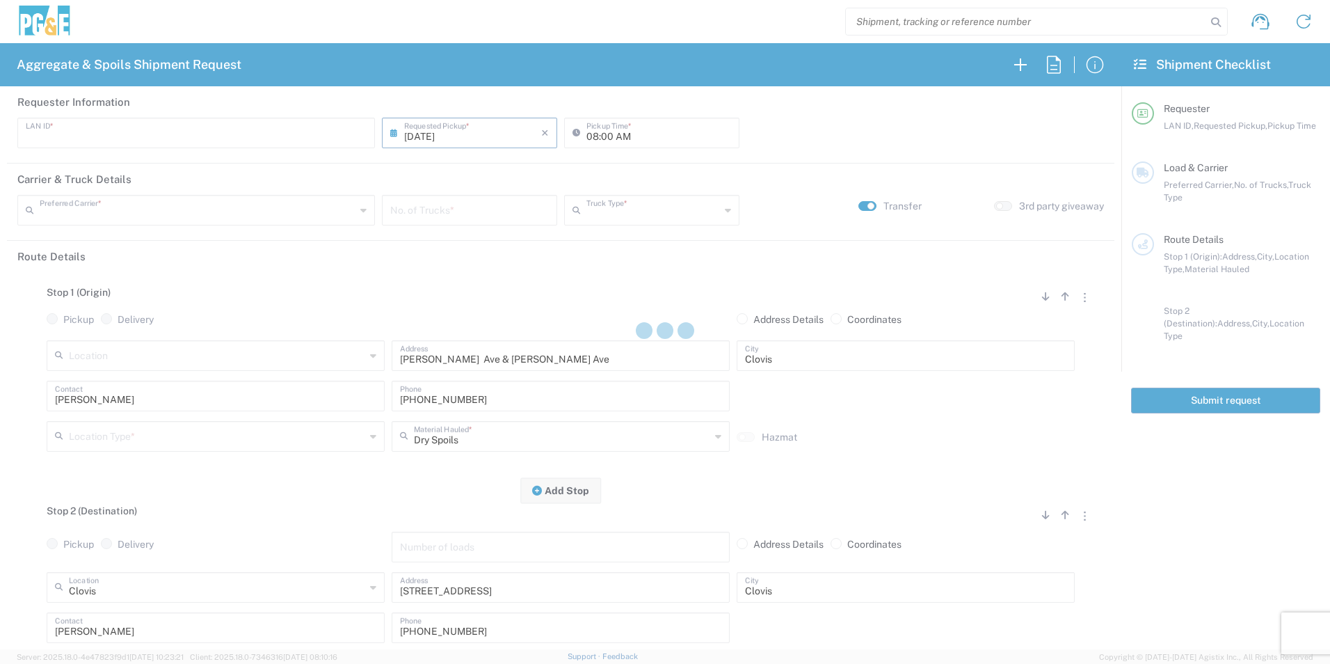
type input "MBLA"
type input "09:00 AM"
type input "North Coast Trucking"
type input "Super Dump"
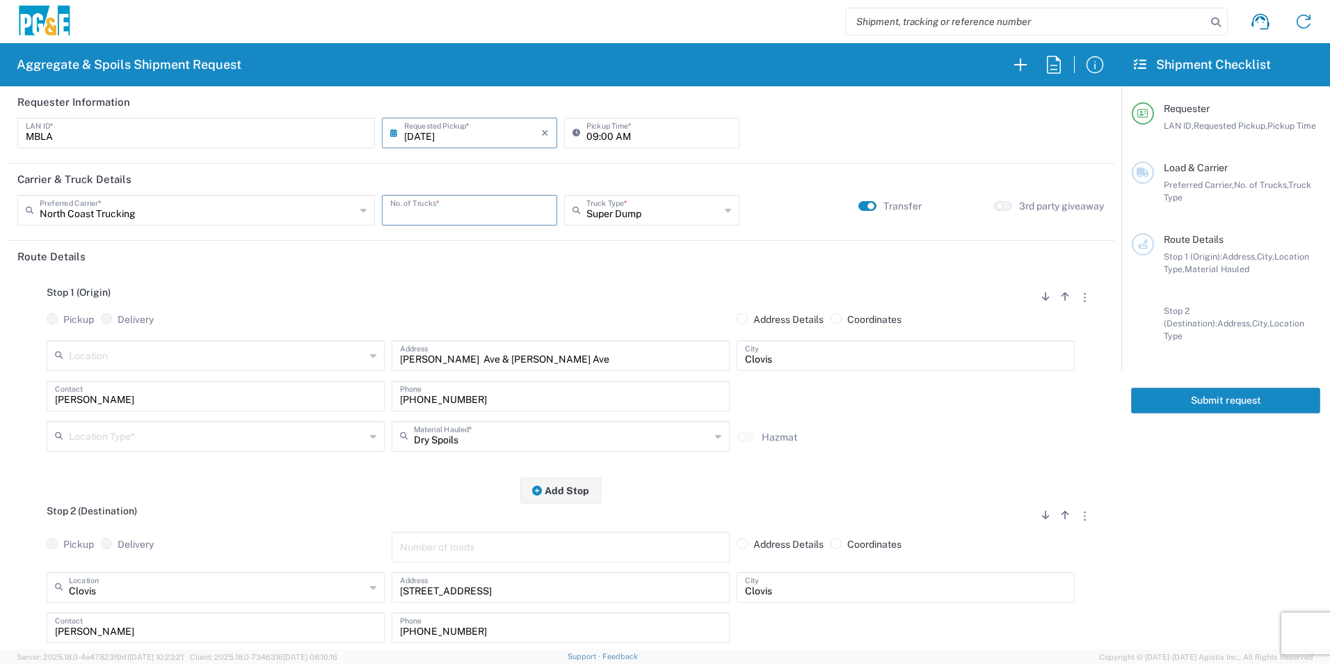
click at [425, 214] on input "number" at bounding box center [469, 209] width 159 height 24
type input "1"
click at [209, 440] on input "text" at bounding box center [217, 435] width 296 height 24
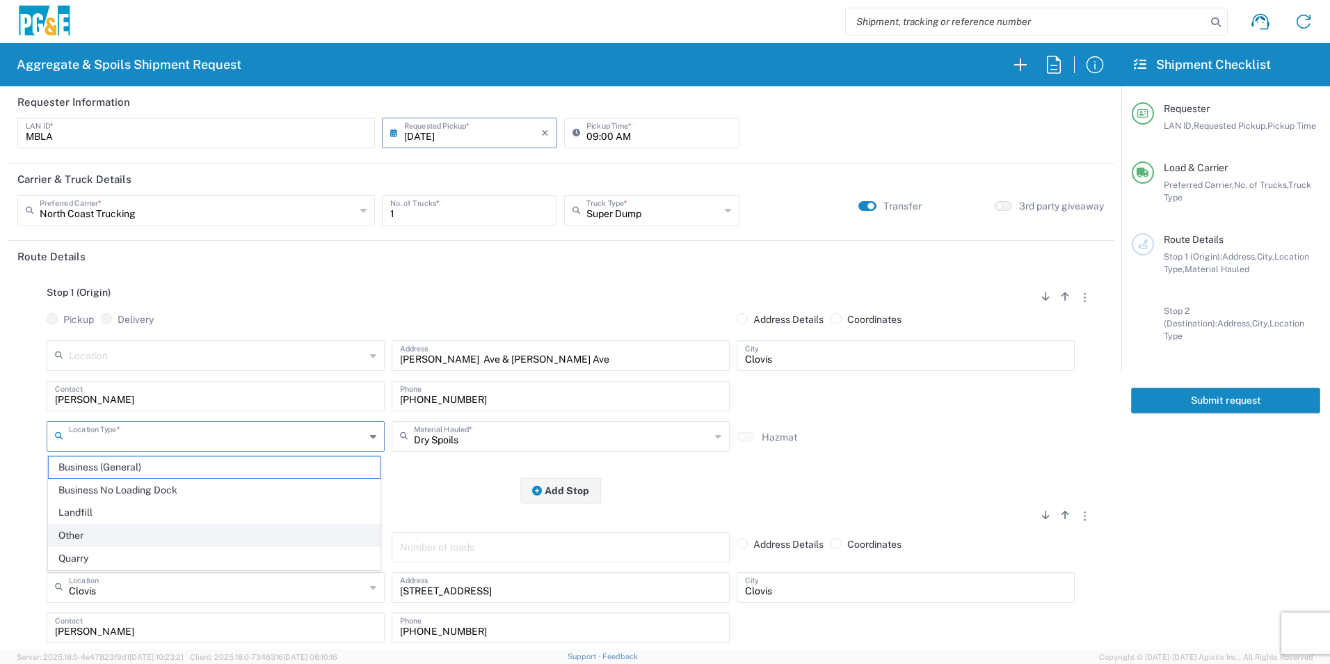
click at [136, 528] on span "Other" at bounding box center [214, 536] width 331 height 22
type input "Other"
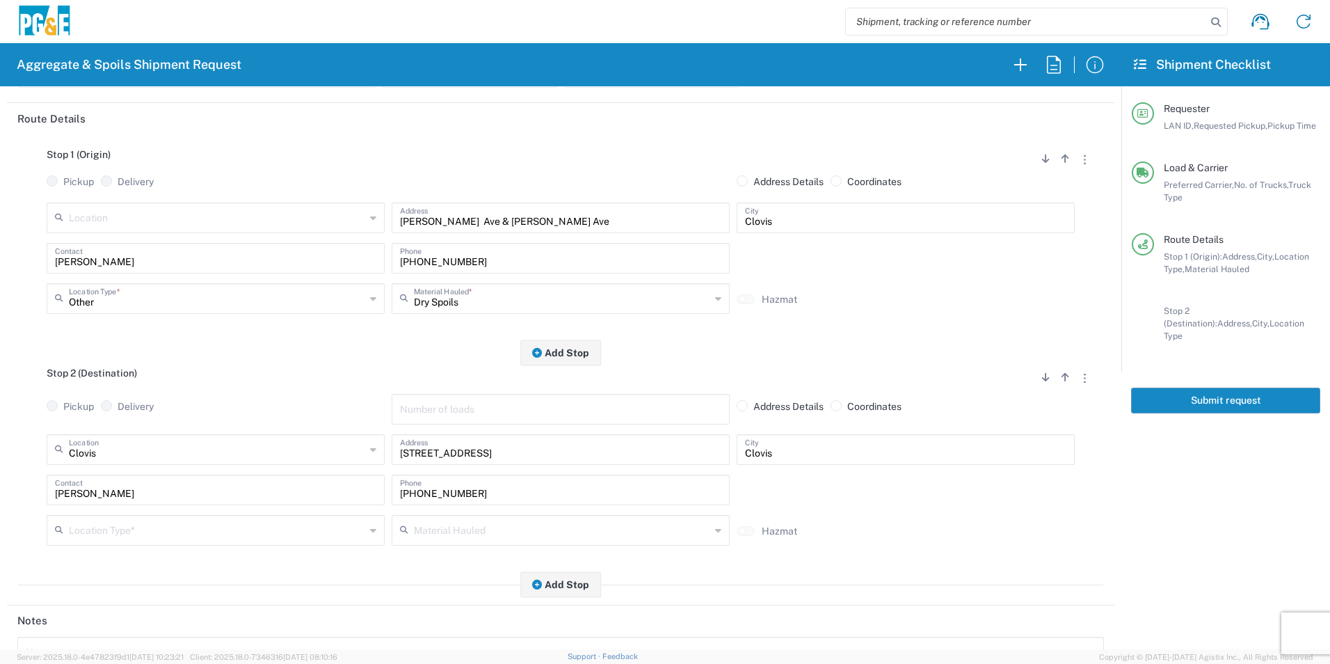
scroll to position [139, 0]
drag, startPoint x: 113, startPoint y: 523, endPoint x: 132, endPoint y: 518, distance: 19.6
click at [113, 523] on input "text" at bounding box center [217, 527] width 296 height 24
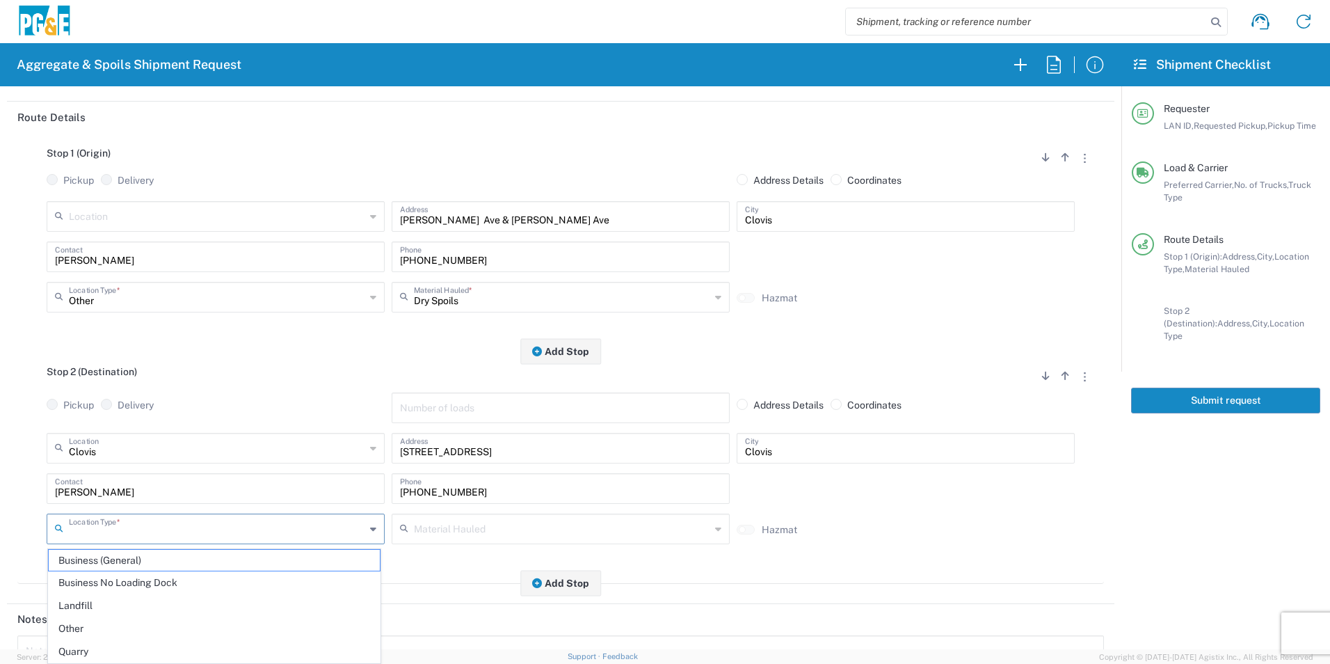
drag, startPoint x: 125, startPoint y: 579, endPoint x: 157, endPoint y: 561, distance: 35.8
click at [125, 580] on span "Business No Loading Dock" at bounding box center [214, 583] width 331 height 22
type input "Business No Loading Dock"
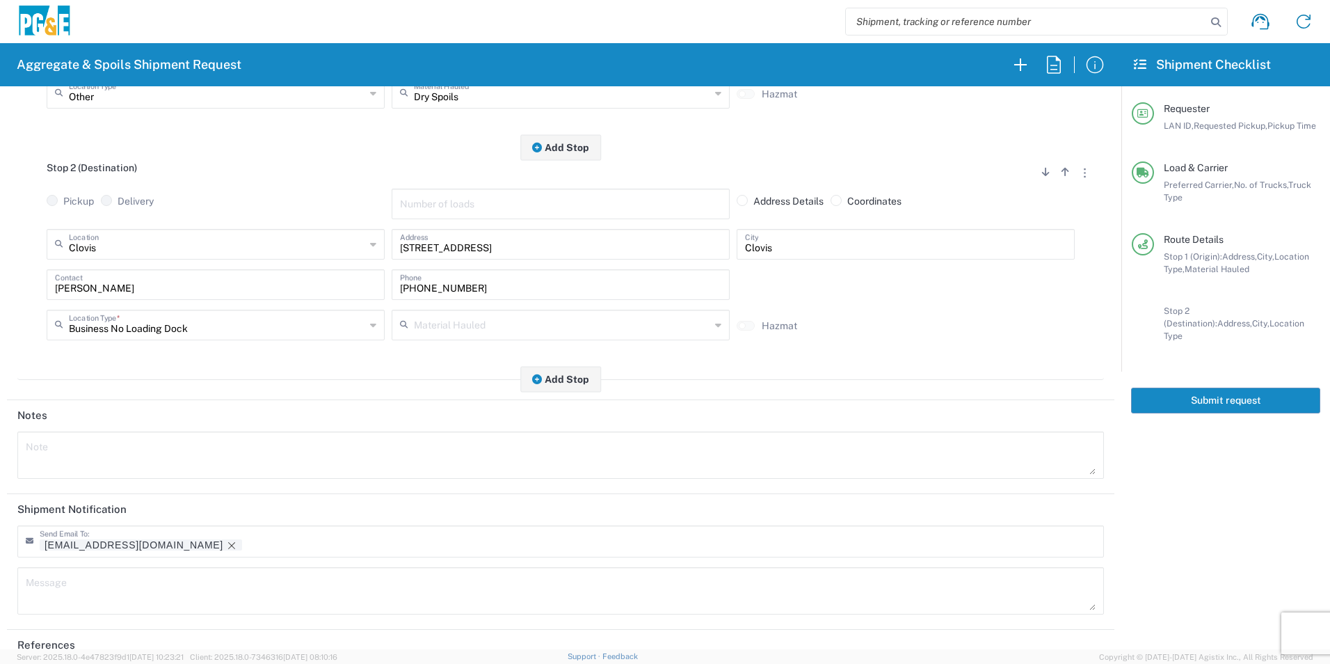
scroll to position [348, 0]
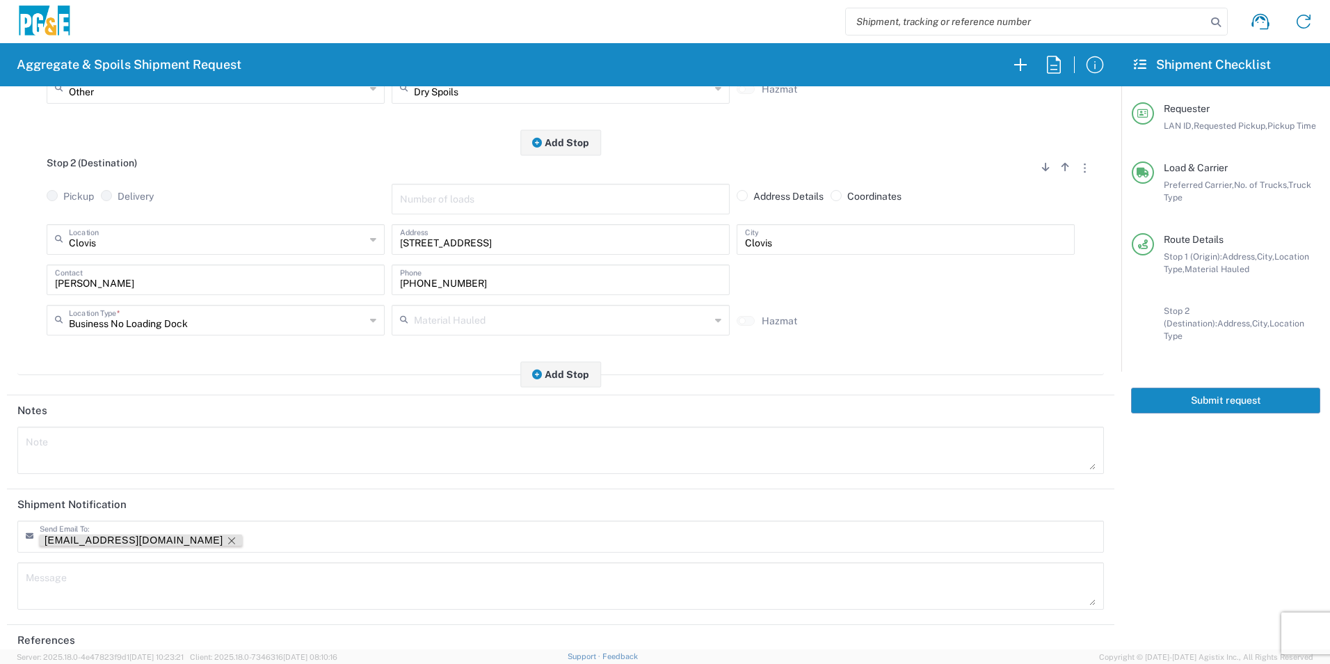
click at [226, 539] on icon "Remove tag" at bounding box center [231, 540] width 11 height 11
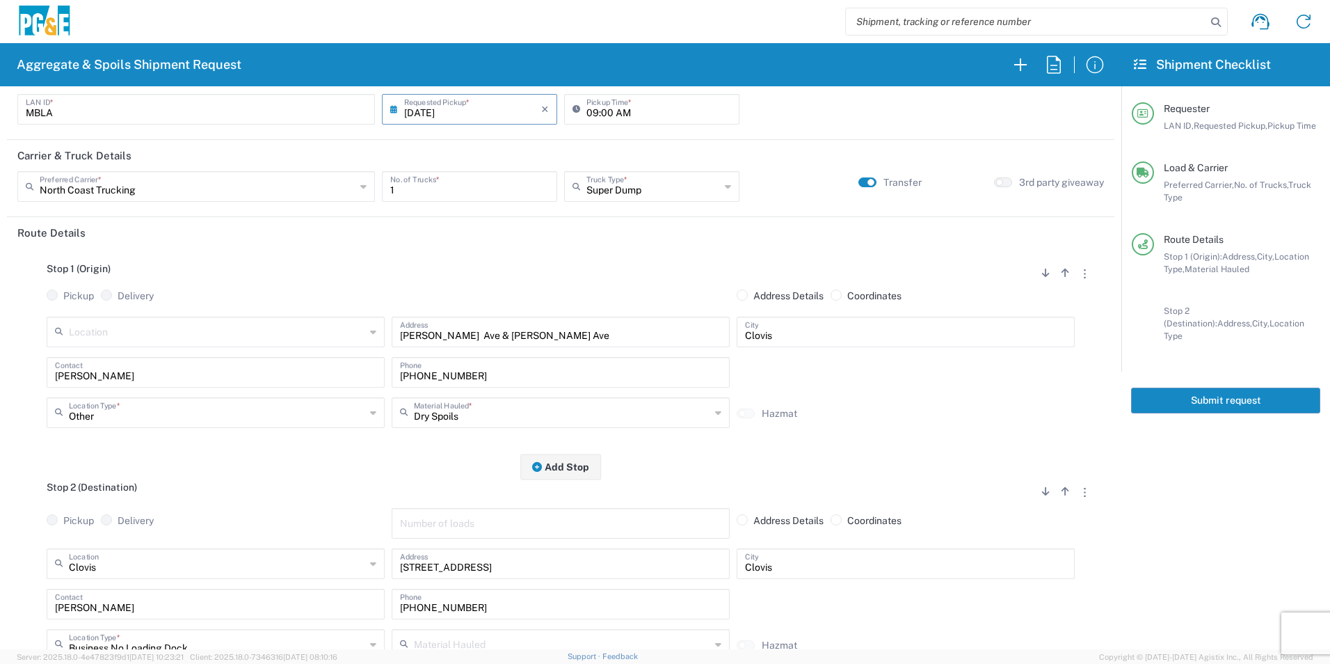
scroll to position [0, 0]
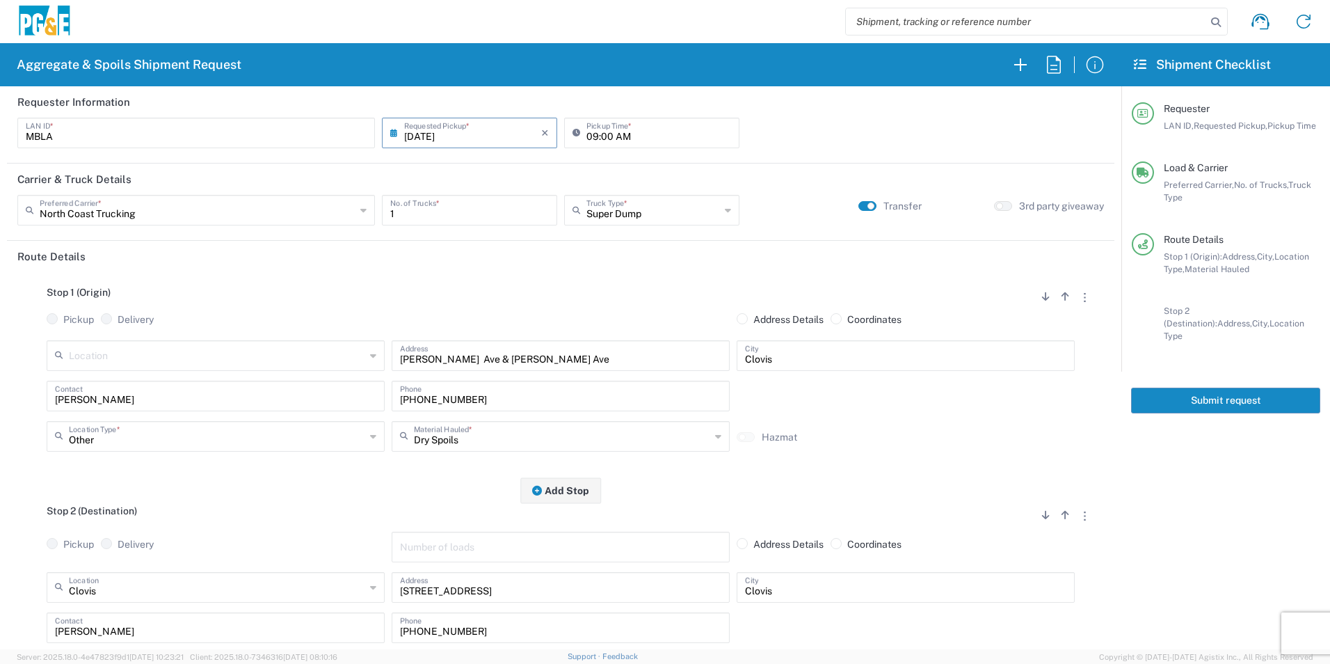
drag, startPoint x: 1170, startPoint y: 383, endPoint x: 1297, endPoint y: 414, distance: 130.4
click at [1183, 387] on button "Submit request" at bounding box center [1225, 400] width 189 height 26
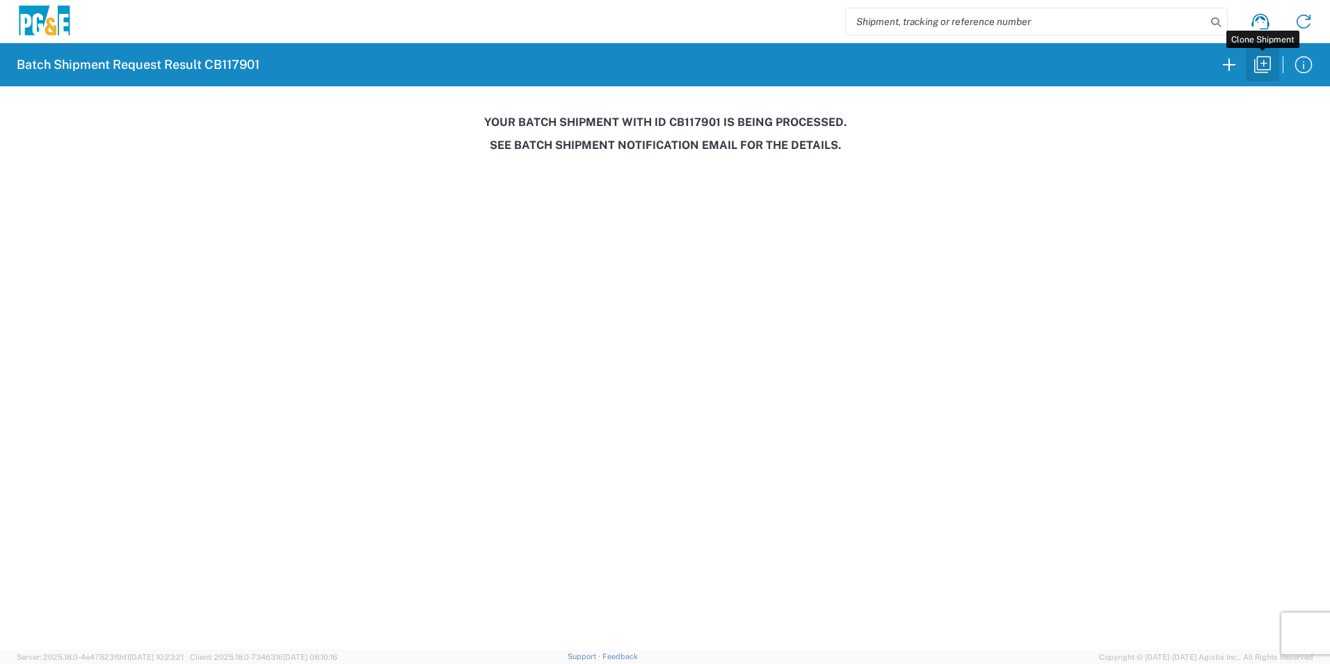
click at [1270, 61] on icon "button" at bounding box center [1262, 64] width 17 height 17
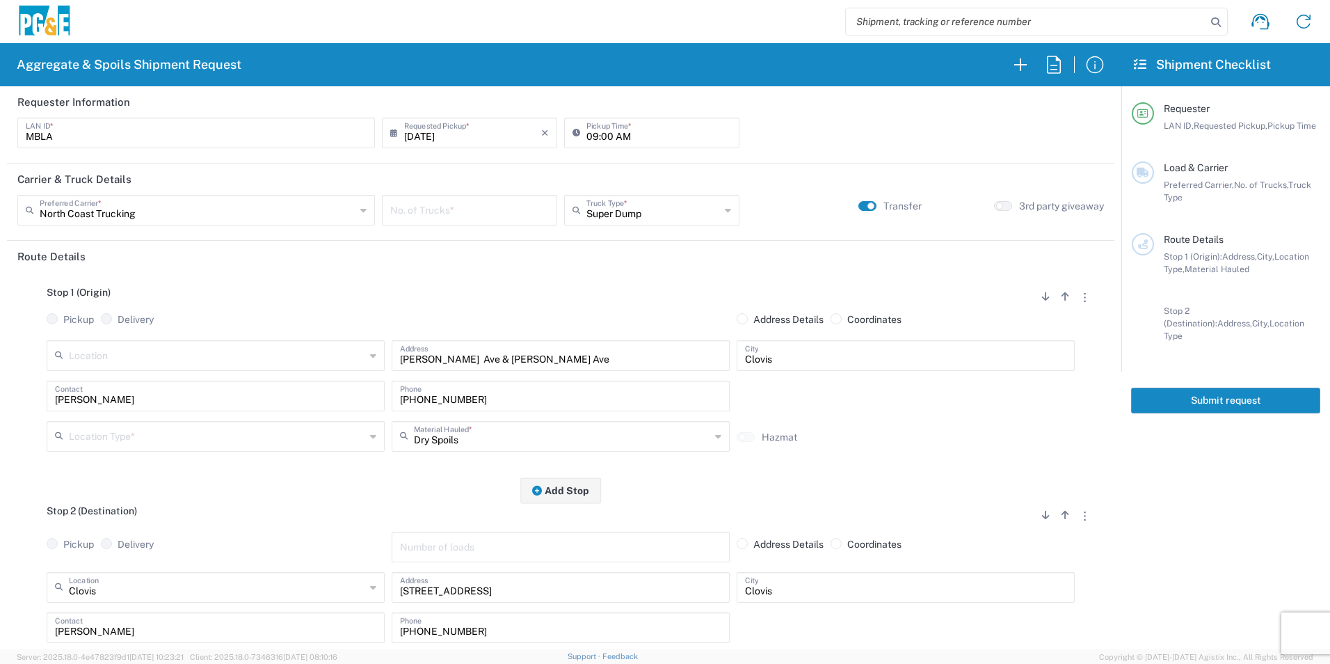
click at [426, 135] on input "[DATE]" at bounding box center [472, 132] width 137 height 24
click at [493, 204] on span "4" at bounding box center [489, 199] width 21 height 19
type input "[DATE]"
click at [447, 216] on input "number" at bounding box center [469, 209] width 159 height 24
type input "1"
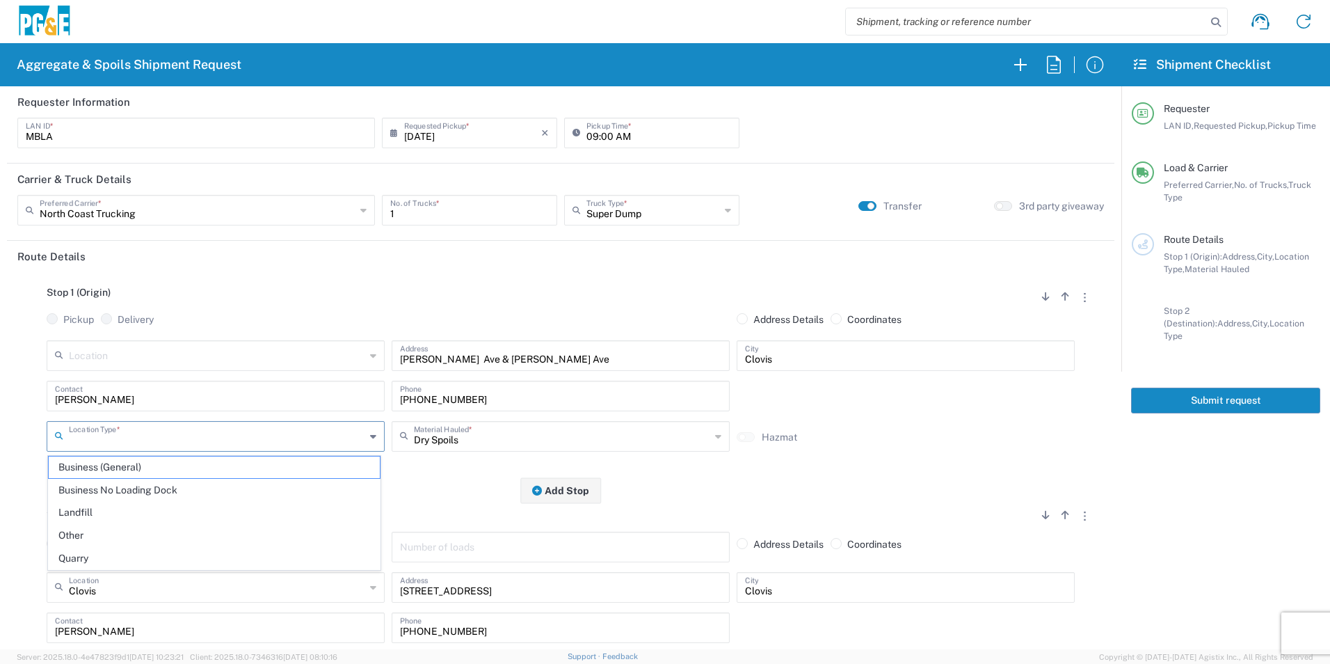
click at [159, 442] on input "text" at bounding box center [217, 435] width 296 height 24
click at [115, 536] on span "Other" at bounding box center [214, 536] width 331 height 22
type input "Other"
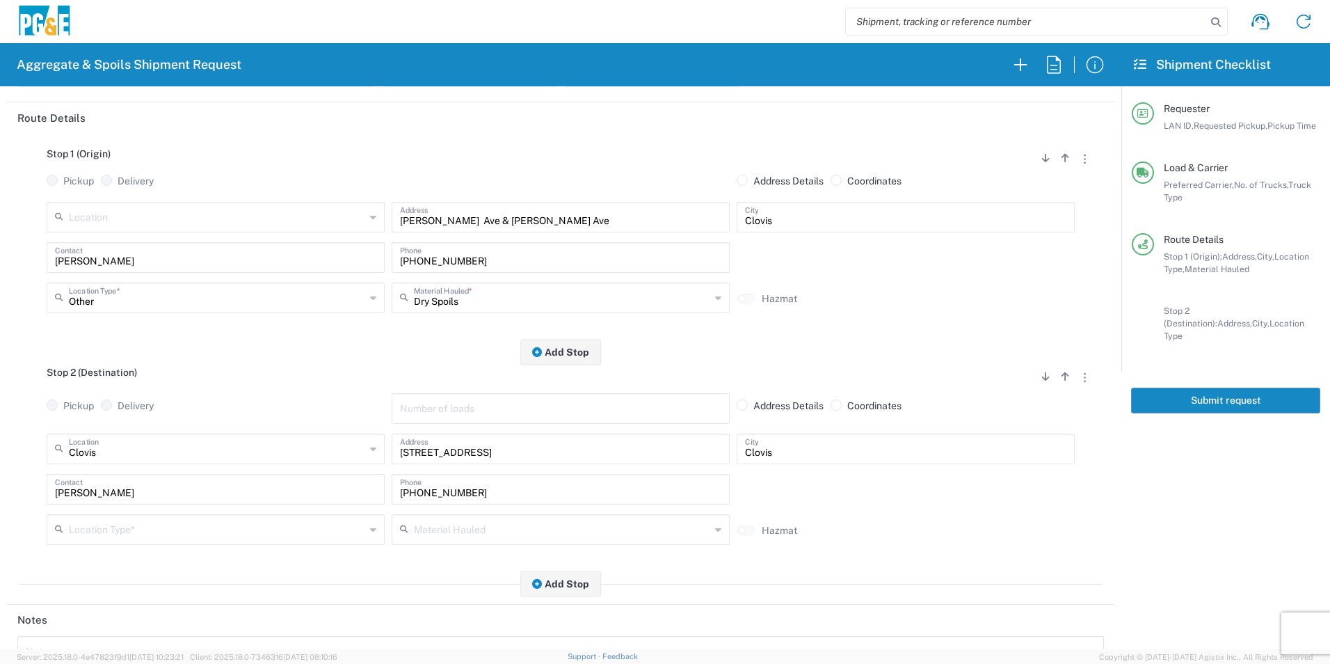
scroll to position [139, 0]
click at [111, 529] on input "text" at bounding box center [217, 527] width 296 height 24
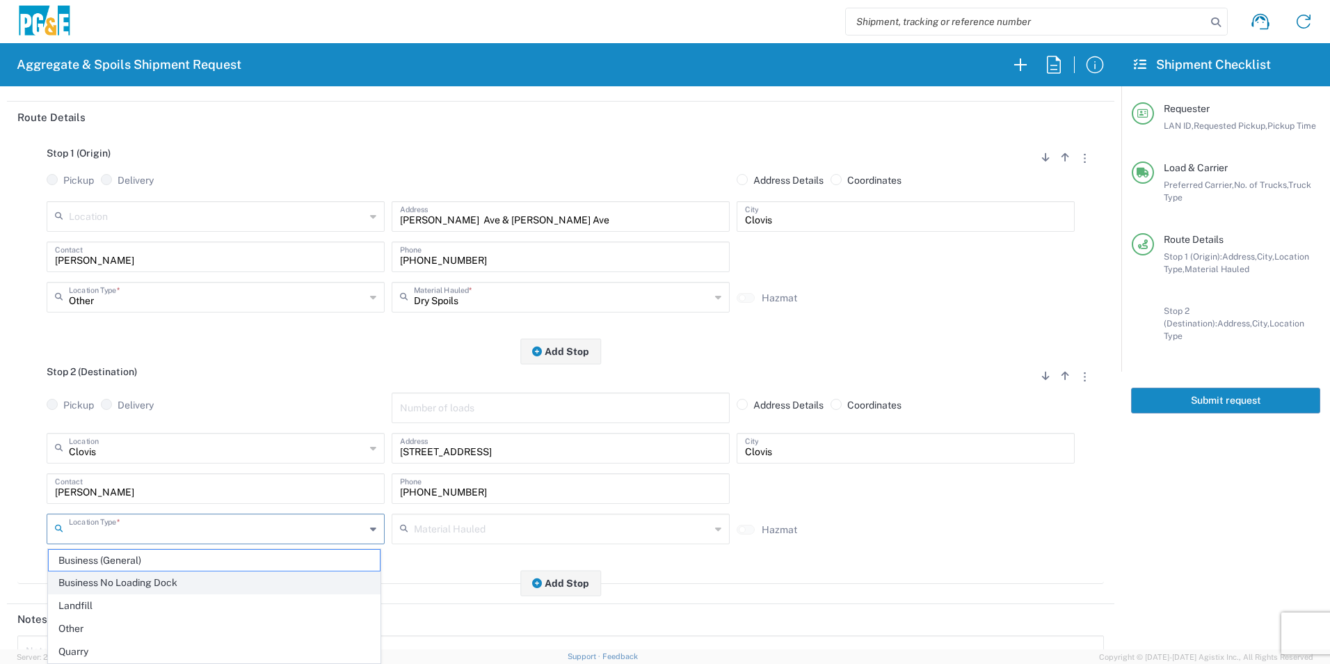
click at [86, 578] on span "Business No Loading Dock" at bounding box center [214, 583] width 331 height 22
type input "Business No Loading Dock"
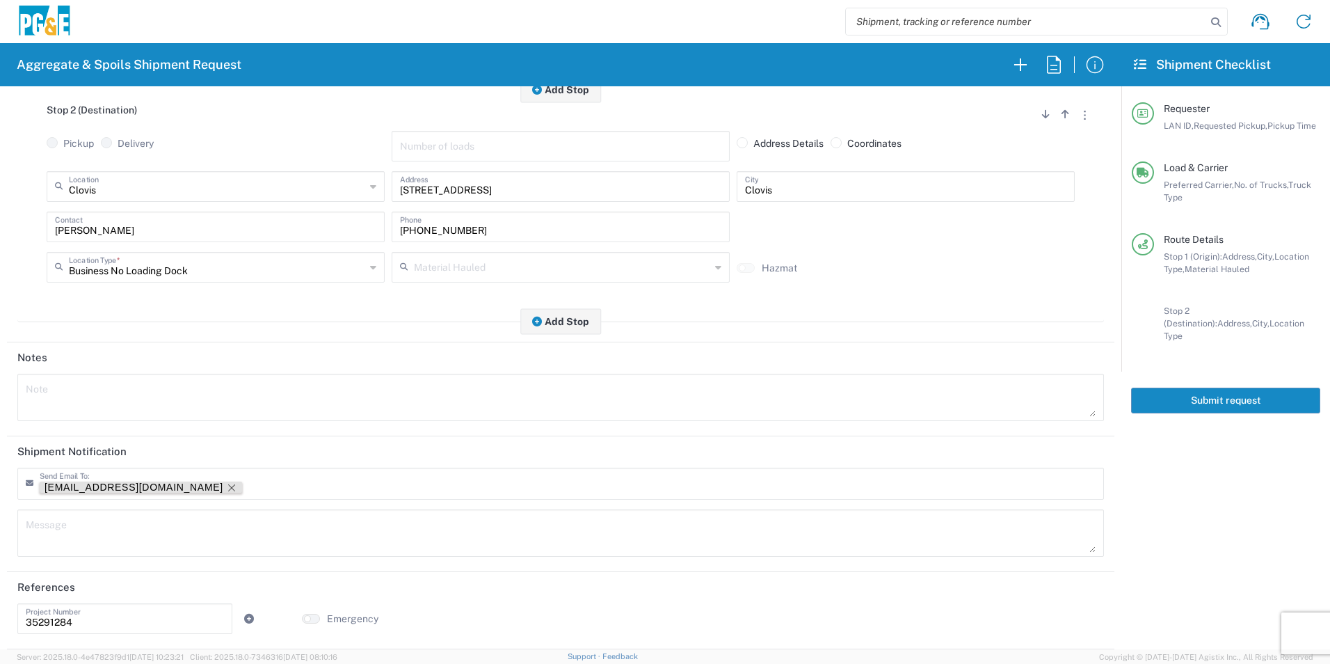
click at [228, 485] on icon "Remove tag" at bounding box center [231, 487] width 7 height 7
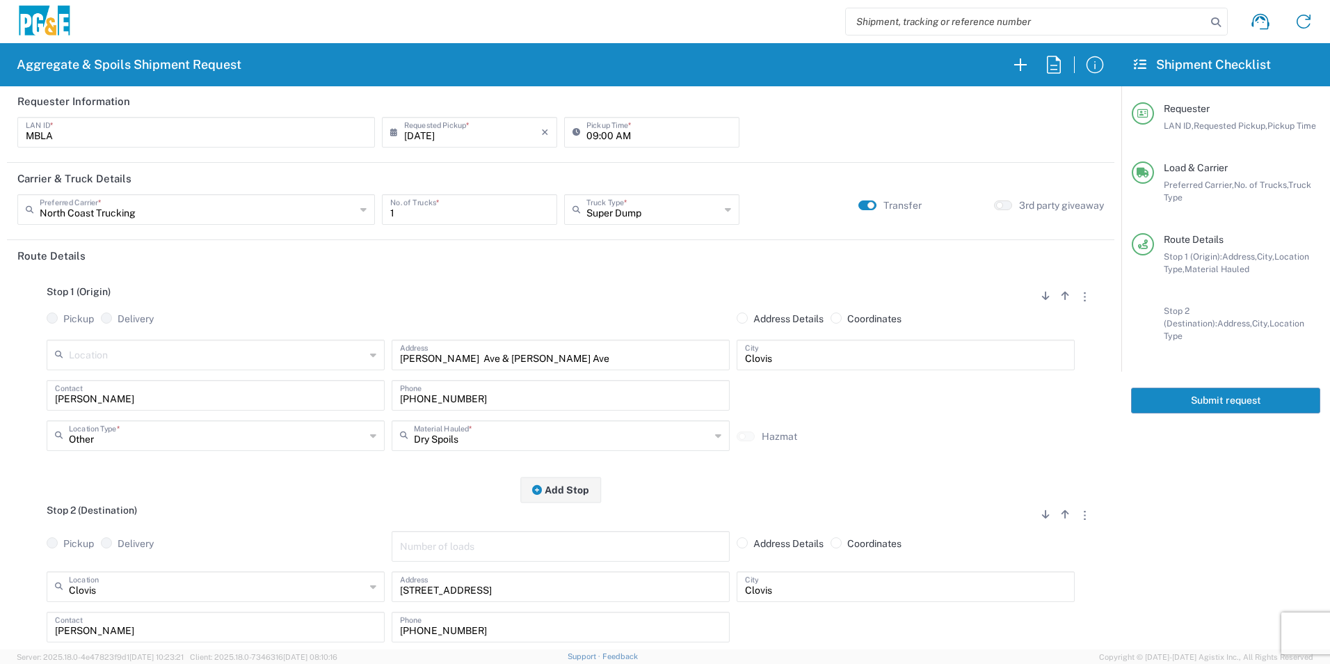
scroll to position [0, 0]
click at [1196, 388] on button "Submit request" at bounding box center [1225, 400] width 189 height 26
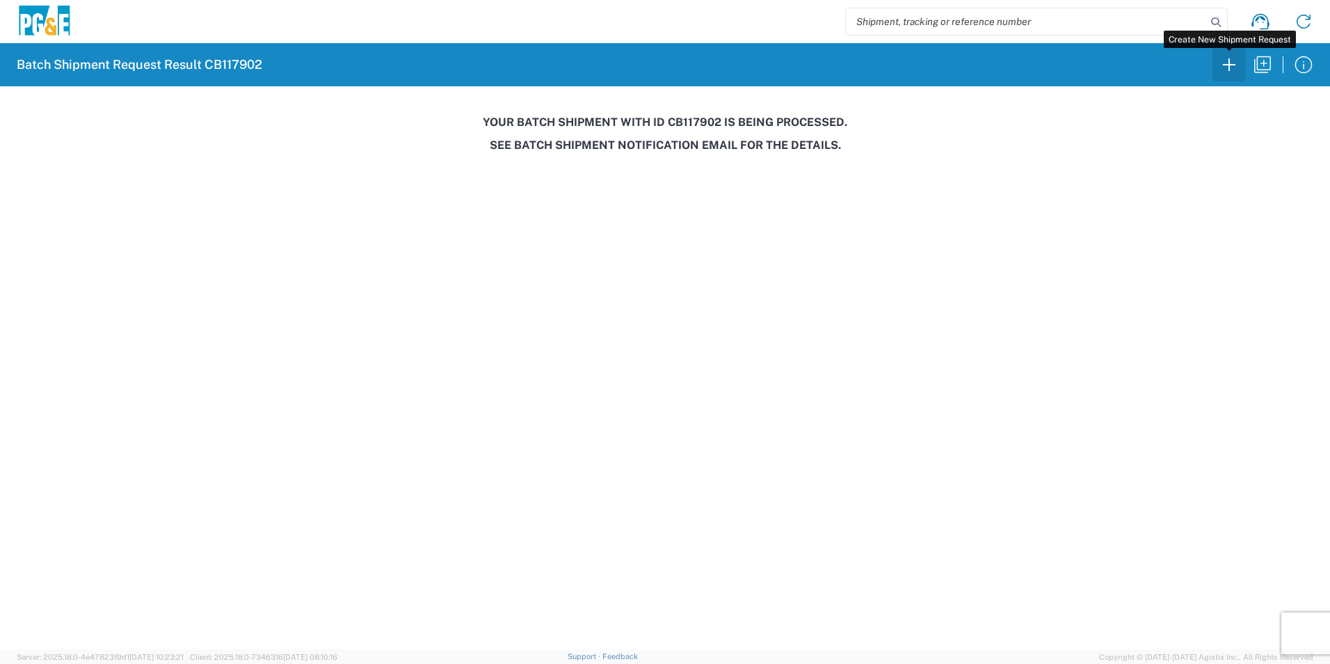
click at [1233, 61] on icon "button" at bounding box center [1229, 65] width 22 height 22
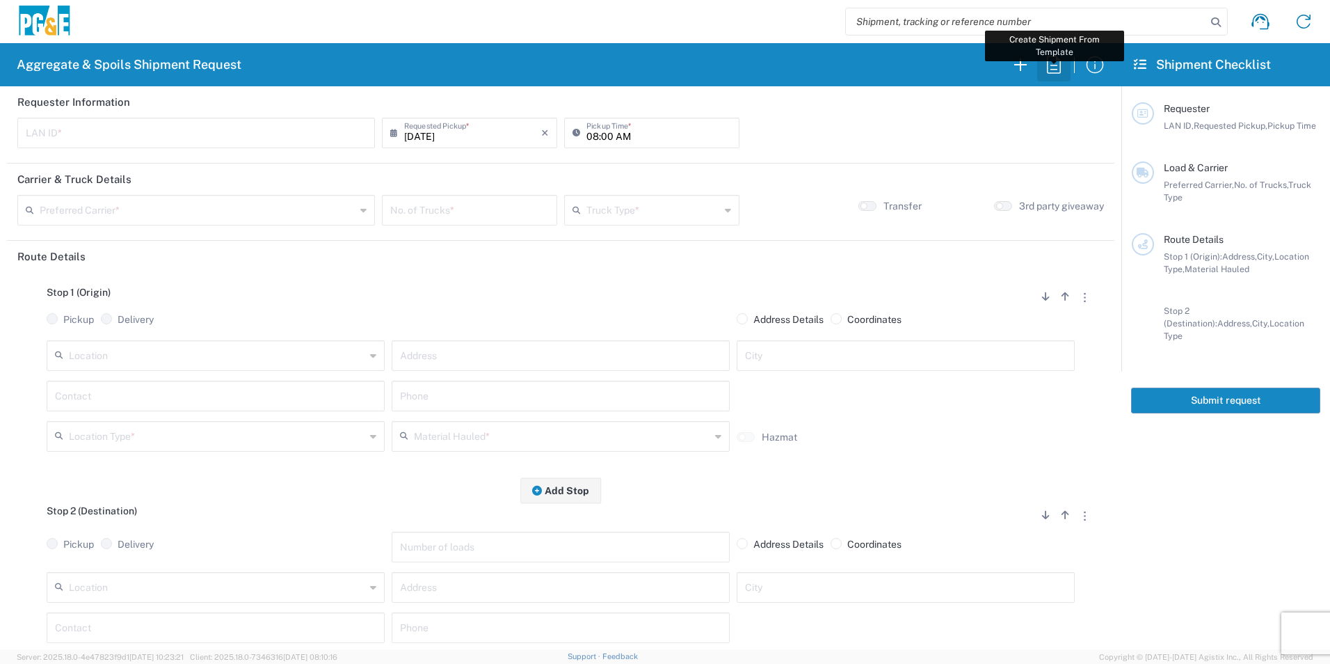
click at [1048, 62] on icon "button" at bounding box center [1054, 64] width 14 height 17
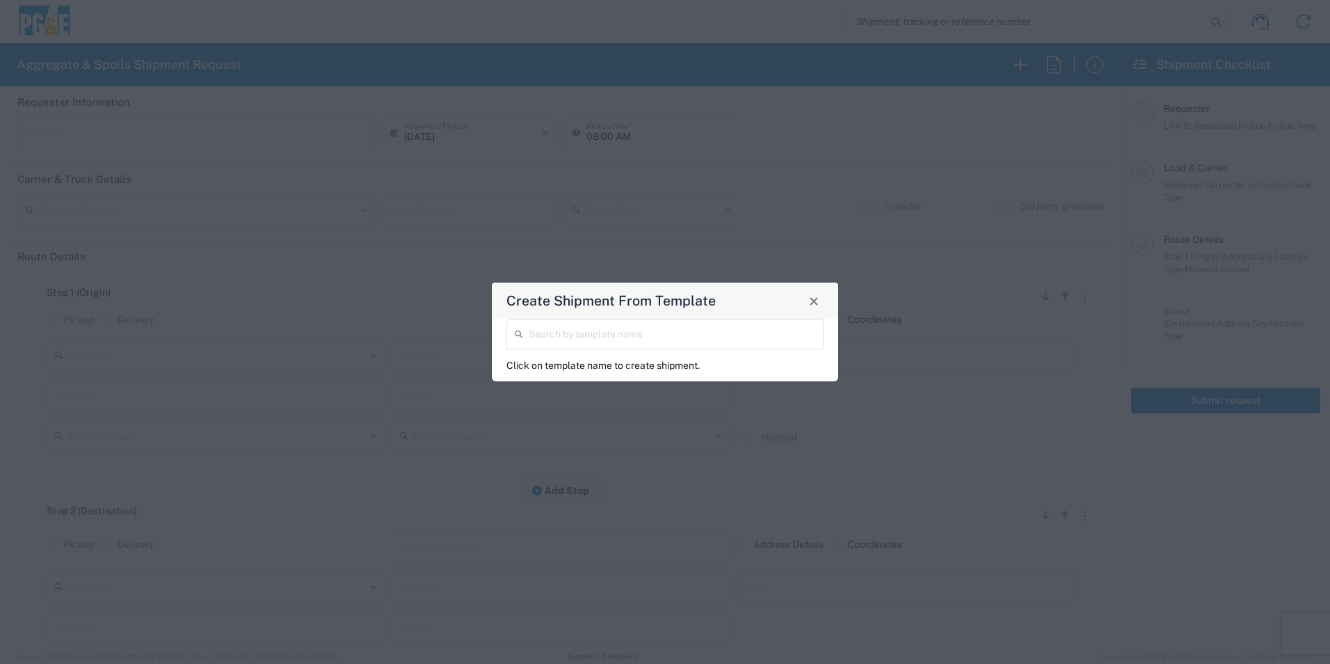
click at [573, 337] on input "search" at bounding box center [672, 333] width 287 height 24
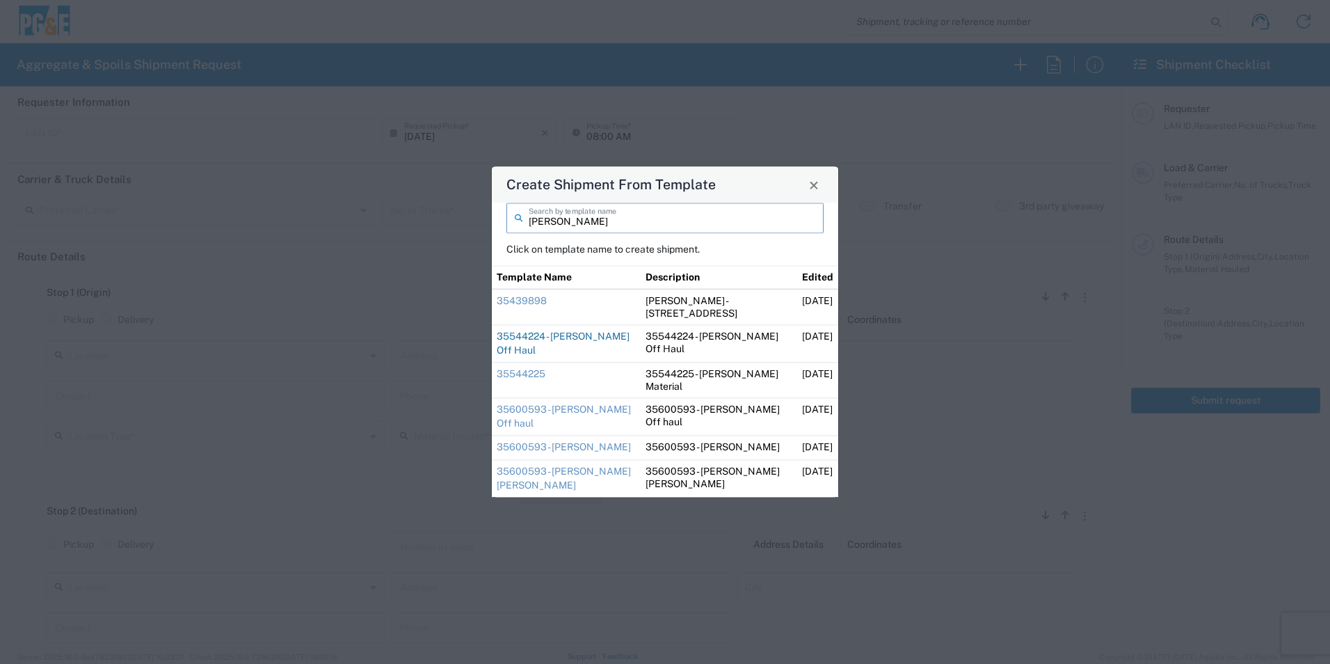
type input "[PERSON_NAME]"
click at [575, 335] on link "35544224 - [PERSON_NAME] Off Haul" at bounding box center [563, 342] width 133 height 25
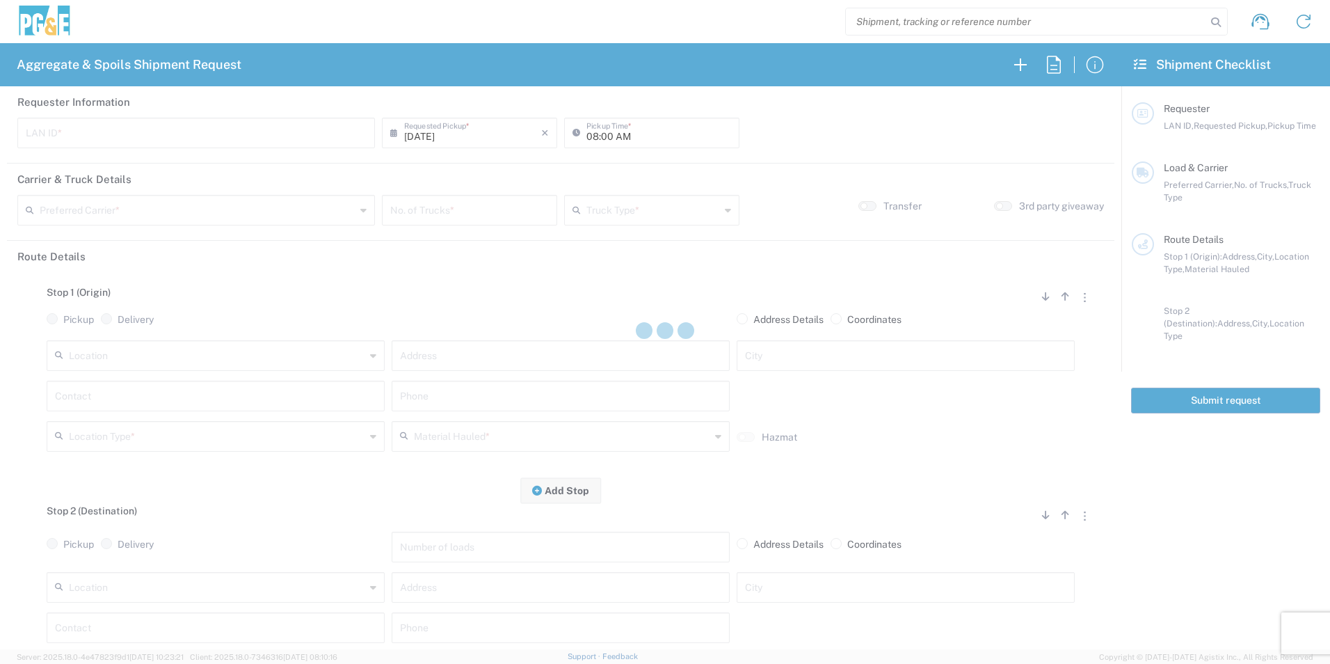
type input "DGMP"
type input "04:15 AM"
type input "[PERSON_NAME] & Sons Trucking, Inc"
type input "Super Dump"
type textarea "Report to the jobsite empty at 8:00am"
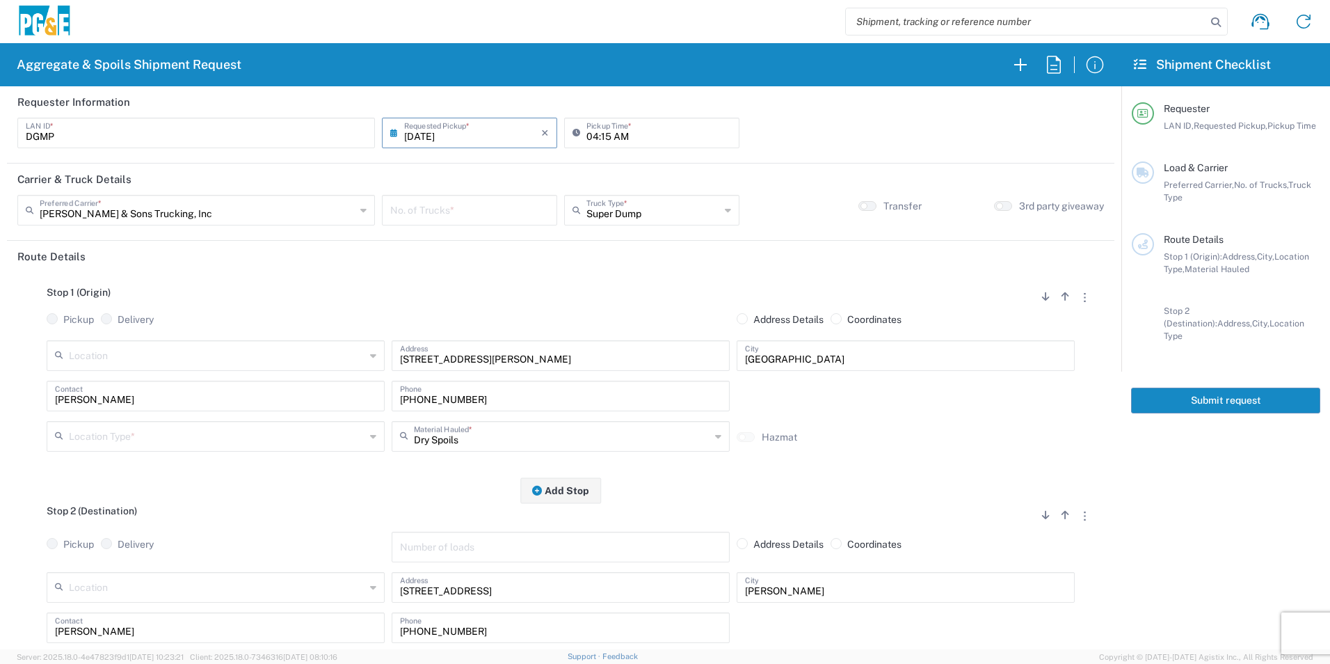
click at [505, 218] on input "number" at bounding box center [469, 209] width 159 height 24
type input "6"
click at [104, 440] on input "text" at bounding box center [217, 435] width 296 height 24
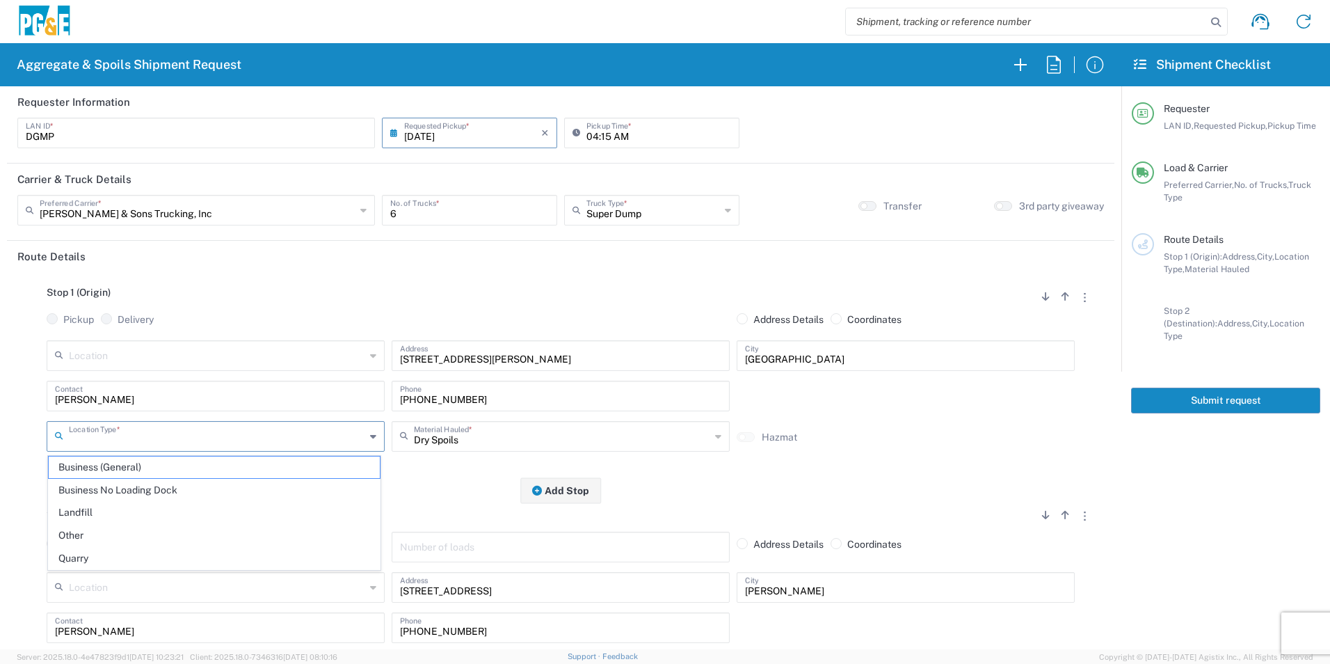
click at [105, 467] on span "Business (General)" at bounding box center [214, 467] width 331 height 22
type input "Business (General)"
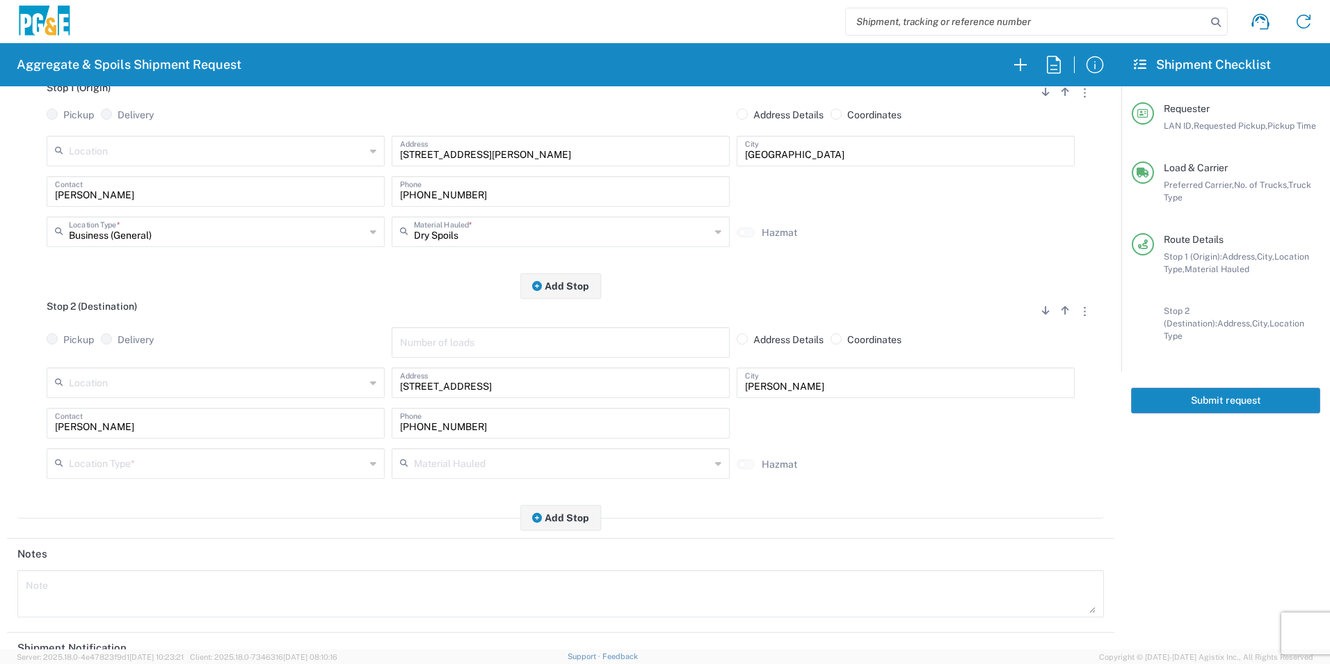
scroll to position [209, 0]
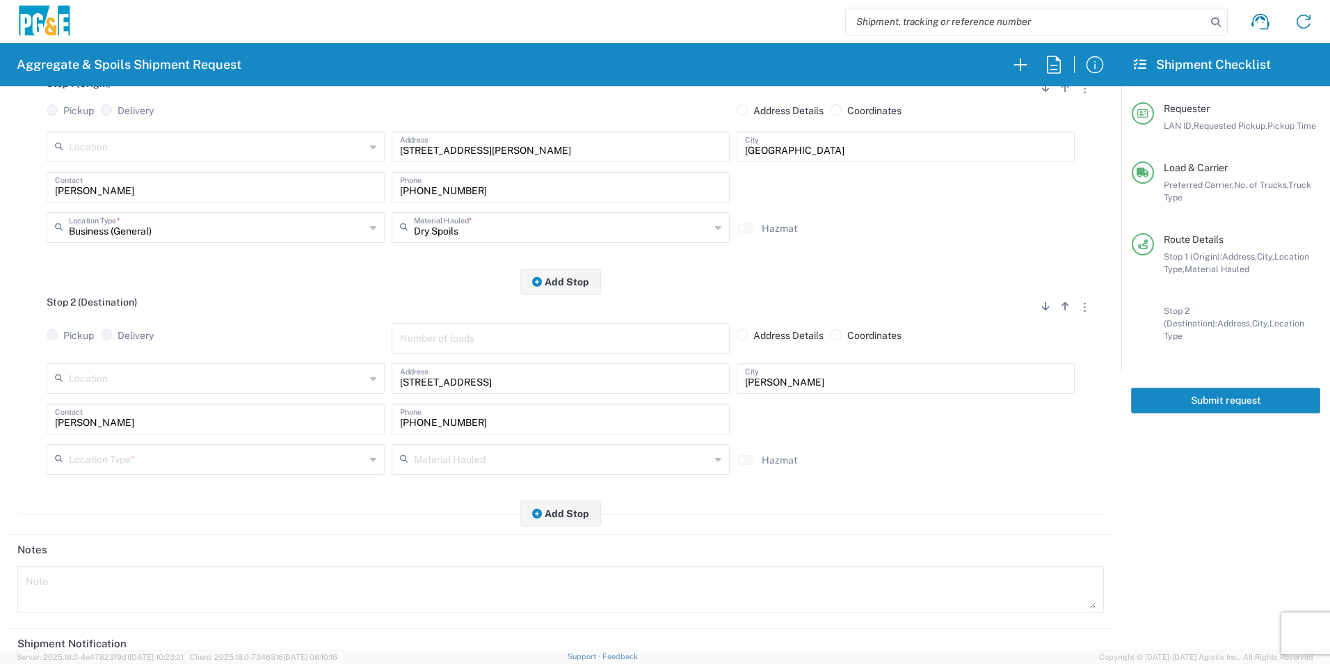
click at [141, 468] on input "text" at bounding box center [217, 458] width 296 height 24
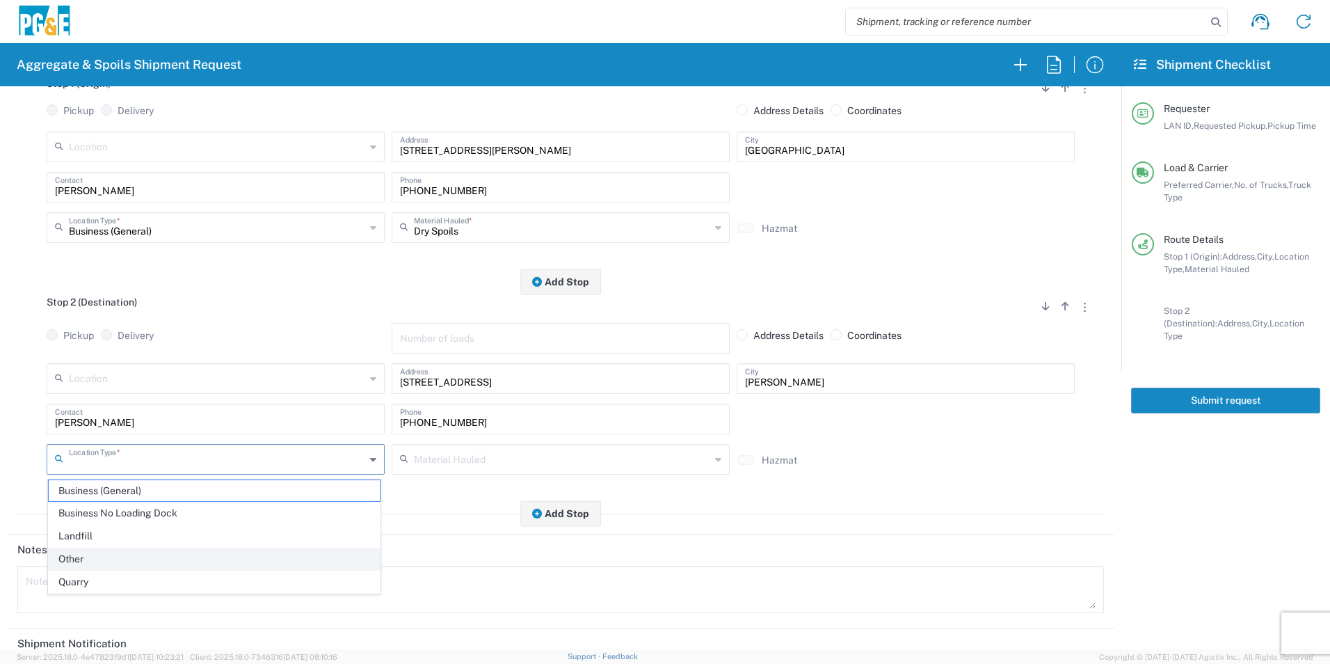
click at [70, 562] on span "Other" at bounding box center [214, 559] width 331 height 22
type input "Other"
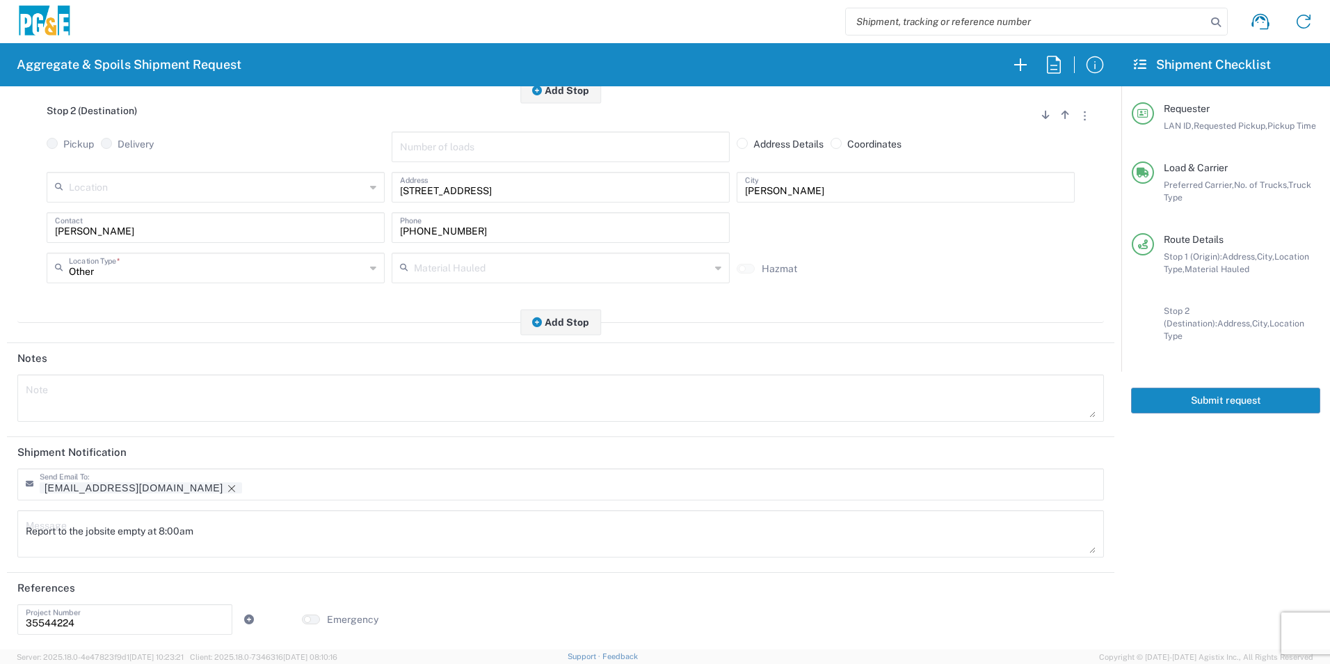
scroll to position [402, 0]
click at [226, 489] on icon "Remove tag" at bounding box center [231, 487] width 11 height 11
drag, startPoint x: 239, startPoint y: 530, endPoint x: 0, endPoint y: 511, distance: 240.1
click at [0, 511] on html "Aggregate & Spoils Shipment Request Requester Information DGMP LAN ID * [DATE] …" at bounding box center [665, 332] width 1330 height 664
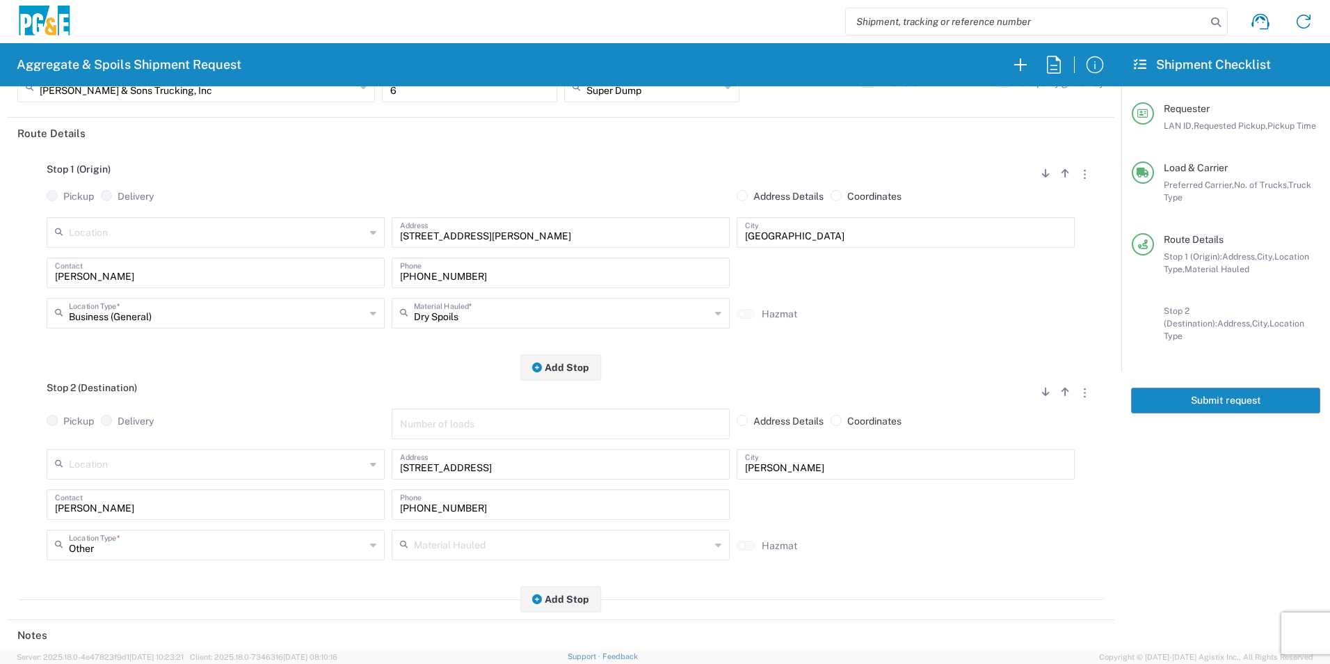
scroll to position [0, 0]
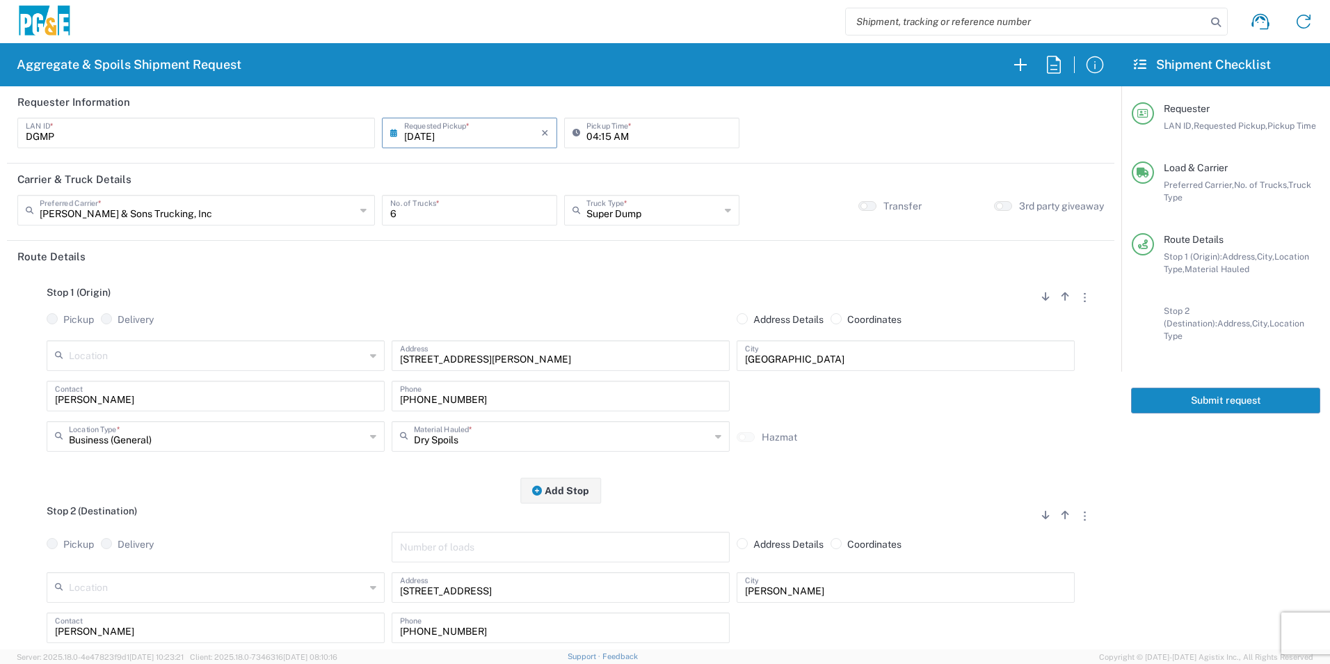
click at [1169, 387] on button "Submit request" at bounding box center [1225, 400] width 189 height 26
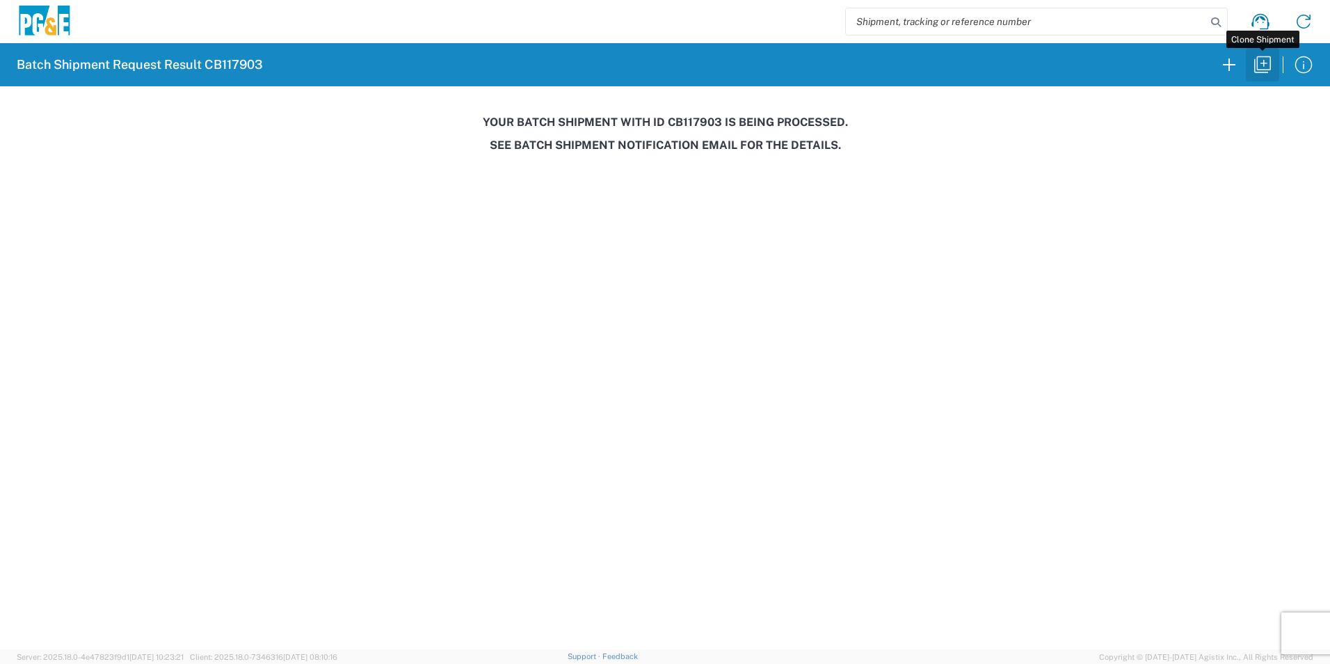
click at [1261, 61] on icon "button" at bounding box center [1263, 65] width 22 height 22
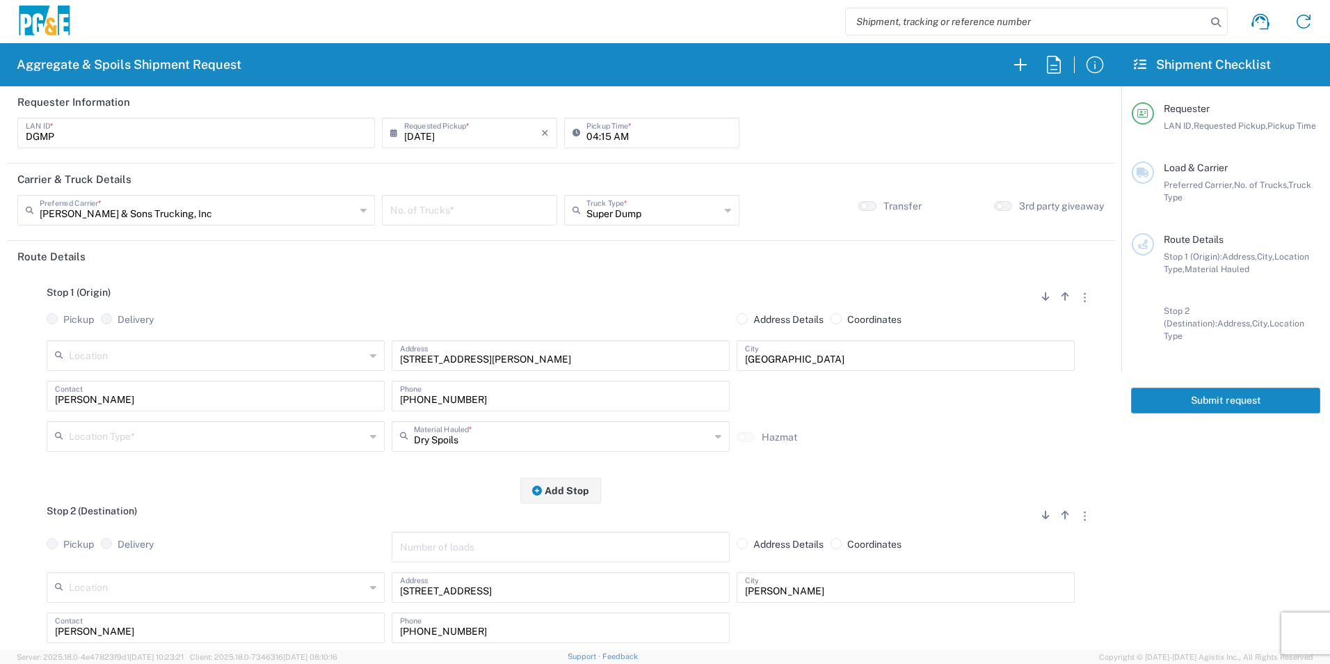
click at [425, 136] on input "[DATE]" at bounding box center [472, 132] width 137 height 24
click at [485, 195] on span "4" at bounding box center [489, 199] width 21 height 19
type input "[DATE]"
click at [472, 204] on input "number" at bounding box center [469, 209] width 159 height 24
type input "6"
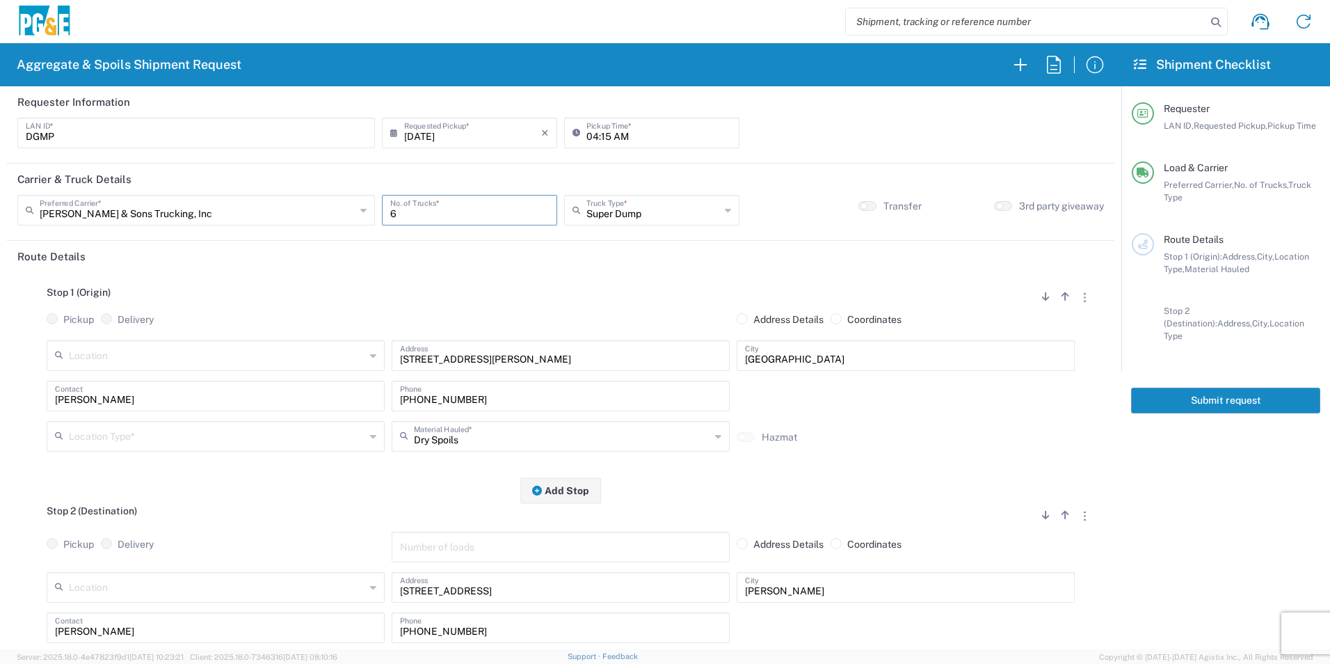
click at [269, 431] on input "text" at bounding box center [217, 435] width 296 height 24
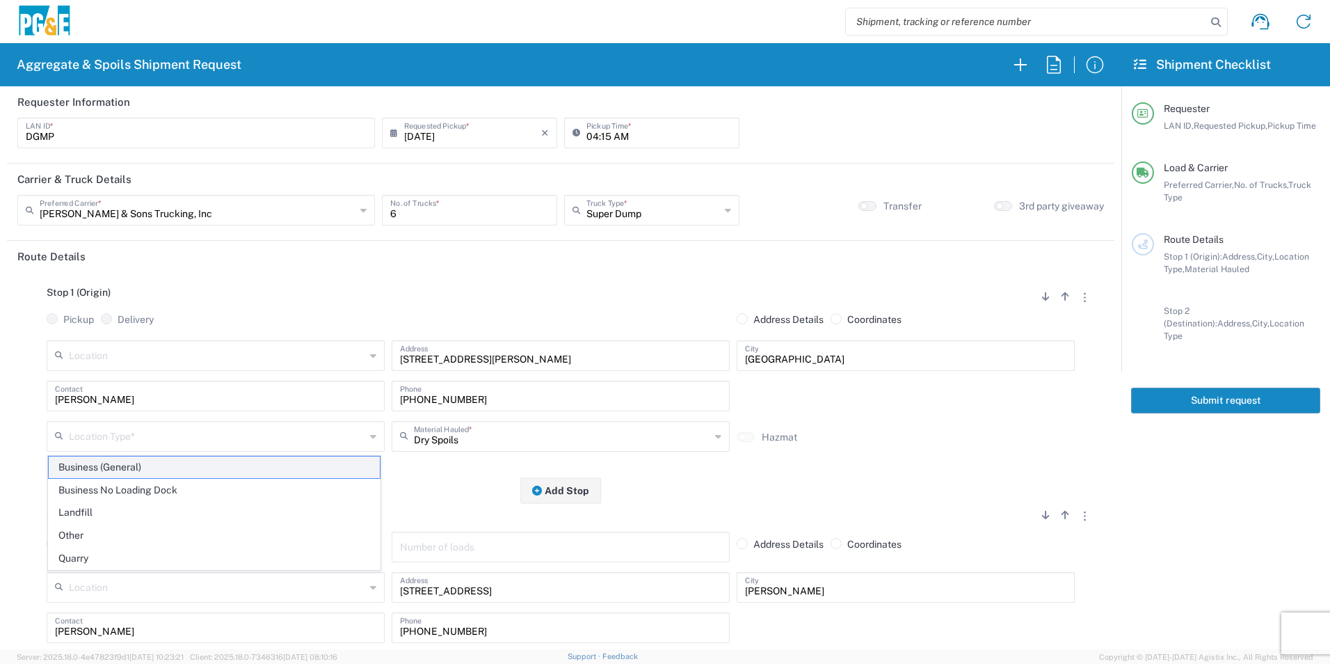
click at [143, 472] on span "Business (General)" at bounding box center [214, 467] width 331 height 22
type input "Business (General)"
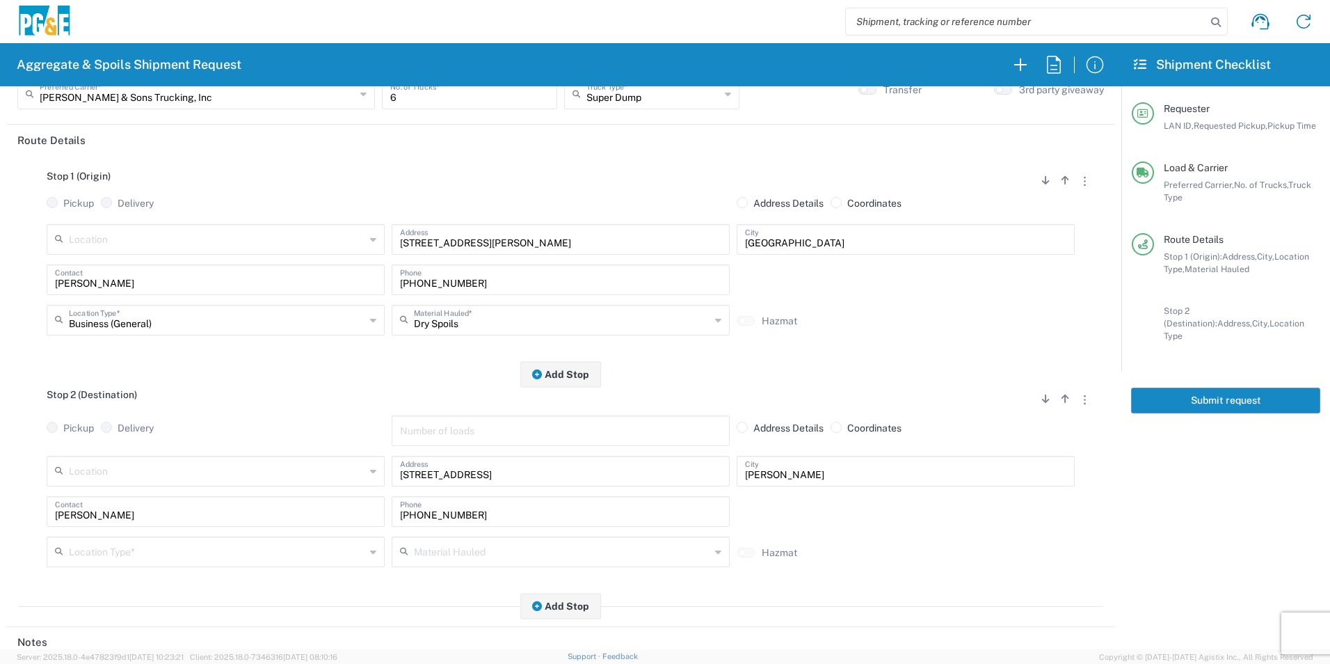
scroll to position [209, 0]
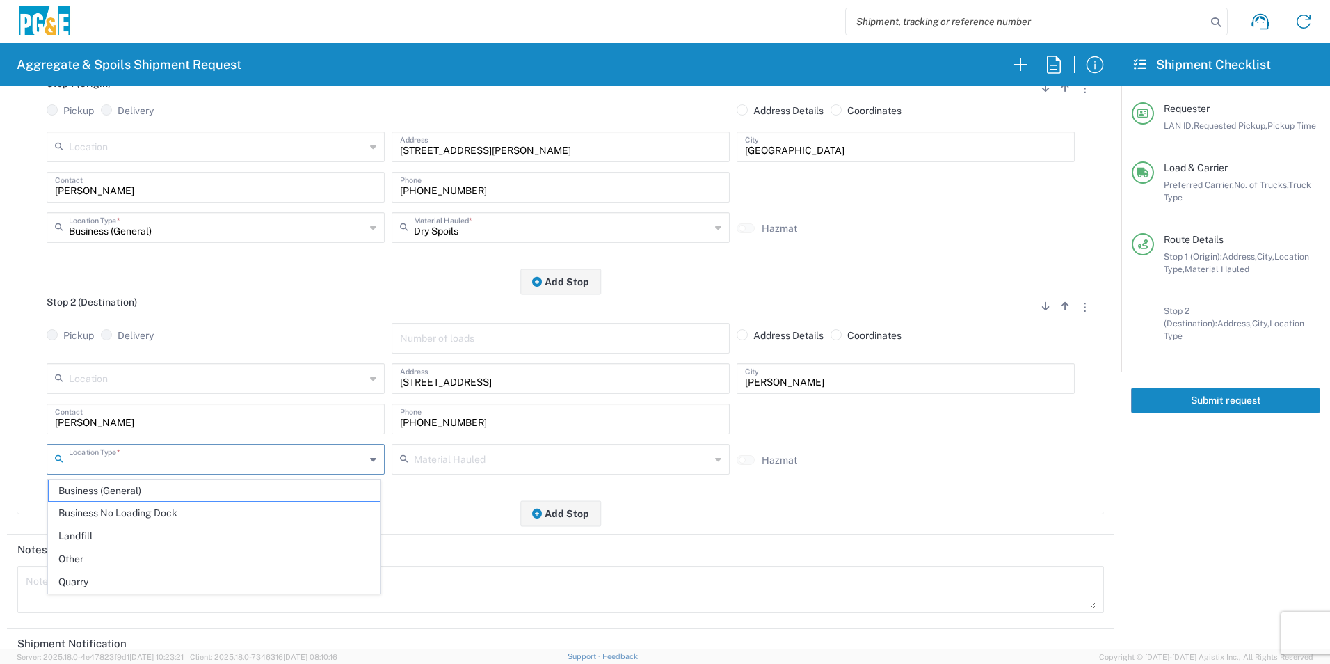
click at [134, 458] on input "text" at bounding box center [217, 458] width 296 height 24
click at [83, 554] on span "Other" at bounding box center [214, 559] width 331 height 22
type input "Other"
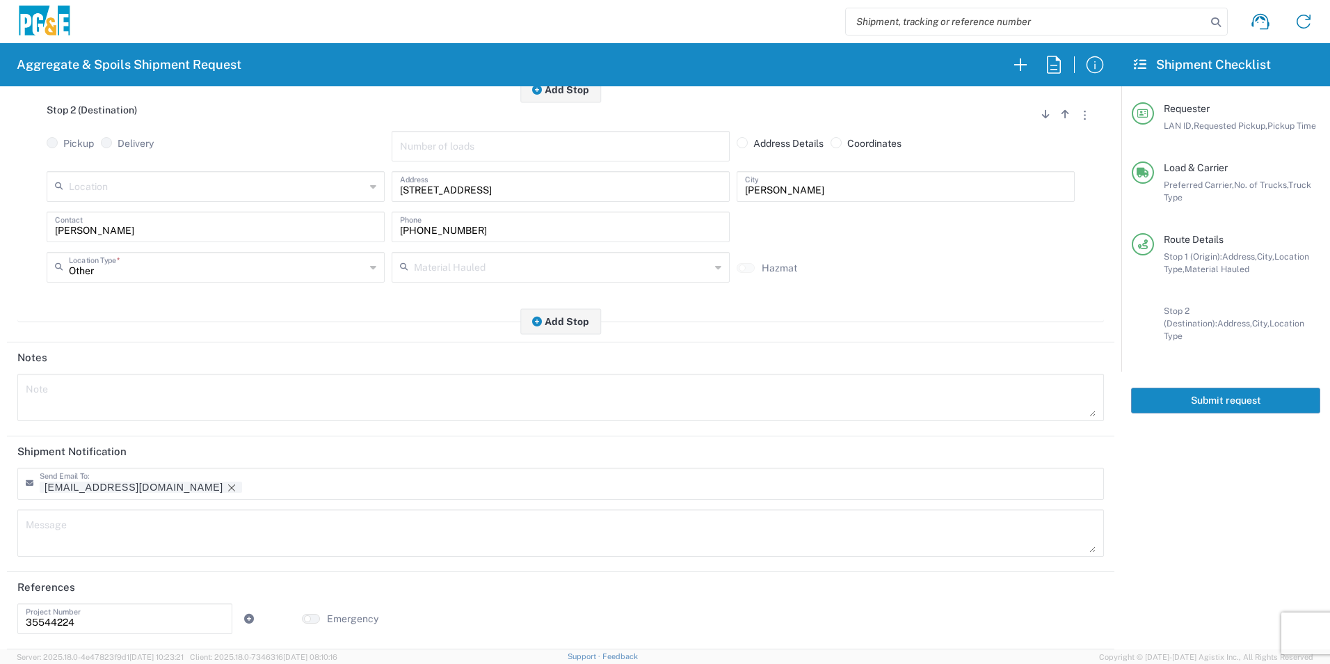
scroll to position [402, 0]
click at [226, 483] on icon "Remove tag" at bounding box center [231, 487] width 11 height 11
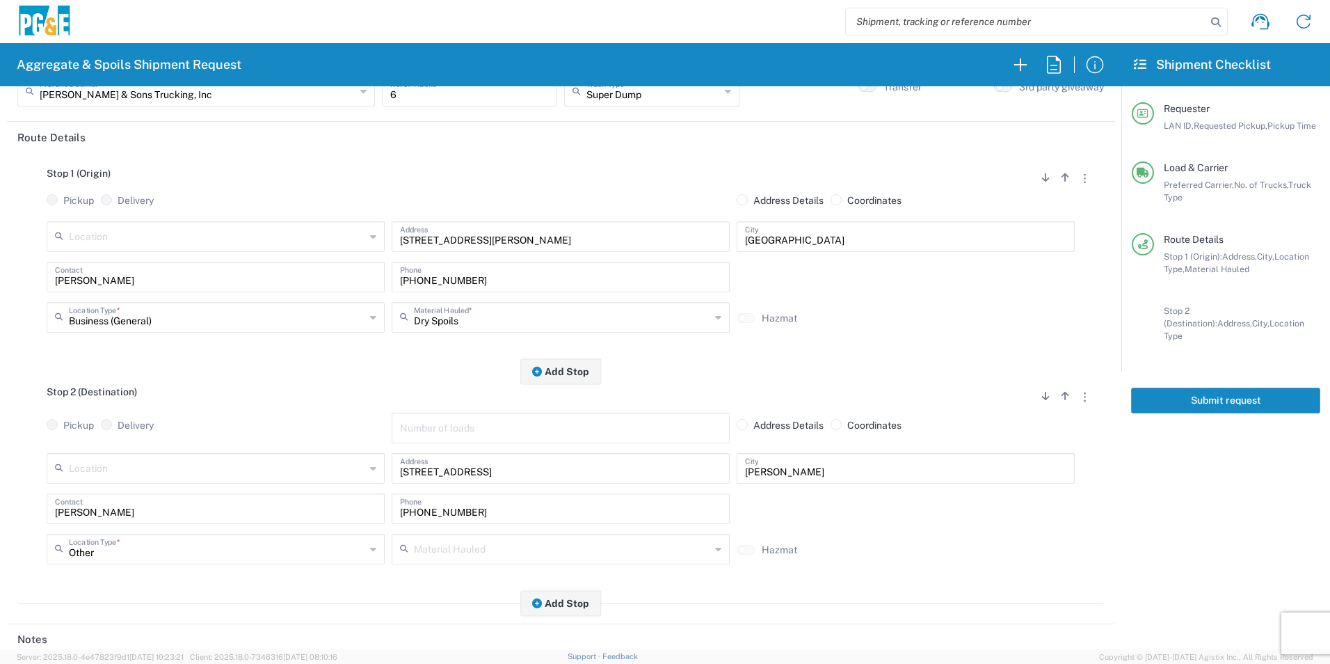
scroll to position [0, 0]
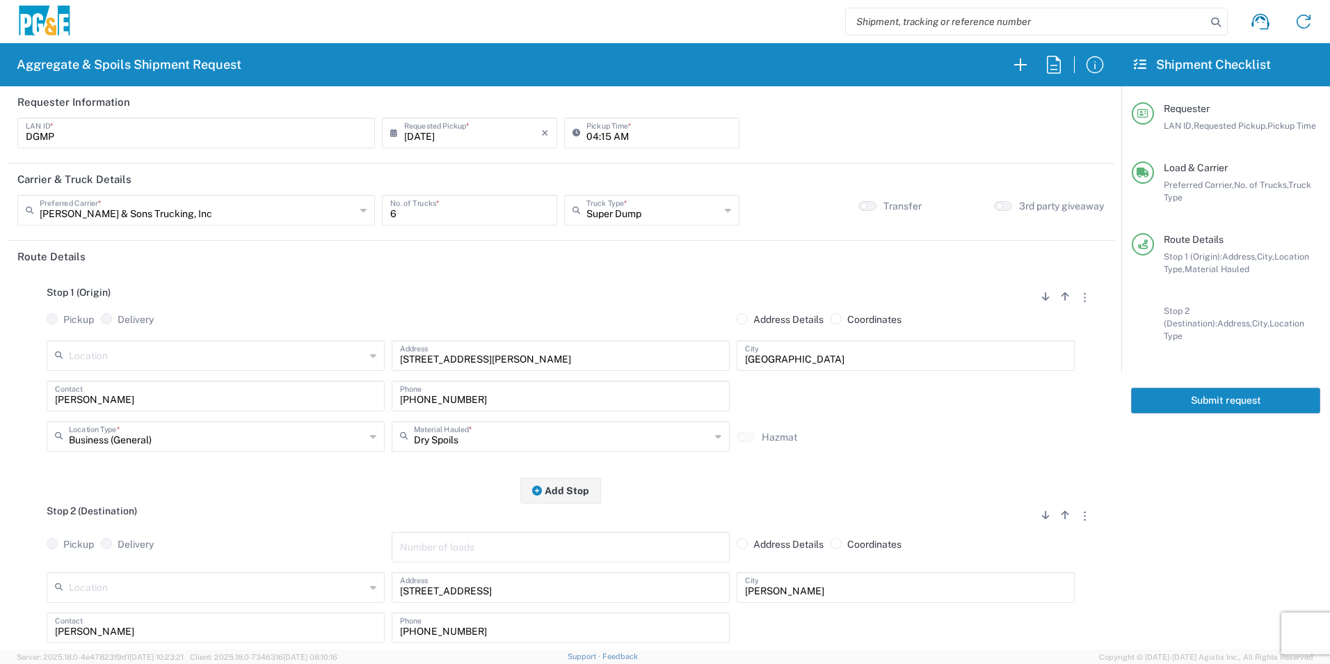
click at [1252, 391] on button "Submit request" at bounding box center [1225, 400] width 189 height 26
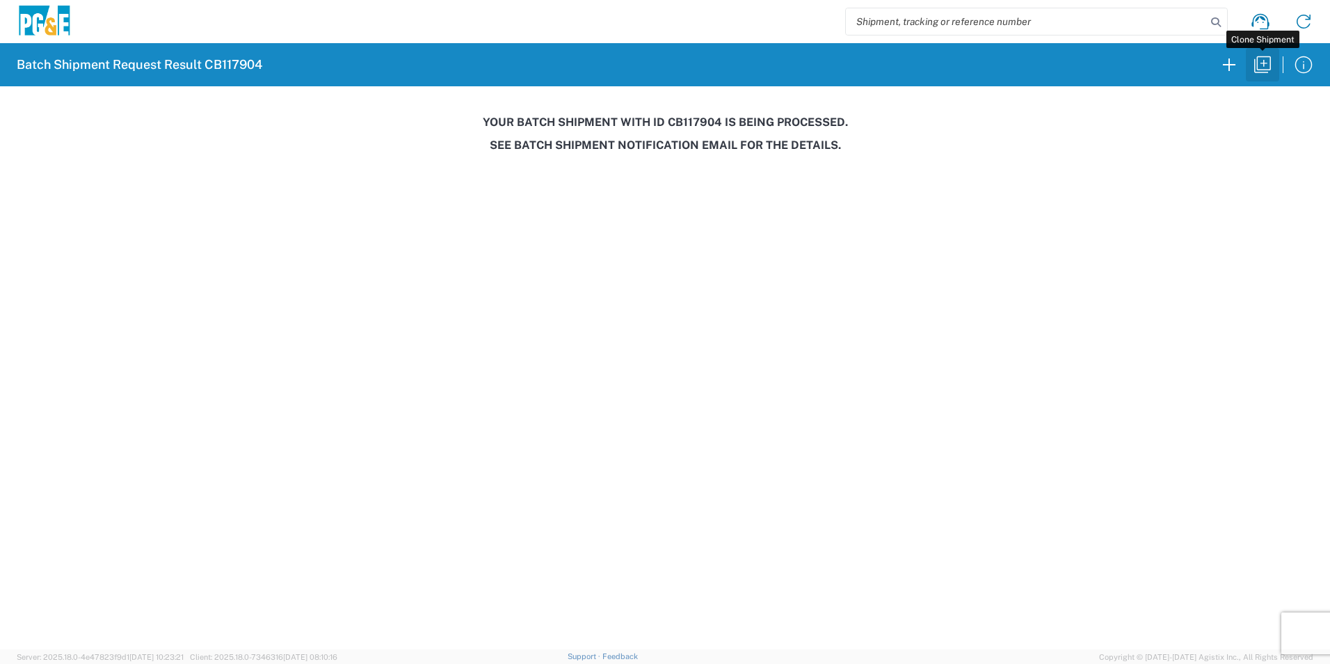
click at [1261, 67] on icon "button" at bounding box center [1263, 65] width 22 height 22
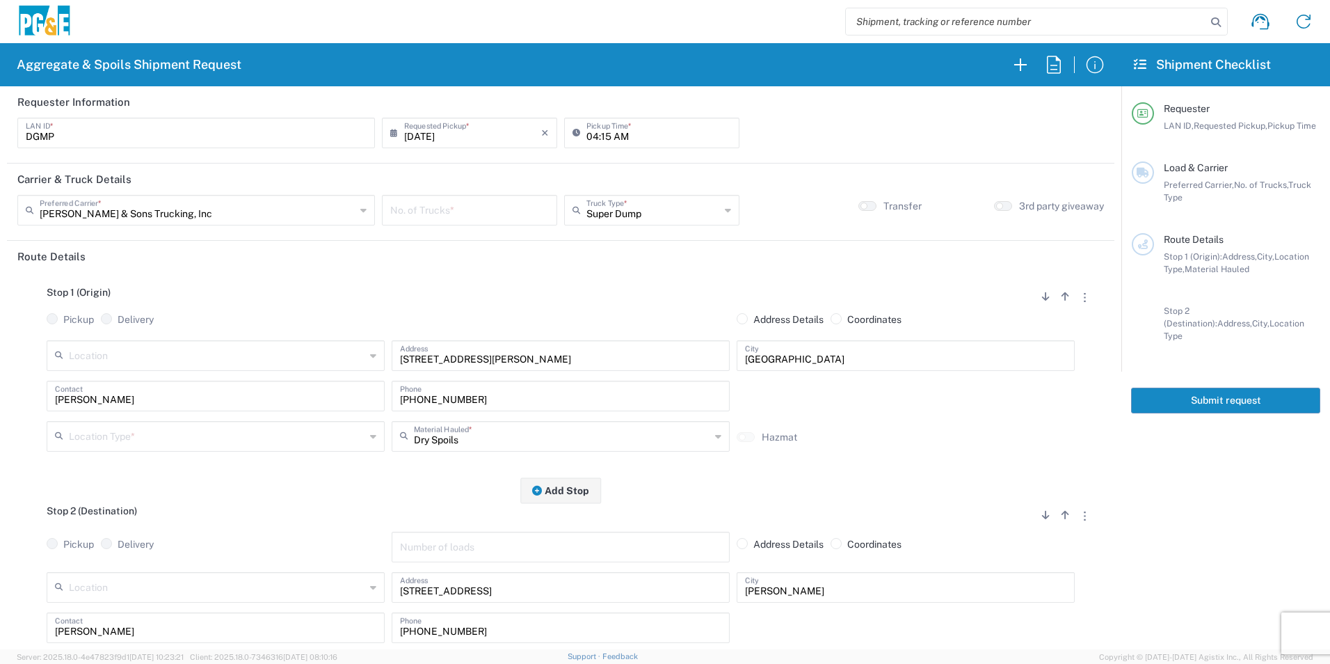
click at [422, 135] on input "[DATE]" at bounding box center [472, 132] width 137 height 24
click at [518, 200] on span "5" at bounding box center [509, 199] width 19 height 19
type input "[DATE]"
click at [429, 217] on input "number" at bounding box center [469, 209] width 159 height 24
type input "6"
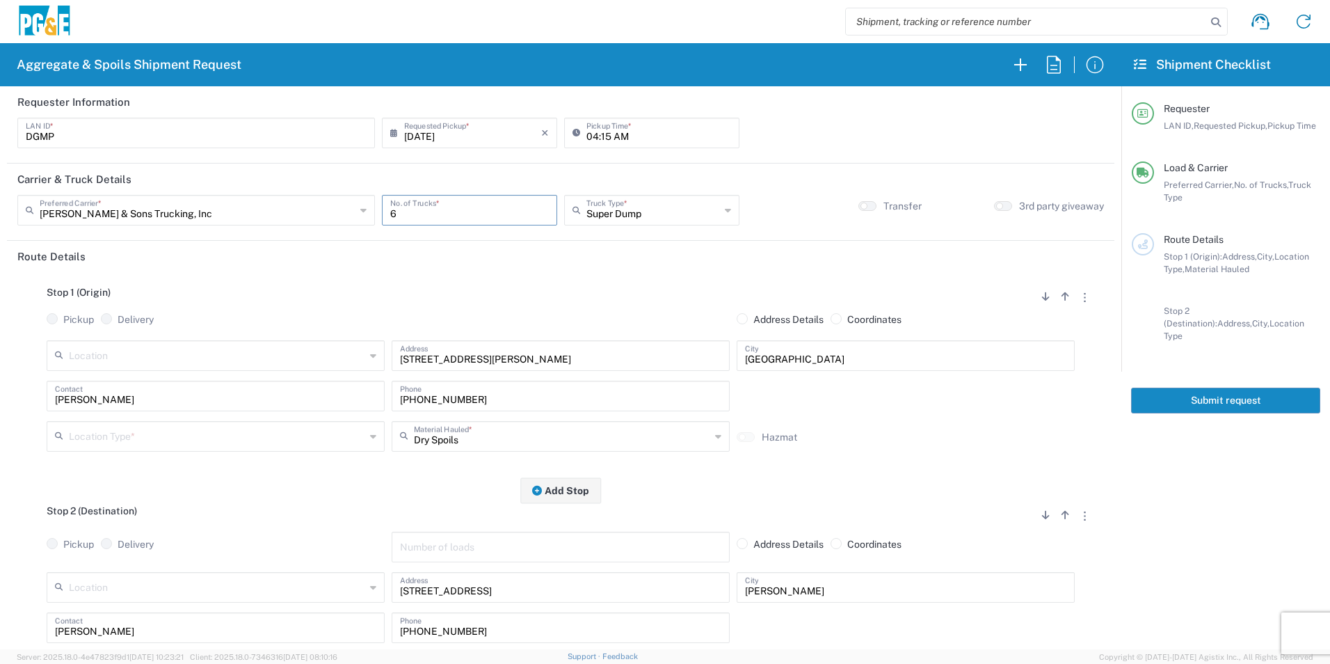
click at [126, 435] on input "text" at bounding box center [217, 435] width 296 height 24
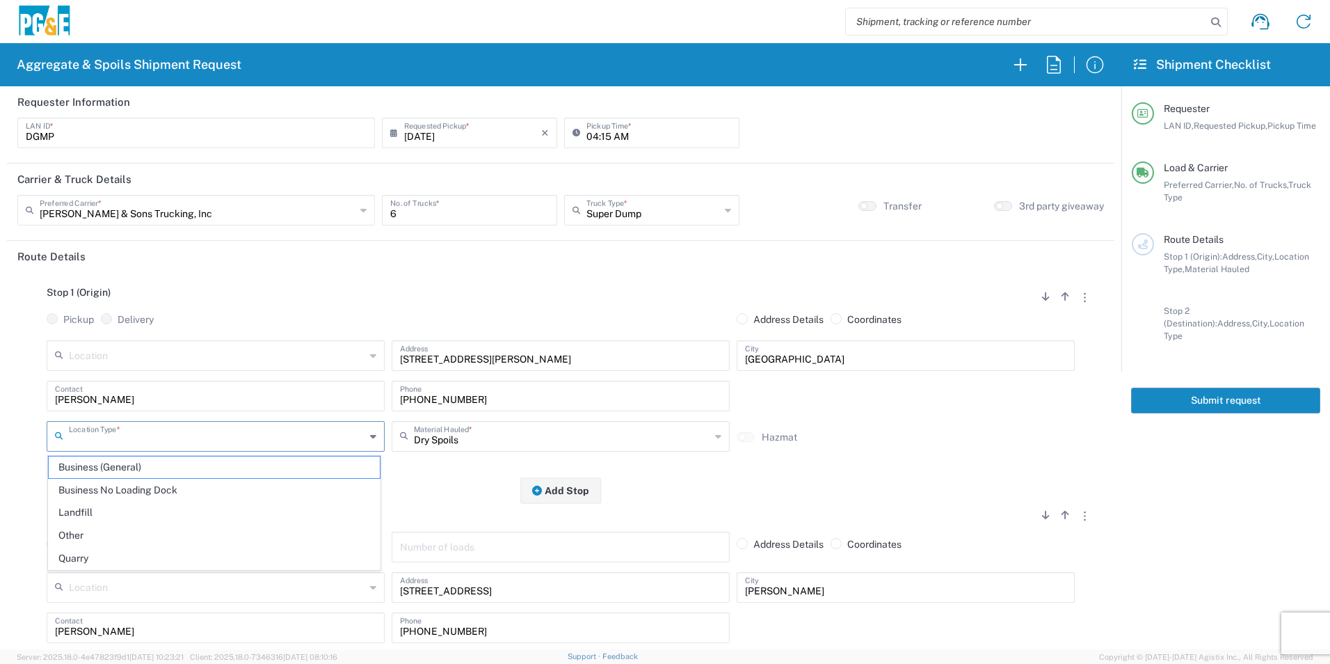
click at [124, 465] on span "Business (General)" at bounding box center [214, 467] width 331 height 22
type input "Business (General)"
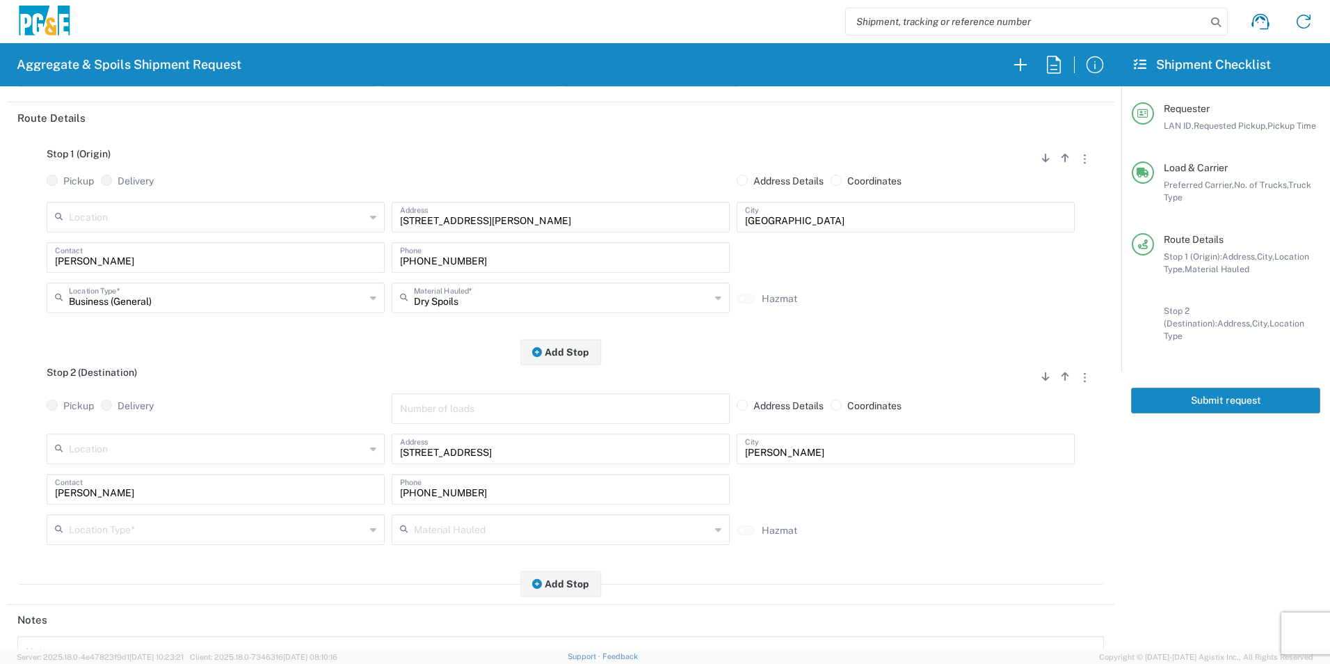
scroll to position [139, 0]
click at [120, 532] on input "text" at bounding box center [217, 527] width 296 height 24
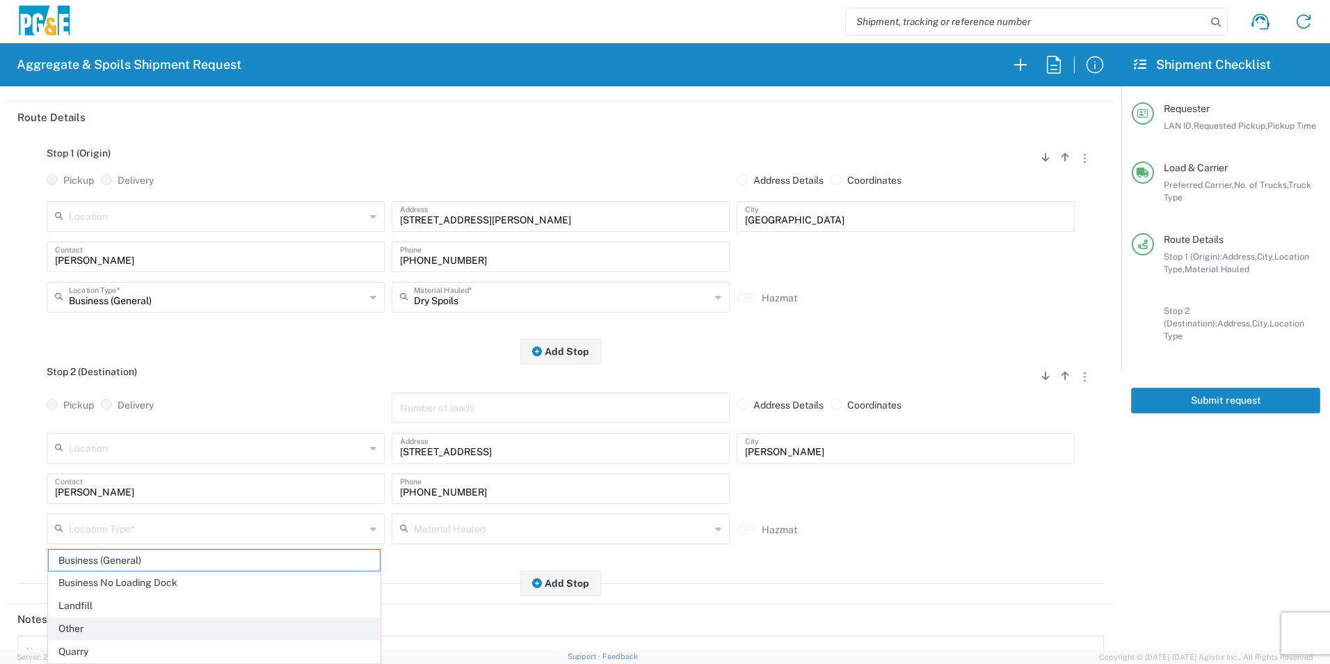
click at [83, 621] on span "Other" at bounding box center [214, 629] width 331 height 22
type input "Other"
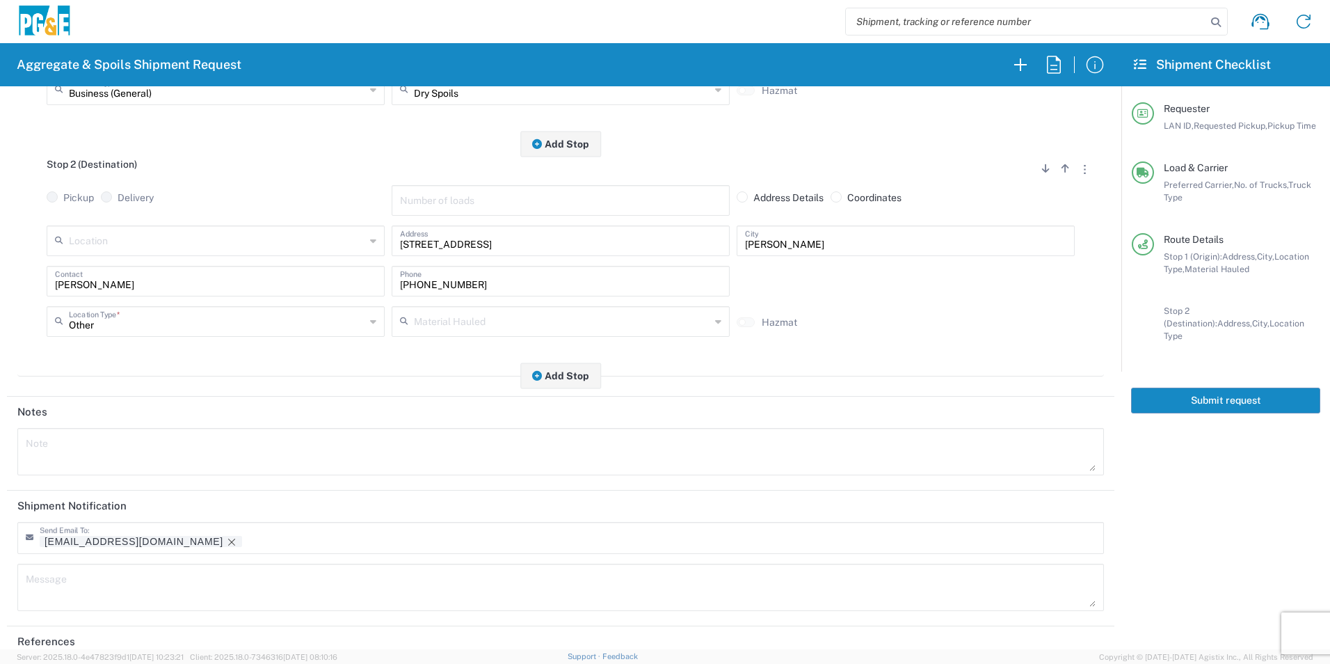
scroll to position [348, 0]
click at [226, 537] on icon "Remove tag" at bounding box center [231, 540] width 11 height 11
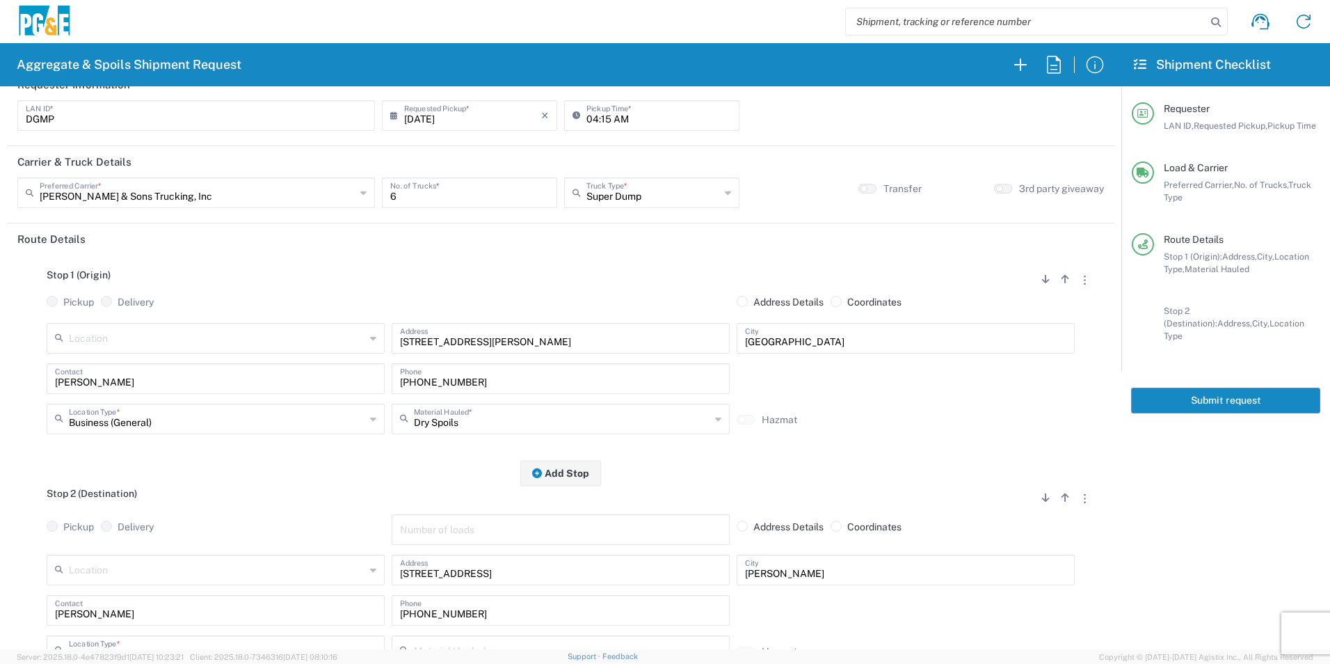
scroll to position [0, 0]
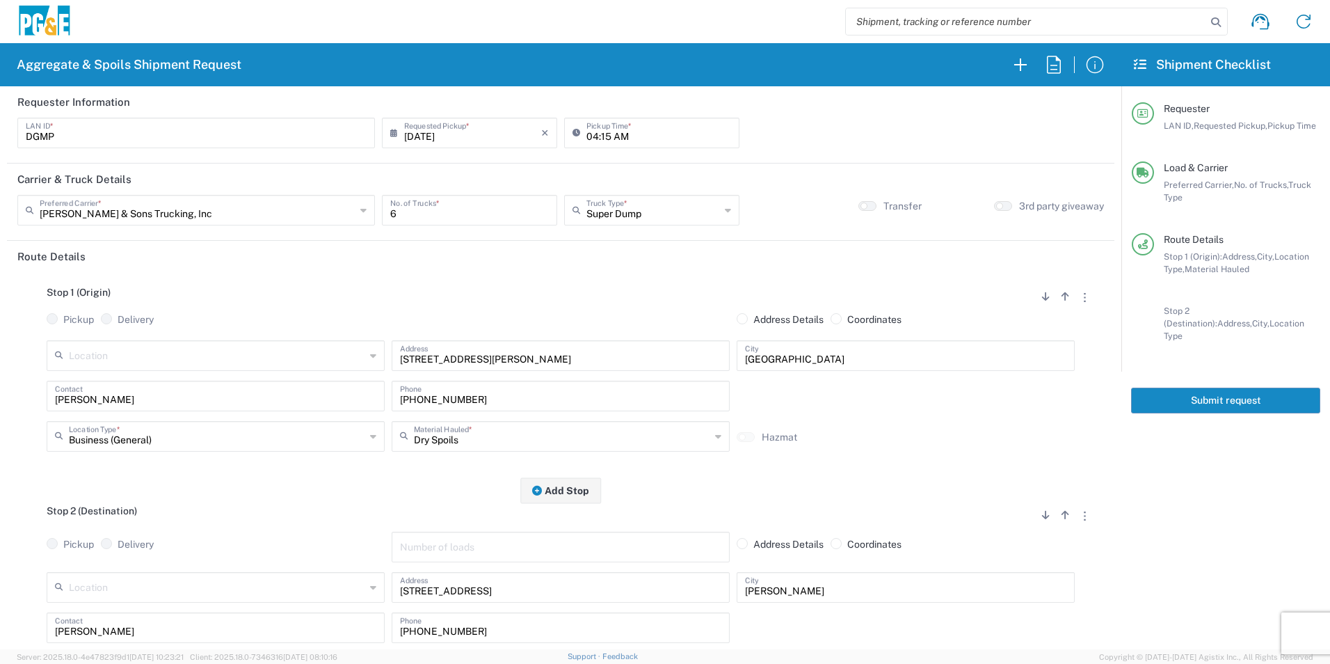
click at [1226, 389] on button "Submit request" at bounding box center [1225, 400] width 189 height 26
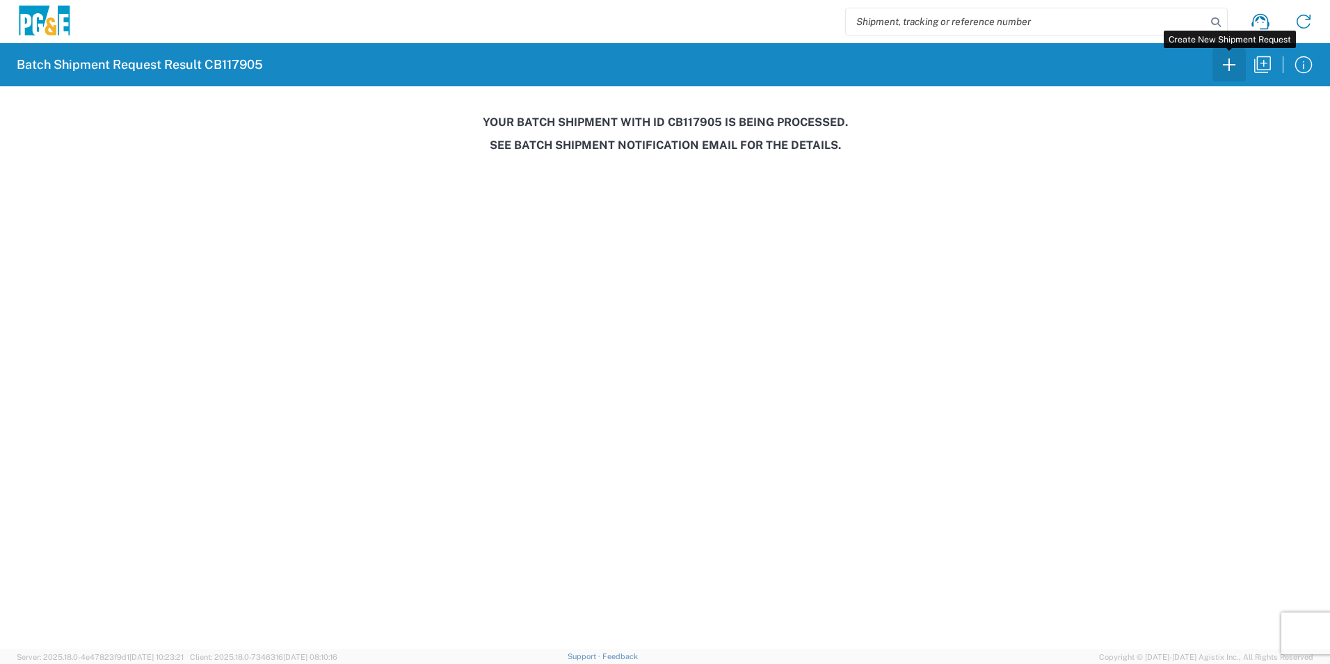
click at [1229, 67] on icon "button" at bounding box center [1229, 64] width 13 height 13
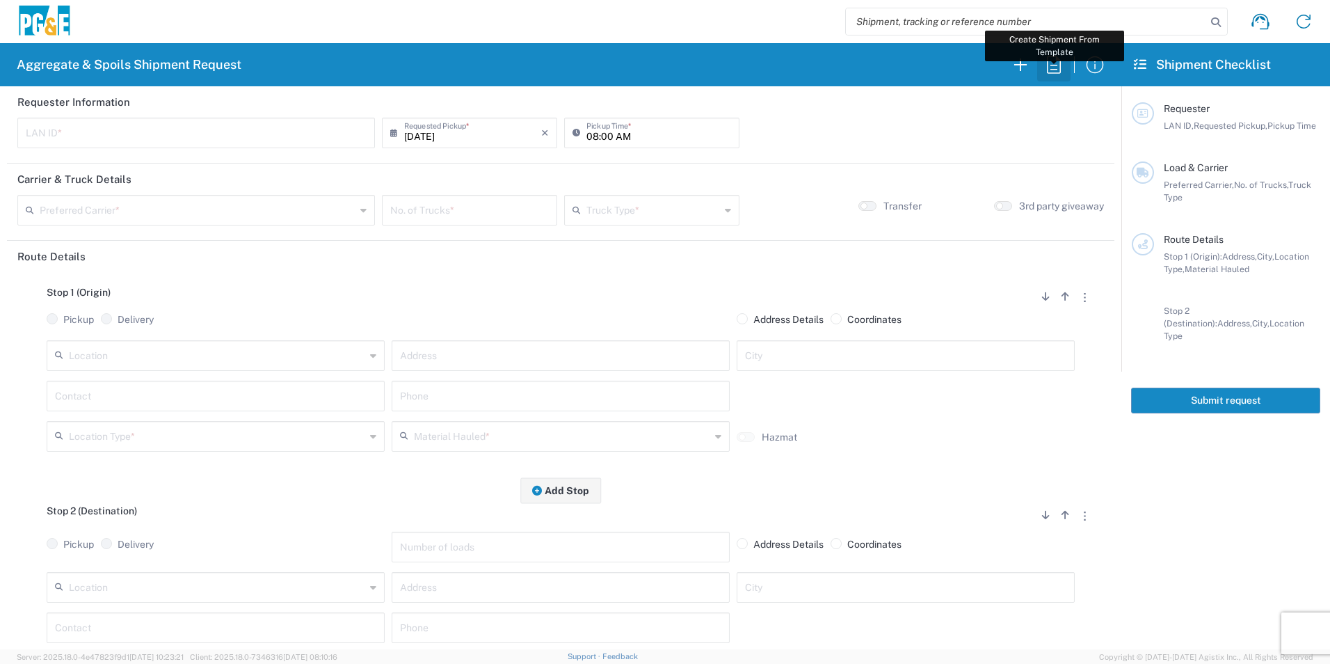
click at [1063, 65] on icon "button" at bounding box center [1054, 65] width 22 height 22
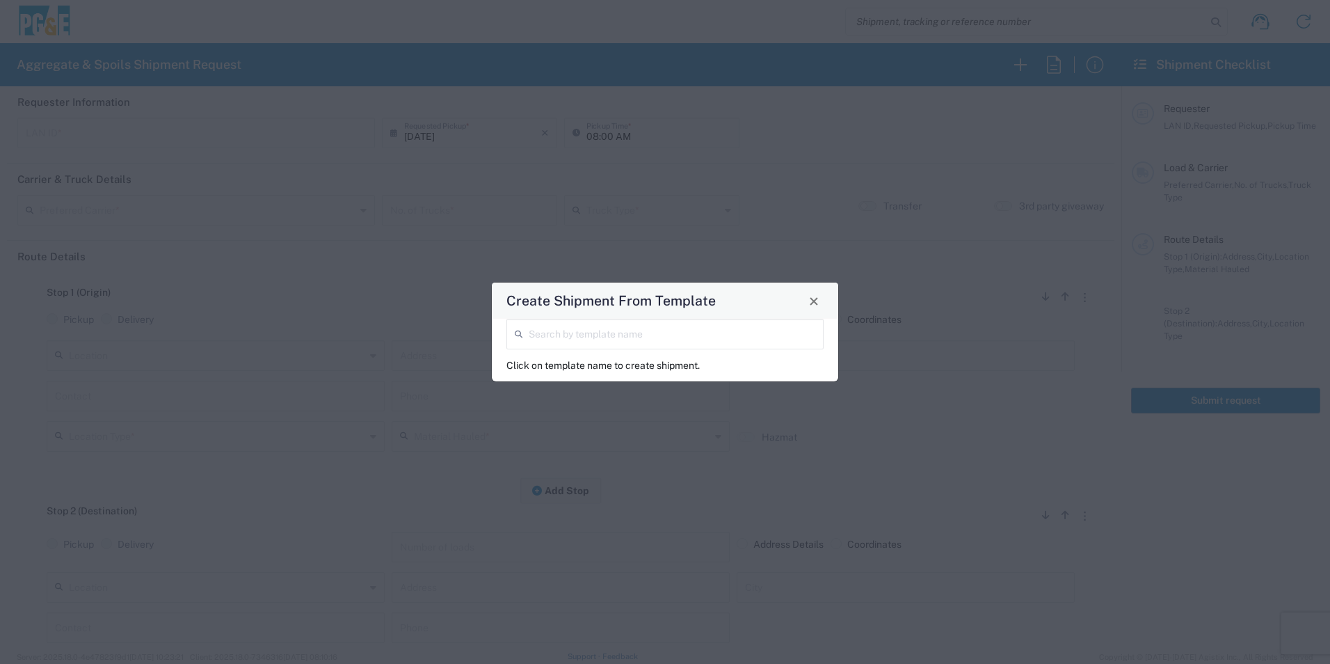
click at [641, 329] on input "search" at bounding box center [672, 333] width 287 height 24
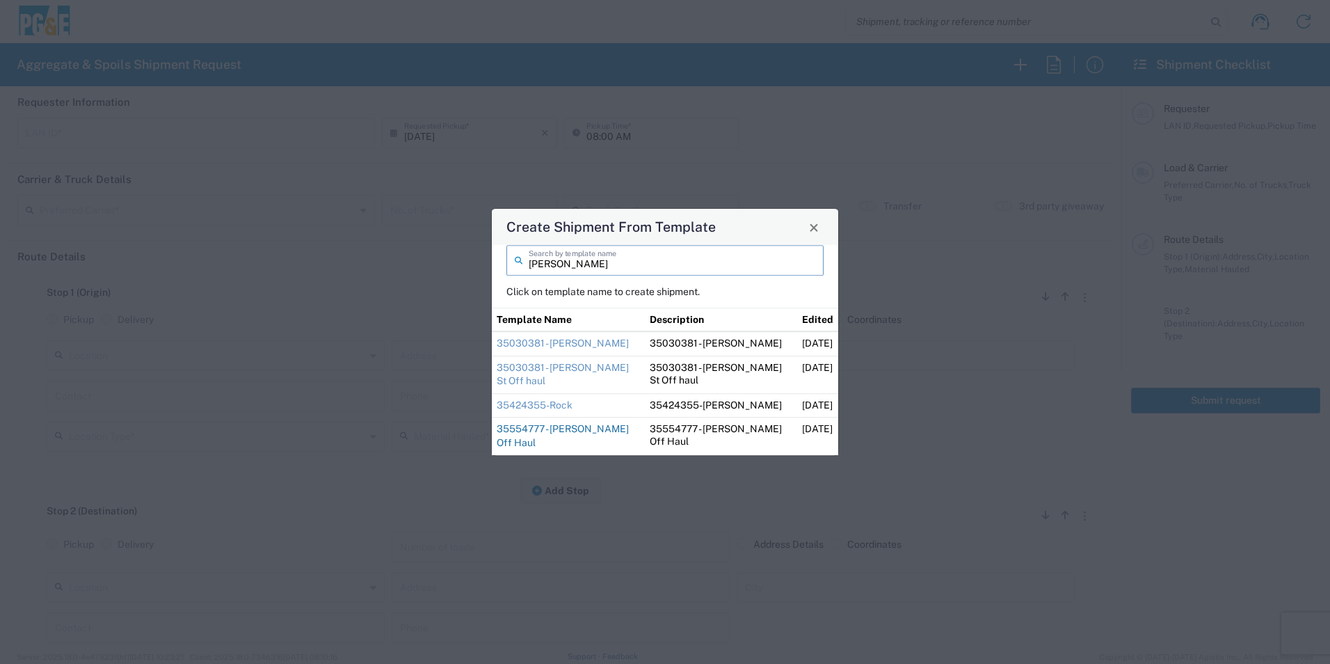
type input "[PERSON_NAME]"
click at [580, 430] on link "35554777 - [PERSON_NAME] Off Haul" at bounding box center [563, 436] width 132 height 25
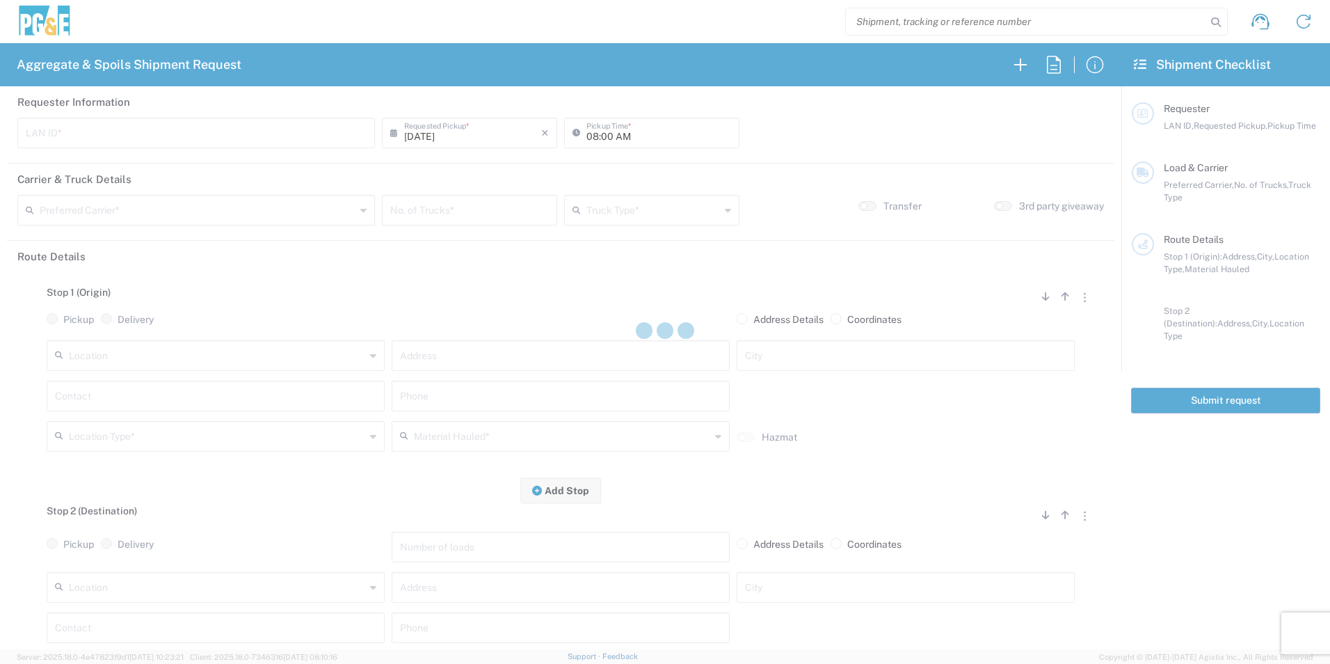
type input "D1AS"
type input "07:00 AM"
type input "[PERSON_NAME] & Sons Trucking, Inc"
type input "Super Dump"
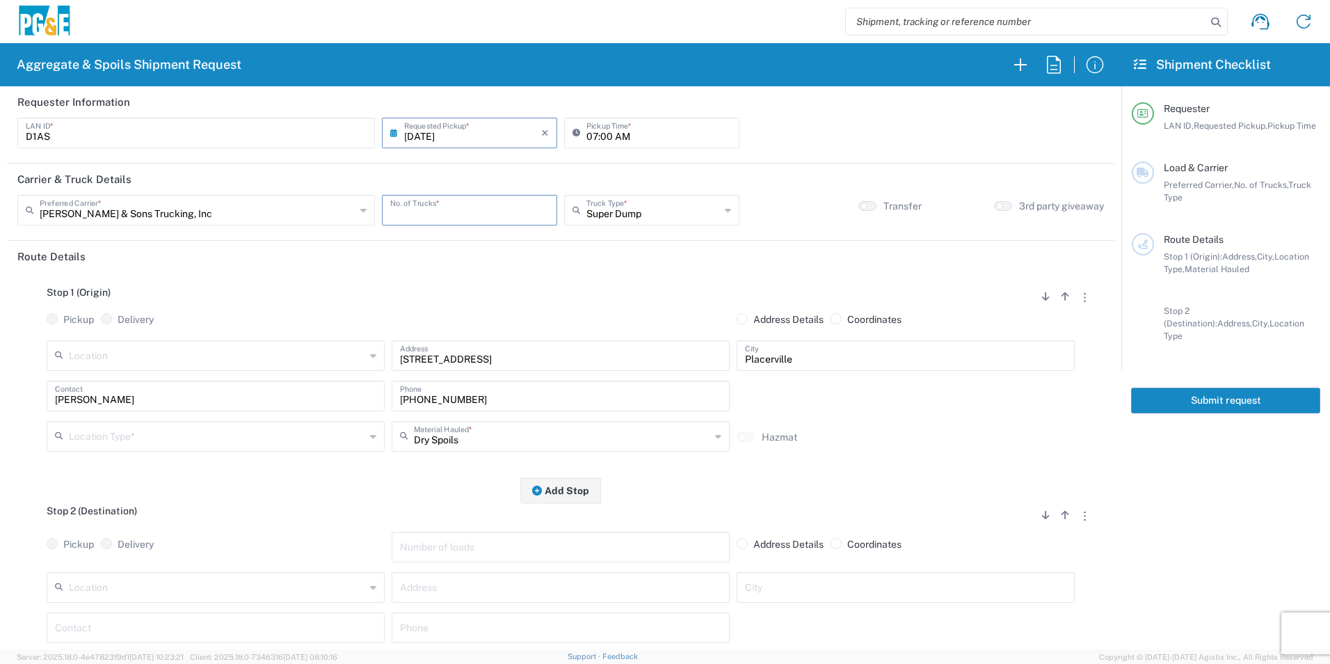
click at [435, 216] on input "number" at bounding box center [469, 209] width 159 height 24
type input "3"
click at [195, 444] on input "text" at bounding box center [217, 435] width 296 height 24
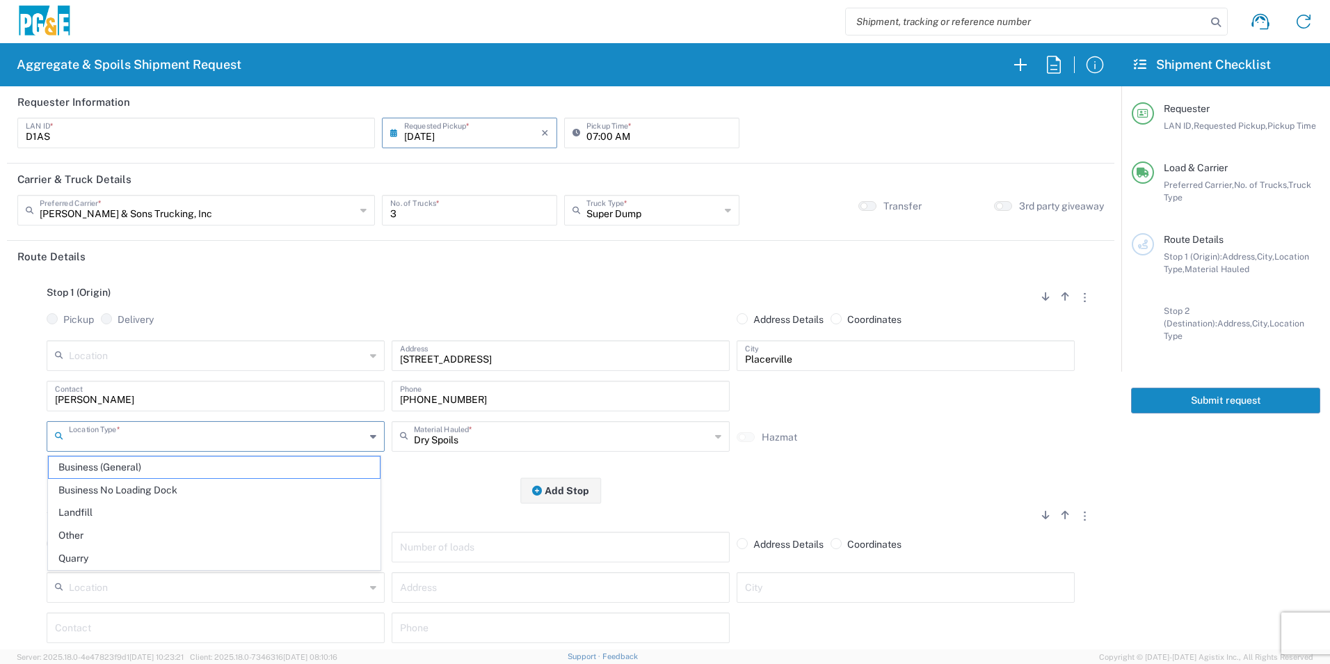
click at [104, 535] on span "Other" at bounding box center [214, 536] width 331 height 22
type input "Other"
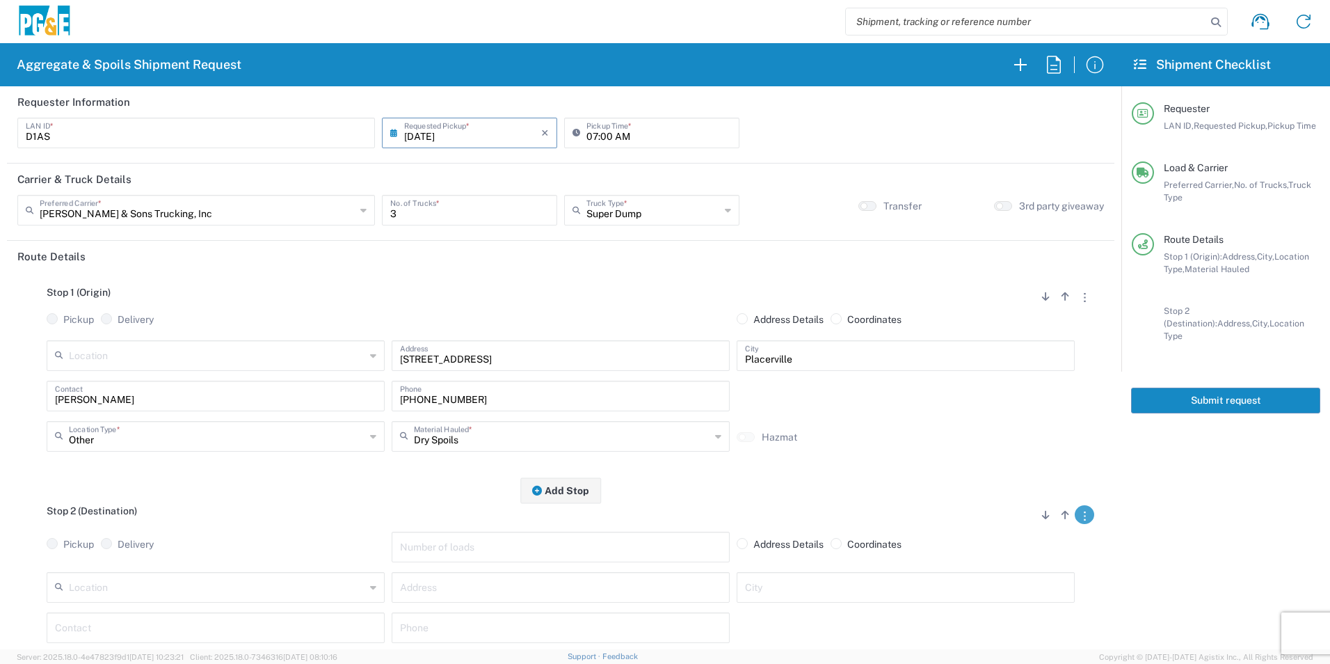
click at [1077, 514] on button "button" at bounding box center [1084, 514] width 19 height 19
click at [1007, 596] on link "Remove Stop" at bounding box center [1019, 601] width 74 height 11
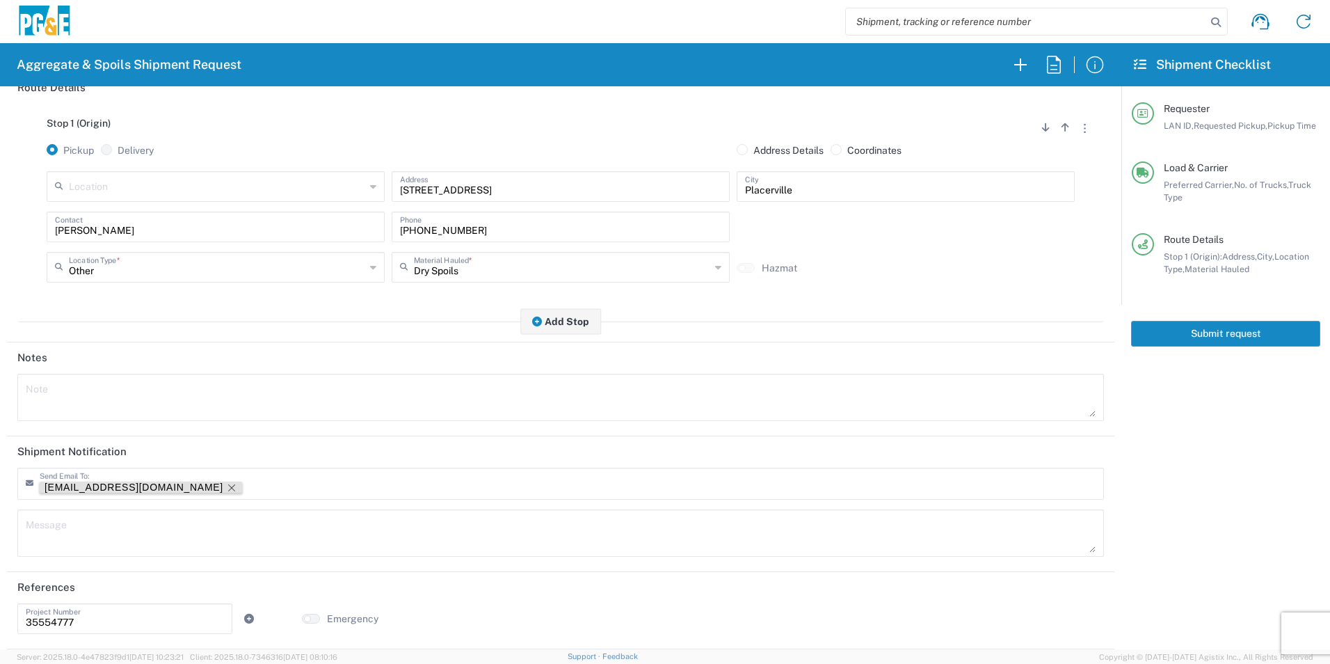
click at [226, 486] on icon "Remove tag" at bounding box center [231, 487] width 11 height 11
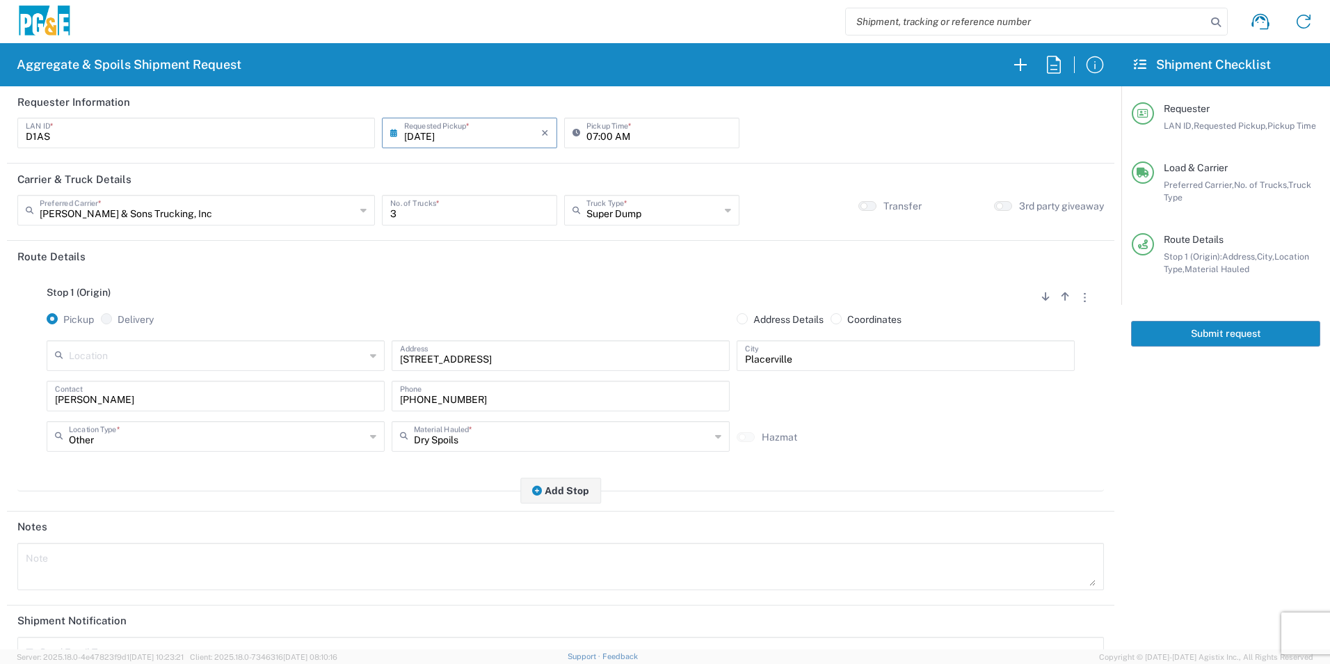
drag, startPoint x: 1258, startPoint y: 335, endPoint x: 1233, endPoint y: 341, distance: 26.3
click at [1258, 335] on button "Submit request" at bounding box center [1225, 334] width 189 height 26
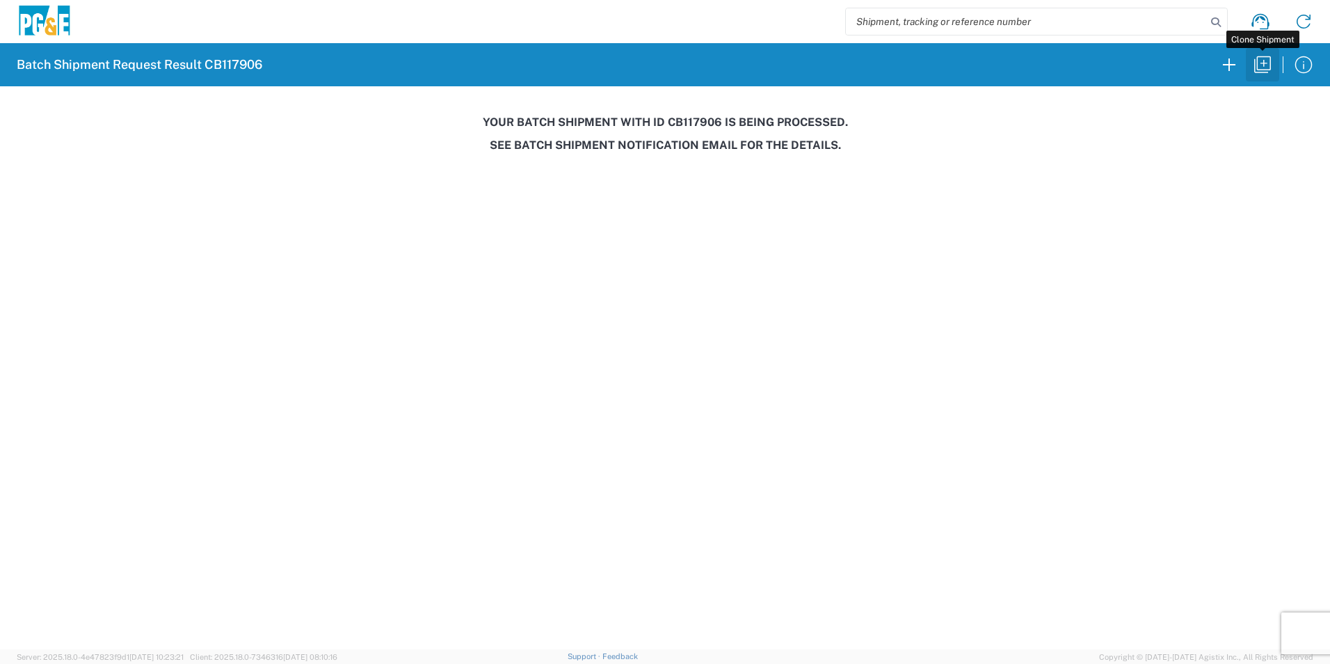
click at [1269, 69] on icon "button" at bounding box center [1263, 65] width 22 height 22
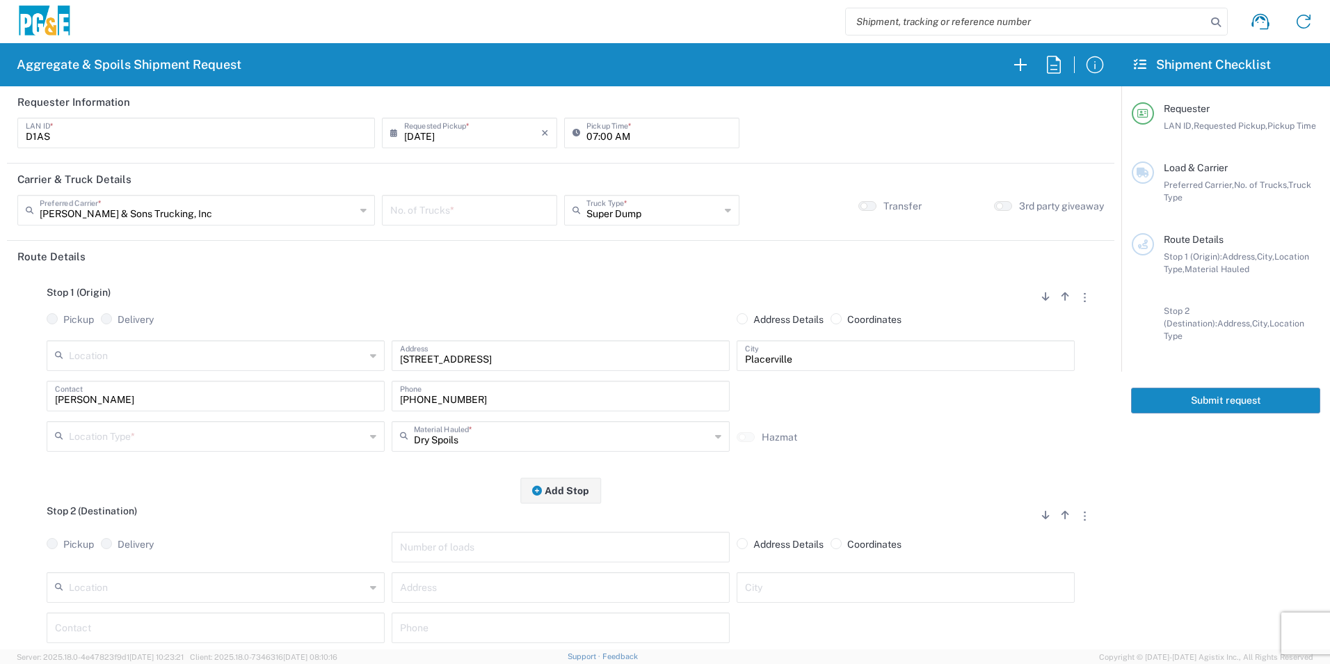
click at [433, 136] on input "[DATE]" at bounding box center [472, 132] width 137 height 24
click at [489, 200] on span "4" at bounding box center [489, 199] width 21 height 19
type input "[DATE]"
click at [458, 205] on input "number" at bounding box center [469, 209] width 159 height 24
type input "3"
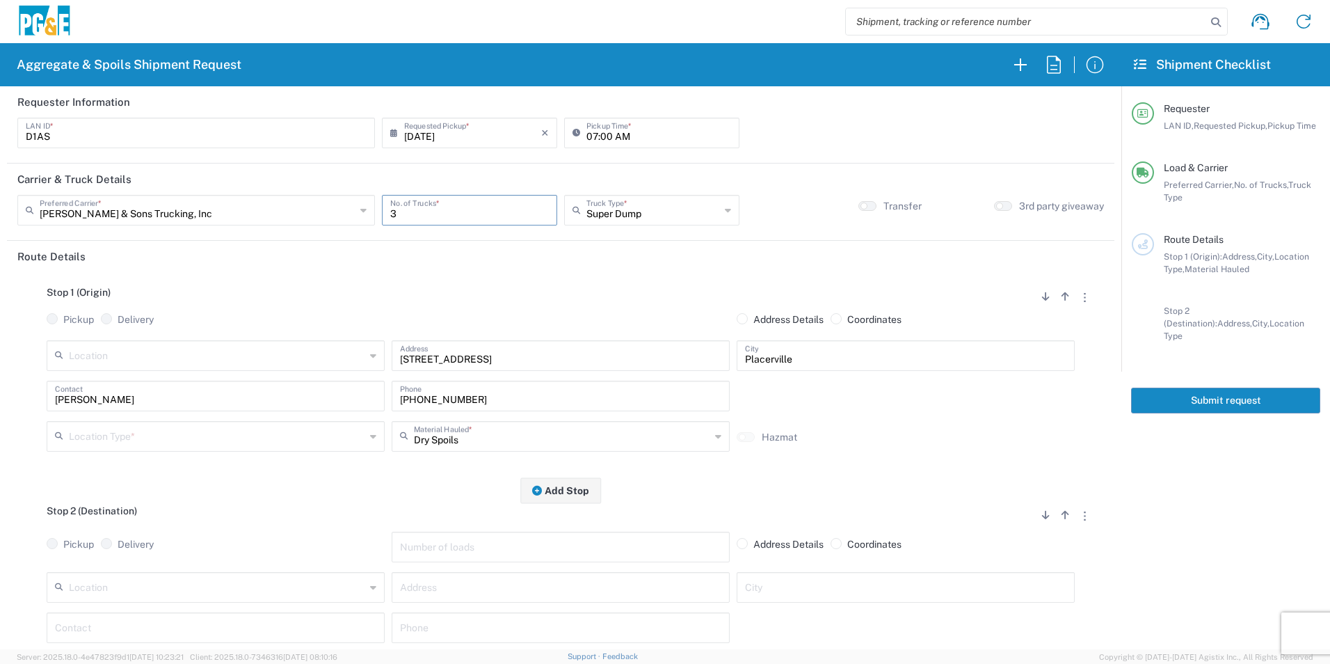
click at [122, 429] on input "text" at bounding box center [217, 435] width 296 height 24
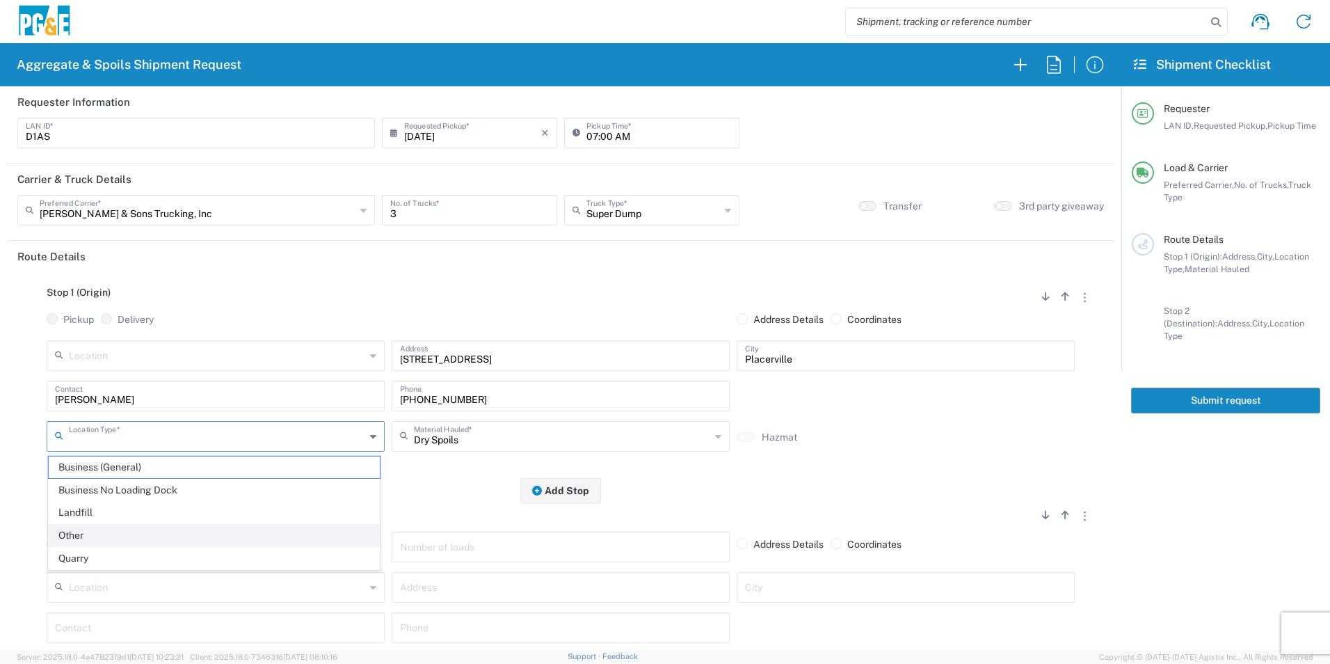
click at [102, 536] on span "Other" at bounding box center [214, 536] width 331 height 22
type input "Other"
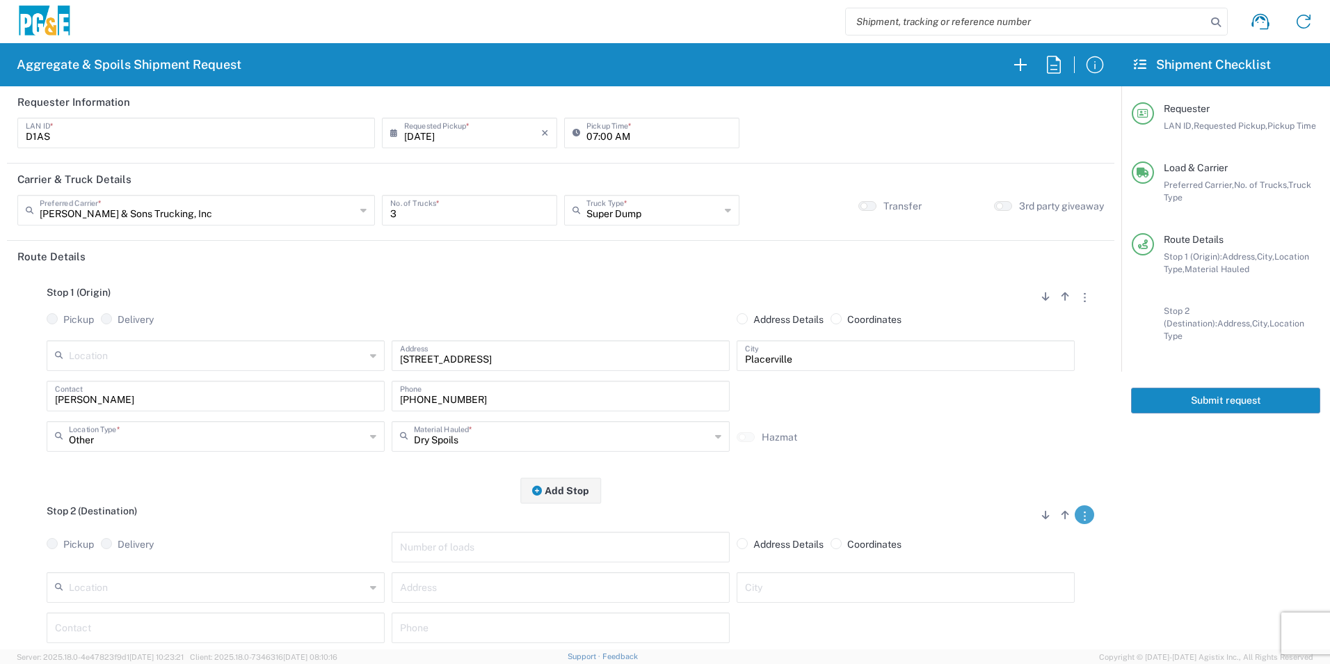
click at [1084, 514] on icon "button" at bounding box center [1085, 515] width 2 height 9
click at [1026, 602] on link "Remove Stop" at bounding box center [1019, 601] width 74 height 11
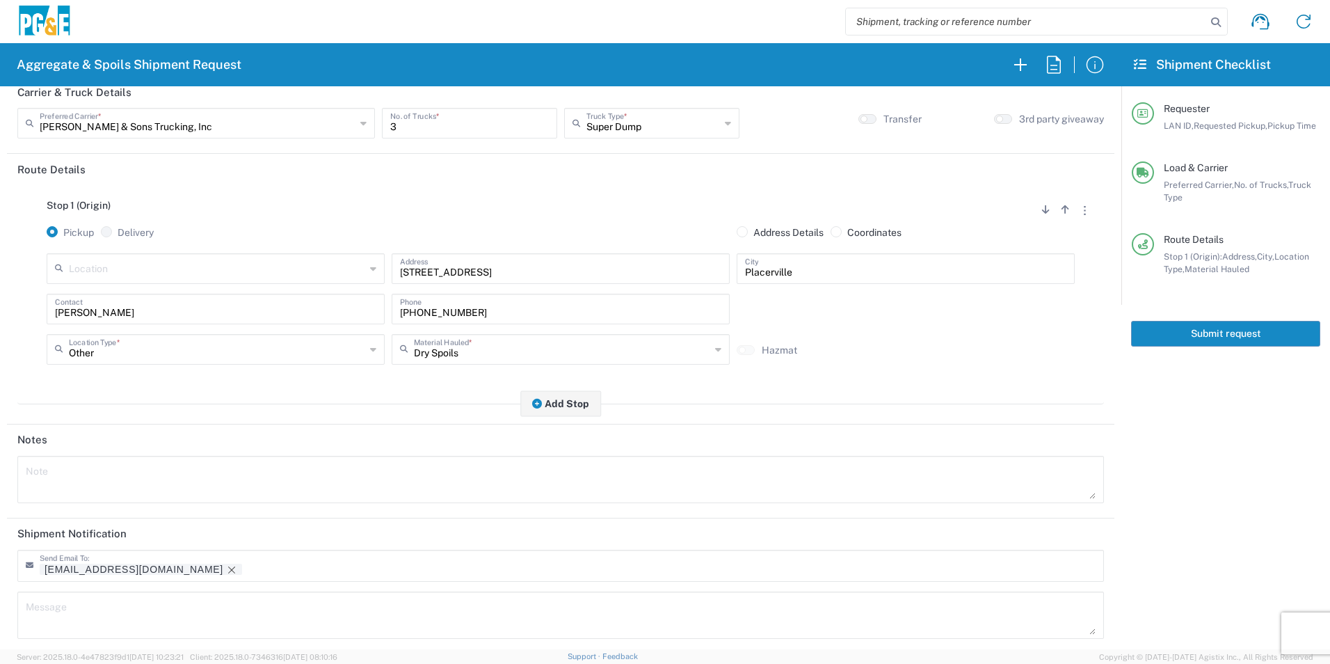
scroll to position [170, 0]
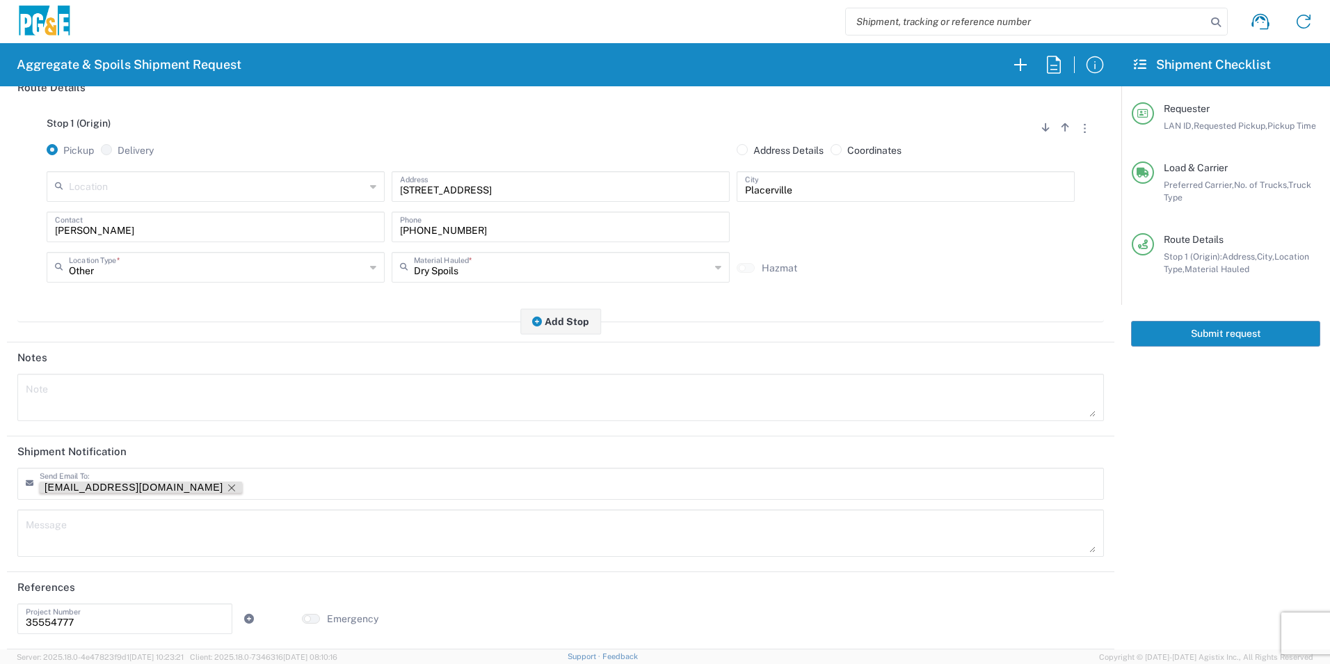
click at [226, 487] on icon "Remove tag" at bounding box center [231, 487] width 11 height 11
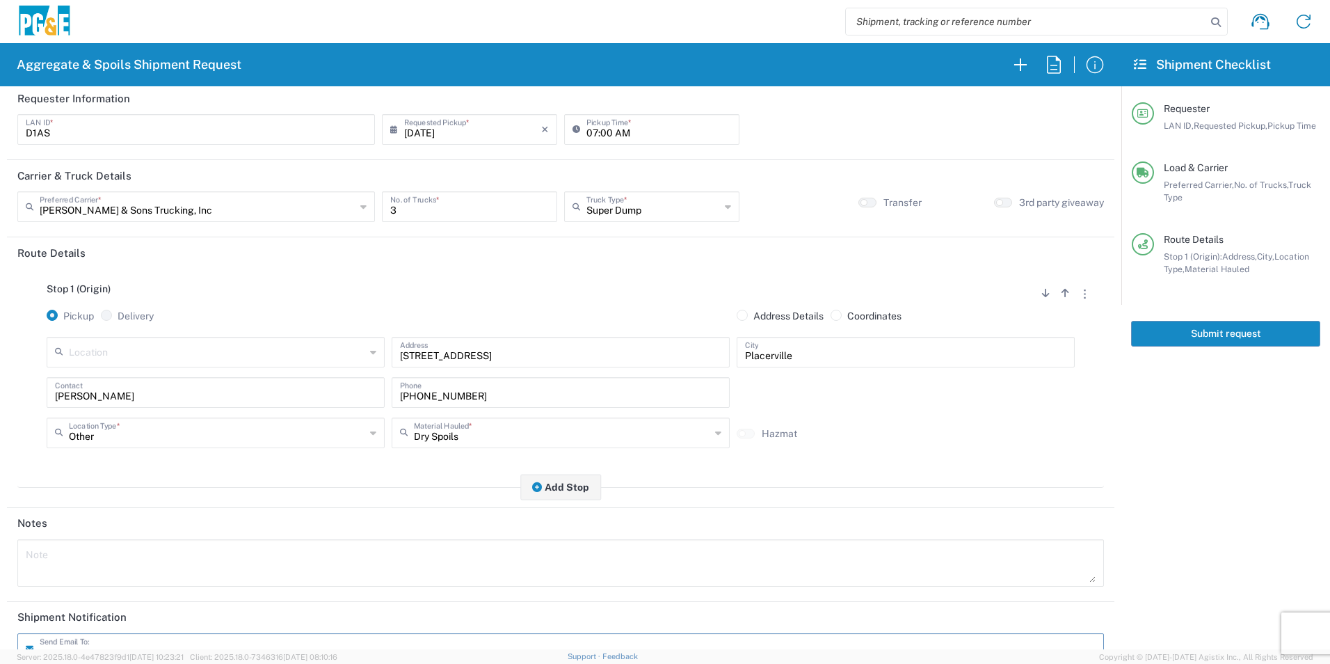
scroll to position [0, 0]
click at [1257, 330] on button "Submit request" at bounding box center [1225, 334] width 189 height 26
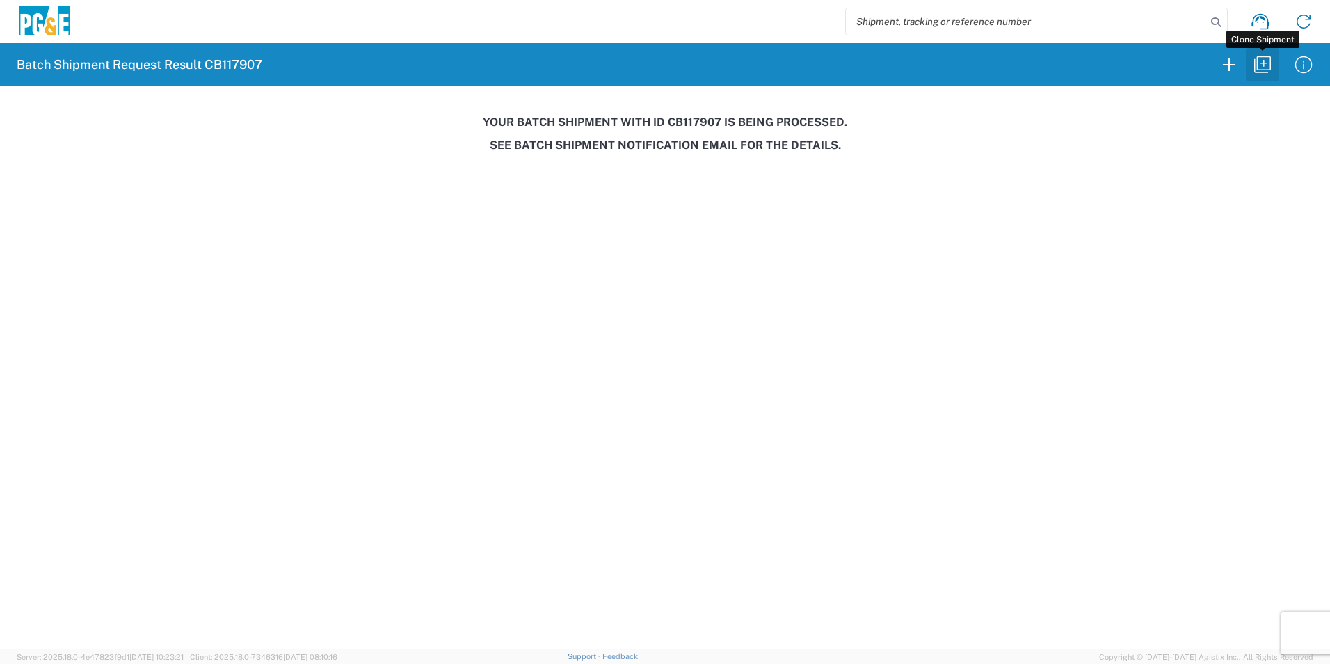
click at [1261, 63] on icon "button" at bounding box center [1262, 64] width 17 height 17
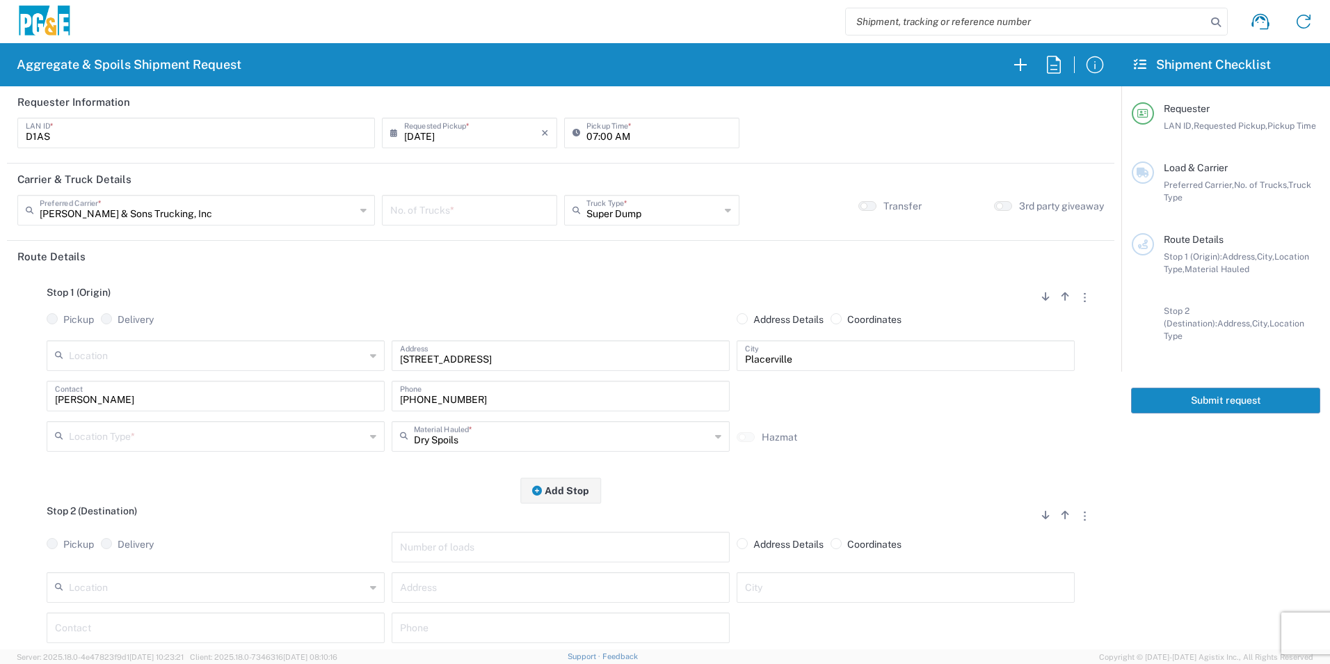
drag, startPoint x: 425, startPoint y: 131, endPoint x: 455, endPoint y: 133, distance: 30.0
click at [425, 131] on input "[DATE]" at bounding box center [472, 132] width 137 height 24
click at [517, 202] on span "5" at bounding box center [509, 199] width 19 height 19
type input "[DATE]"
click at [471, 214] on input "number" at bounding box center [469, 209] width 159 height 24
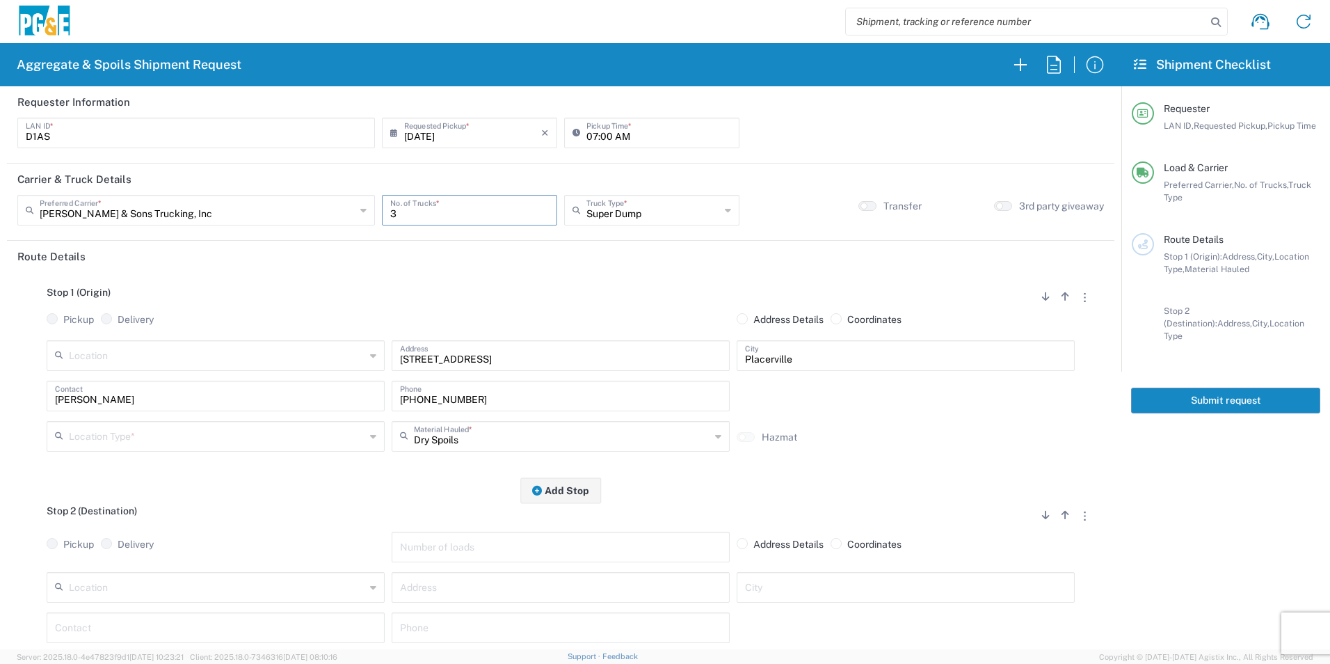
type input "3"
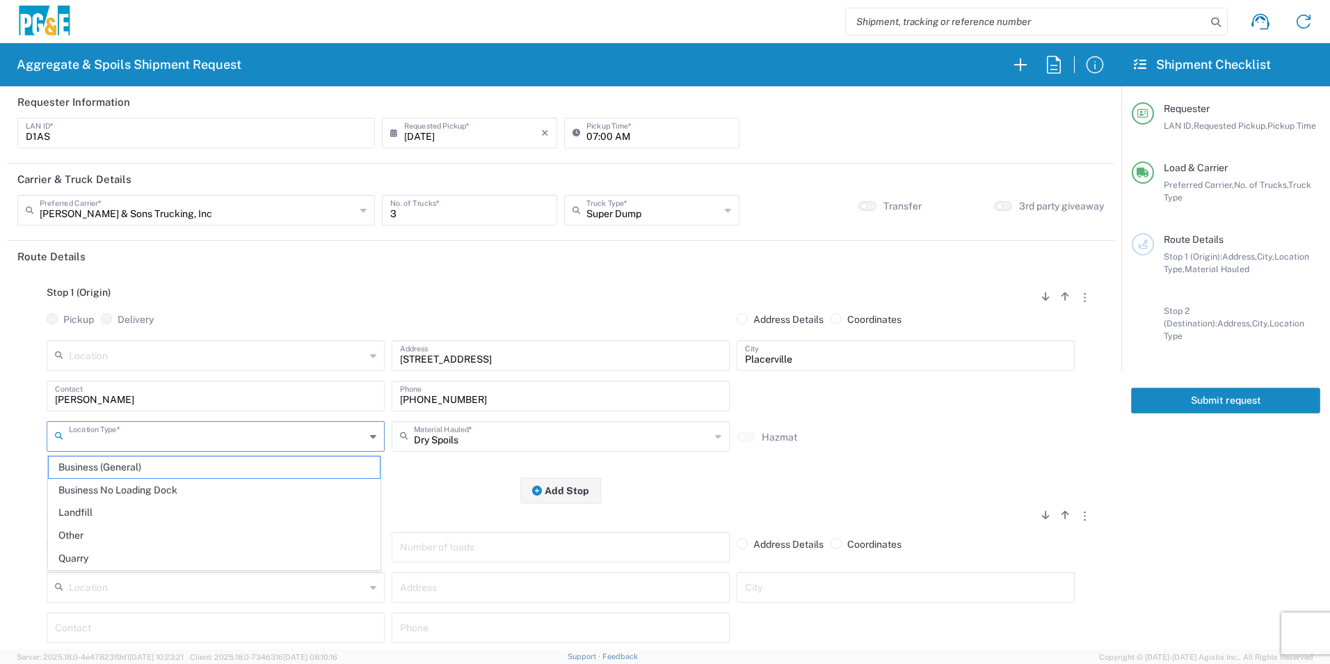
click at [121, 440] on input "text" at bounding box center [217, 435] width 296 height 24
click at [83, 529] on span "Other" at bounding box center [214, 536] width 331 height 22
type input "Other"
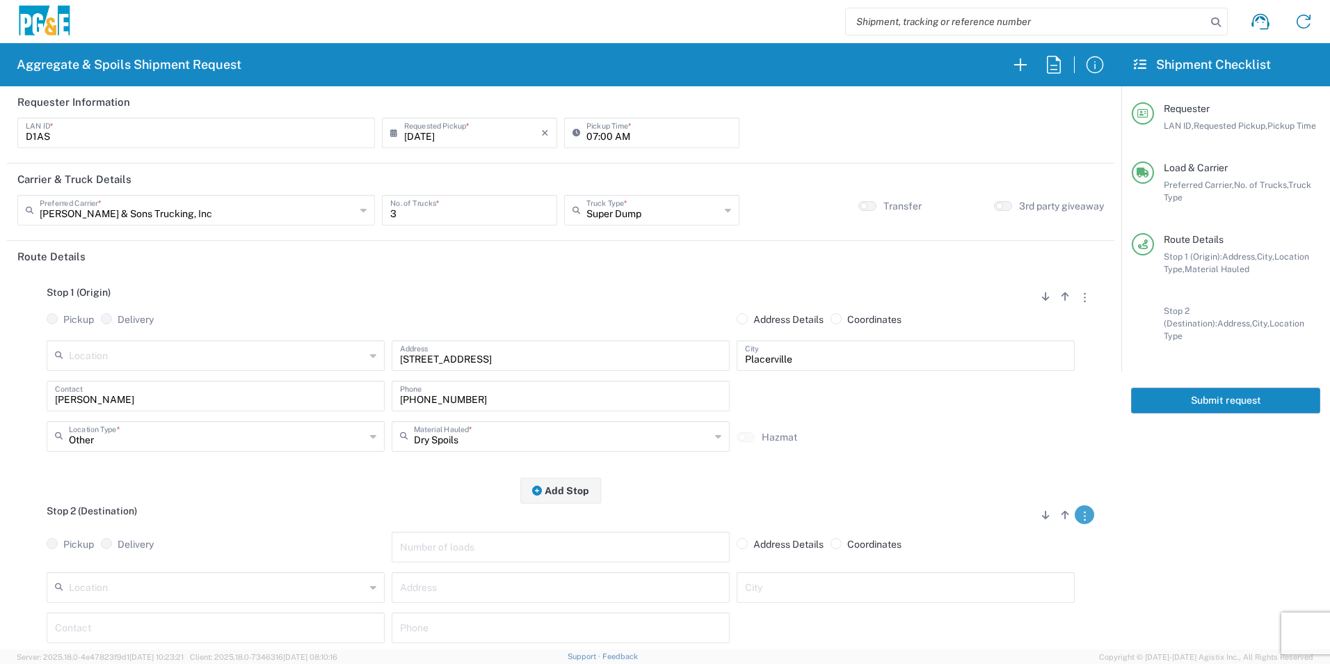
click at [1075, 519] on button "button" at bounding box center [1084, 514] width 19 height 19
click at [1039, 600] on link "Remove Stop" at bounding box center [1019, 601] width 74 height 11
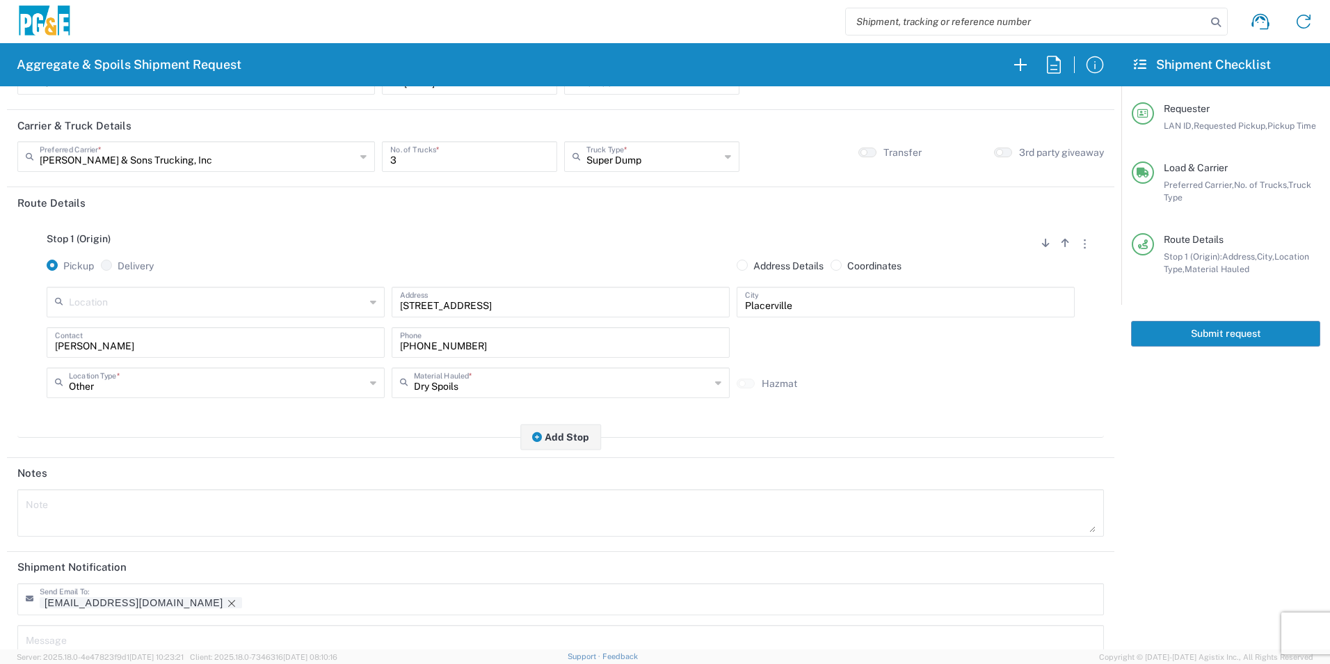
scroll to position [170, 0]
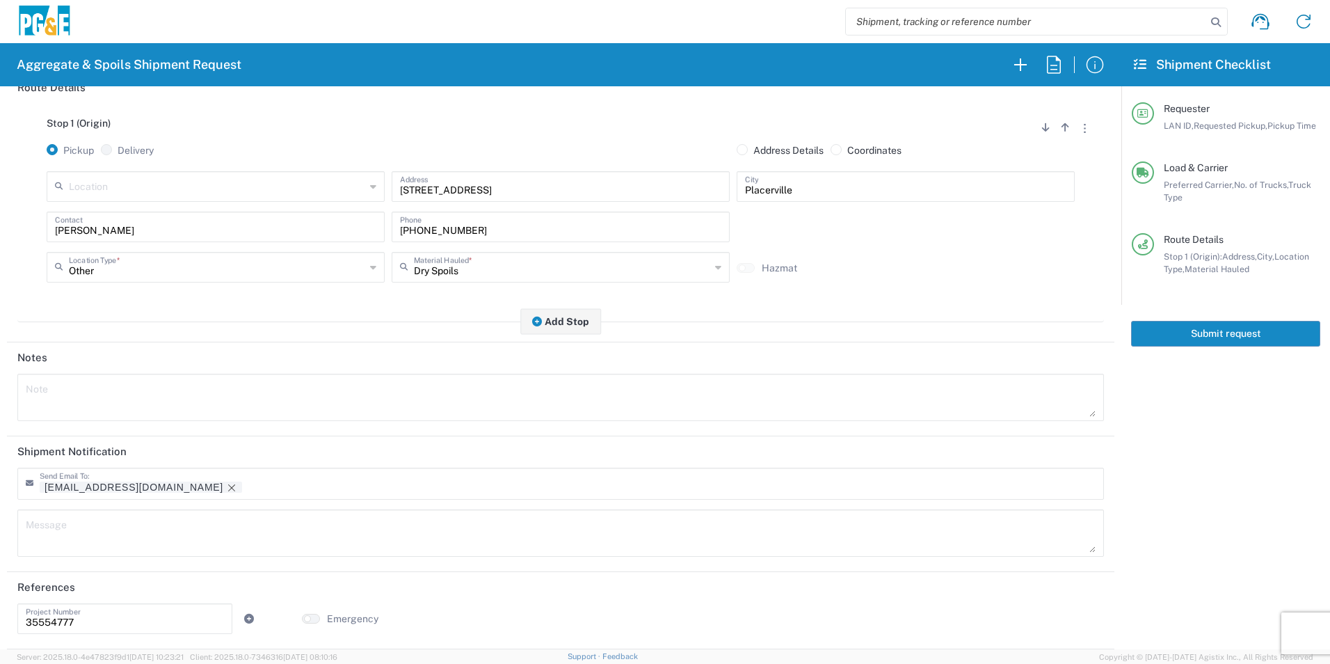
drag, startPoint x: 130, startPoint y: 488, endPoint x: 207, endPoint y: 495, distance: 76.8
click at [226, 488] on icon "Remove tag" at bounding box center [231, 487] width 11 height 11
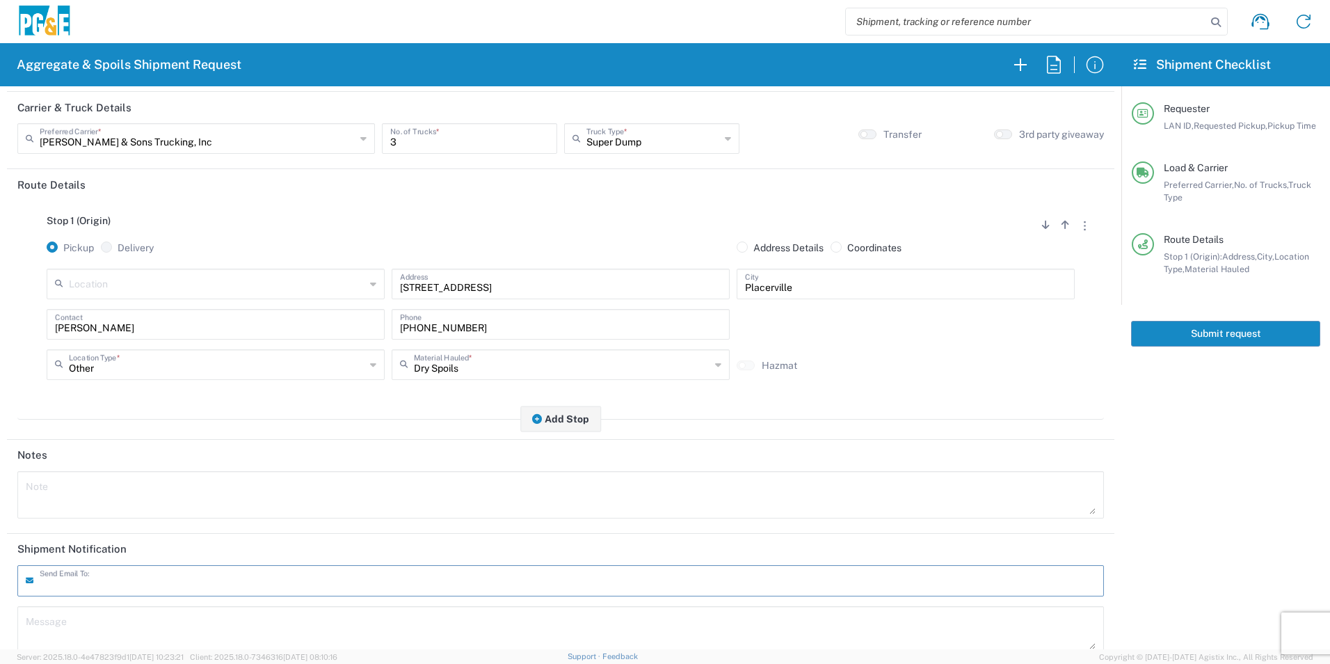
scroll to position [0, 0]
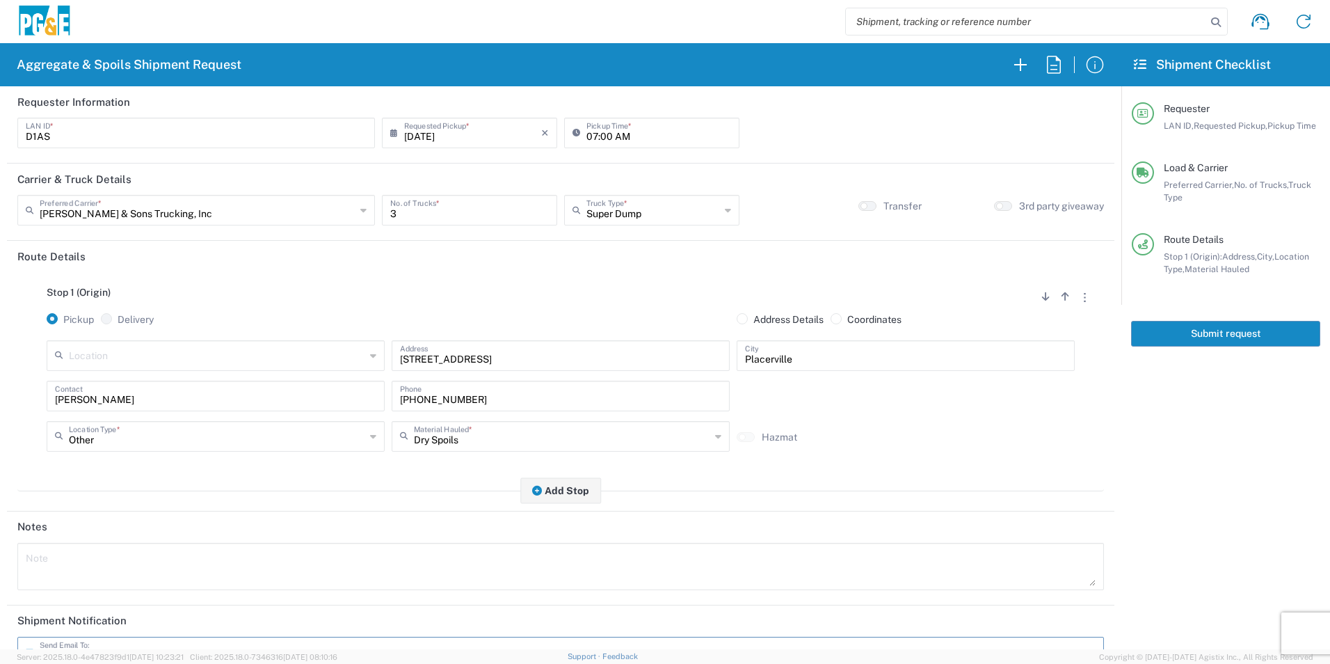
click at [1178, 340] on button "Submit request" at bounding box center [1225, 334] width 189 height 26
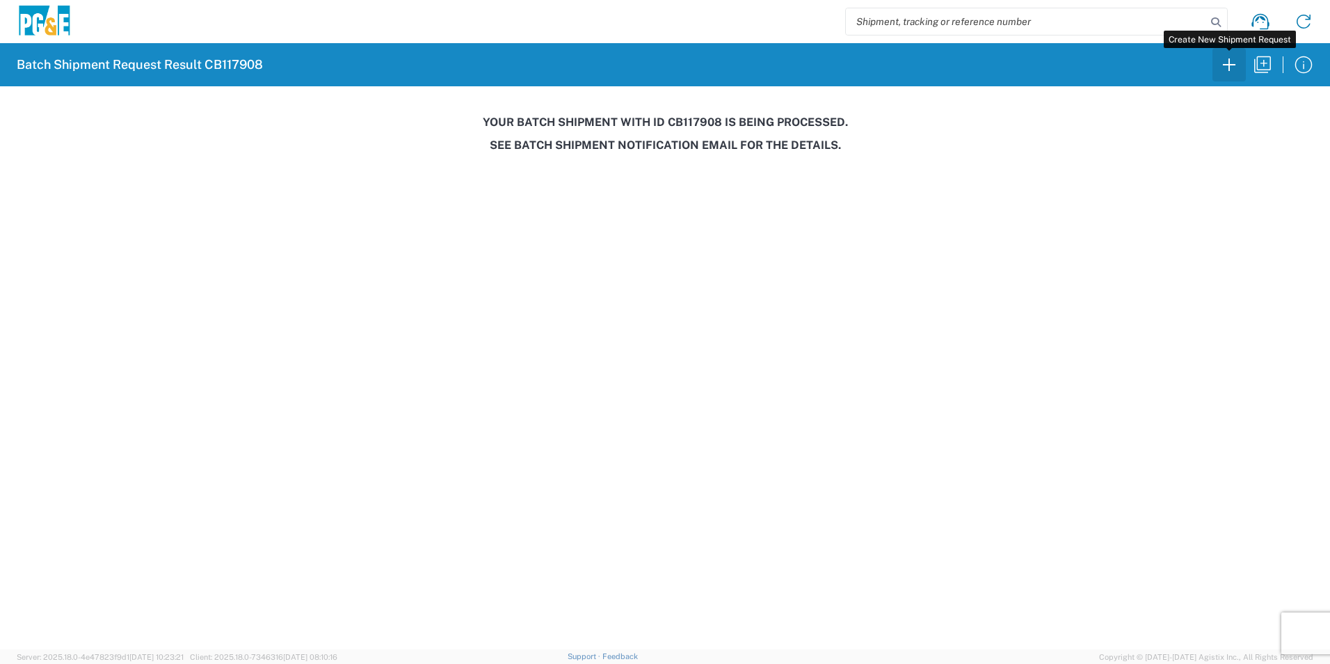
click at [1222, 67] on icon "button" at bounding box center [1229, 65] width 22 height 22
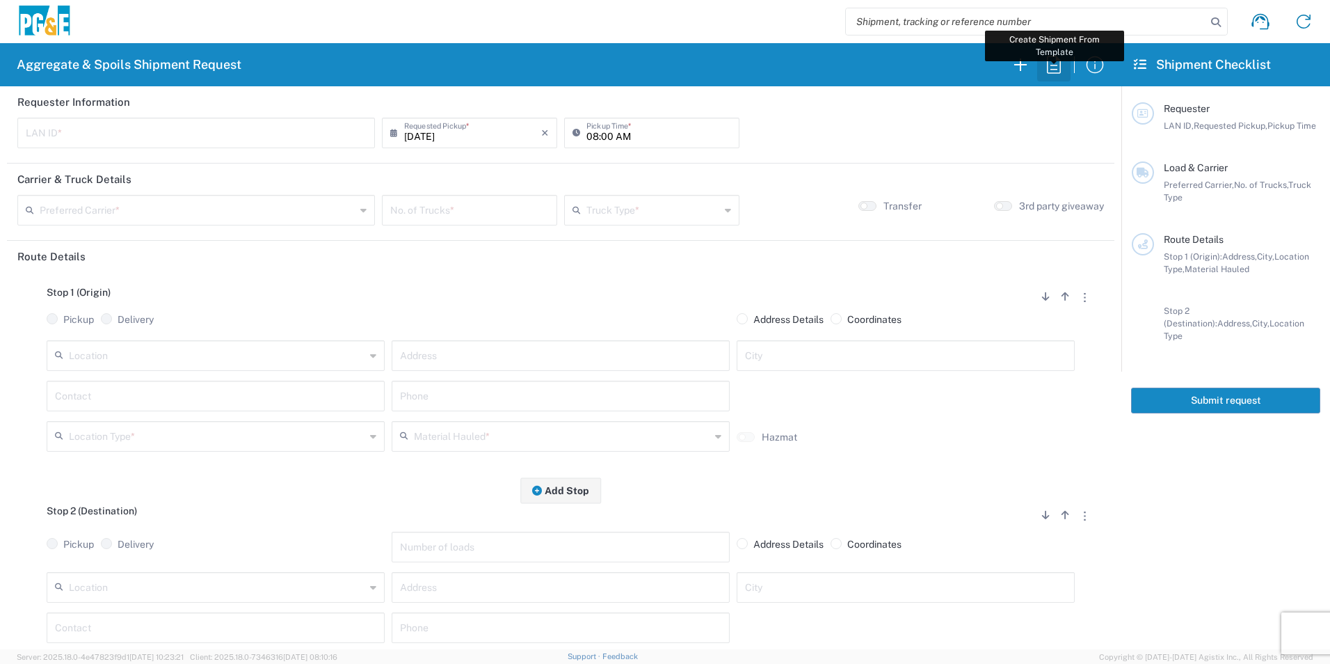
click at [1054, 67] on icon "button" at bounding box center [1054, 65] width 22 height 22
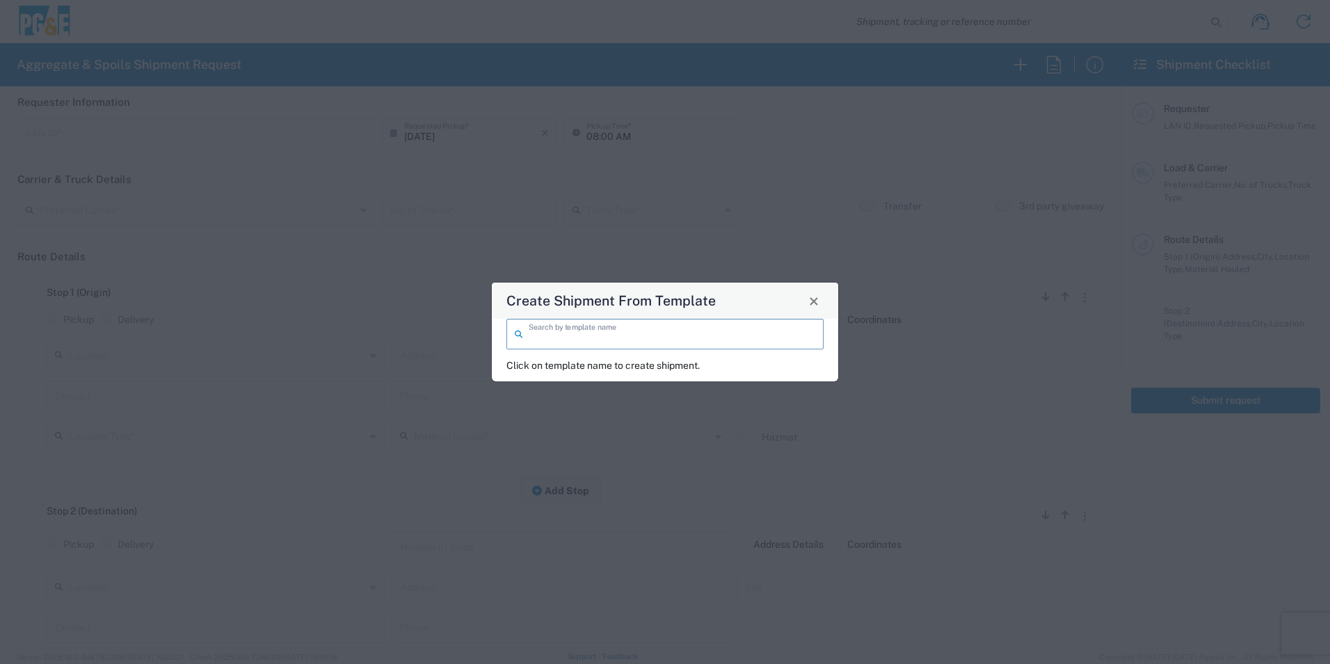
click at [662, 340] on input "search" at bounding box center [672, 333] width 287 height 24
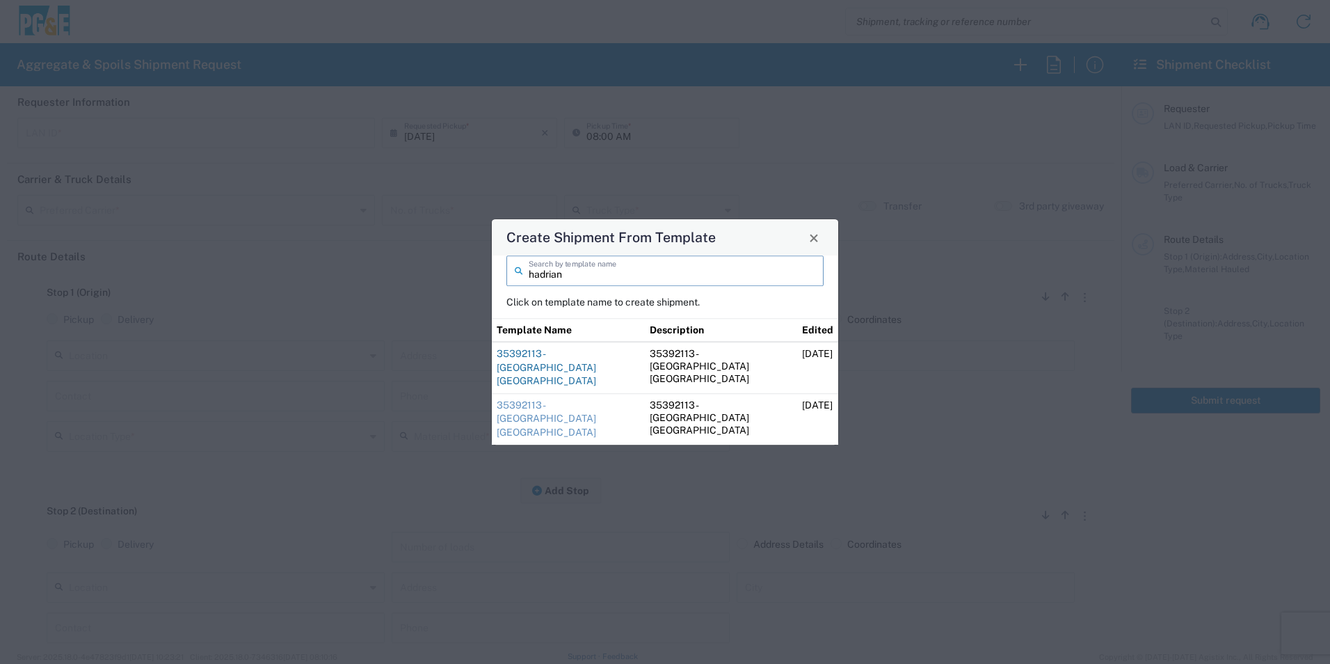
type input "hadrian"
click at [550, 372] on link "35392113 - [GEOGRAPHIC_DATA] [GEOGRAPHIC_DATA]" at bounding box center [546, 367] width 99 height 38
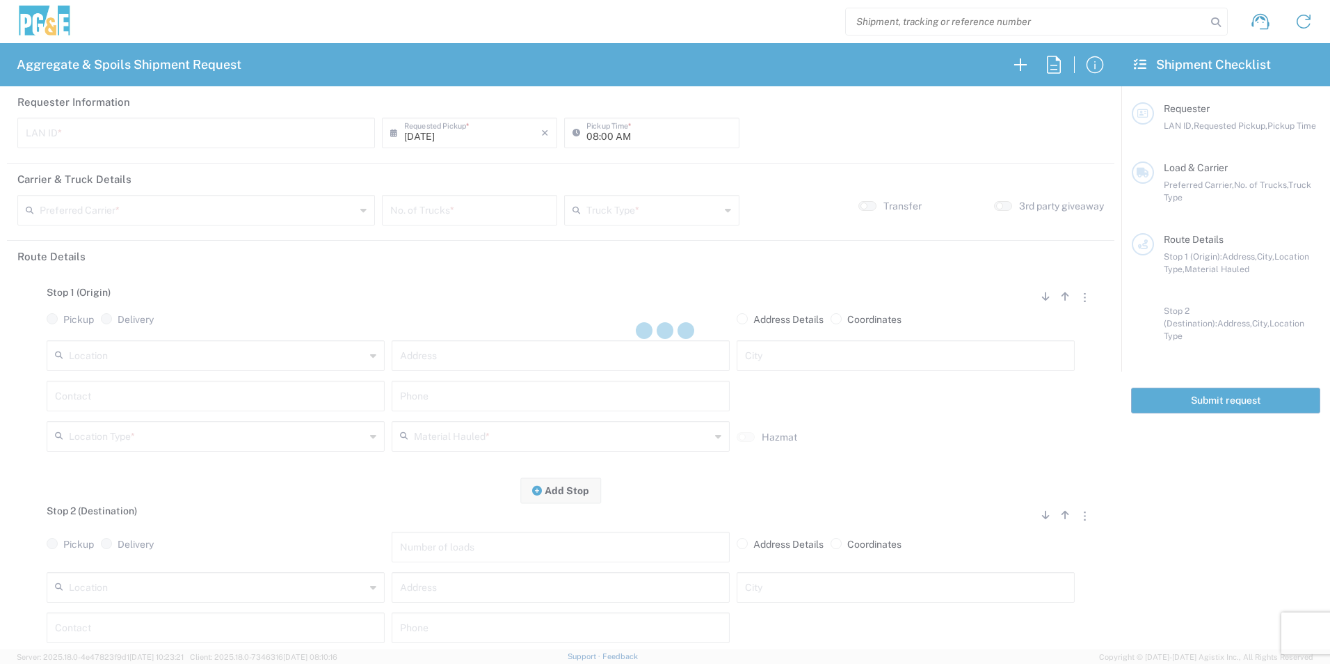
type input "HVM1"
type input "06:30 AM"
type input "[PERSON_NAME] & Sons Trucking, Inc"
type input "Super Dump"
type textarea "Please start with 1 load of [GEOGRAPHIC_DATA]. [PERSON_NAME] will direct from t…"
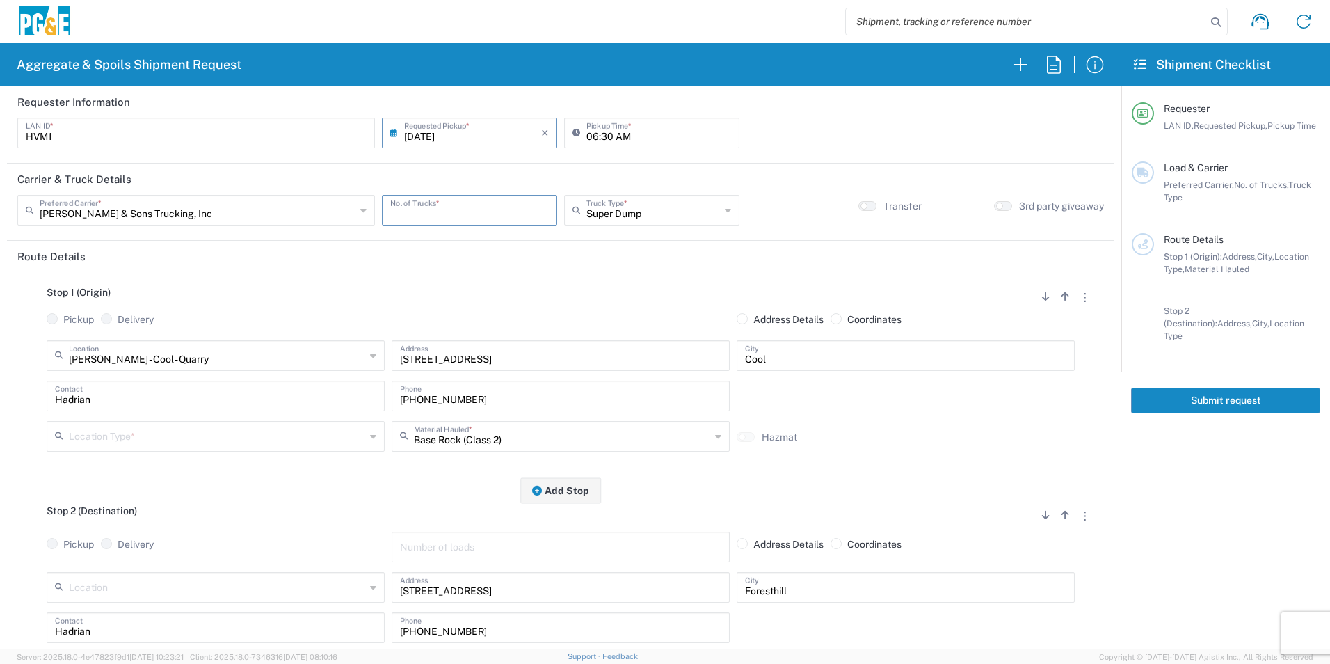
click at [463, 216] on input "number" at bounding box center [469, 209] width 159 height 24
type input "1"
click at [86, 435] on input "text" at bounding box center [217, 435] width 296 height 24
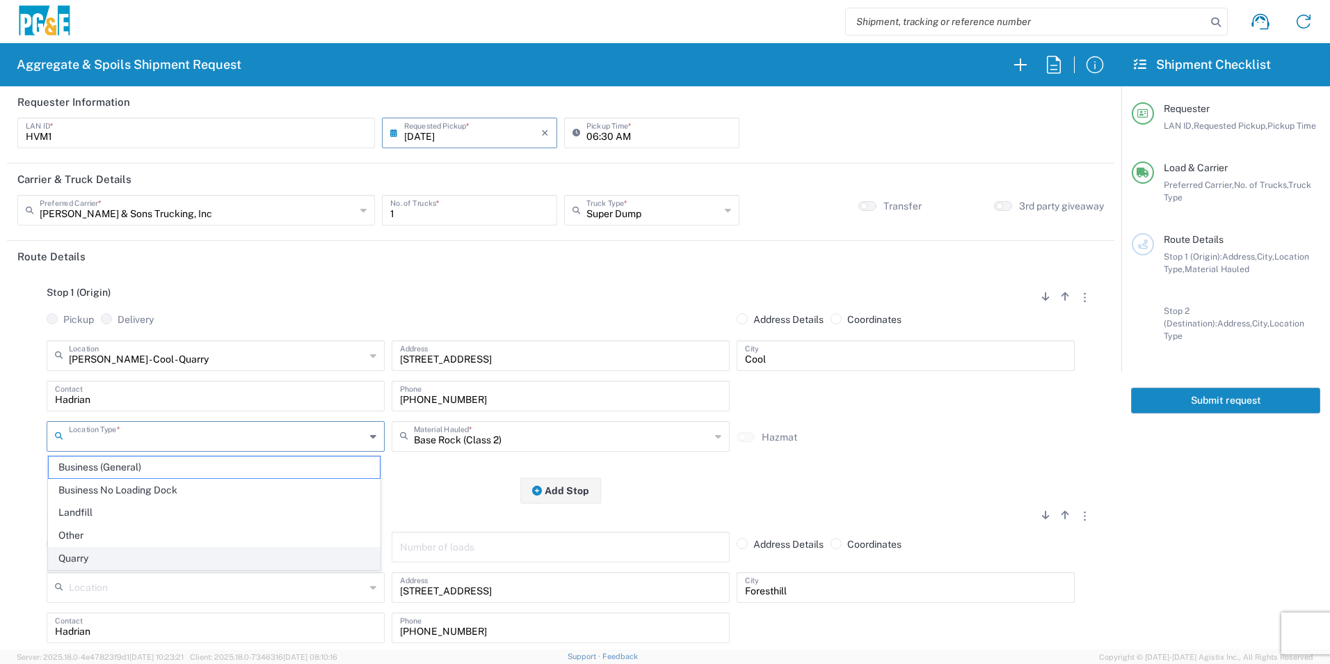
click at [91, 554] on span "Quarry" at bounding box center [214, 558] width 331 height 22
type input "Quarry"
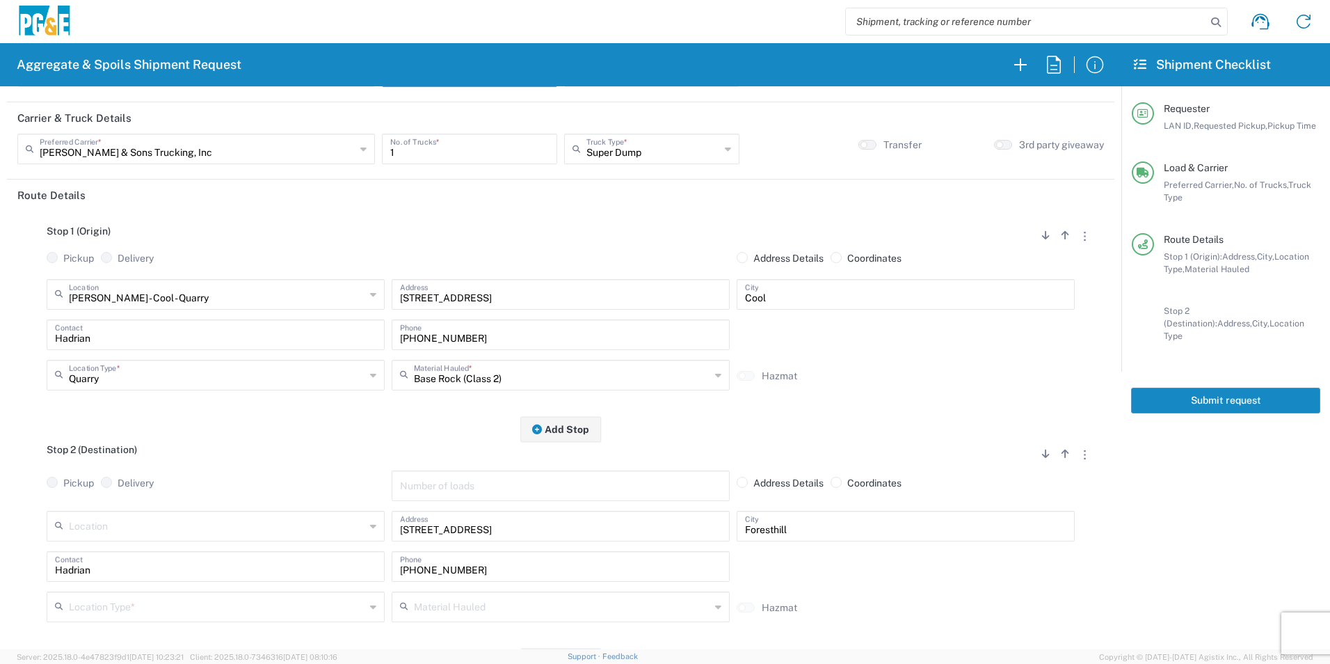
scroll to position [139, 0]
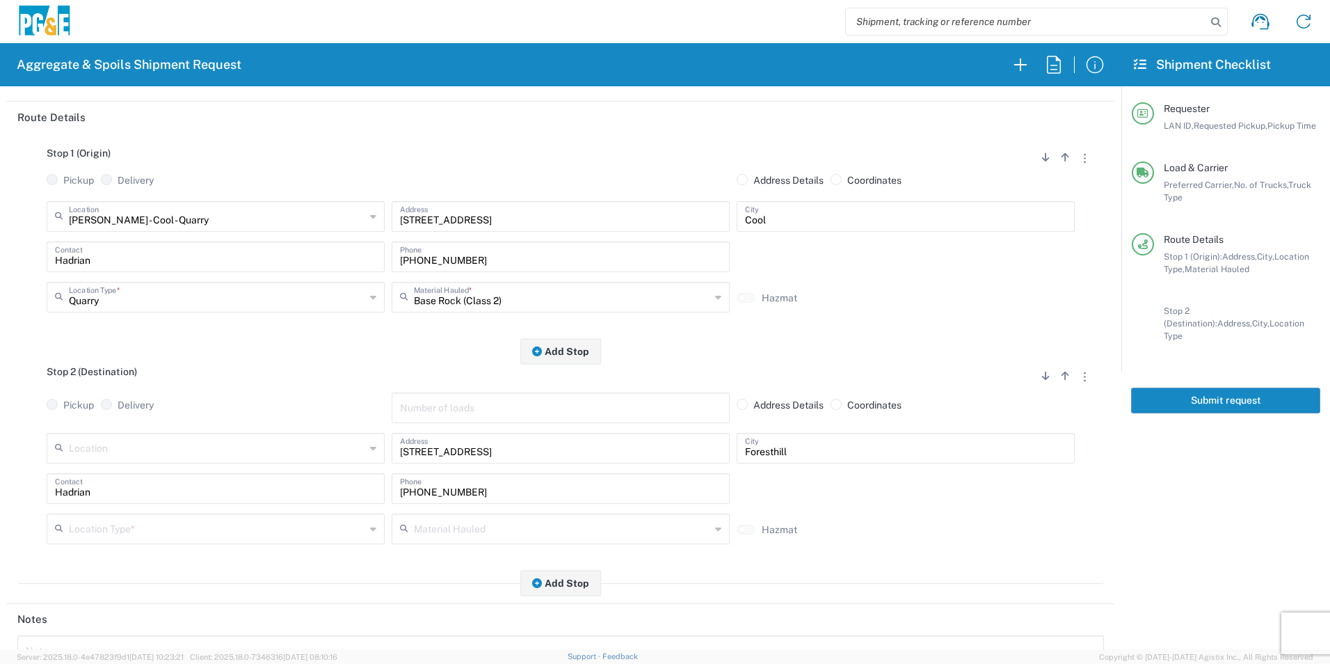
click at [114, 521] on input "text" at bounding box center [217, 527] width 296 height 24
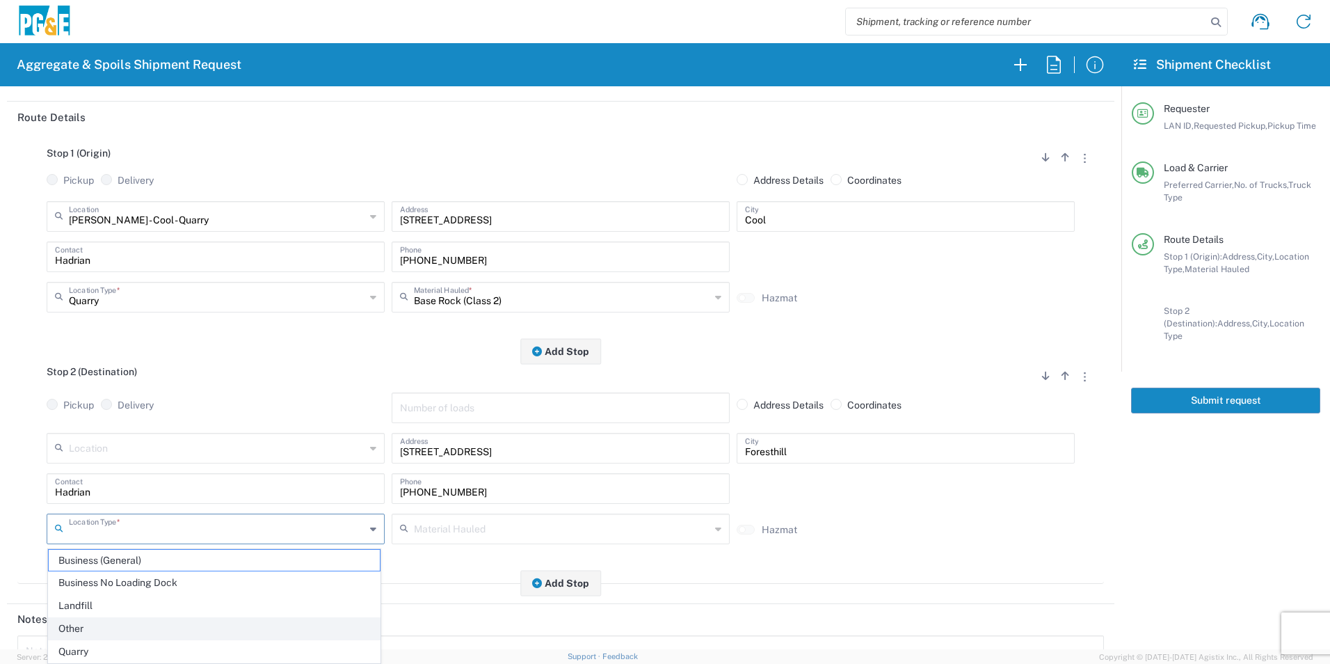
click at [90, 624] on span "Other" at bounding box center [214, 629] width 331 height 22
type input "Other"
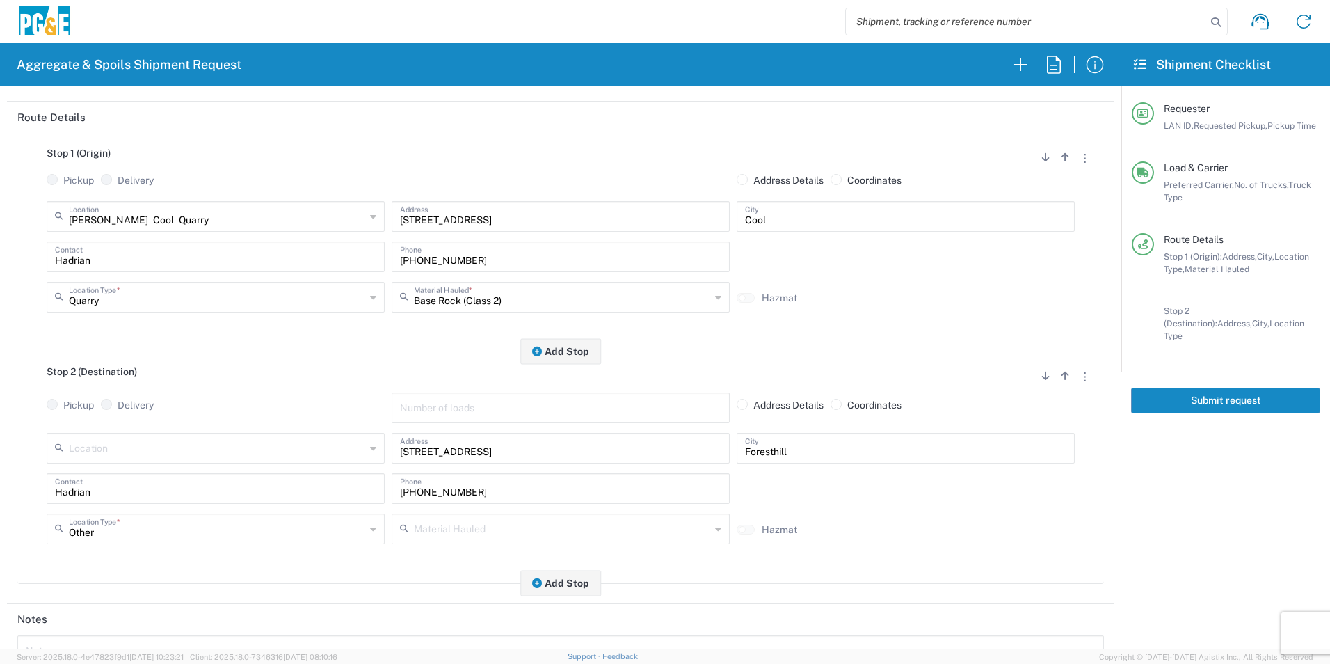
click at [498, 525] on input "text" at bounding box center [562, 527] width 296 height 24
click at [418, 497] on span "Dry Spoils" at bounding box center [555, 503] width 331 height 22
type input "Dry Spoils"
click at [563, 585] on button "Add Stop" at bounding box center [560, 583] width 81 height 26
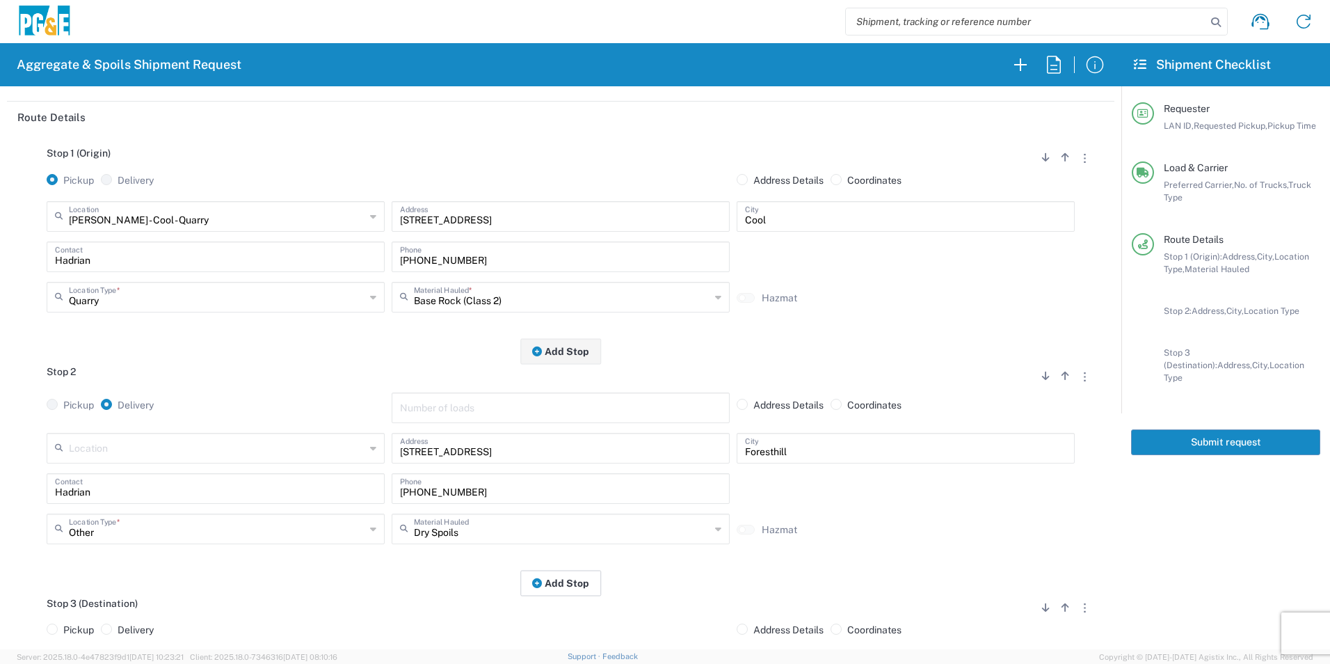
scroll to position [278, 0]
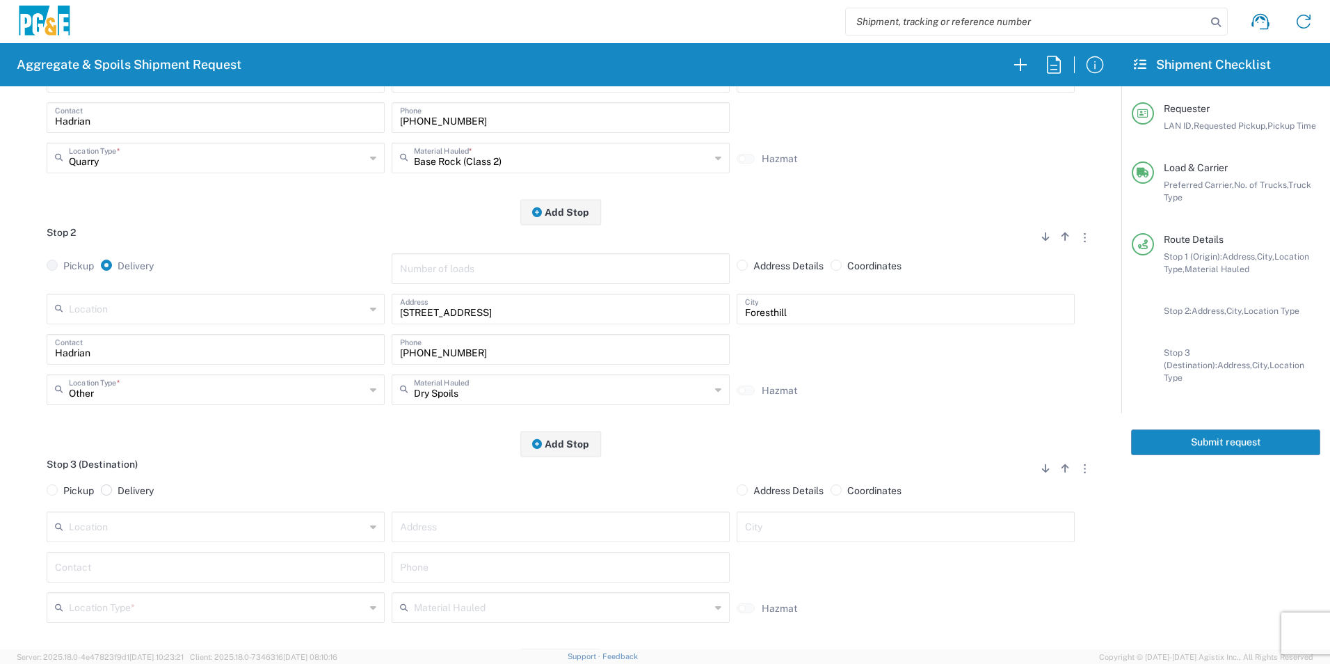
click at [110, 494] on span at bounding box center [106, 489] width 11 height 11
click at [118, 493] on input "Delivery" at bounding box center [122, 488] width 9 height 9
radio input "true"
radio input "false"
click at [467, 539] on input "text" at bounding box center [560, 539] width 321 height 24
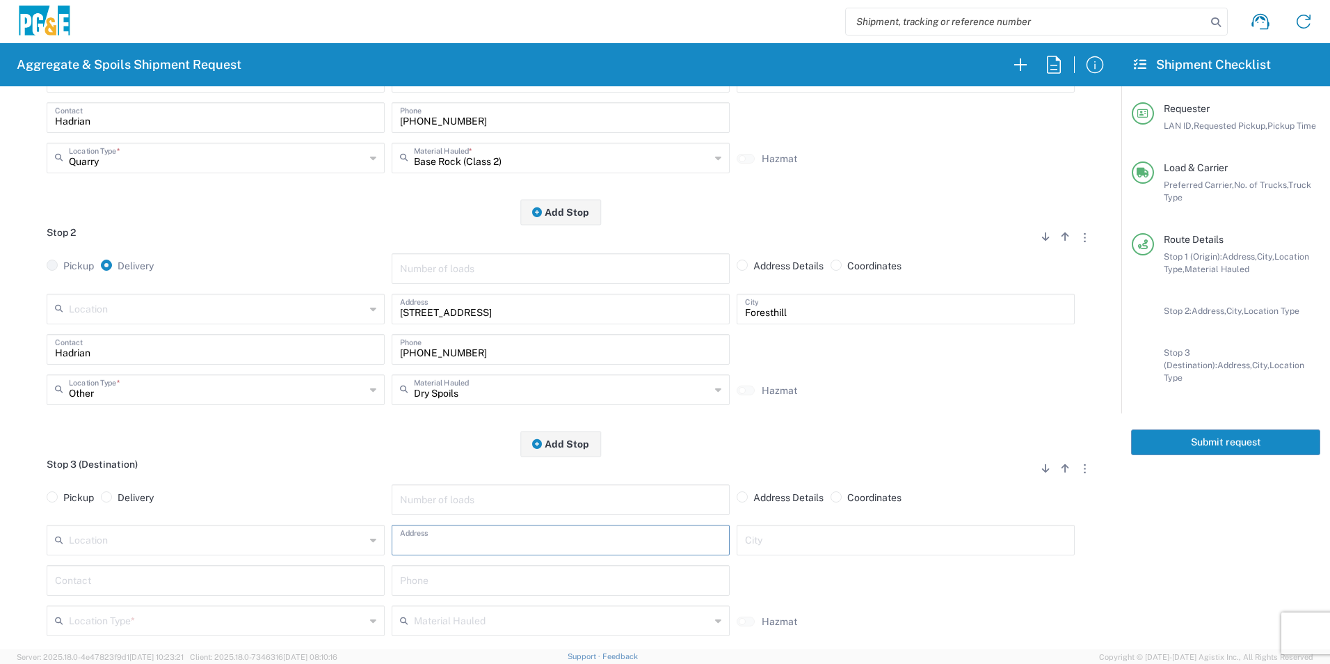
paste input "[STREET_ADDRESS]"
type input "[STREET_ADDRESS]"
type input "Foresthill"
type input "Hadrian"
drag, startPoint x: 513, startPoint y: 353, endPoint x: 239, endPoint y: 338, distance: 275.2
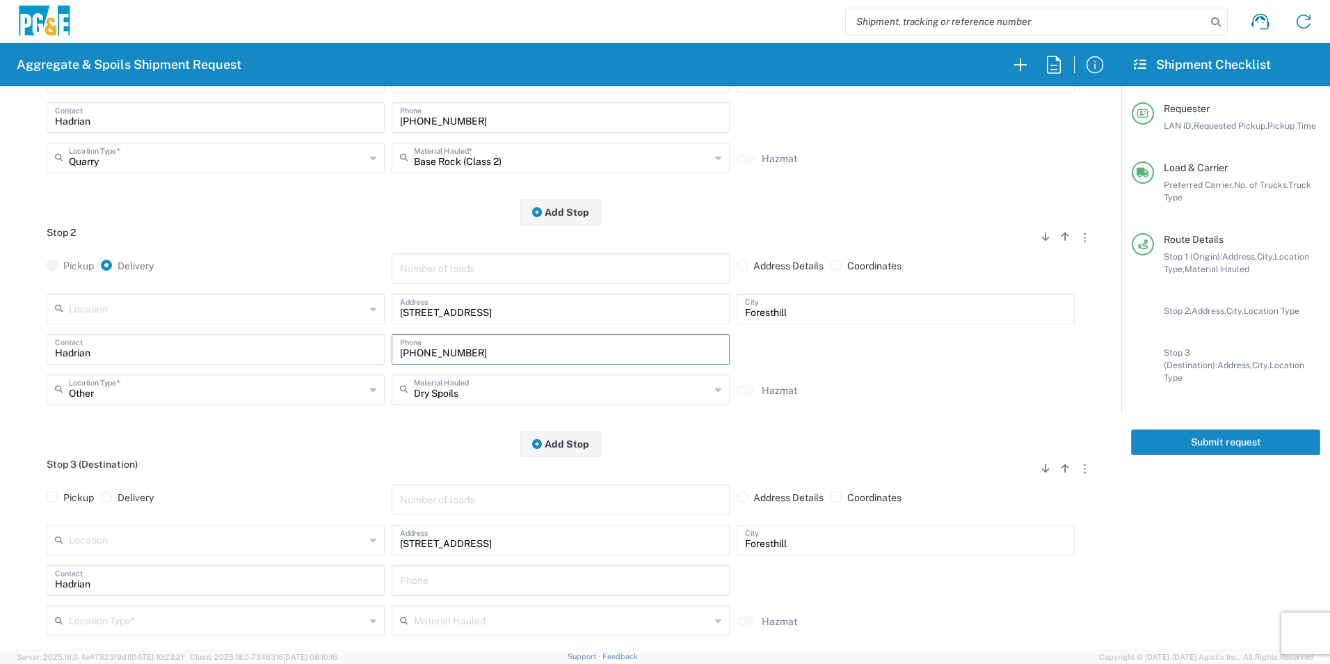
click at [255, 340] on div "Hadrian Contact [PHONE_NUMBER] Phone" at bounding box center [560, 354] width 1035 height 40
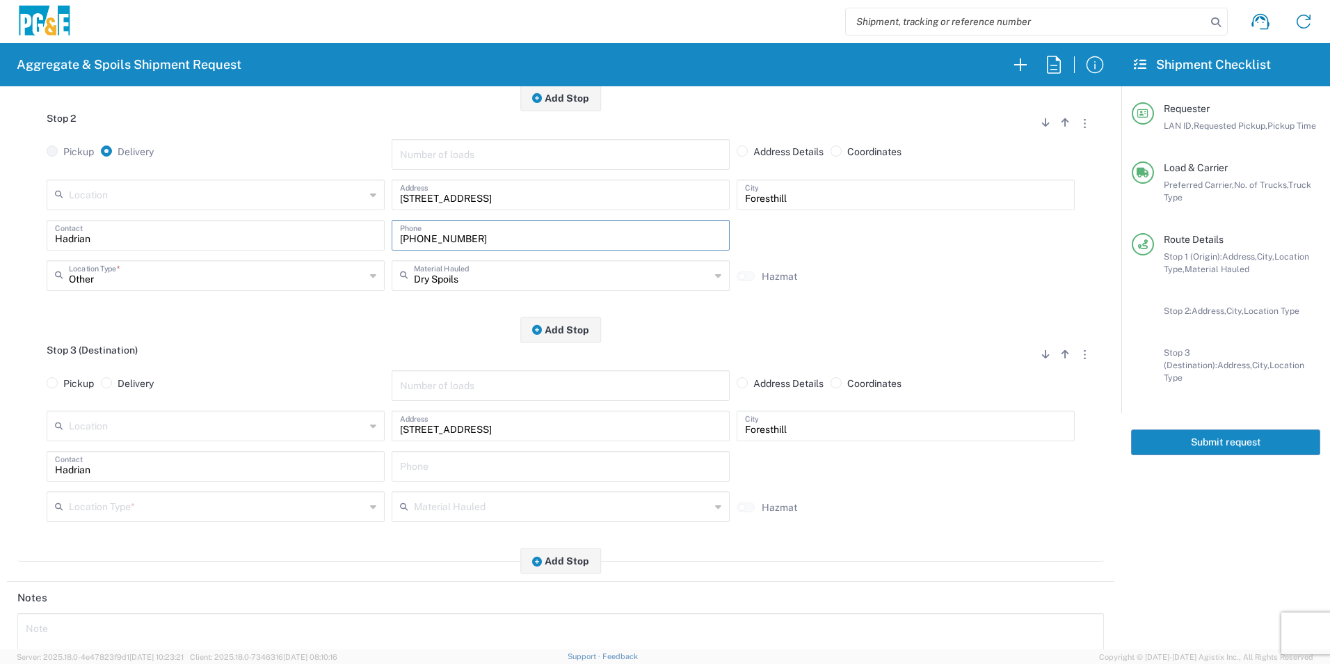
scroll to position [417, 0]
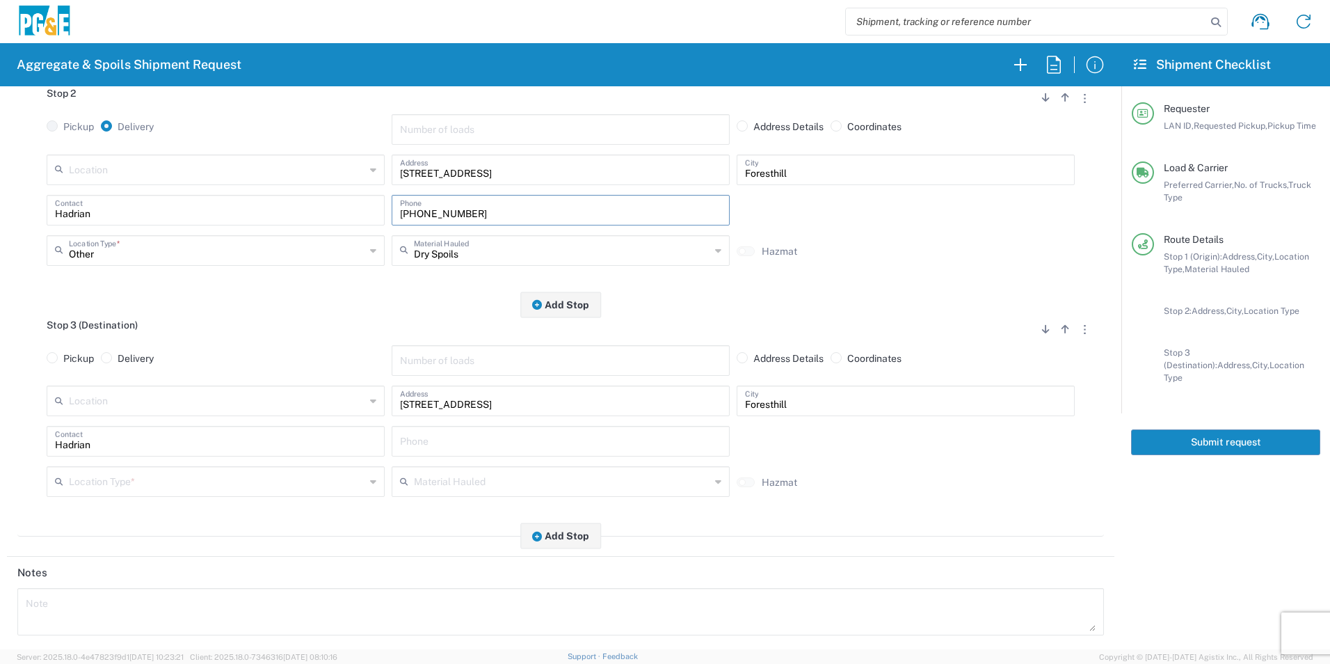
click at [445, 440] on input "text" at bounding box center [560, 440] width 321 height 24
paste input "[PHONE_NUMBER]"
type input "[PHONE_NUMBER]"
drag, startPoint x: 212, startPoint y: 479, endPoint x: 204, endPoint y: 481, distance: 8.5
click at [211, 479] on input "text" at bounding box center [217, 480] width 296 height 24
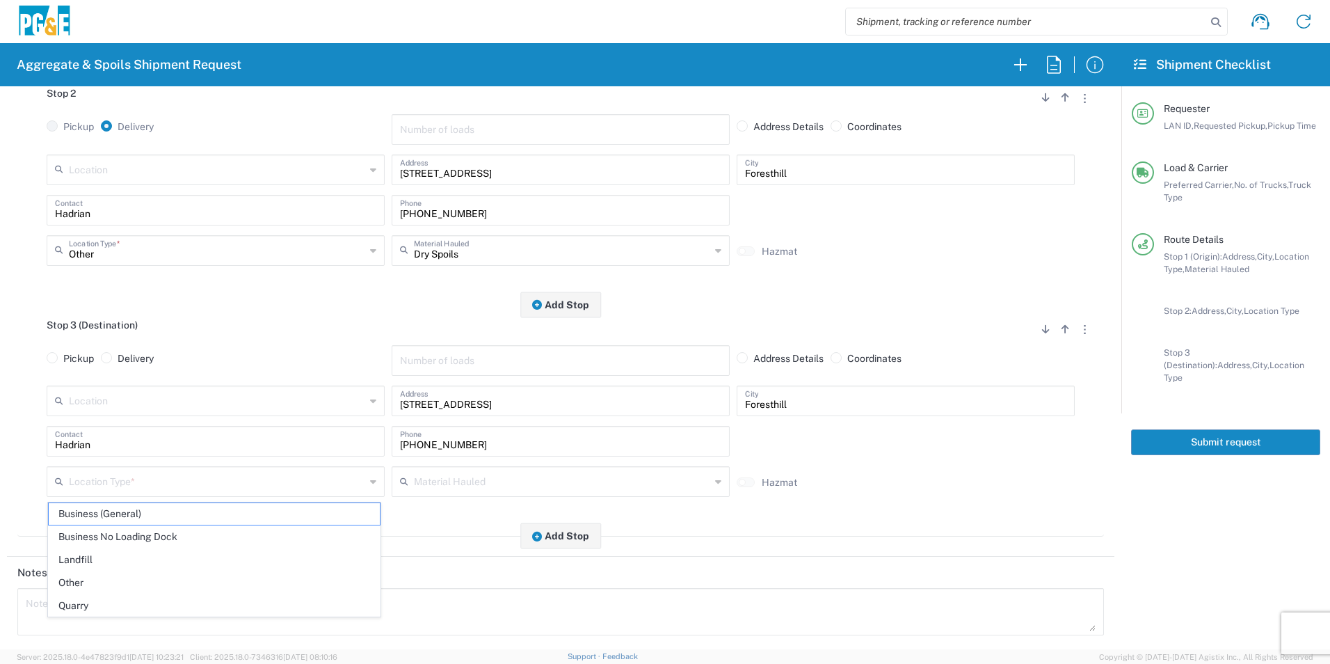
drag, startPoint x: 95, startPoint y: 571, endPoint x: 172, endPoint y: 514, distance: 96.0
click at [94, 572] on span "Other" at bounding box center [214, 583] width 331 height 22
type input "Other"
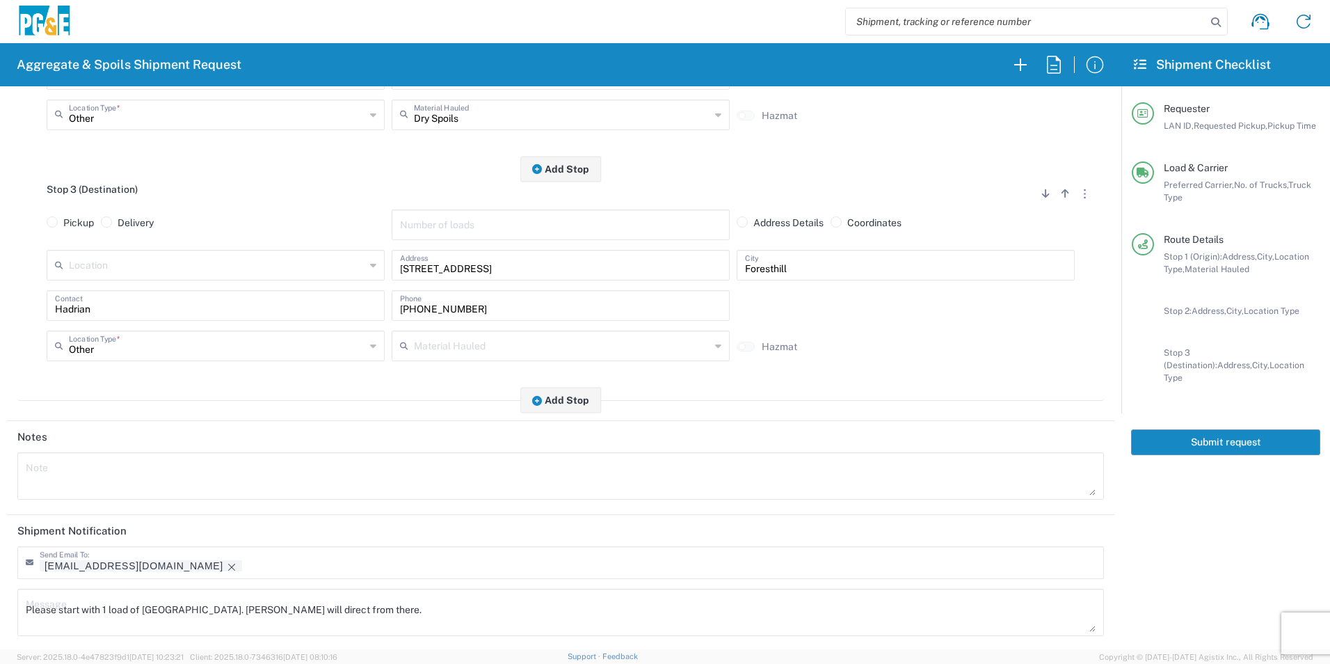
scroll to position [557, 0]
click at [226, 564] on icon "Remove tag" at bounding box center [231, 563] width 11 height 11
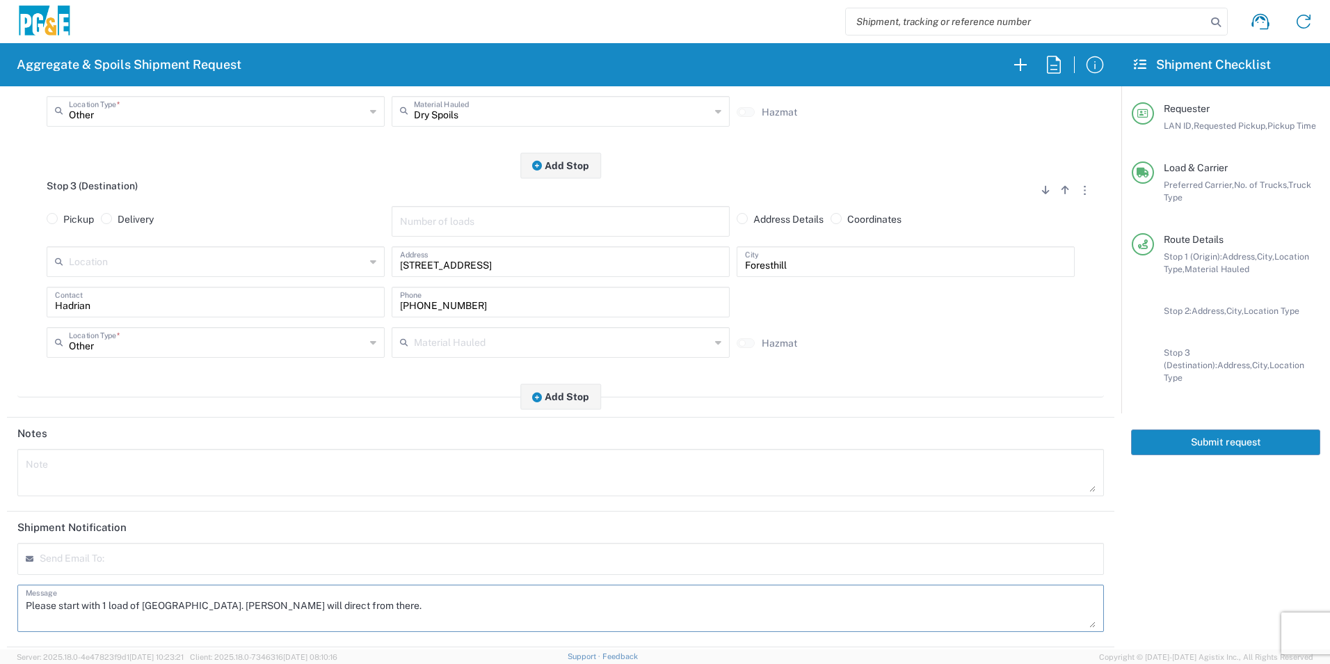
drag, startPoint x: 378, startPoint y: 606, endPoint x: 323, endPoint y: 607, distance: 55.0
click at [323, 607] on textarea "Please start with 1 load of [GEOGRAPHIC_DATA]. [PERSON_NAME] will direct from t…" at bounding box center [561, 608] width 1070 height 39
drag, startPoint x: 28, startPoint y: 604, endPoint x: 445, endPoint y: 609, distance: 417.4
click at [445, 609] on textarea "Please start with 1 load of [GEOGRAPHIC_DATA]. [PERSON_NAME] will direct from t…" at bounding box center [561, 608] width 1070 height 39
click at [377, 476] on textarea at bounding box center [561, 472] width 1070 height 39
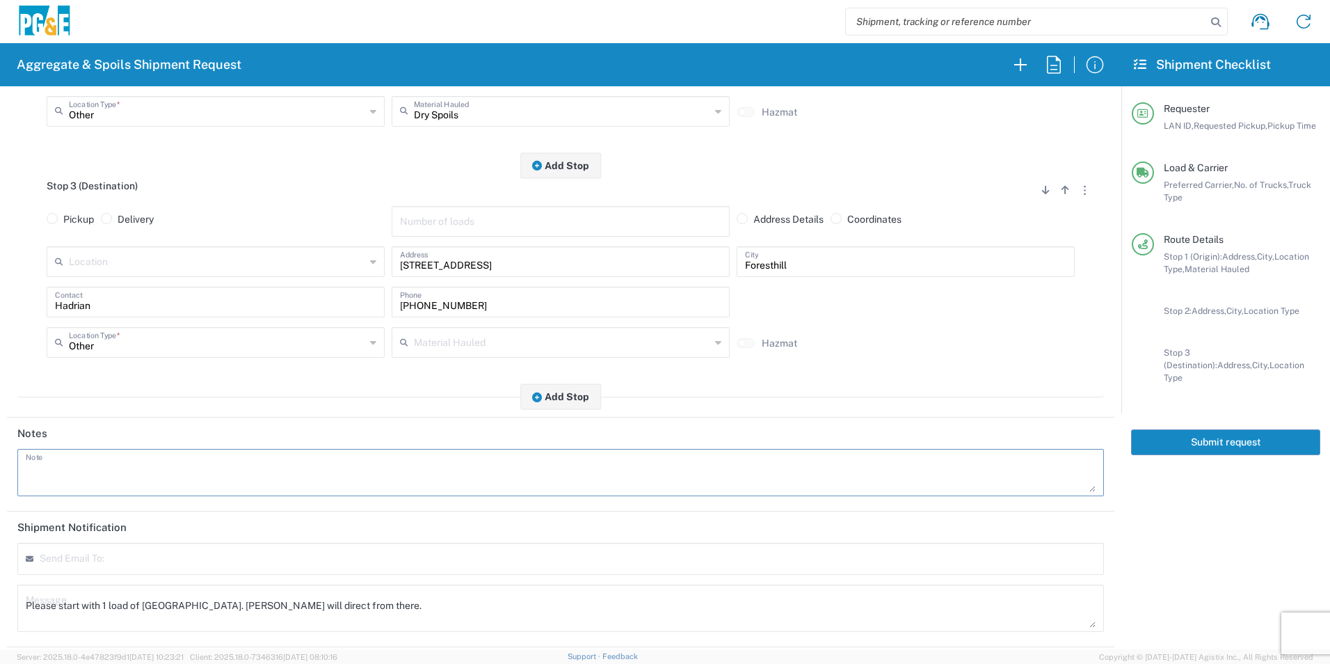
paste textarea "Please start with 1 load of [GEOGRAPHIC_DATA]. [PERSON_NAME] will direct from t…"
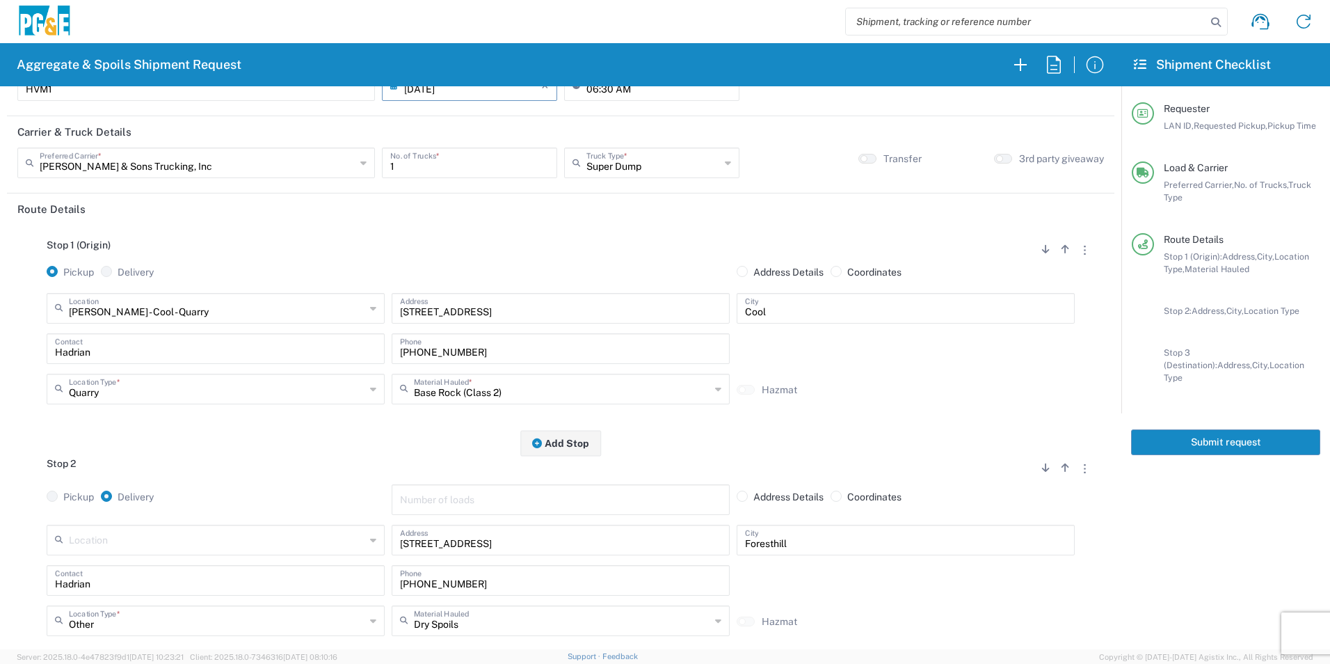
scroll to position [0, 0]
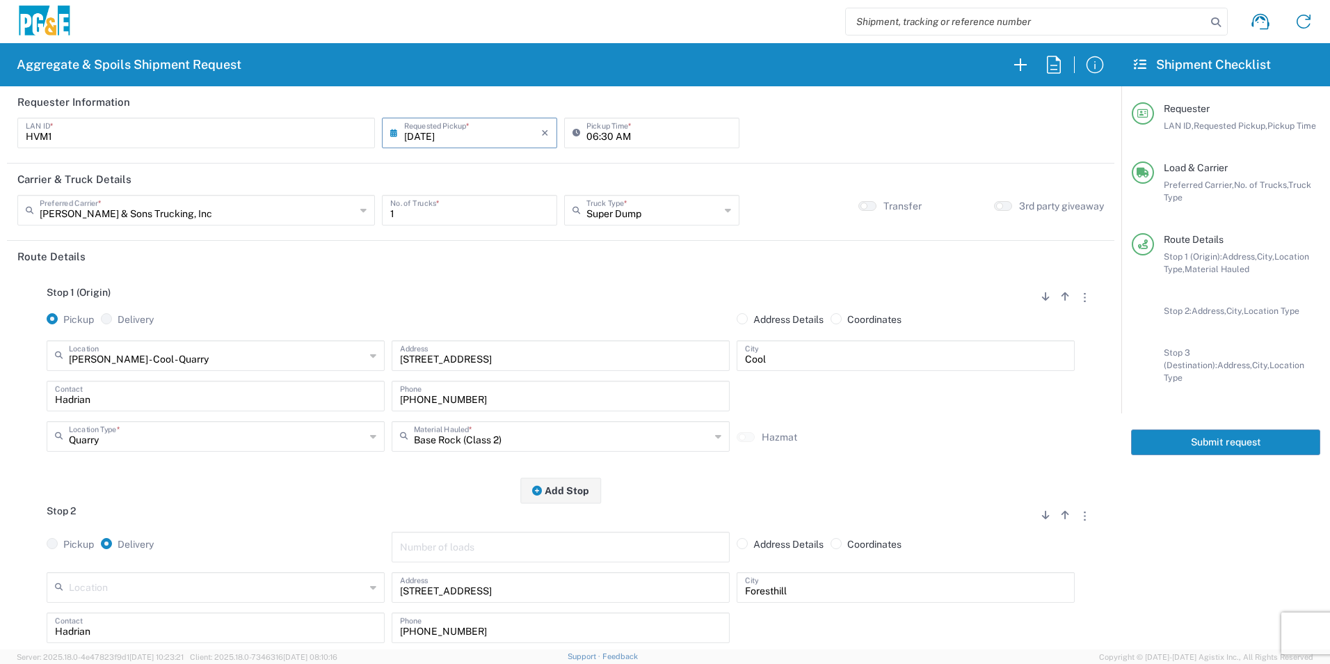
type textarea "Please start with 1 load of [GEOGRAPHIC_DATA]. [PERSON_NAME] will direct from t…"
click at [1216, 431] on button "Submit request" at bounding box center [1225, 442] width 189 height 26
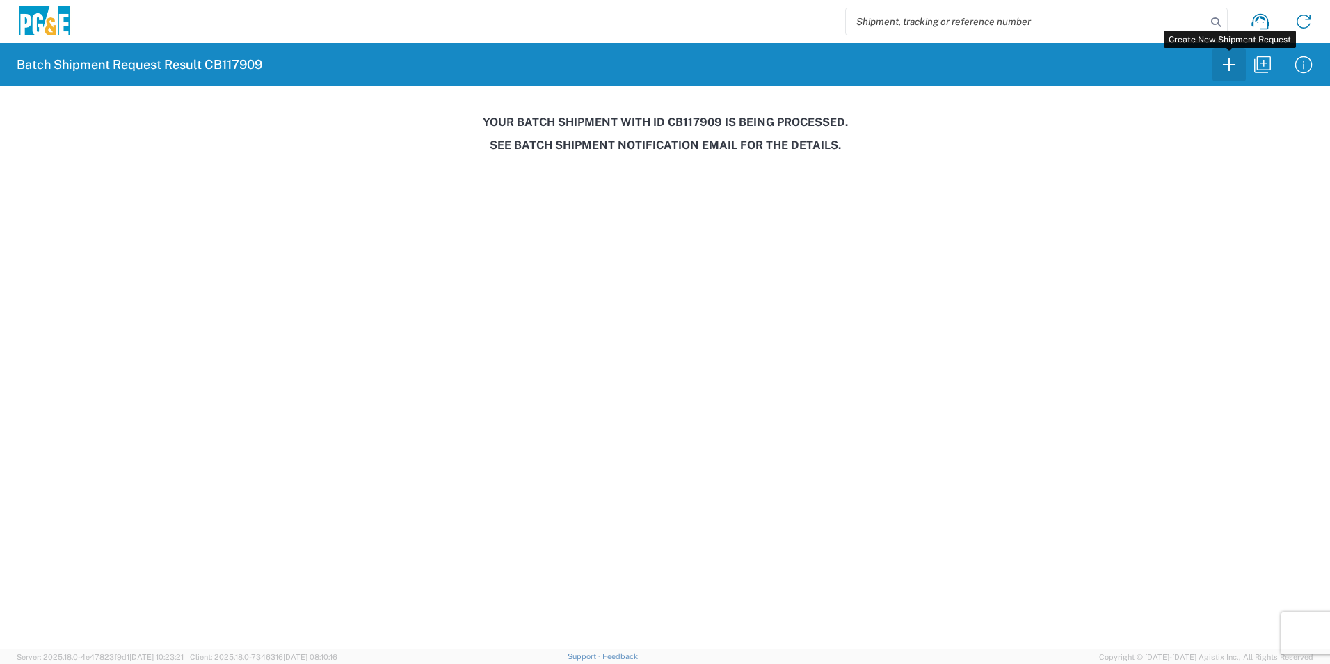
click at [1234, 65] on icon "button" at bounding box center [1229, 64] width 13 height 13
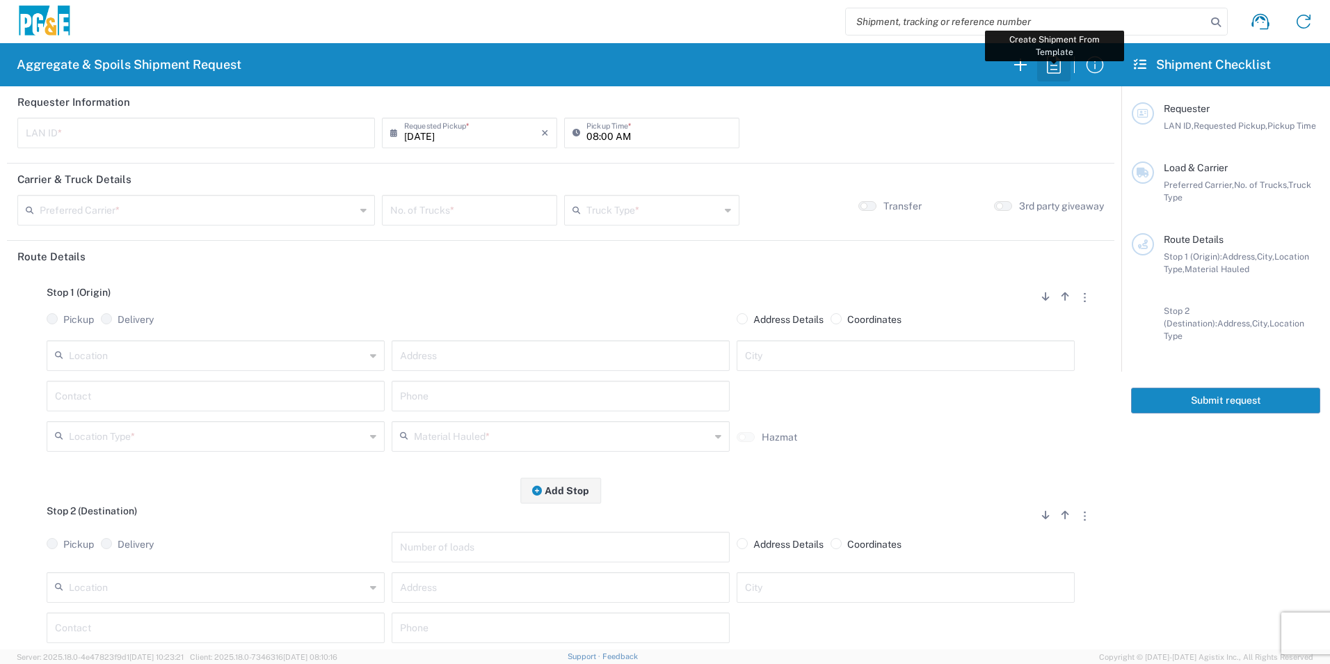
click at [1058, 66] on icon "button" at bounding box center [1054, 65] width 22 height 22
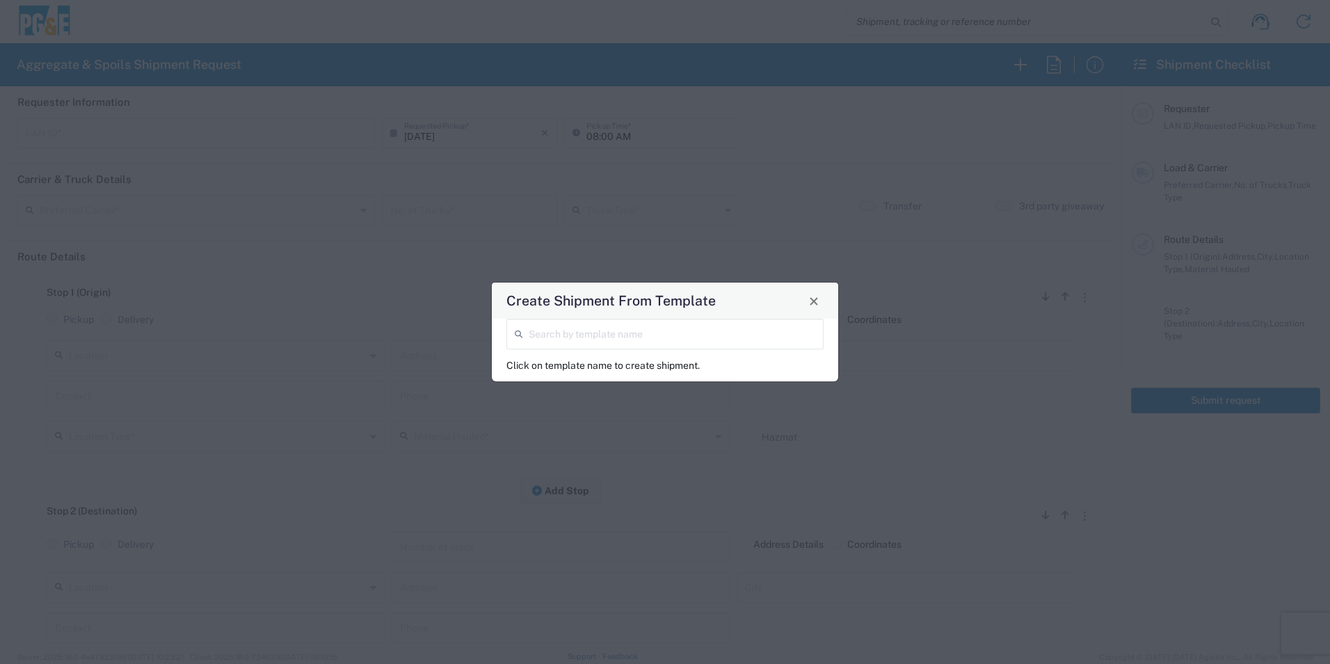
click at [704, 336] on input "search" at bounding box center [672, 333] width 287 height 24
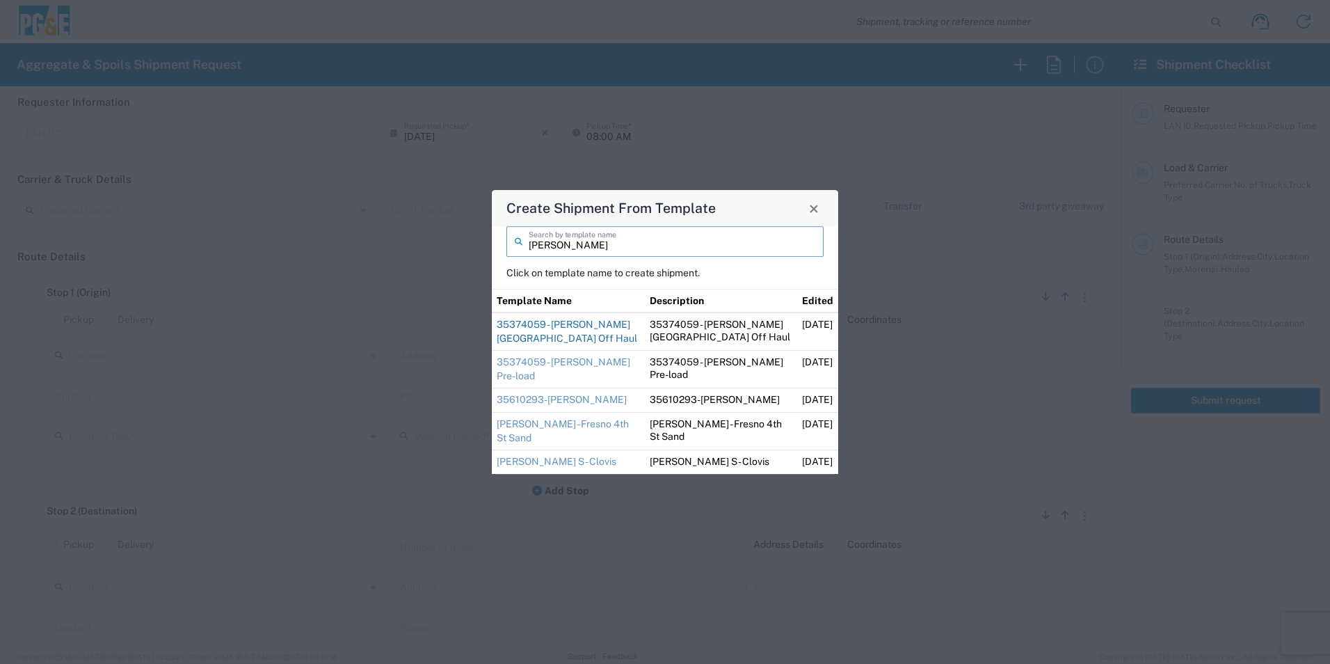
type input "[PERSON_NAME]"
click at [534, 337] on link "35374059 - [PERSON_NAME][GEOGRAPHIC_DATA] Off Haul" at bounding box center [567, 331] width 141 height 25
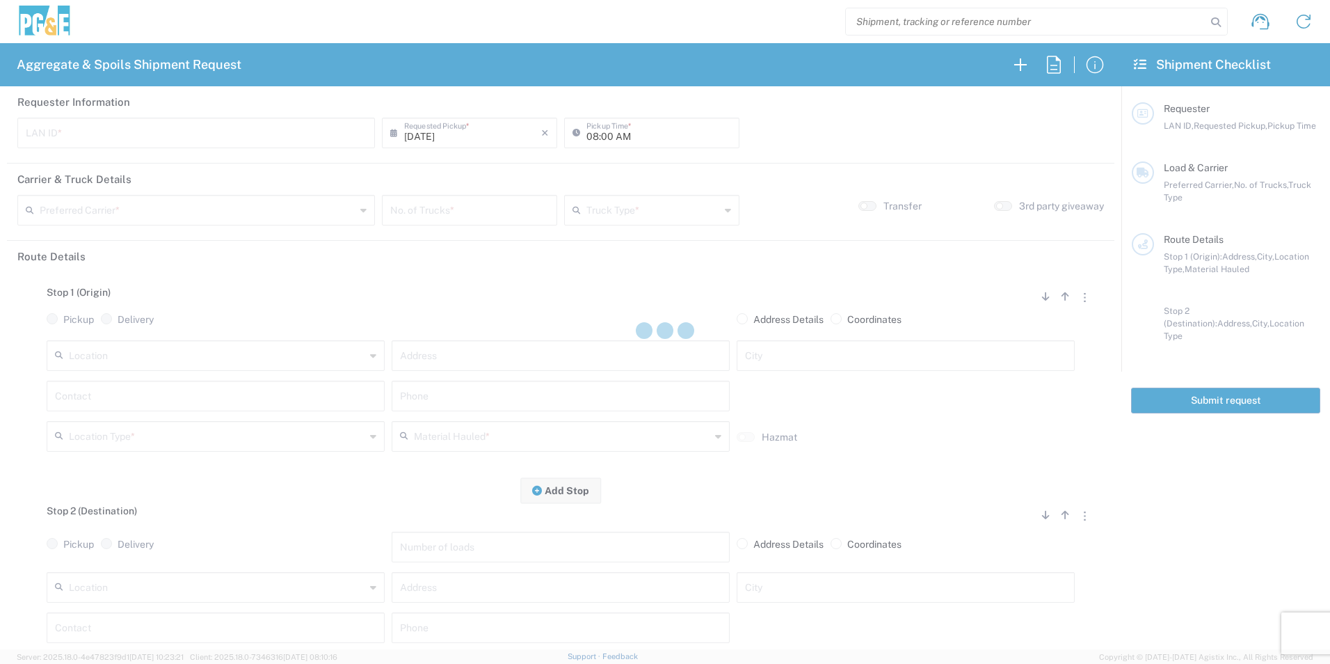
type input "RMB5"
type input "09:00 AM"
type input "[PERSON_NAME] & Sons Trucking, Inc"
type input "Super Dump"
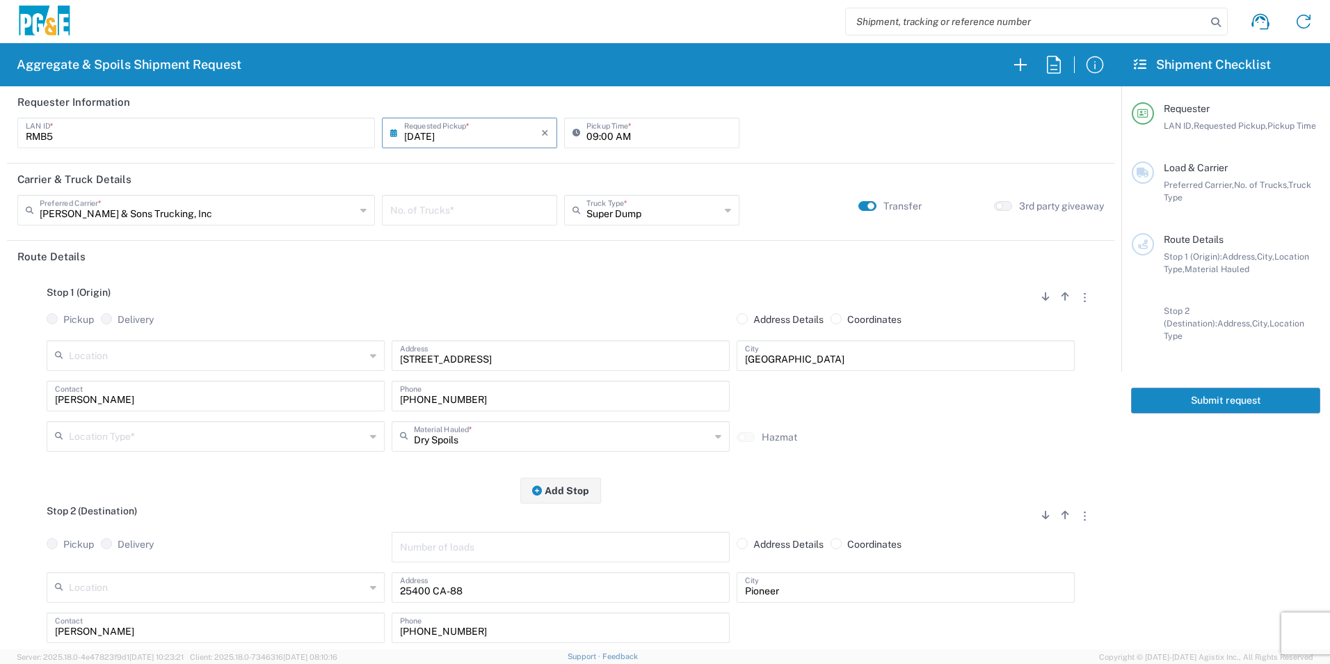
click at [445, 210] on input "number" at bounding box center [469, 209] width 159 height 24
type input "2"
click at [129, 439] on input "text" at bounding box center [217, 435] width 296 height 24
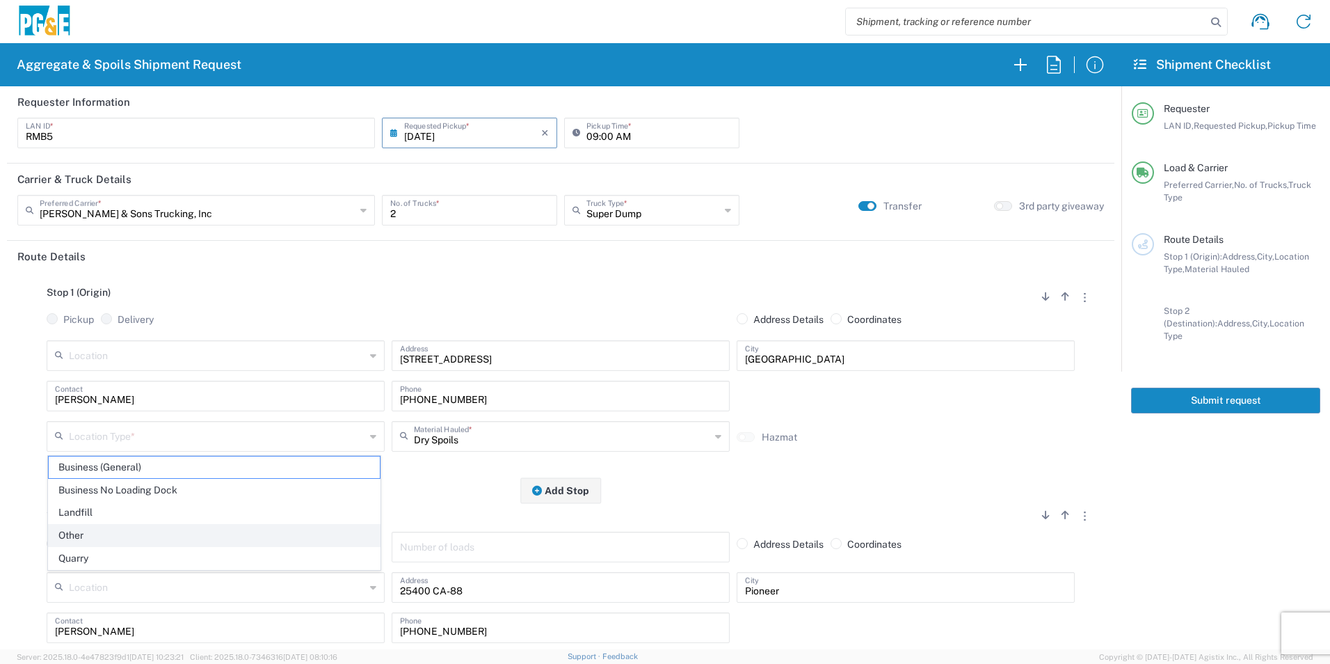
click at [87, 534] on span "Other" at bounding box center [214, 536] width 331 height 22
type input "Other"
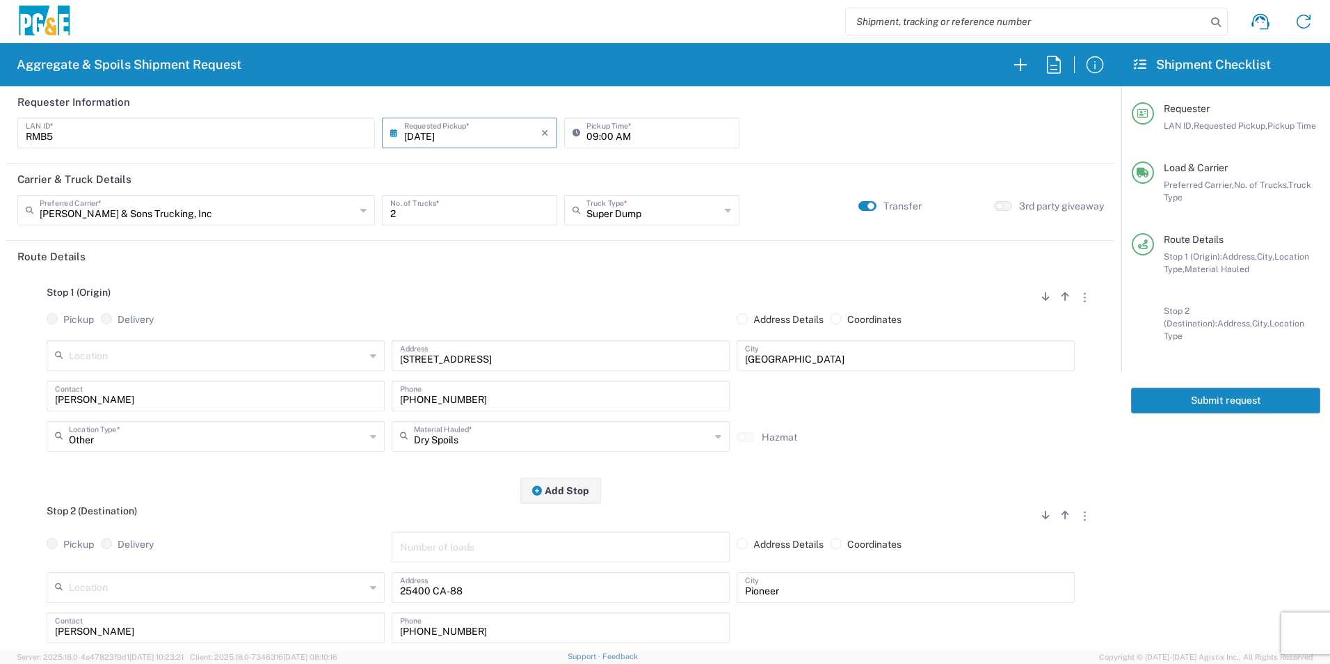
scroll to position [70, 0]
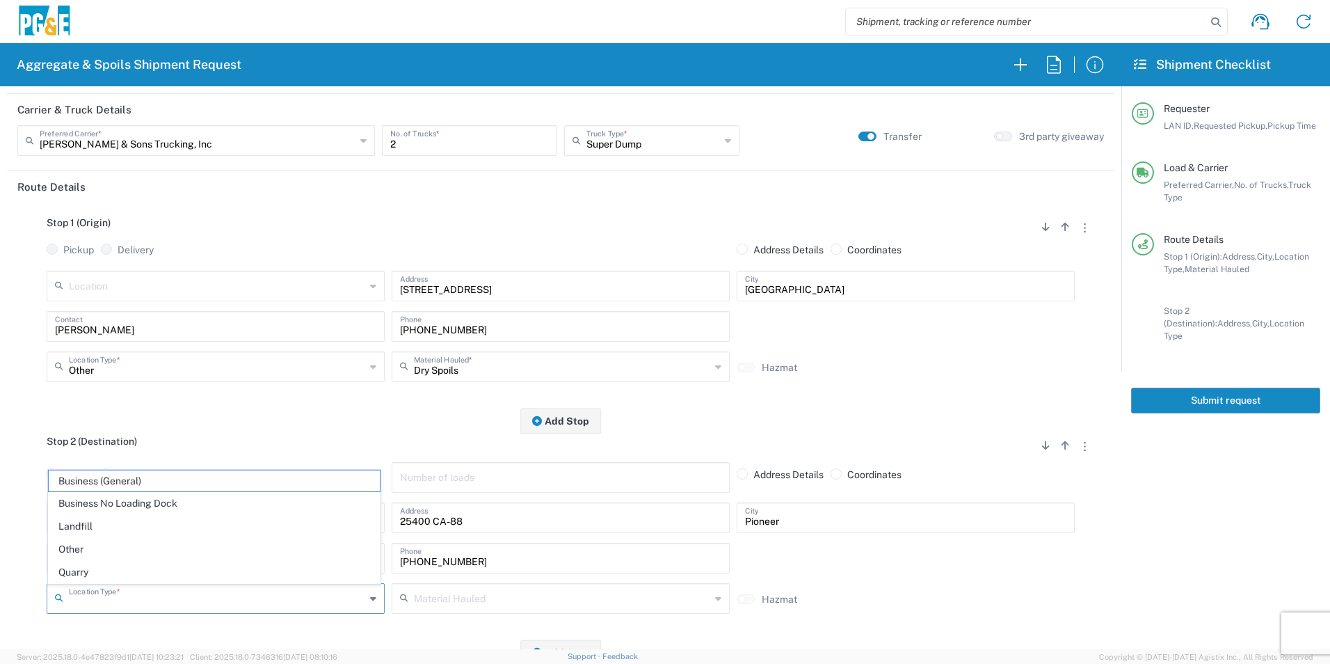
click at [80, 593] on input "text" at bounding box center [217, 597] width 296 height 24
click at [95, 543] on span "Other" at bounding box center [214, 549] width 331 height 22
type input "Other"
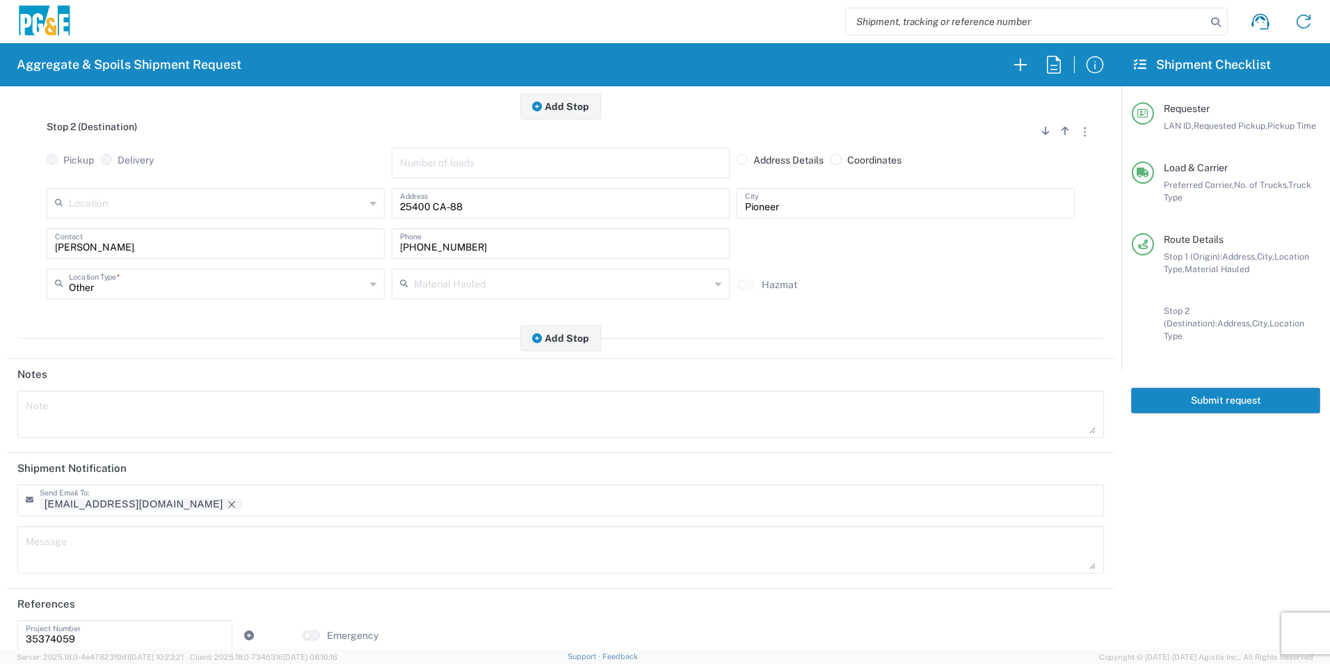
scroll to position [402, 0]
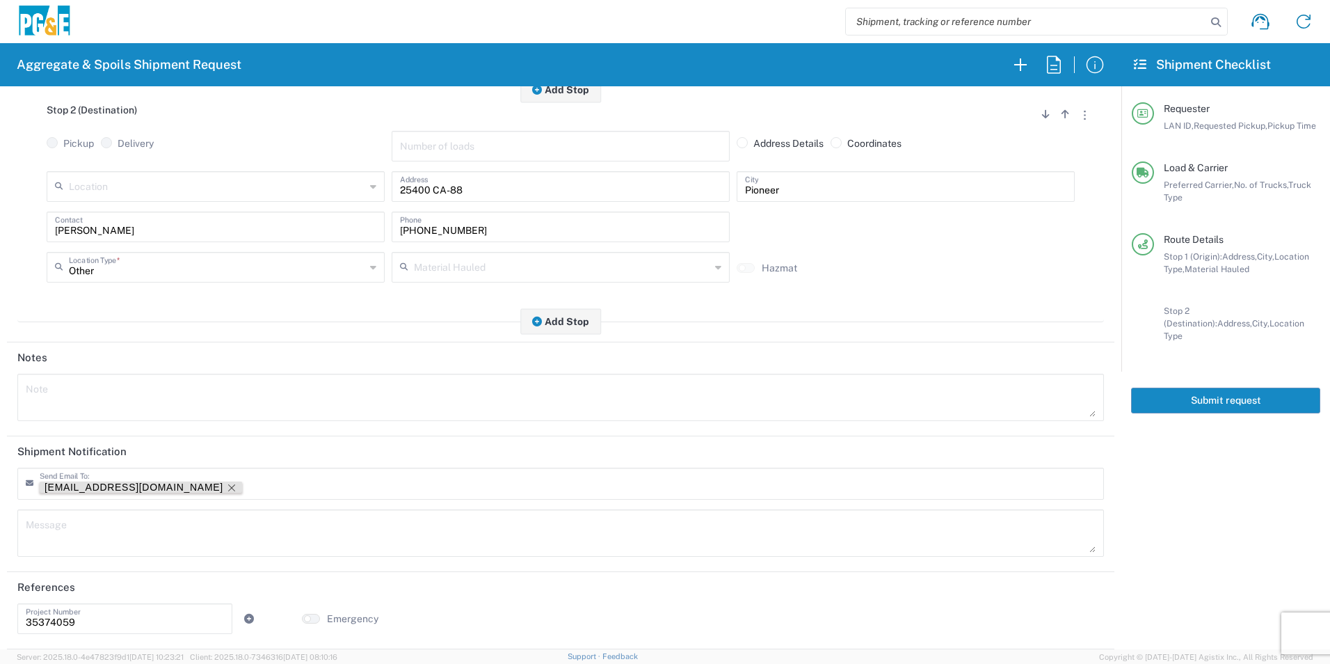
click at [226, 489] on icon "Remove tag" at bounding box center [231, 487] width 11 height 11
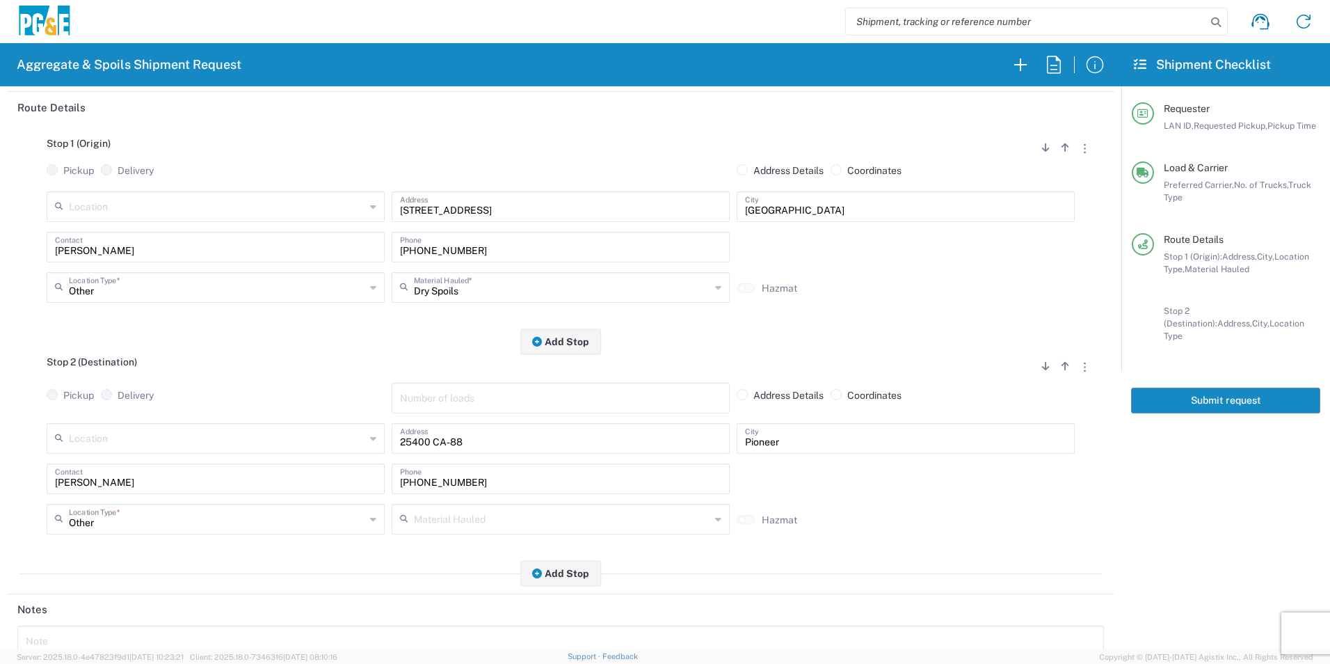
scroll to position [0, 0]
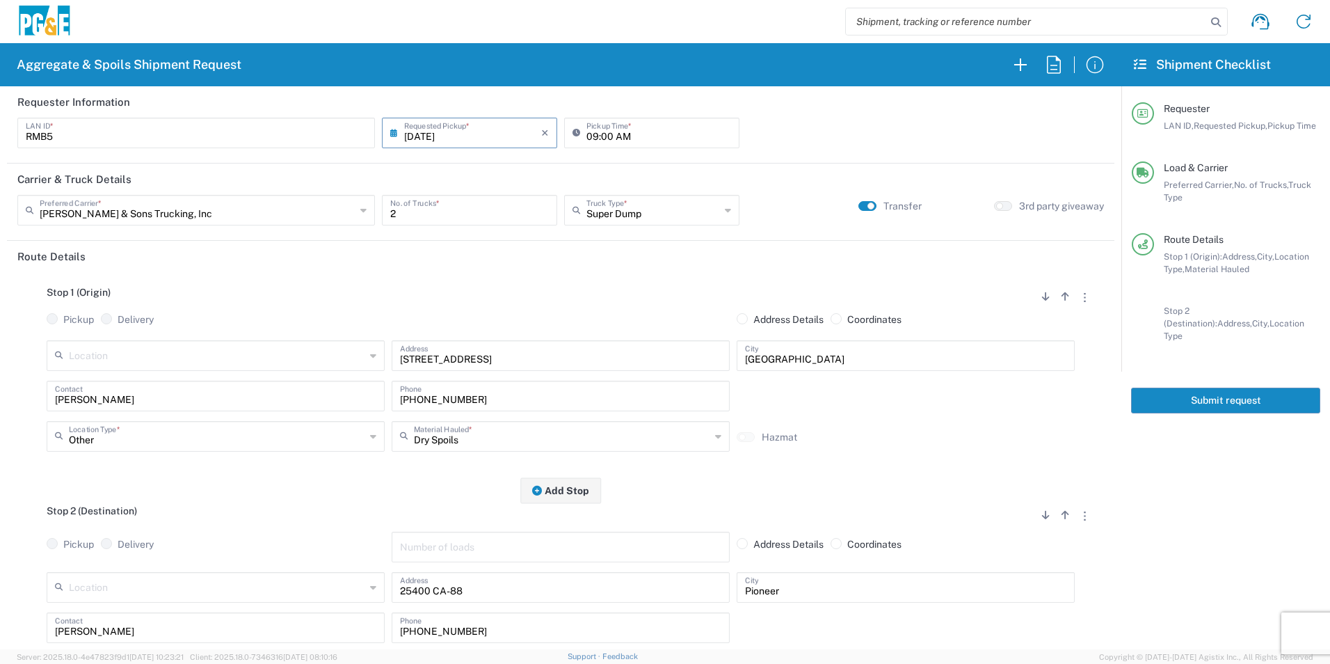
click at [1172, 392] on button "Submit request" at bounding box center [1225, 400] width 189 height 26
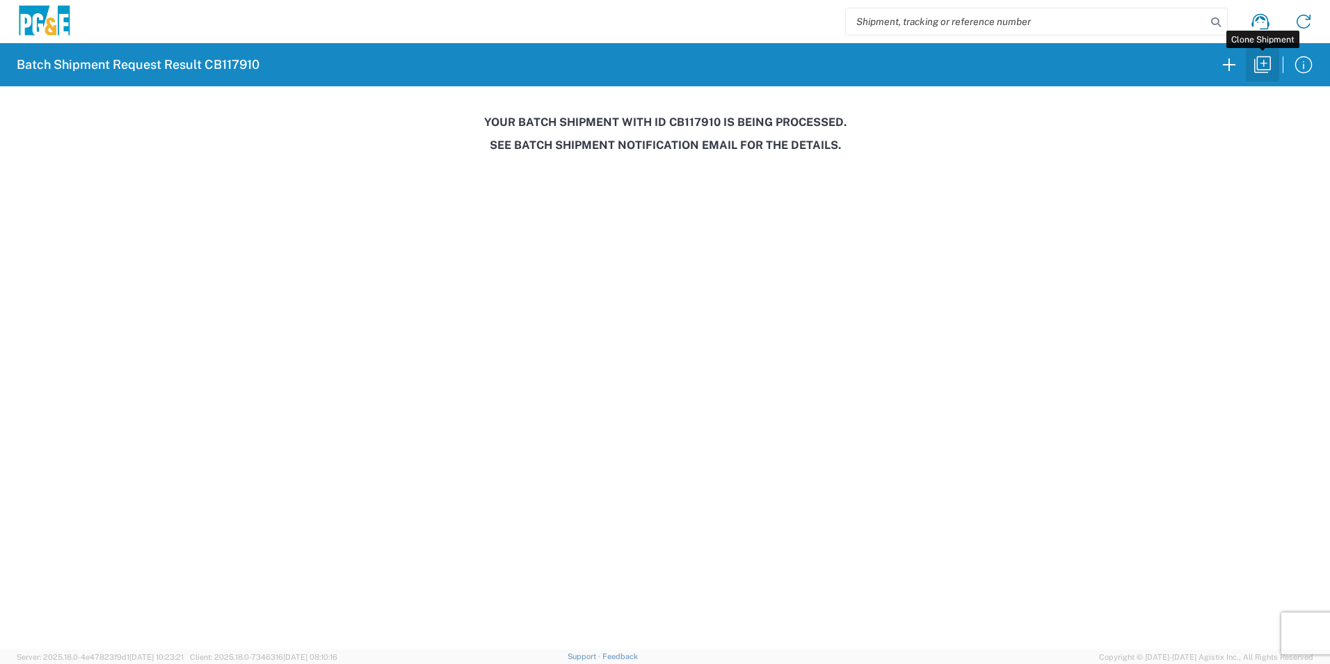
click at [1266, 65] on icon "button" at bounding box center [1263, 65] width 22 height 22
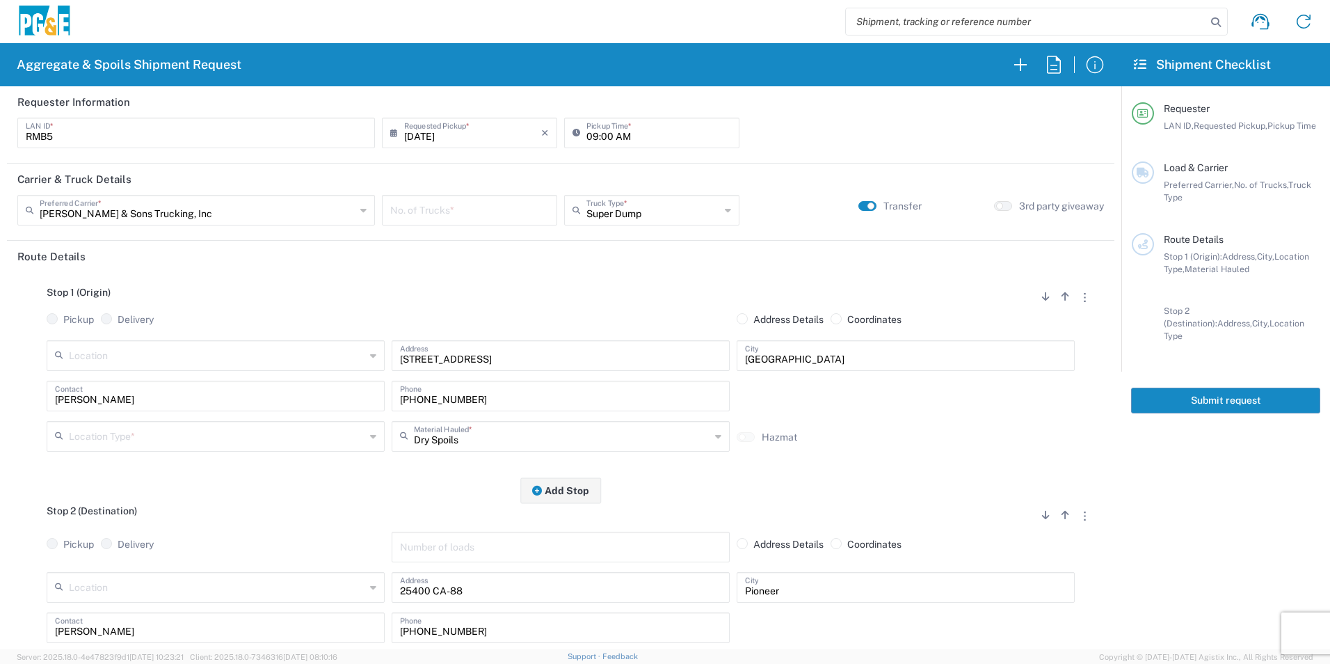
click at [438, 137] on input "[DATE]" at bounding box center [472, 132] width 137 height 24
click at [495, 203] on span "4" at bounding box center [489, 199] width 21 height 19
type input "[DATE]"
click at [486, 207] on input "number" at bounding box center [469, 209] width 159 height 24
type input "2"
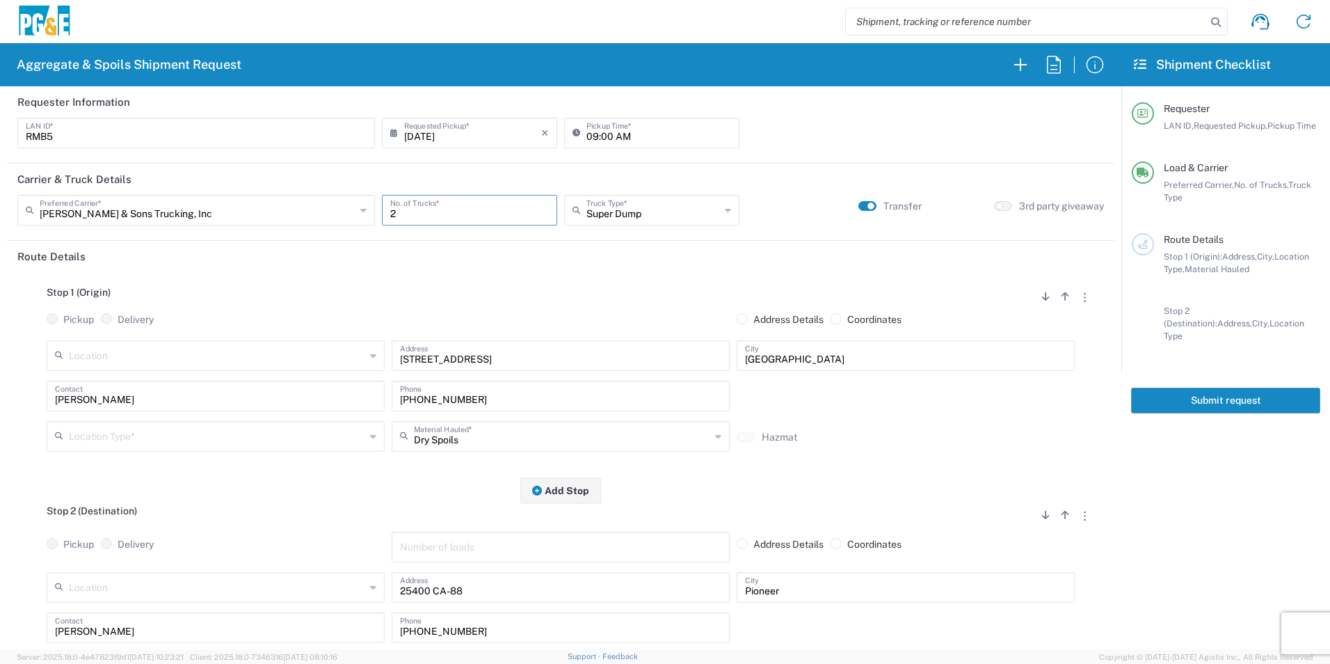
click at [163, 445] on input "text" at bounding box center [217, 435] width 296 height 24
click at [88, 545] on span "Other" at bounding box center [214, 536] width 331 height 22
type input "Other"
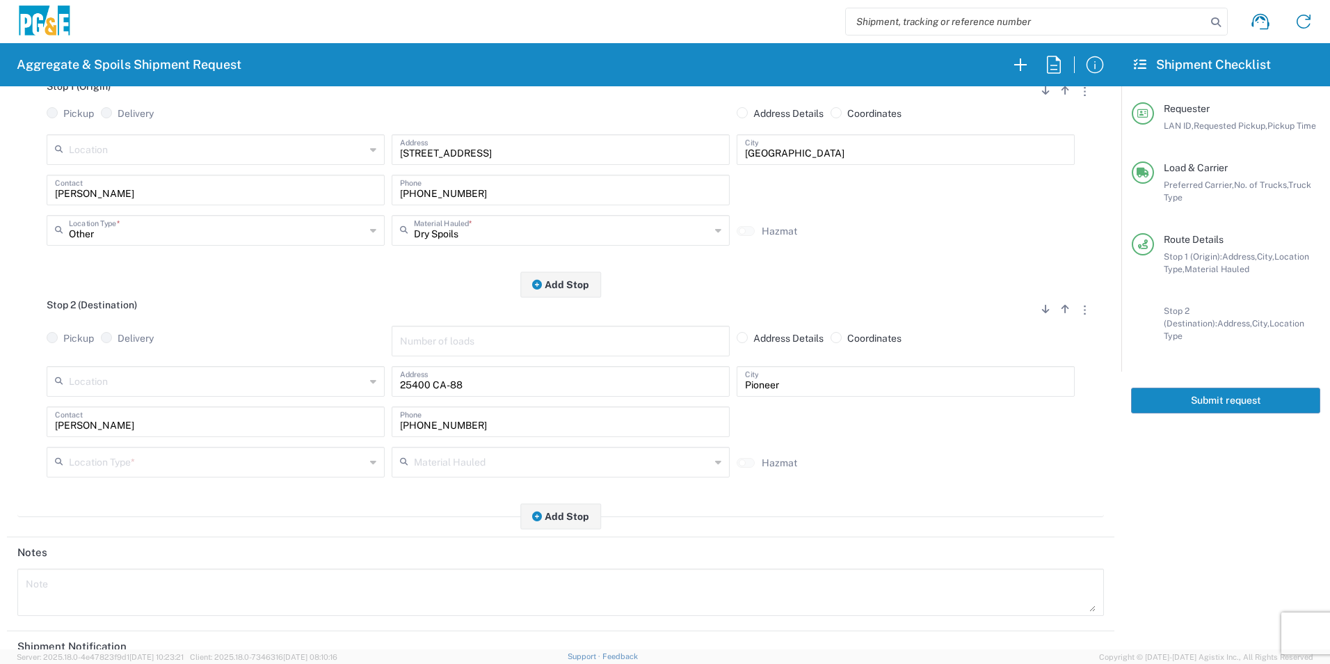
scroll to position [209, 0]
drag, startPoint x: 109, startPoint y: 456, endPoint x: 90, endPoint y: 482, distance: 32.0
click at [109, 455] on input "text" at bounding box center [217, 458] width 296 height 24
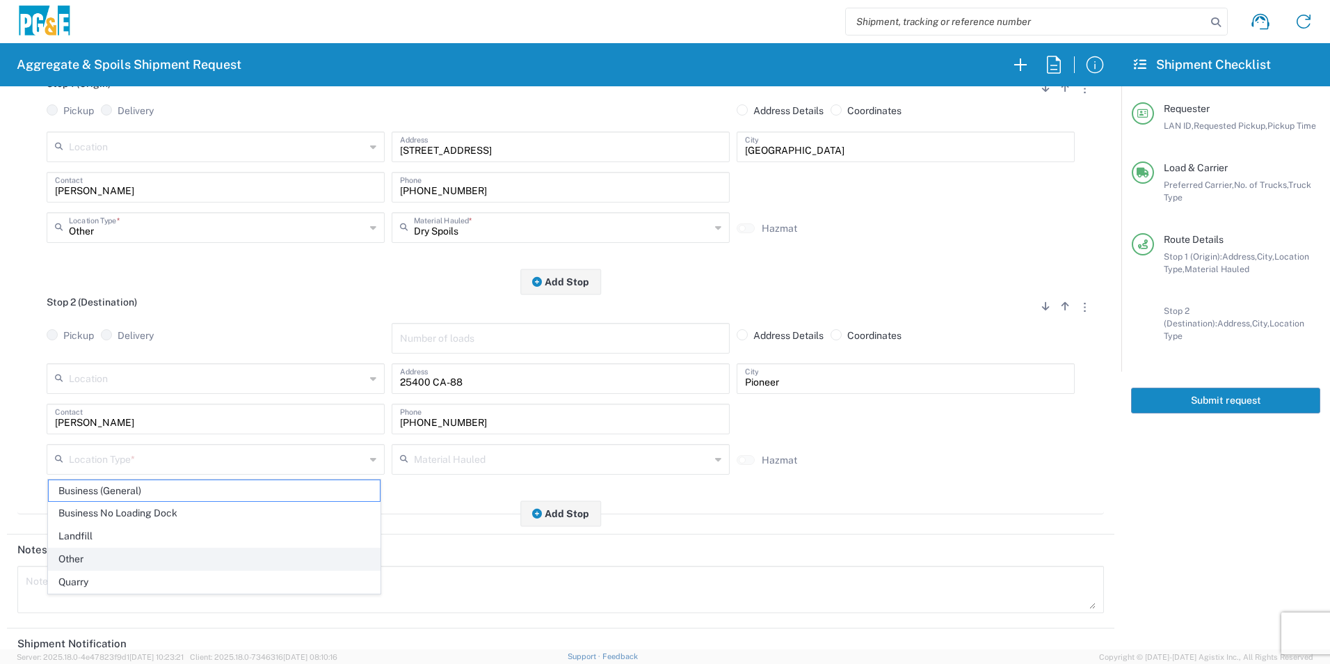
click at [76, 557] on span "Other" at bounding box center [214, 559] width 331 height 22
type input "Other"
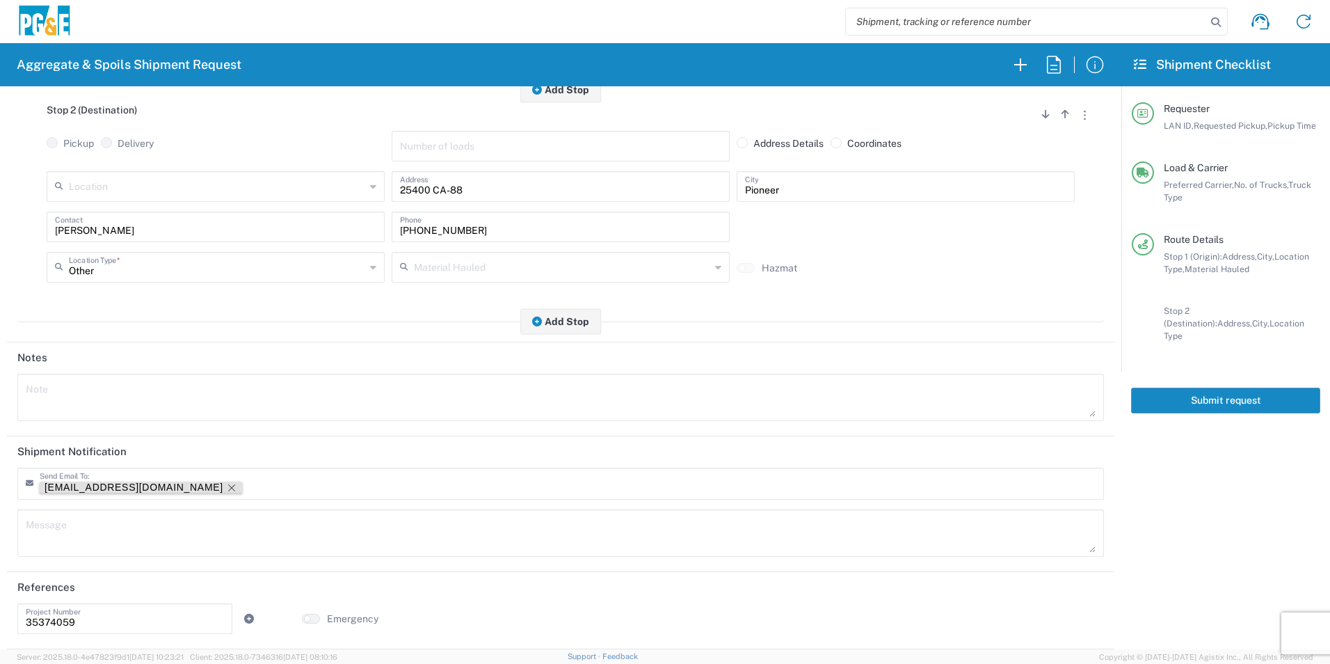
click at [228, 484] on icon "Remove tag" at bounding box center [231, 487] width 7 height 7
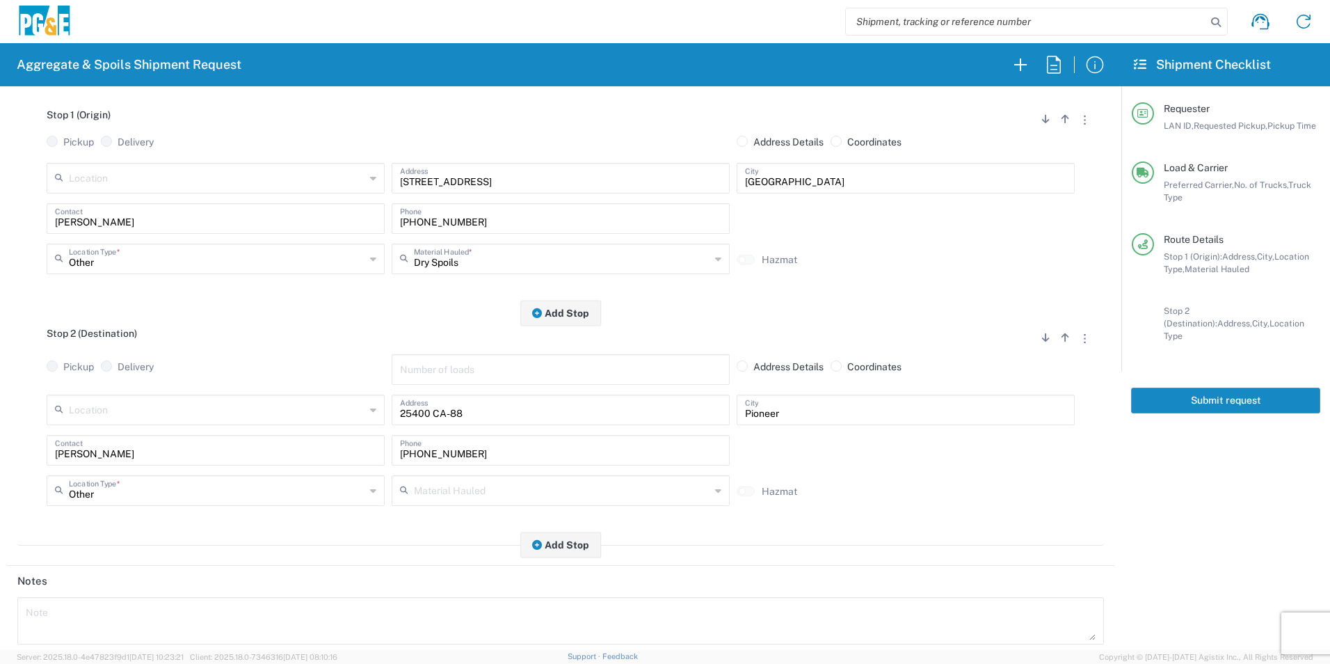
scroll to position [0, 0]
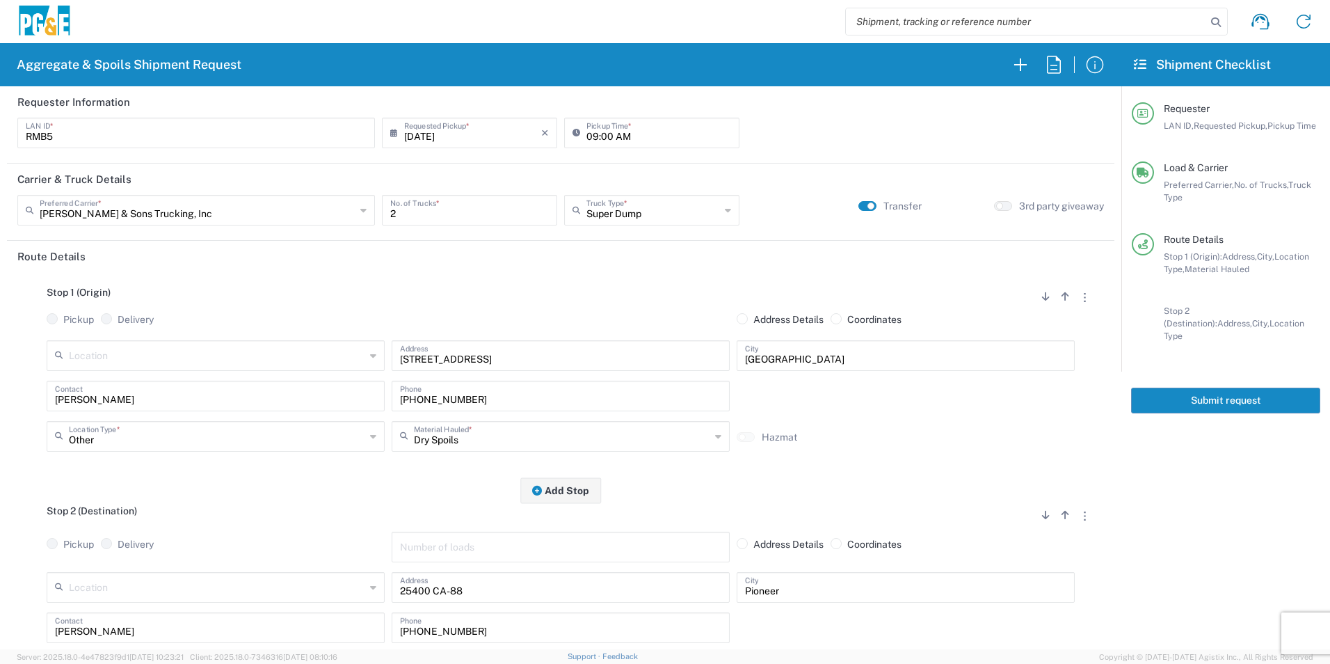
click at [1242, 387] on button "Submit request" at bounding box center [1225, 400] width 189 height 26
